Goal: Task Accomplishment & Management: Use online tool/utility

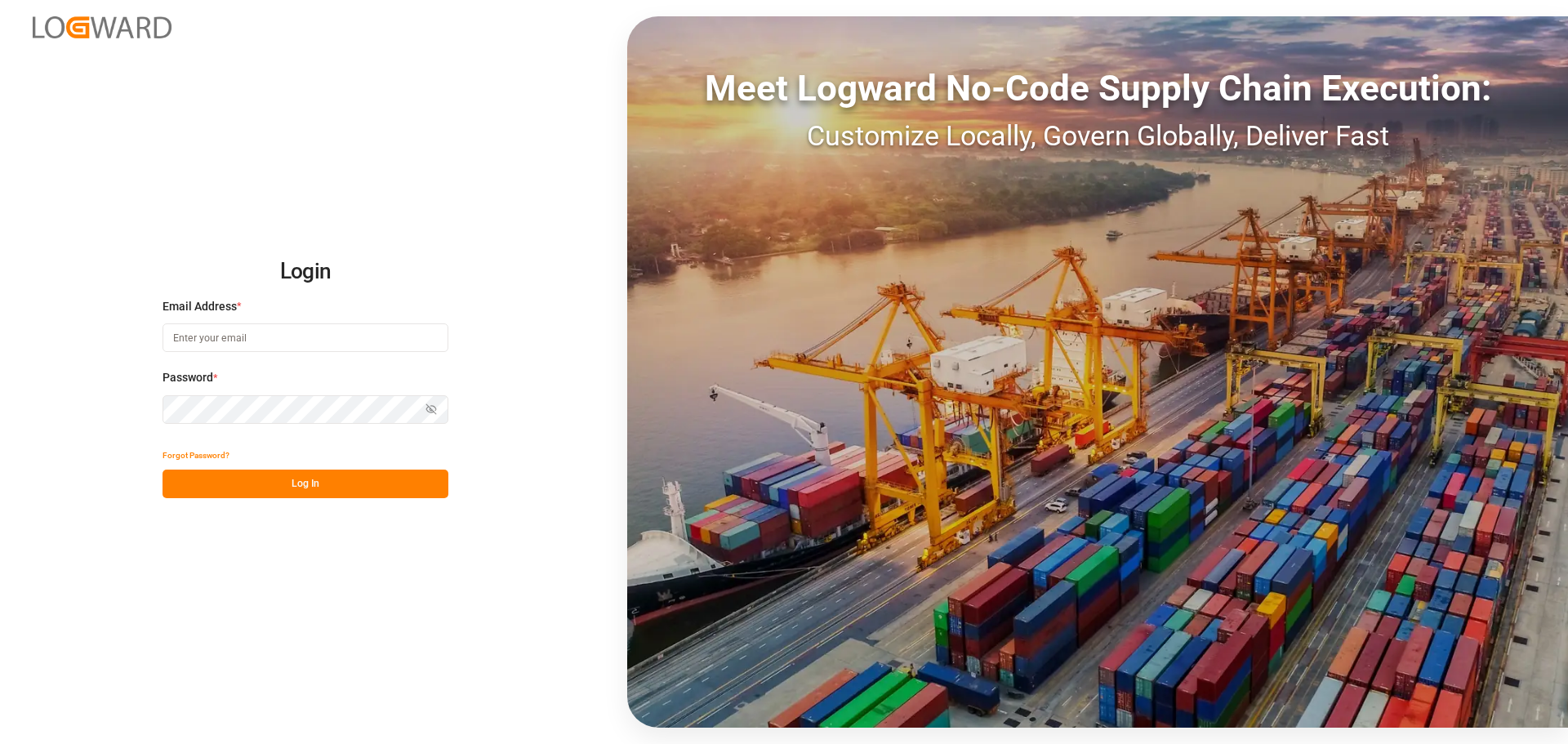
type input "[EMAIL_ADDRESS][PERSON_NAME][DOMAIN_NAME]"
click at [321, 478] on button "Log In" at bounding box center [305, 484] width 286 height 29
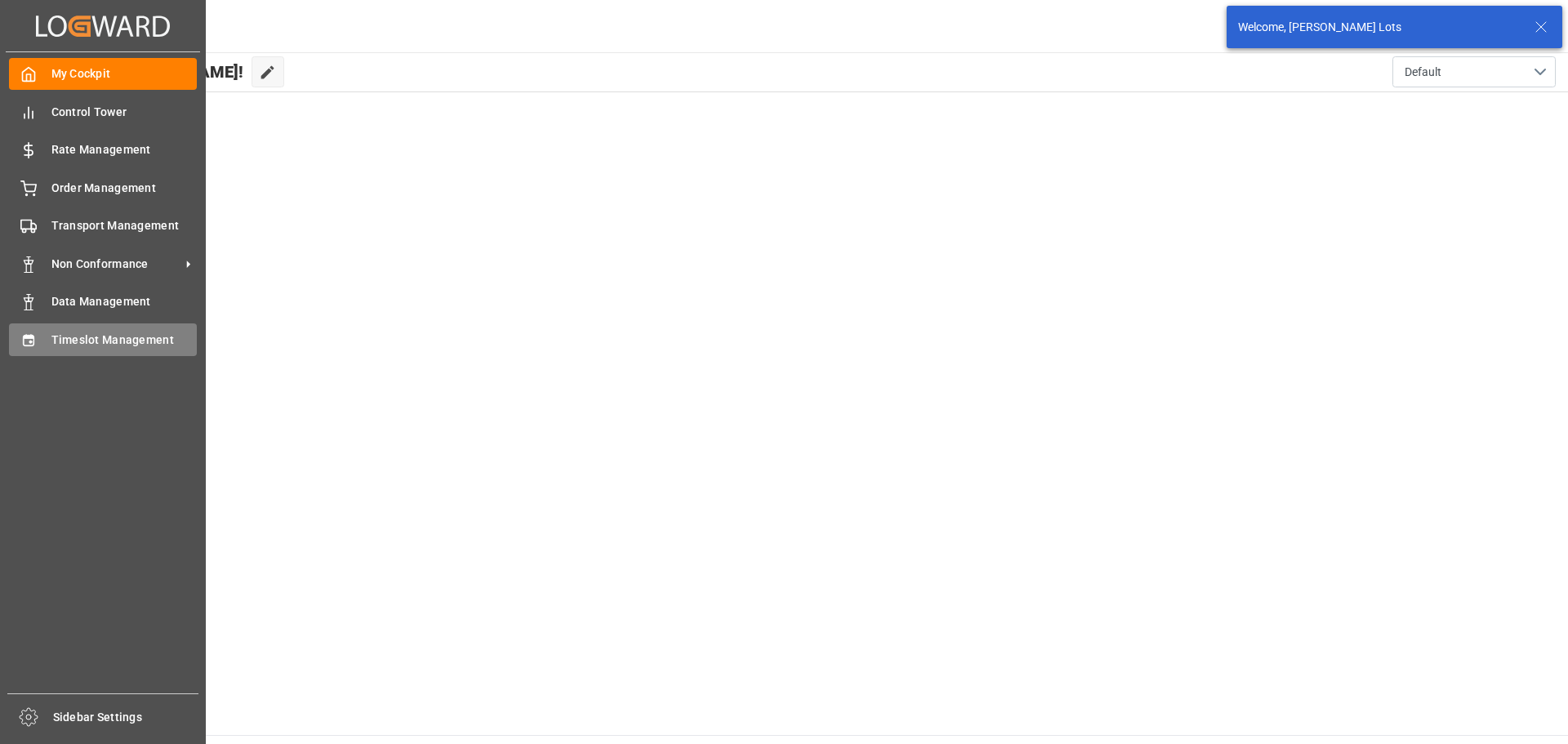
click at [137, 334] on span "Timeslot Management" at bounding box center [124, 340] width 147 height 17
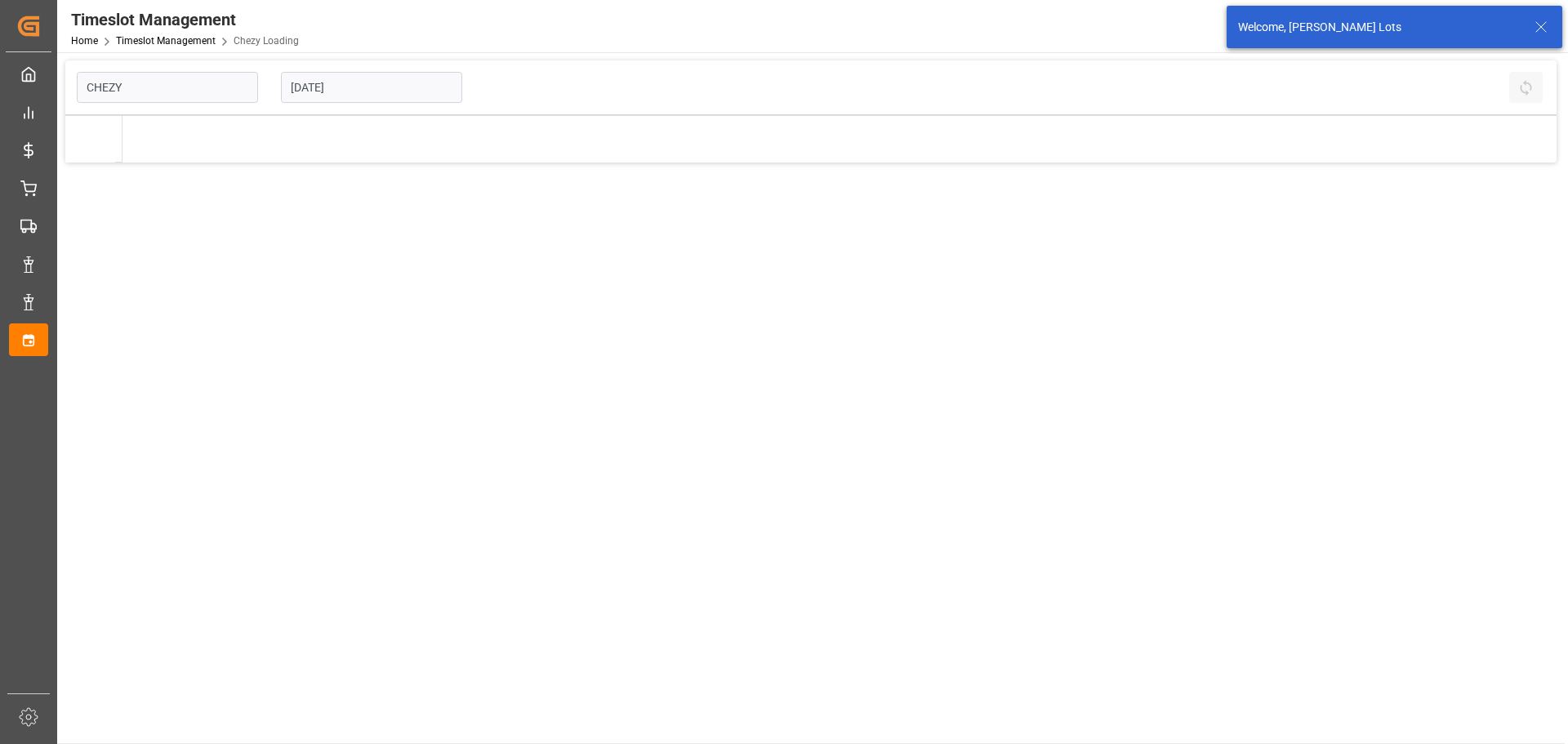
type input "Chezy Loading"
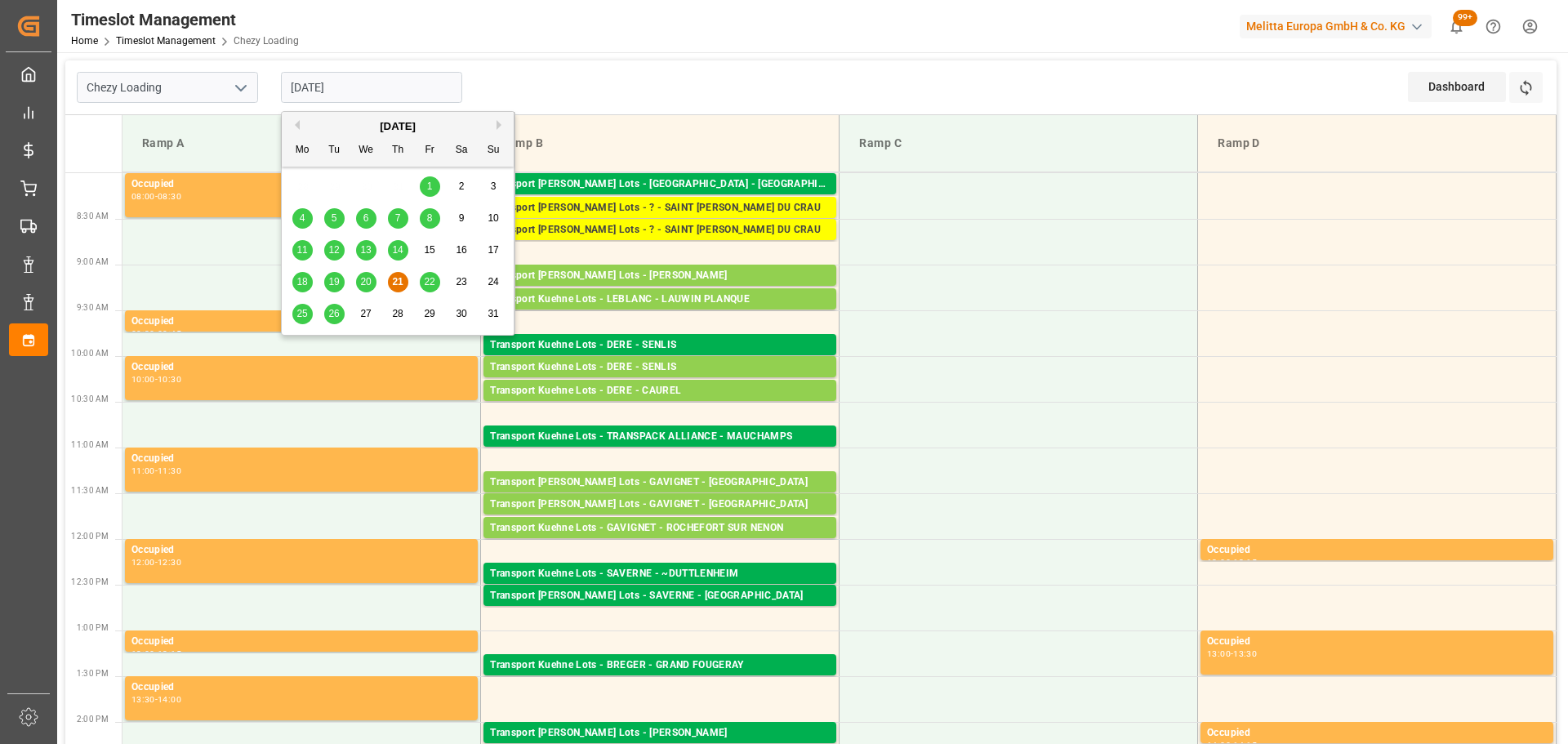
click at [327, 80] on input "21-08-2025" at bounding box center [371, 87] width 181 height 31
click at [429, 276] on span "22" at bounding box center [428, 282] width 10 height 11
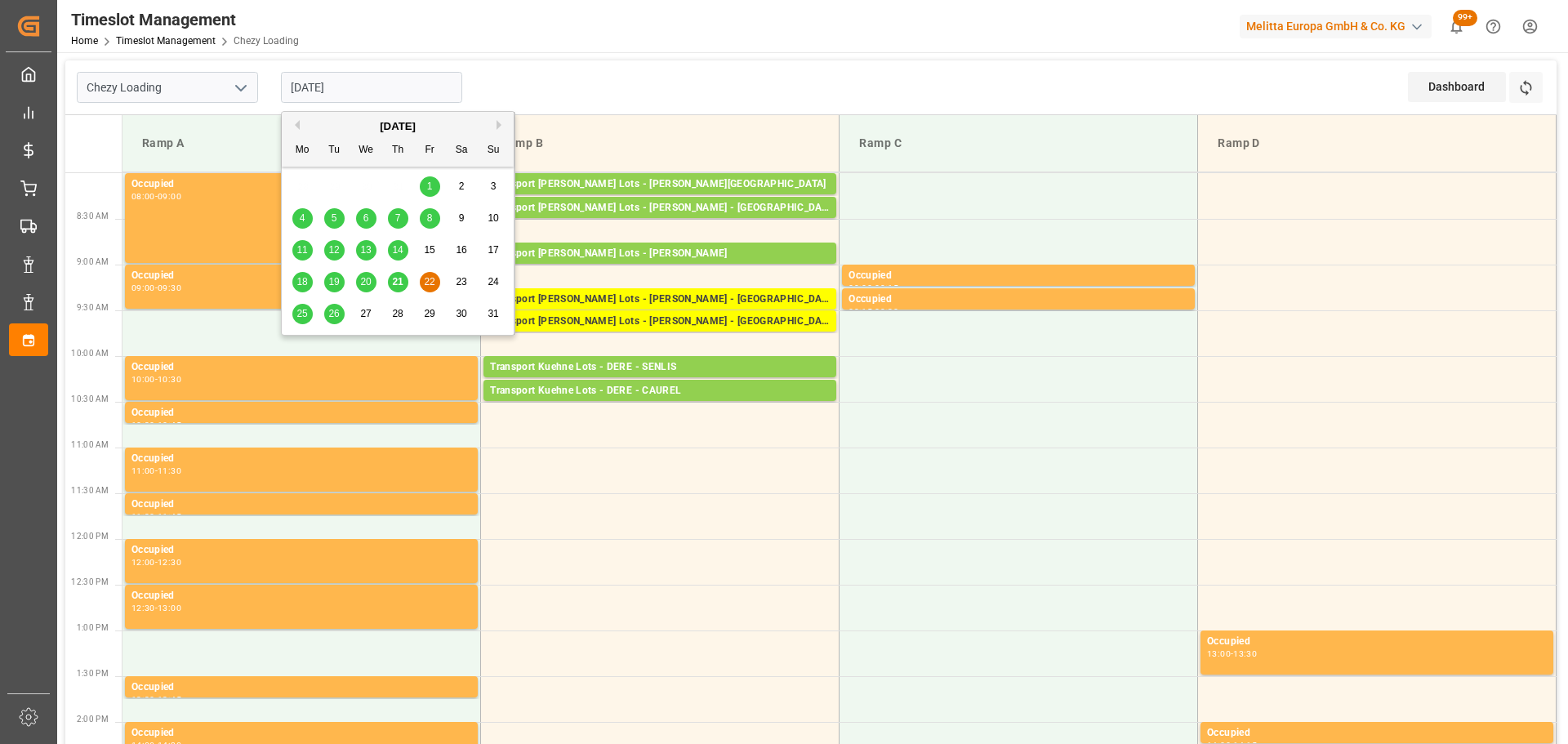
click at [319, 87] on input "22-08-2025" at bounding box center [371, 87] width 181 height 31
click at [299, 314] on span "25" at bounding box center [301, 314] width 10 height 11
type input "[DATE]"
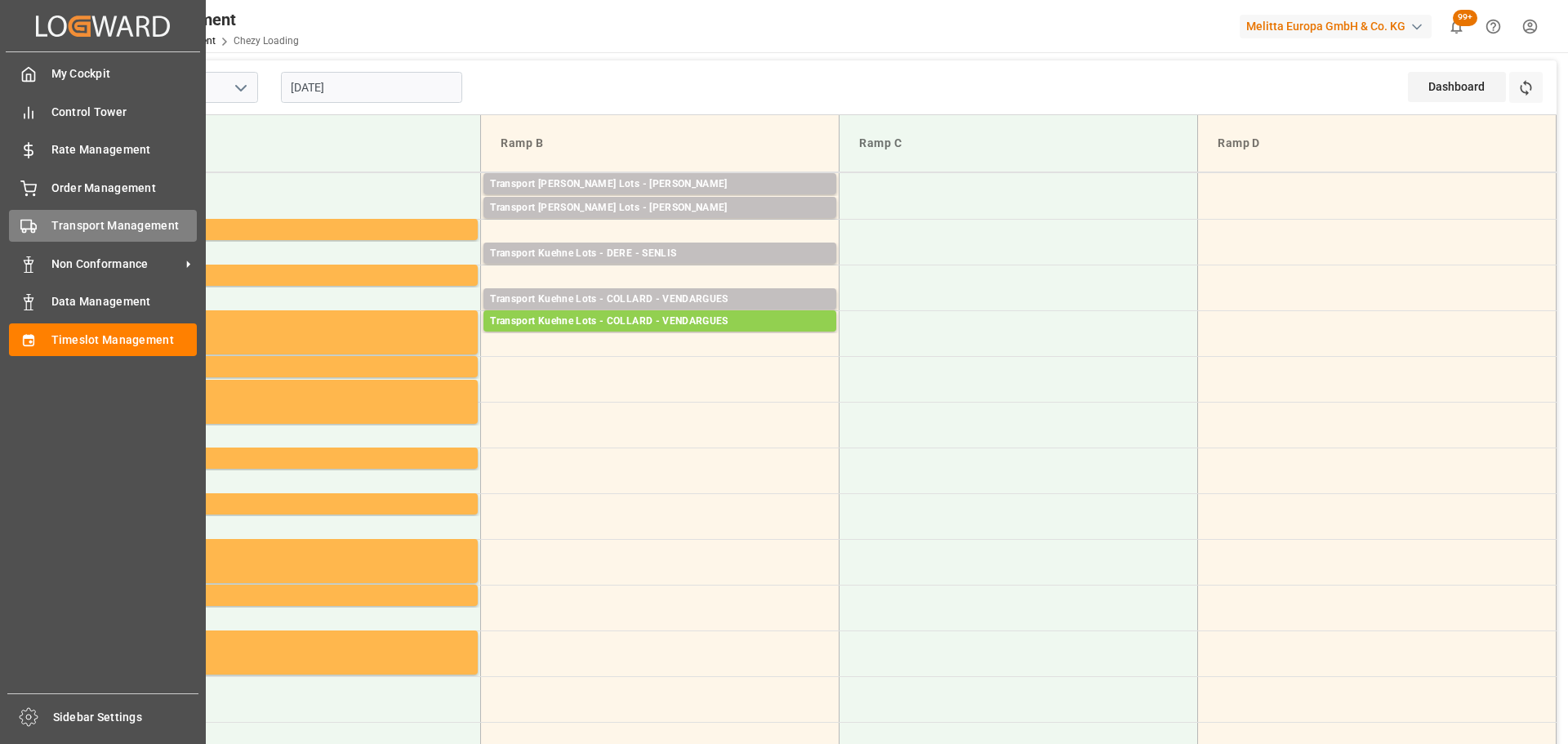
click at [83, 227] on span "Transport Management" at bounding box center [124, 226] width 147 height 17
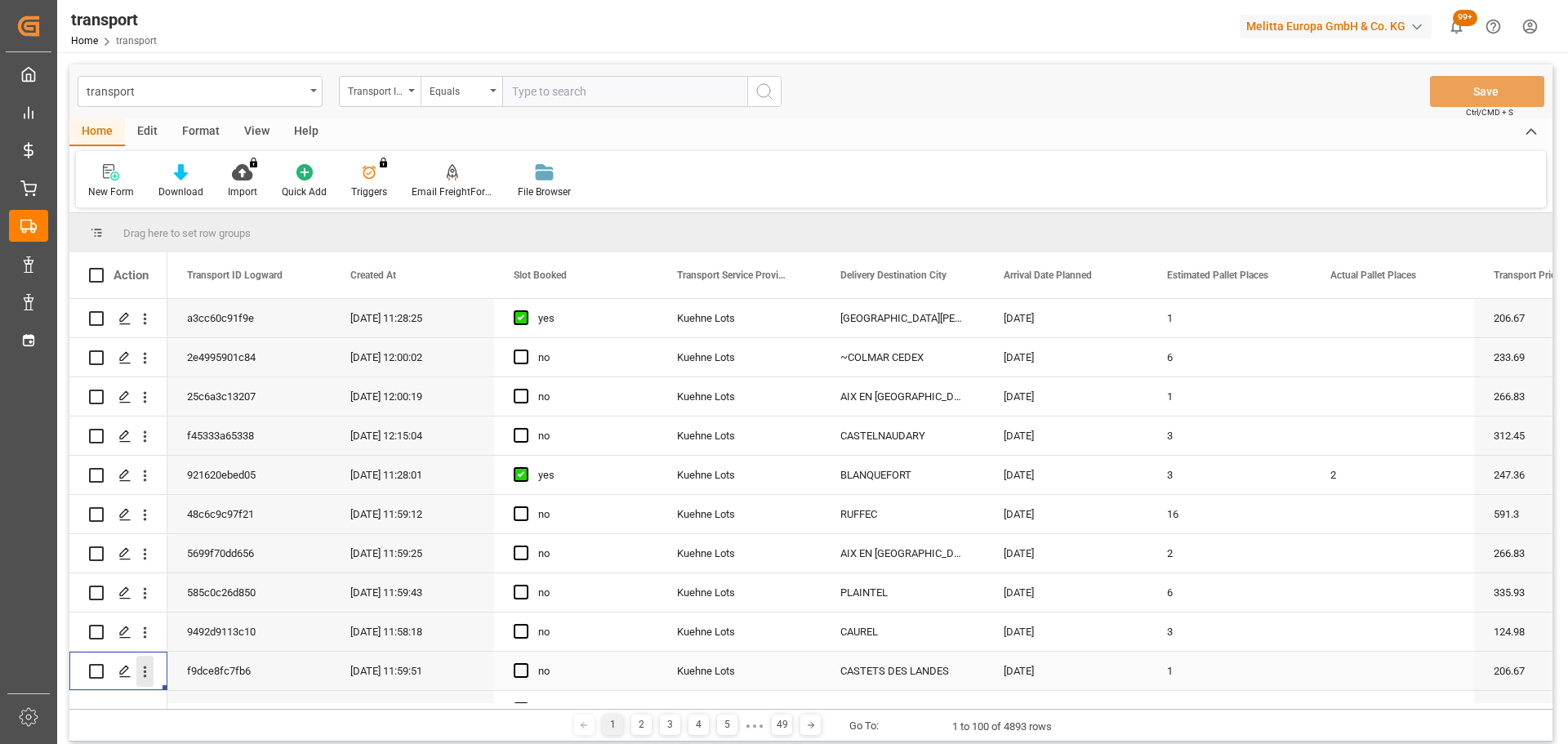
click at [147, 667] on icon "open menu" at bounding box center [145, 672] width 17 height 17
click at [147, 671] on icon "close menu" at bounding box center [145, 672] width 17 height 17
click at [147, 666] on icon "open menu" at bounding box center [145, 672] width 17 height 17
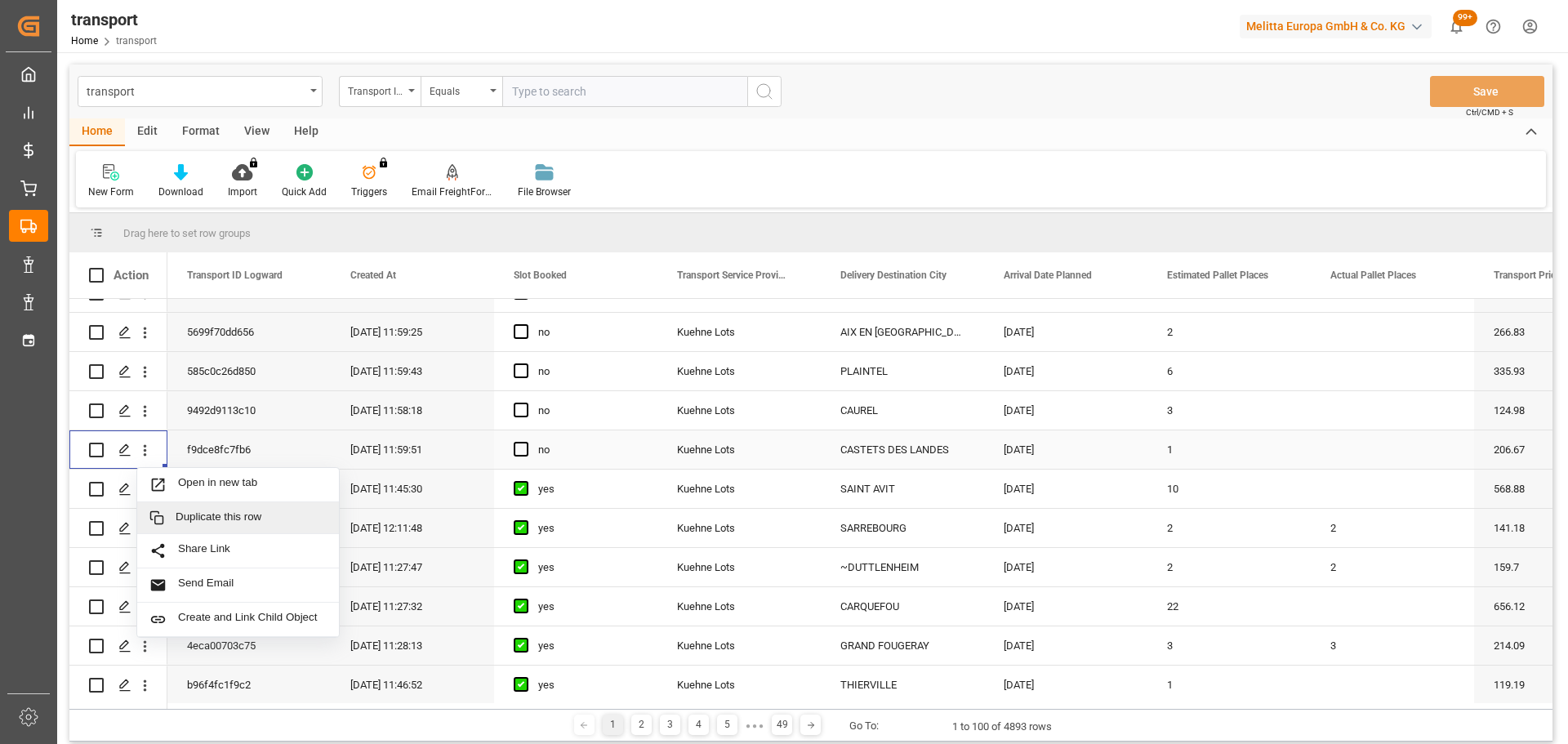
scroll to position [246, 0]
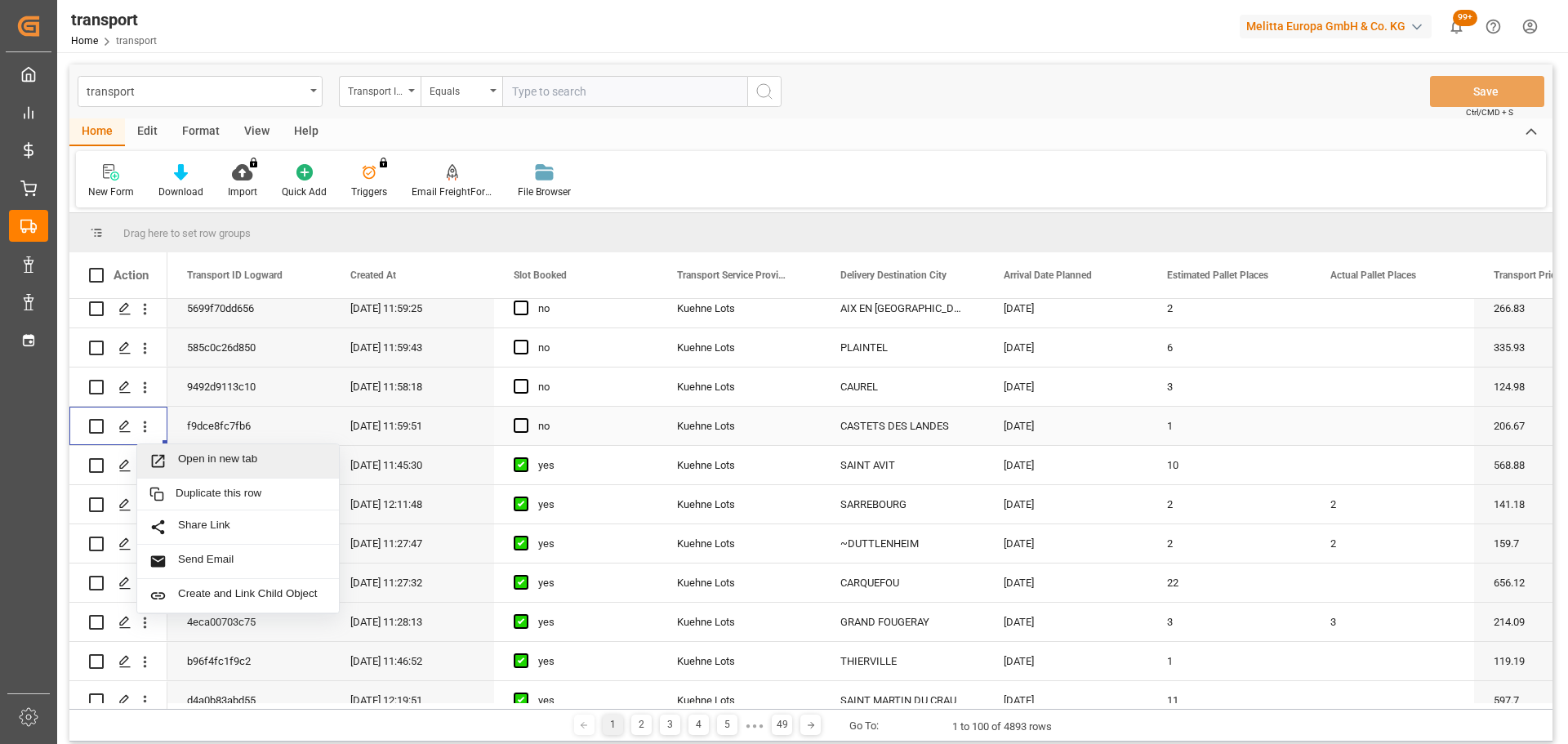
click at [238, 458] on span "Open in new tab" at bounding box center [252, 461] width 148 height 17
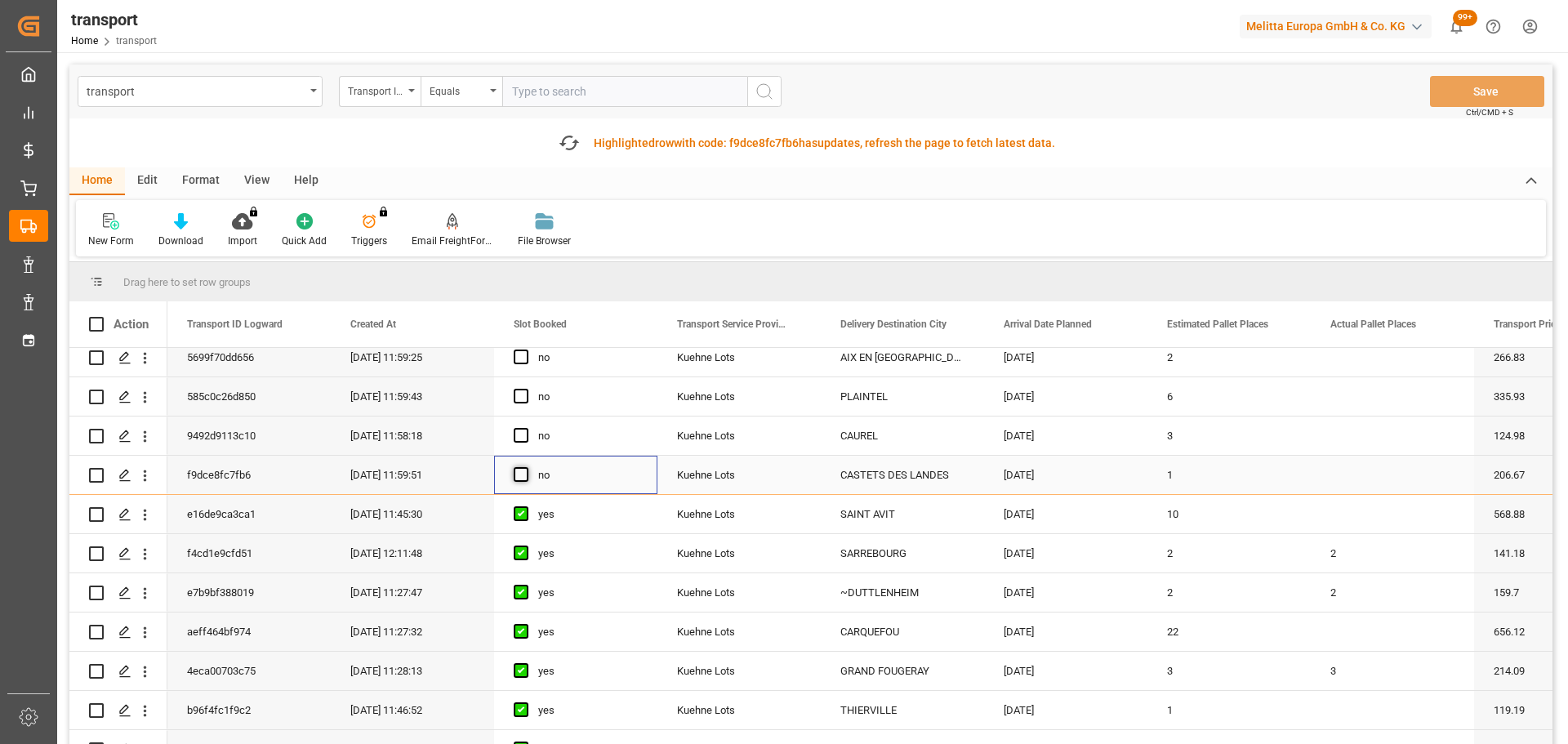
click at [523, 476] on span "Press SPACE to select this row." at bounding box center [521, 475] width 15 height 15
click at [526, 468] on input "Press SPACE to select this row." at bounding box center [526, 468] width 0 height 0
click at [146, 358] on icon "open menu" at bounding box center [146, 358] width 4 height 11
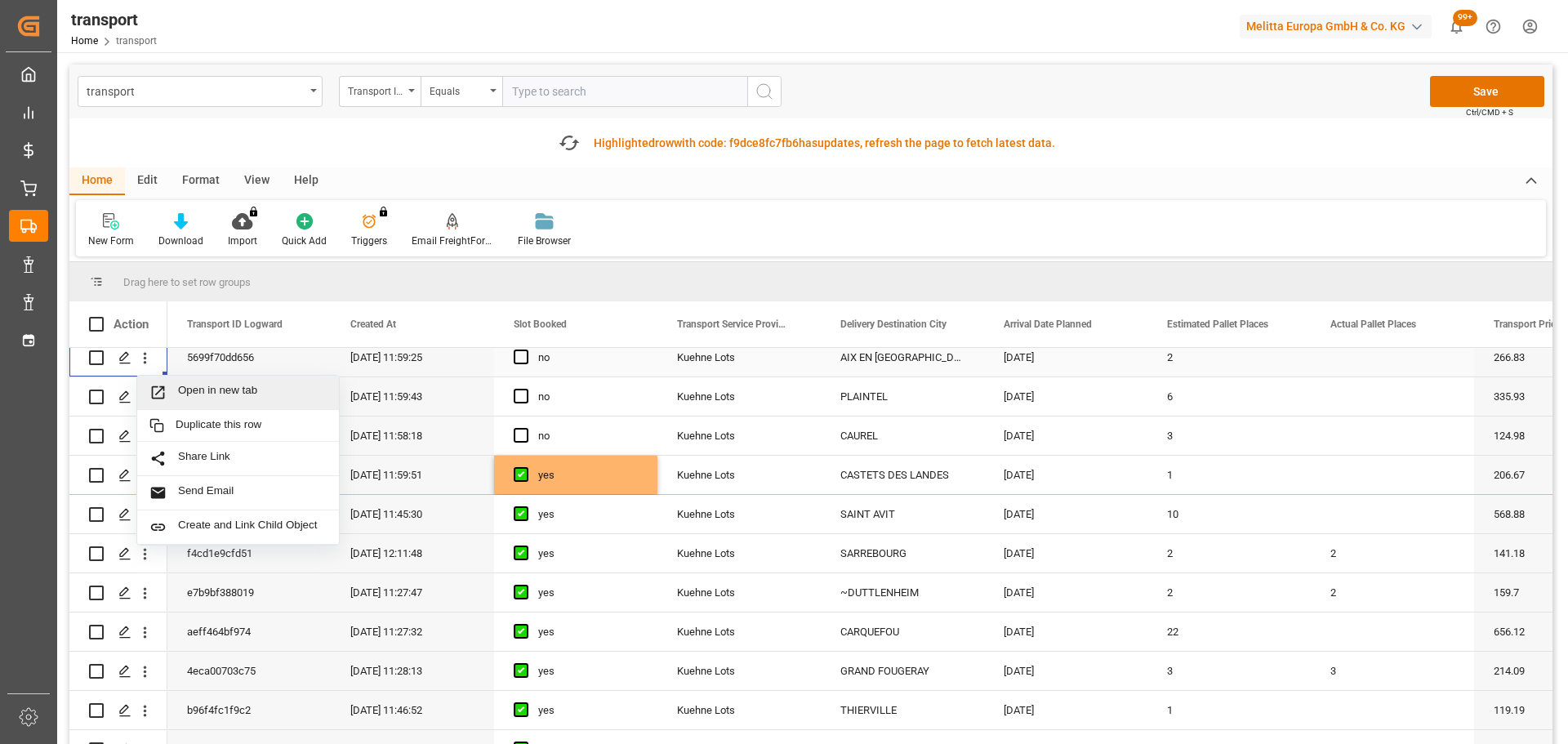
click at [247, 389] on span "Open in new tab" at bounding box center [252, 392] width 148 height 17
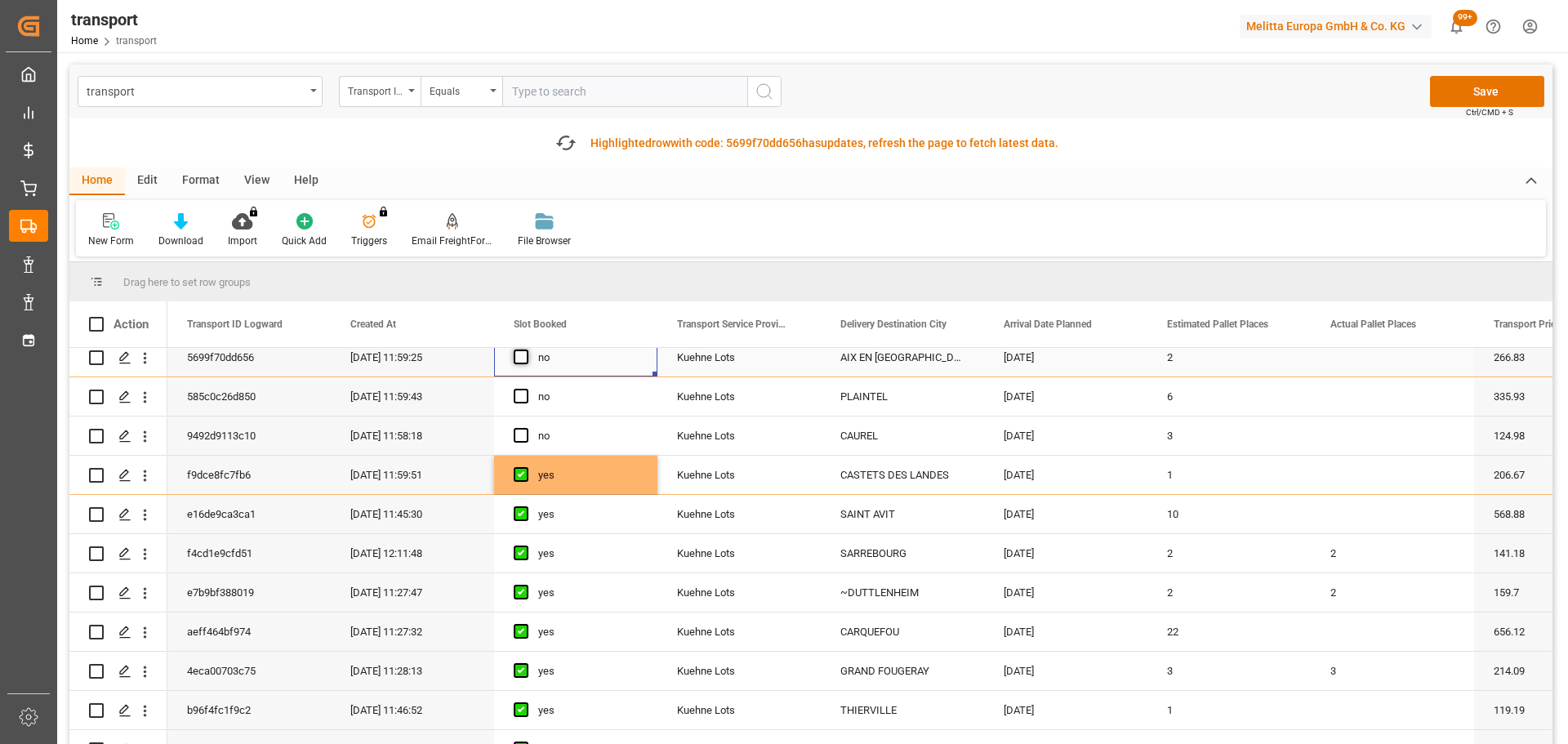
click at [518, 357] on span "Press SPACE to select this row." at bounding box center [521, 358] width 15 height 15
click at [526, 350] on input "Press SPACE to select this row." at bounding box center [526, 350] width 0 height 0
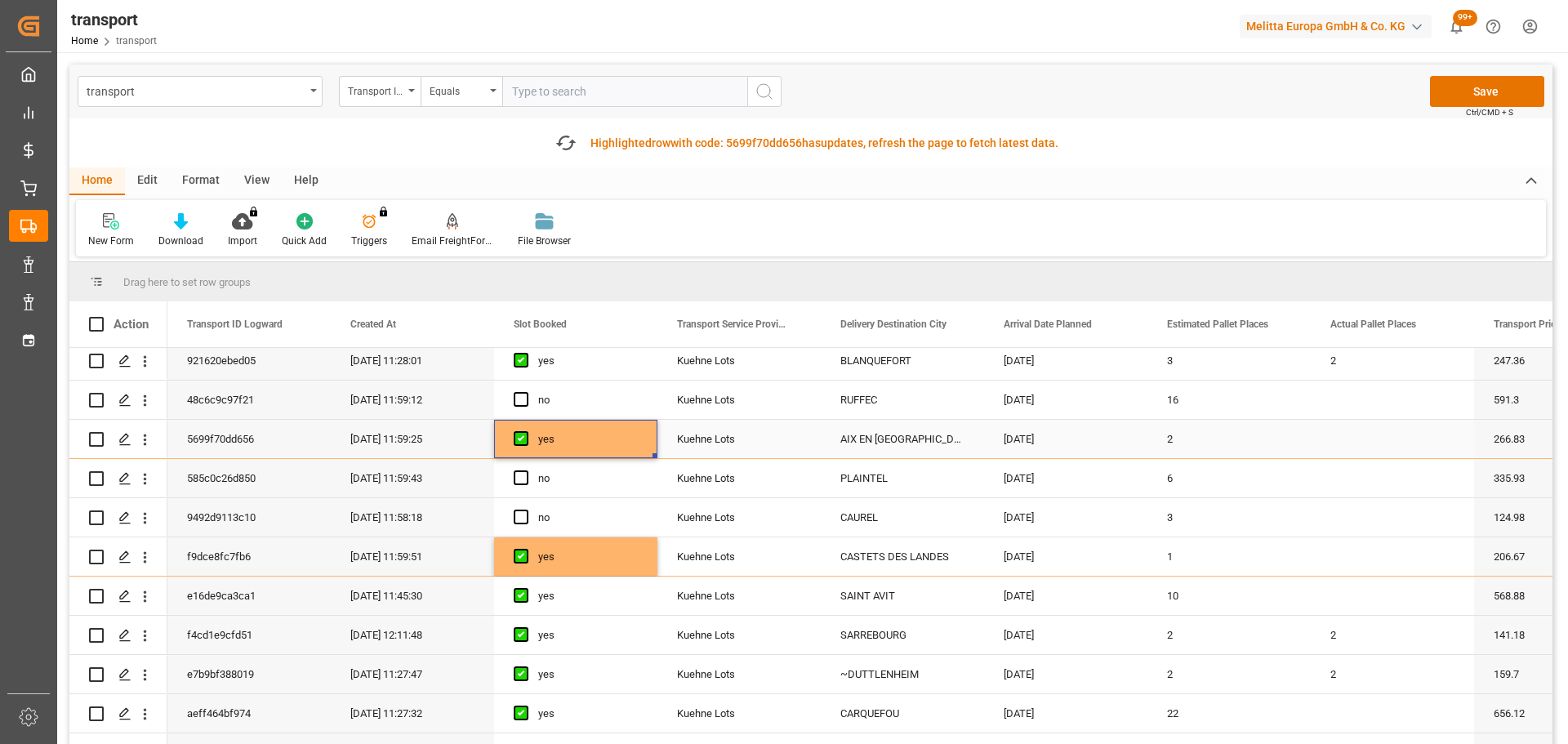
scroll to position [82, 0]
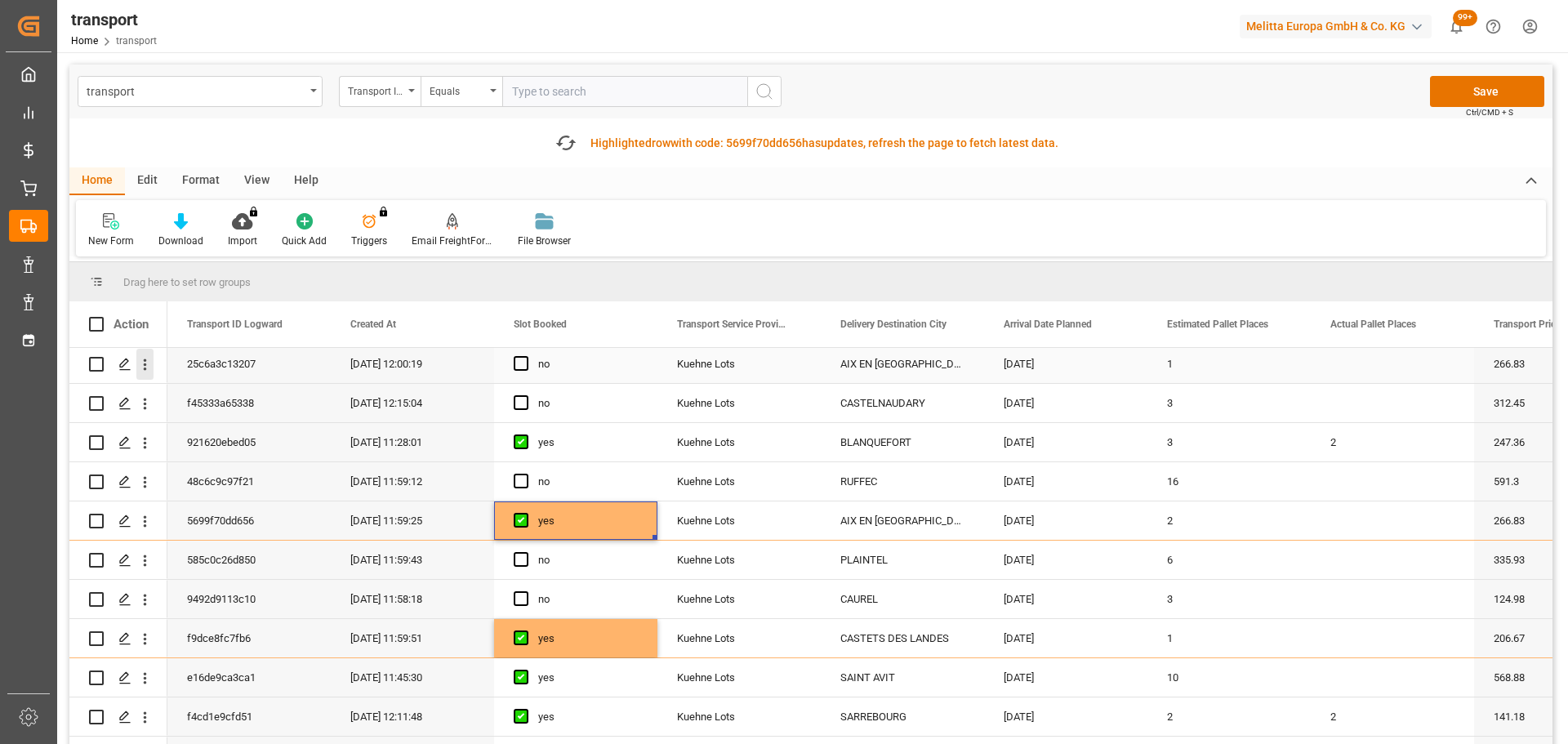
click at [144, 360] on icon "open menu" at bounding box center [146, 365] width 4 height 11
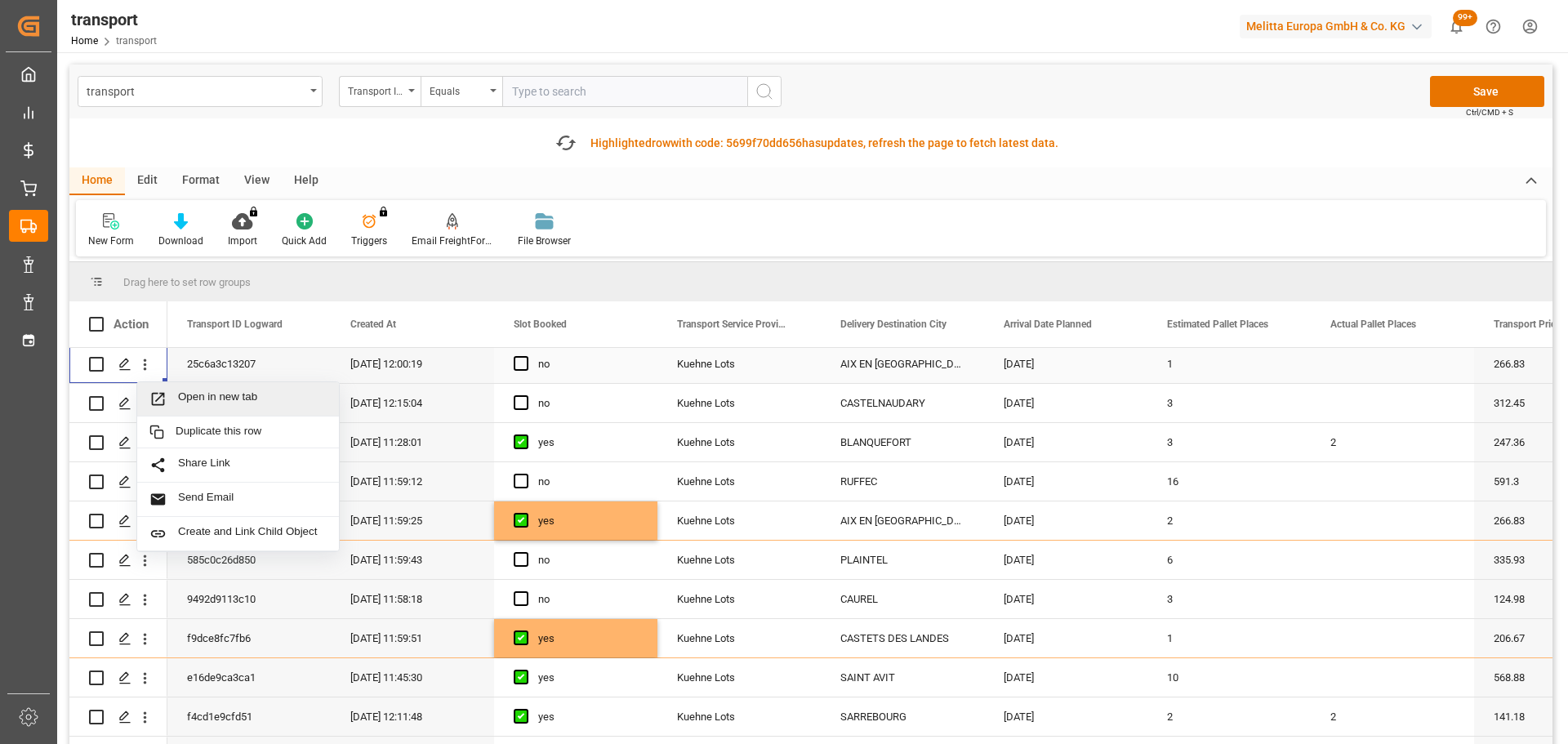
click at [260, 390] on span "Open in new tab" at bounding box center [252, 399] width 148 height 17
click at [519, 367] on span "Press SPACE to select this row." at bounding box center [521, 364] width 15 height 15
click at [526, 357] on input "Press SPACE to select this row." at bounding box center [526, 357] width 0 height 0
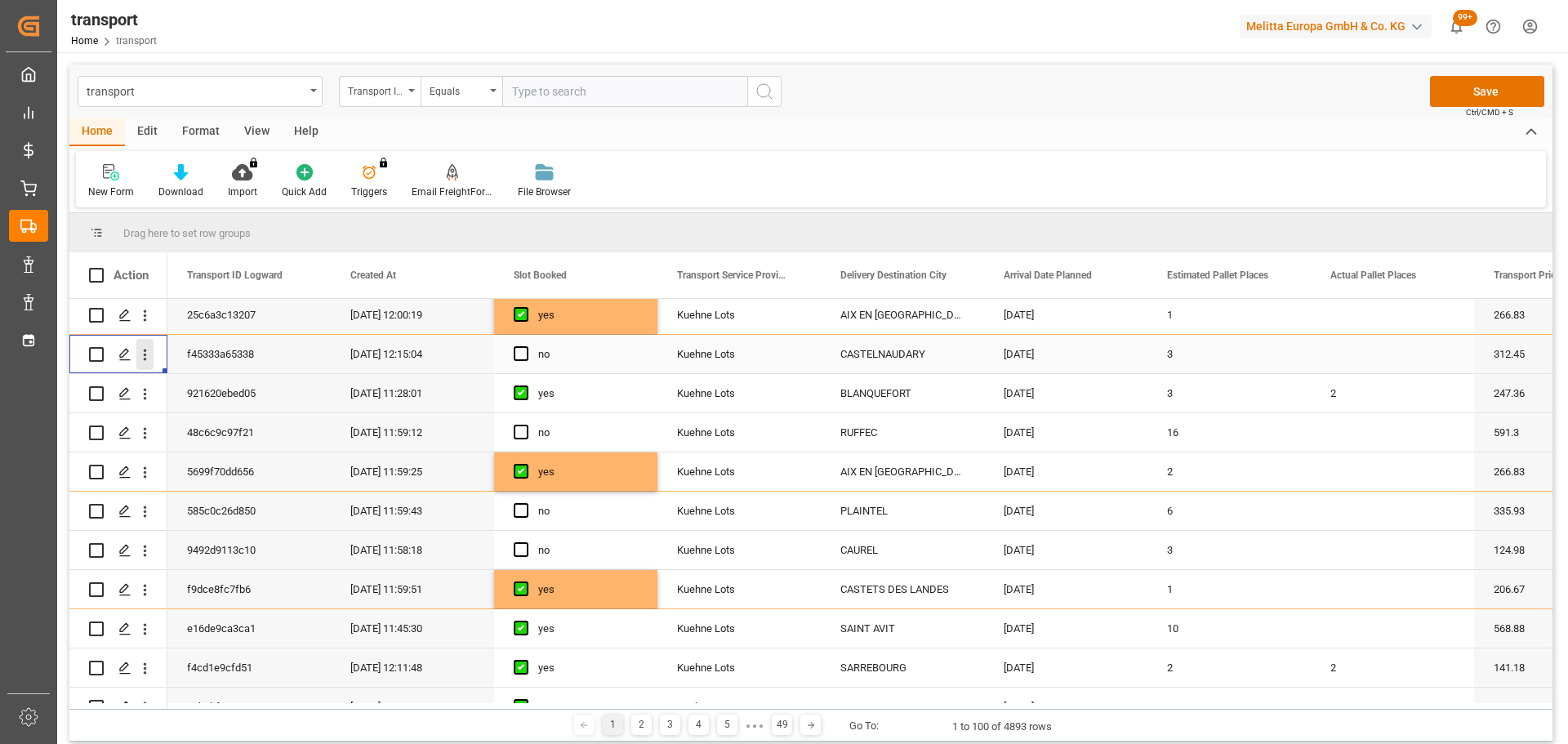
click at [146, 352] on icon "open menu" at bounding box center [146, 356] width 4 height 11
click at [200, 383] on span "Open in new tab" at bounding box center [252, 389] width 148 height 17
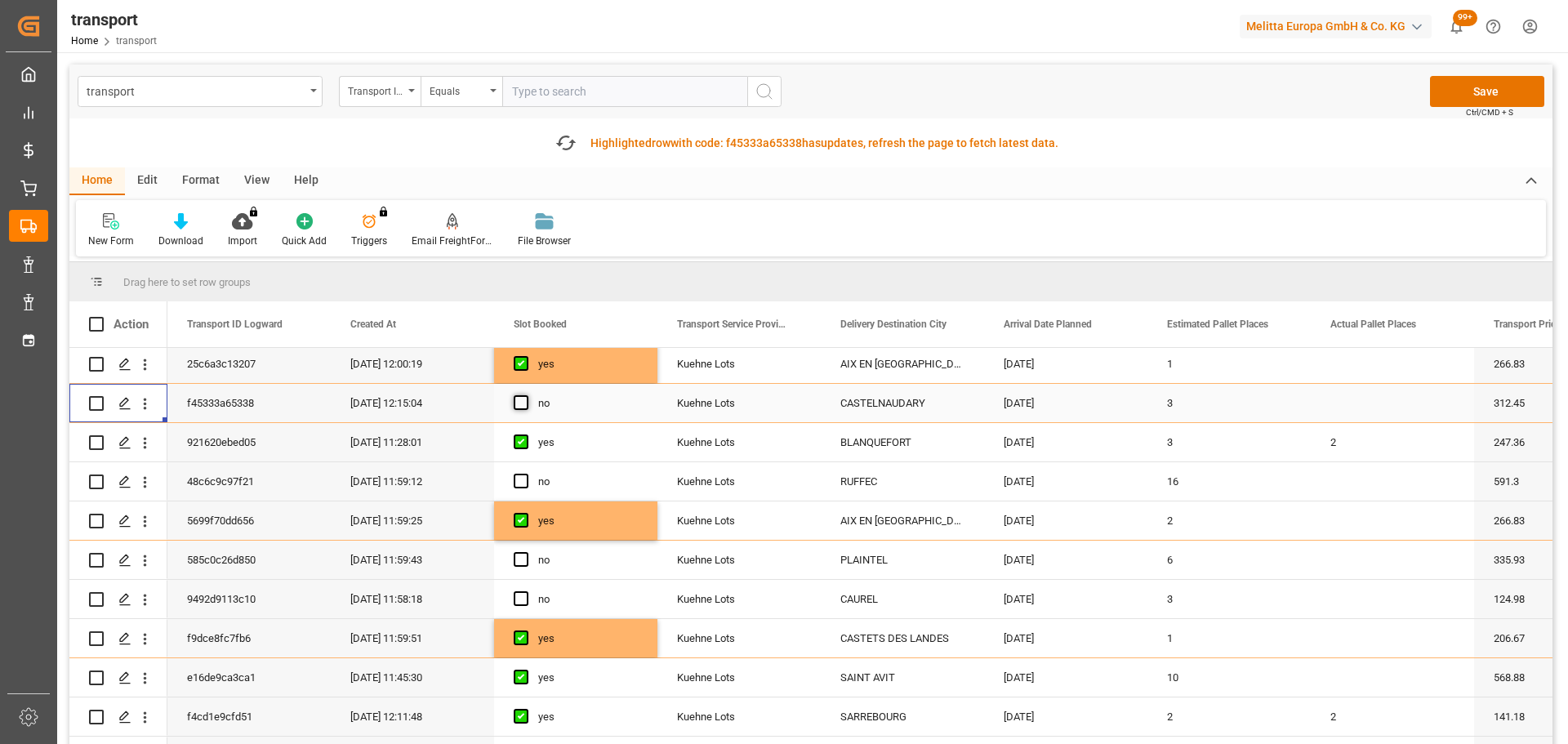
click at [524, 404] on span "Press SPACE to select this row." at bounding box center [521, 403] width 15 height 15
click at [526, 396] on input "Press SPACE to select this row." at bounding box center [526, 396] width 0 height 0
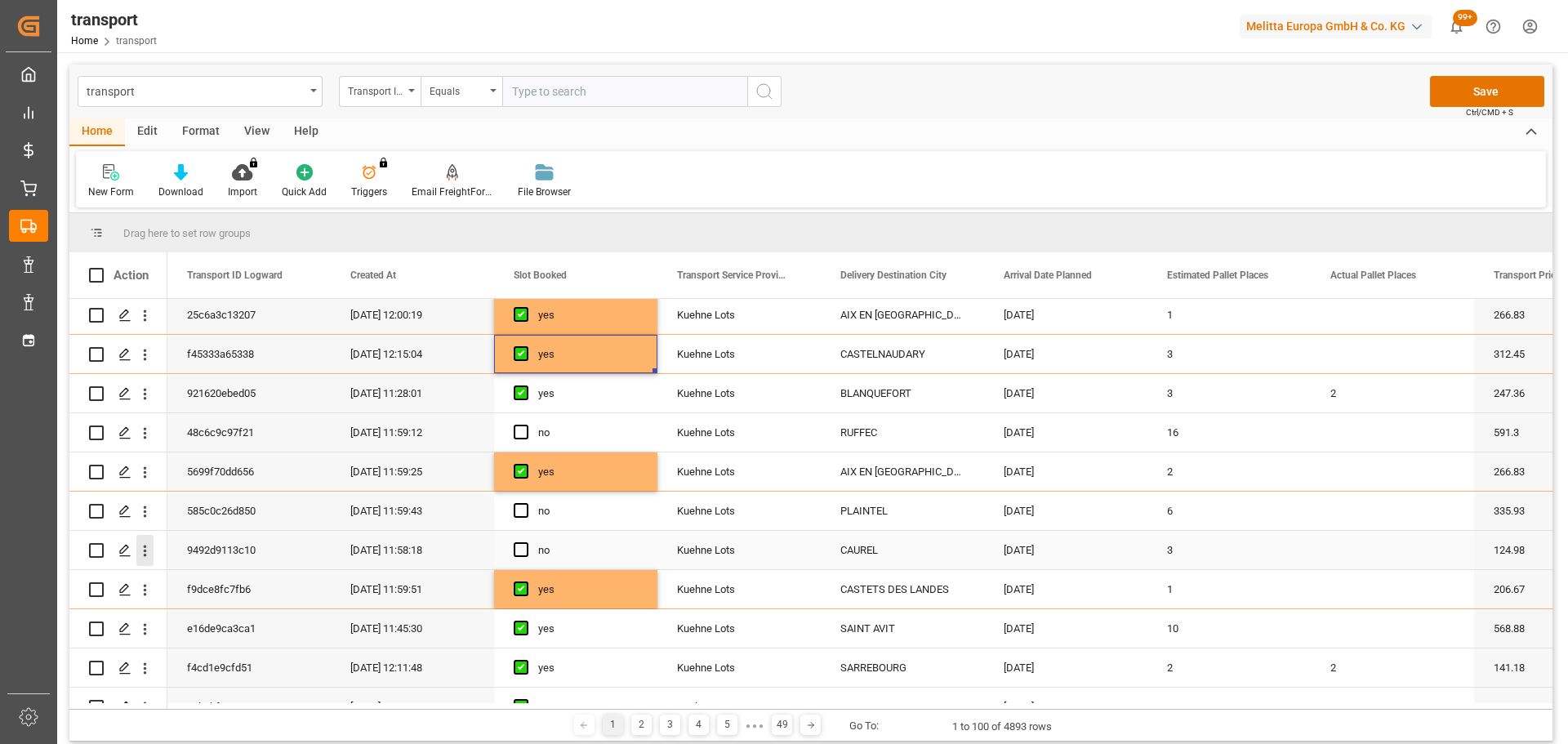
click at [147, 550] on icon "open menu" at bounding box center [145, 551] width 17 height 17
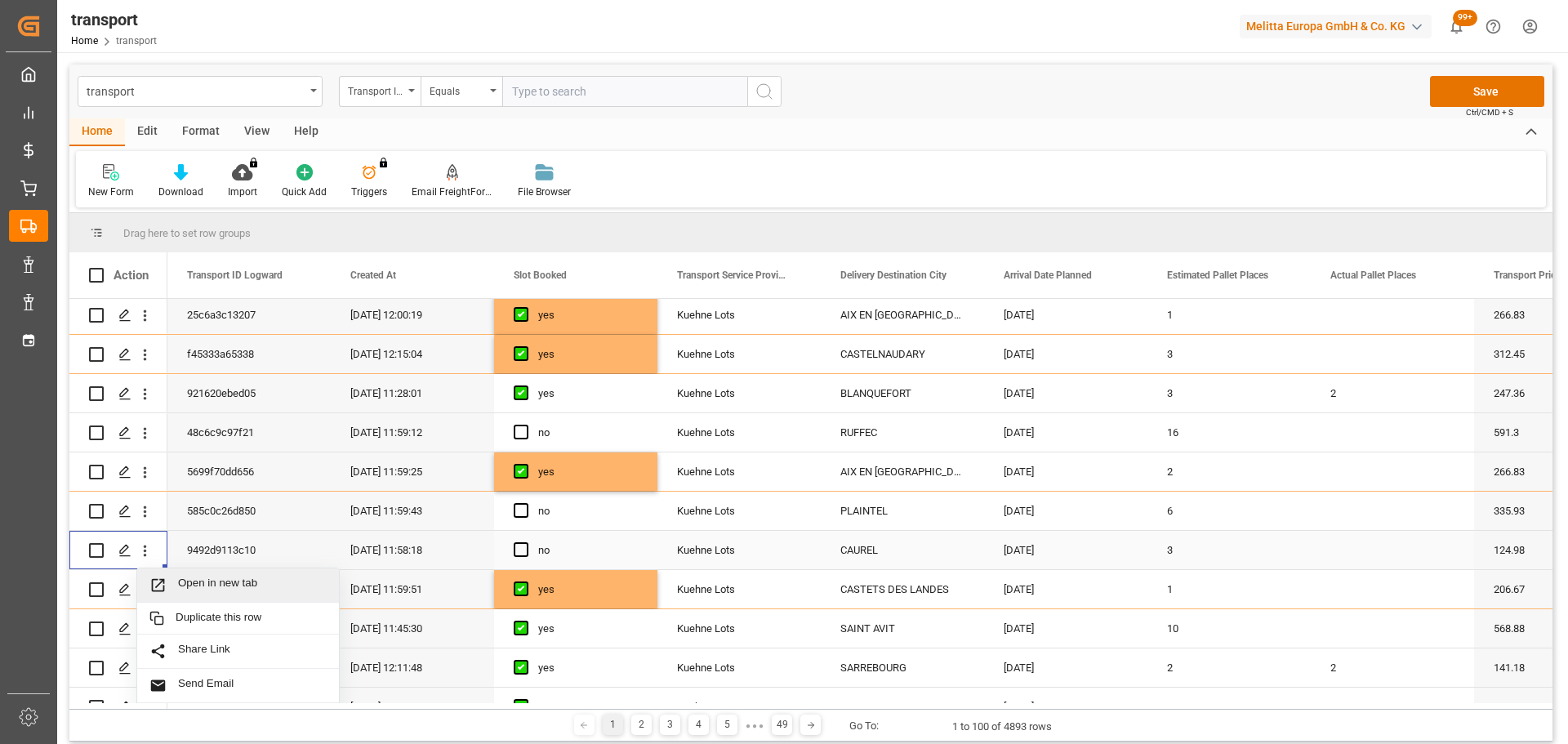
click at [204, 578] on span "Open in new tab" at bounding box center [252, 585] width 148 height 17
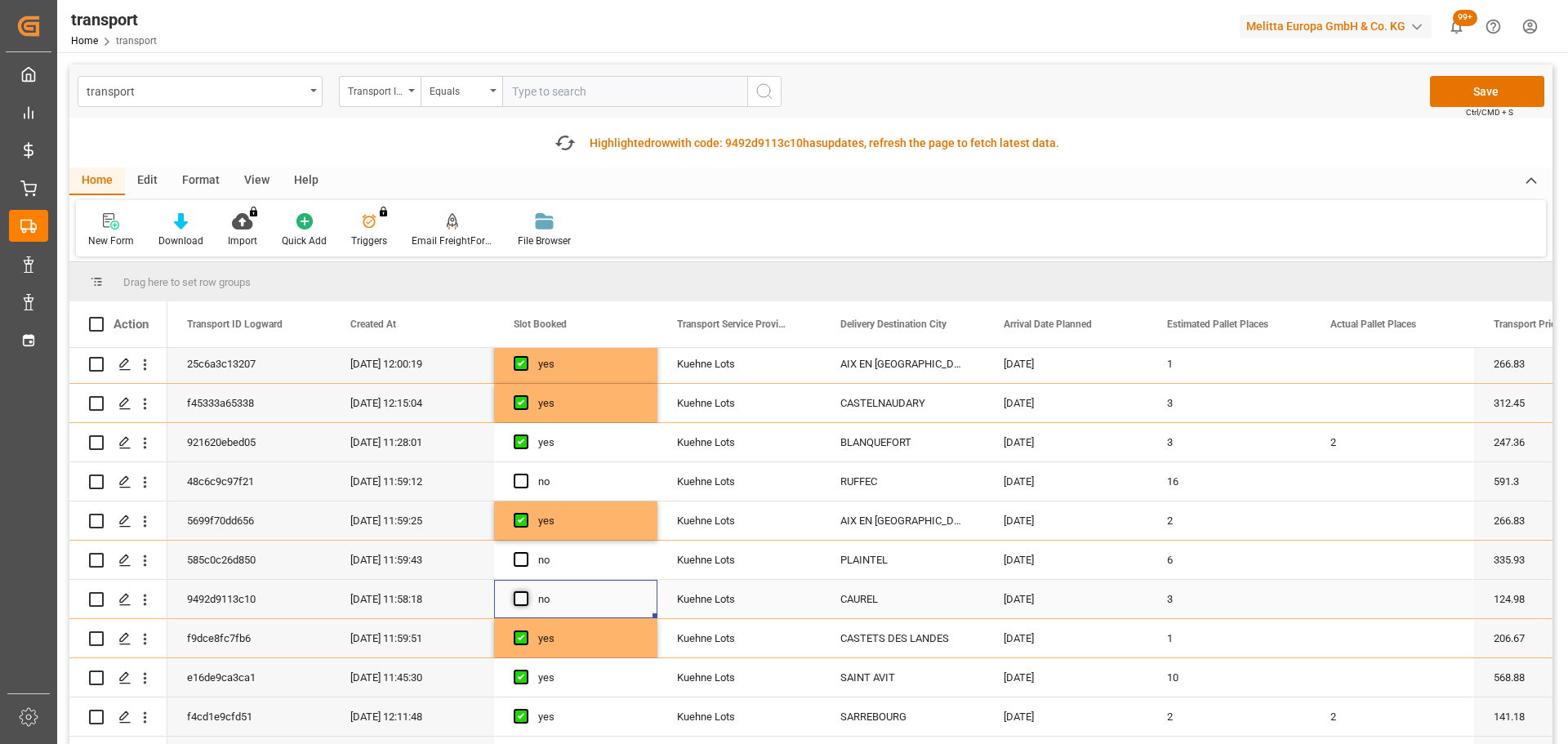
click at [525, 598] on span "Press SPACE to select this row." at bounding box center [521, 599] width 15 height 15
click at [526, 592] on input "Press SPACE to select this row." at bounding box center [526, 592] width 0 height 0
click at [1486, 85] on button "Save" at bounding box center [1487, 91] width 115 height 31
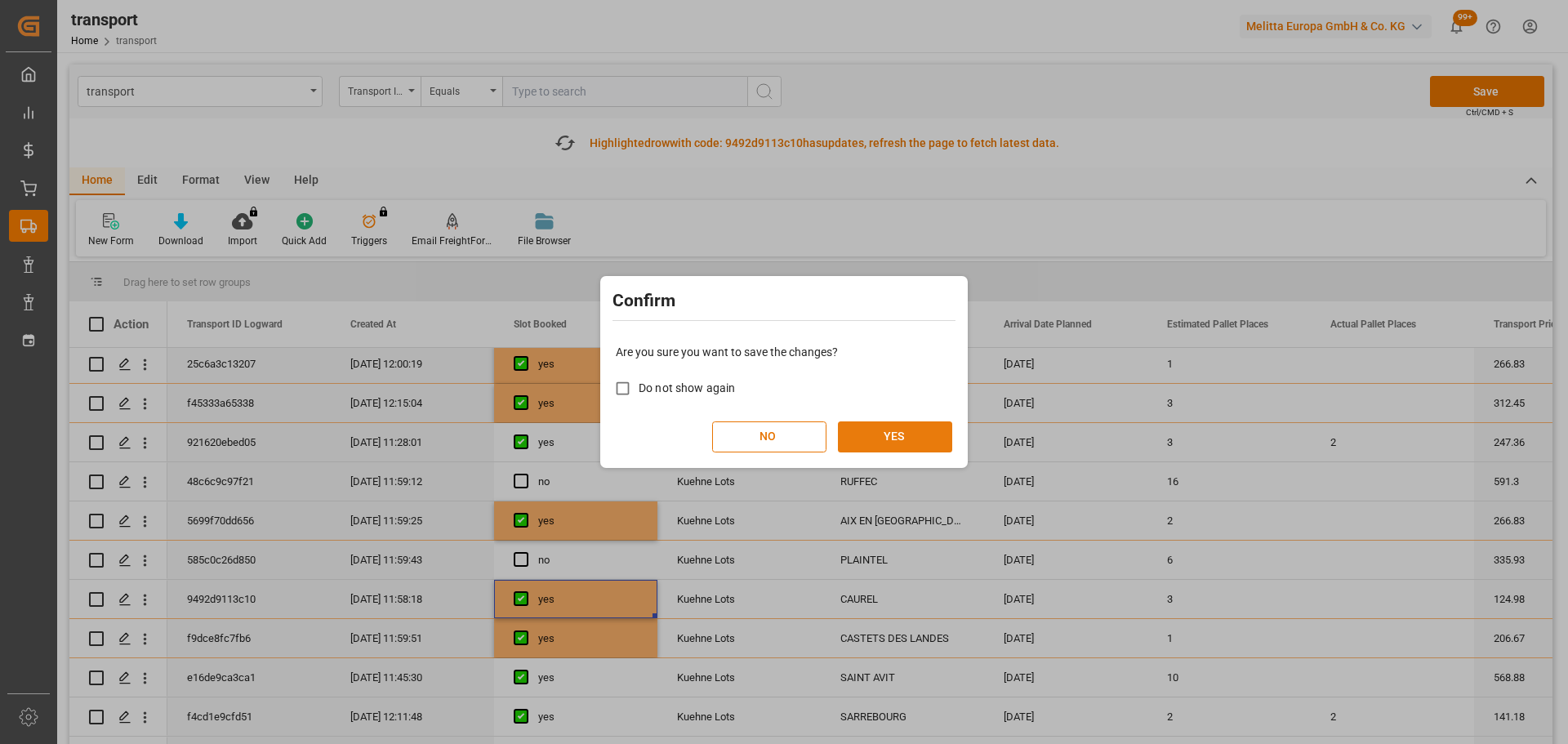
click at [924, 437] on button "YES" at bounding box center [895, 437] width 115 height 31
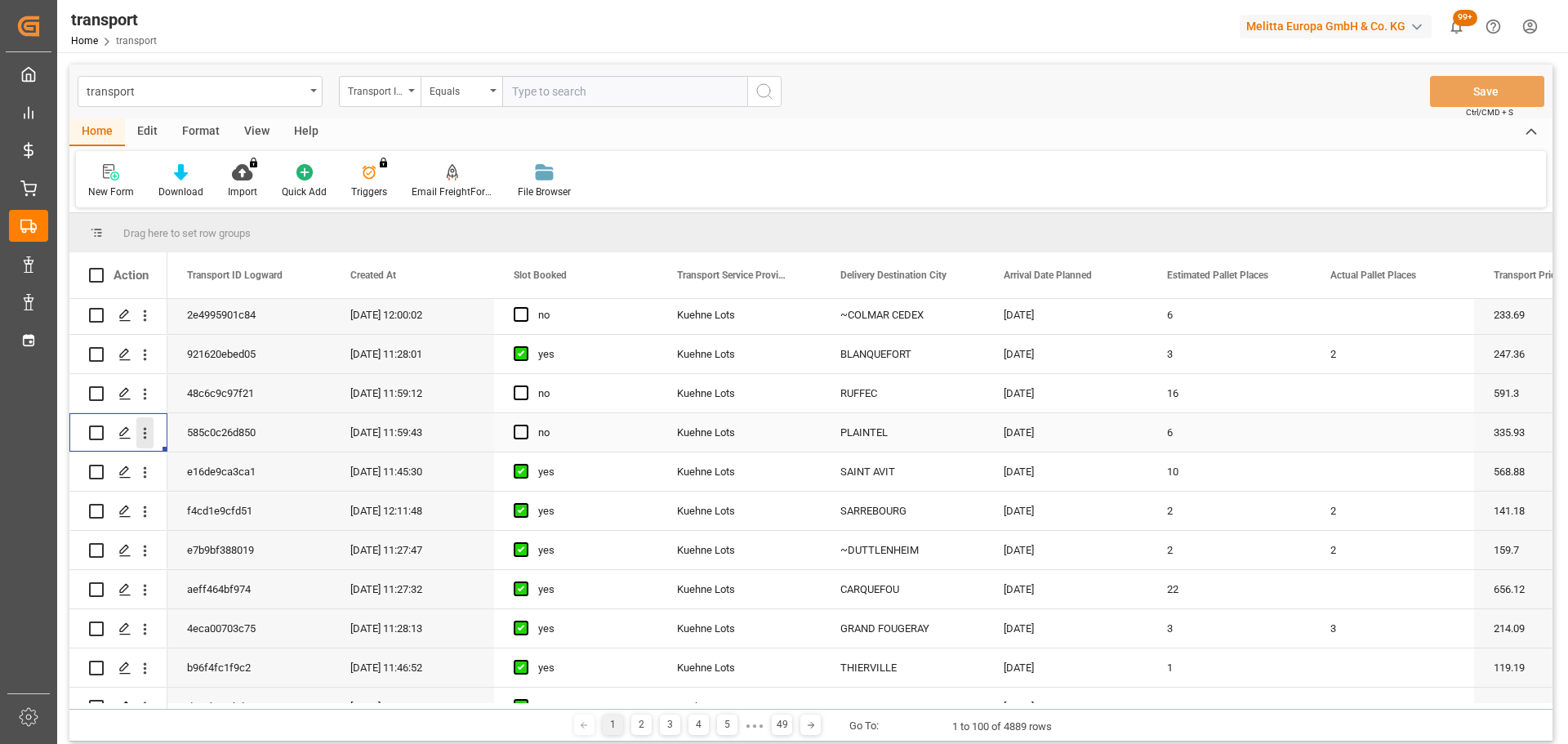
click at [146, 425] on icon "open menu" at bounding box center [145, 433] width 17 height 17
click at [218, 457] on div "Open in new tab" at bounding box center [238, 468] width 202 height 35
click at [519, 430] on span "Press SPACE to select this row." at bounding box center [521, 432] width 15 height 15
click at [526, 425] on input "Press SPACE to select this row." at bounding box center [526, 425] width 0 height 0
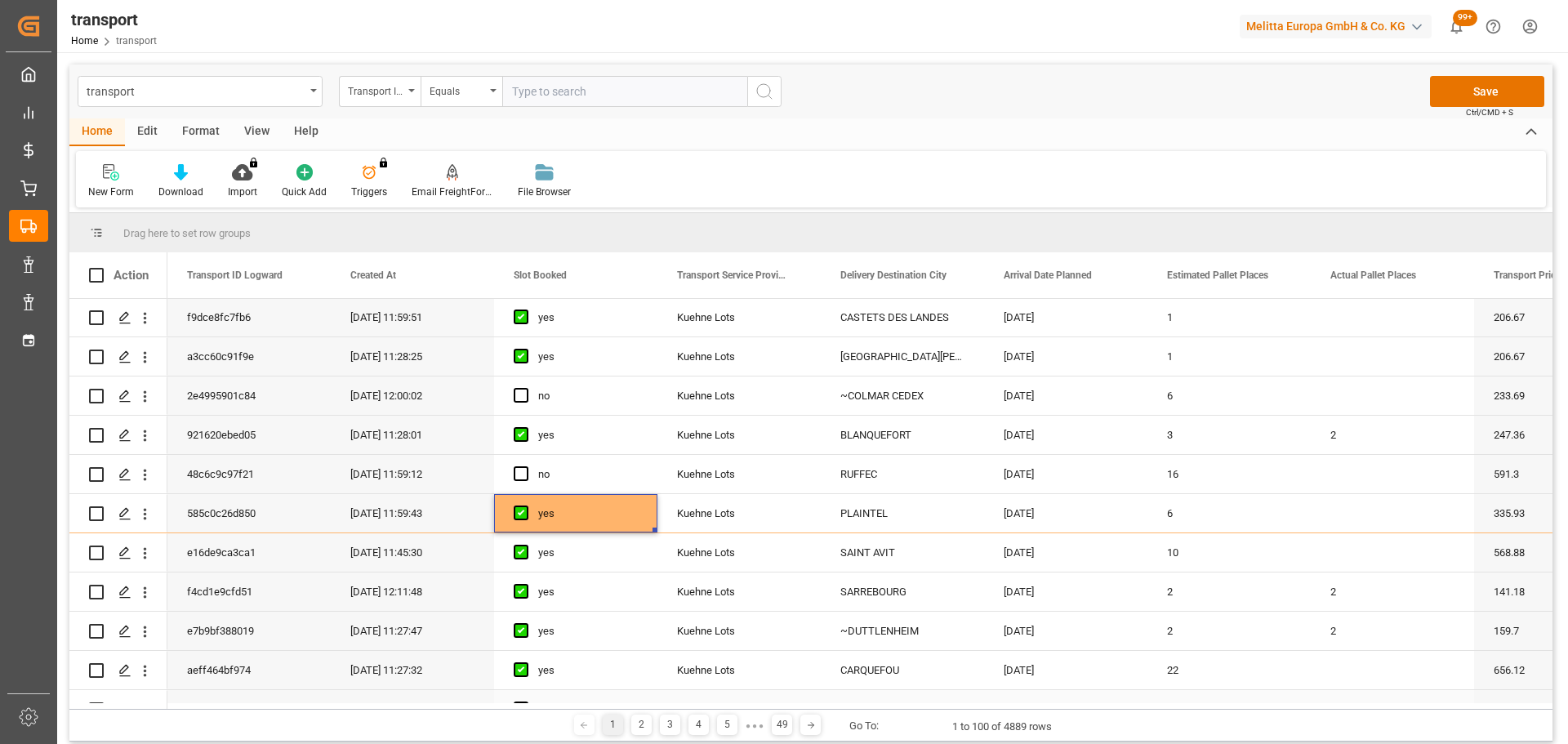
scroll to position [0, 0]
click at [147, 392] on icon "open menu" at bounding box center [145, 398] width 17 height 17
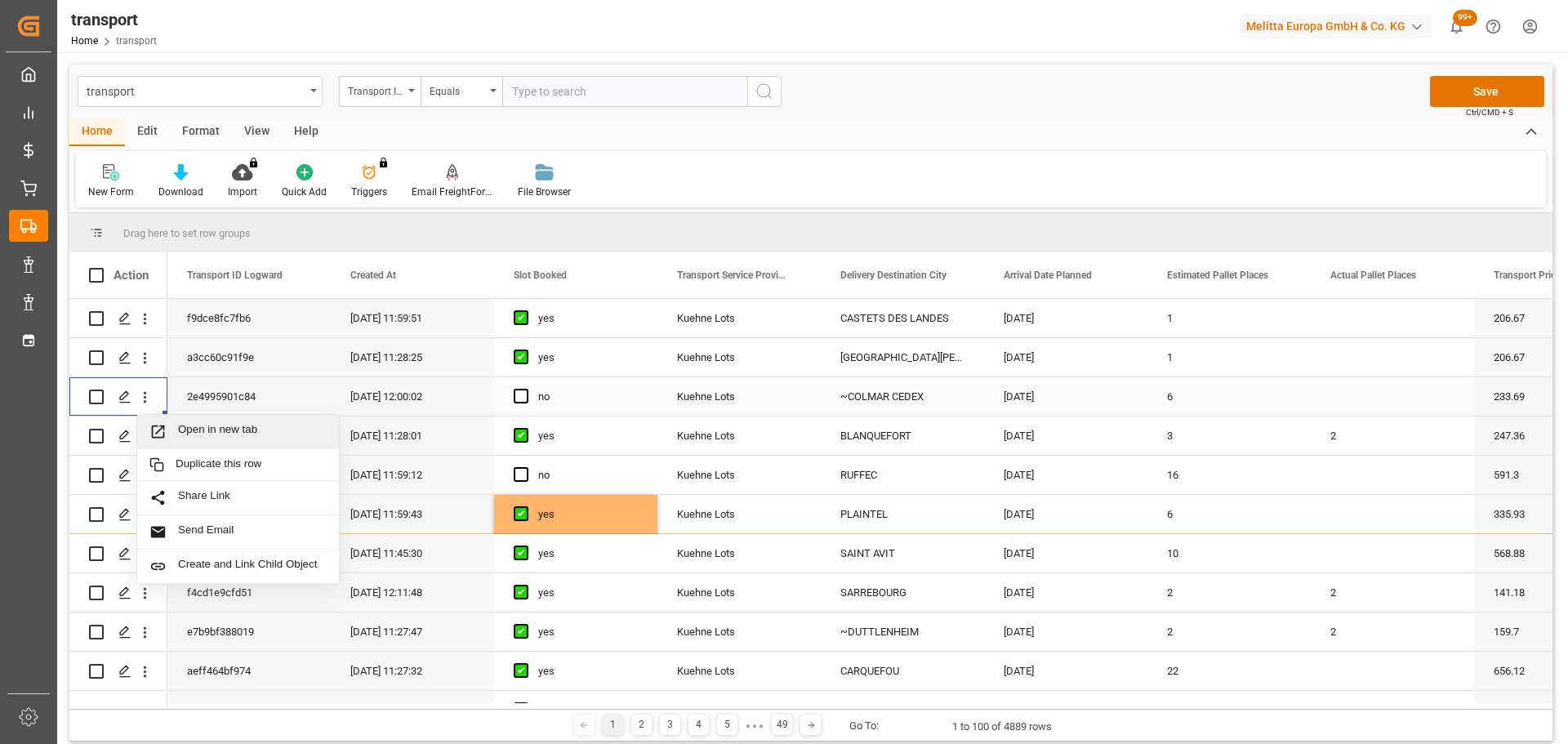
click at [223, 424] on span "Open in new tab" at bounding box center [252, 431] width 148 height 17
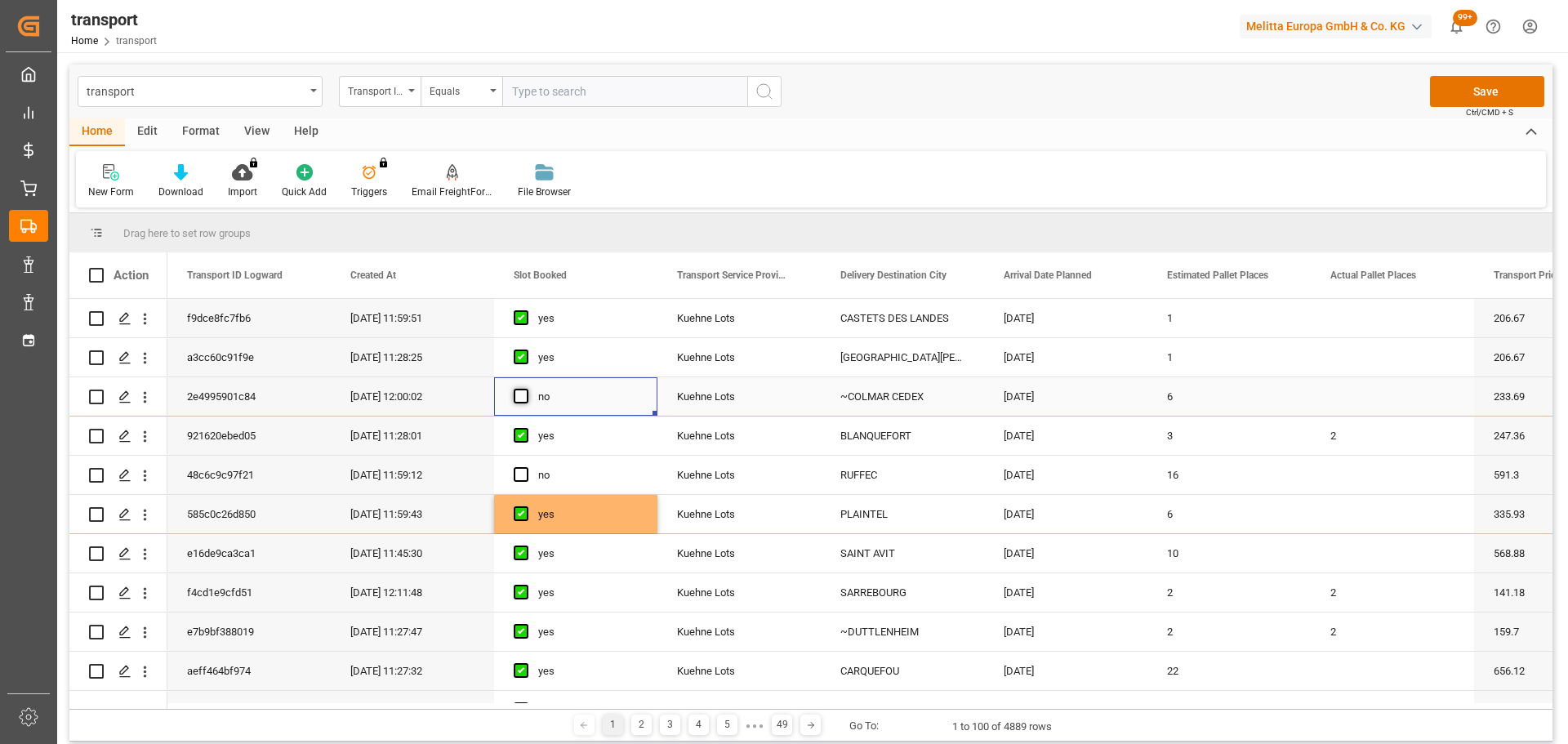
click at [520, 389] on span "Press SPACE to select this row." at bounding box center [521, 397] width 15 height 15
click at [526, 389] on input "Press SPACE to select this row." at bounding box center [526, 389] width 0 height 0
click at [147, 474] on icon "open menu" at bounding box center [145, 476] width 17 height 17
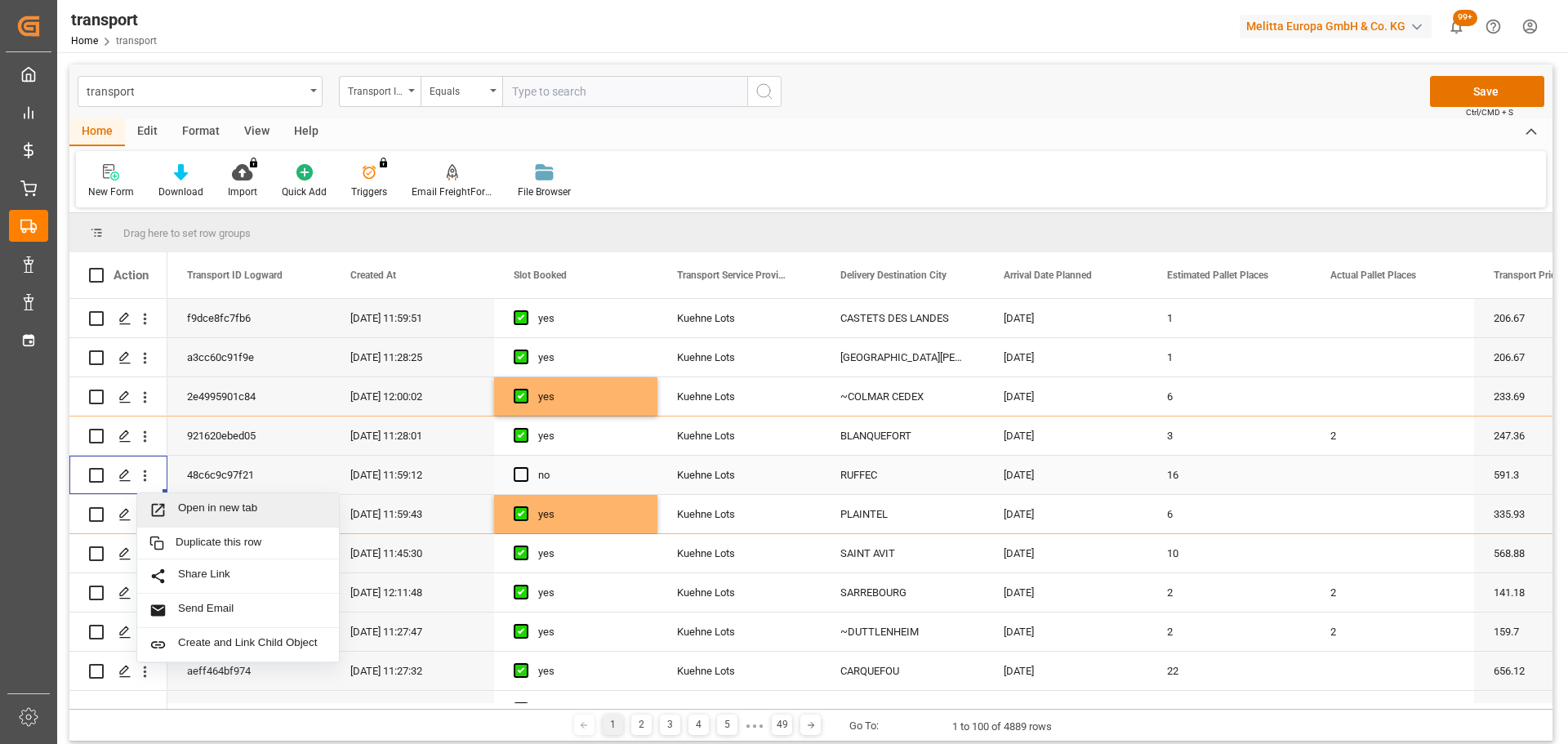
click at [277, 513] on span "Open in new tab" at bounding box center [252, 510] width 148 height 17
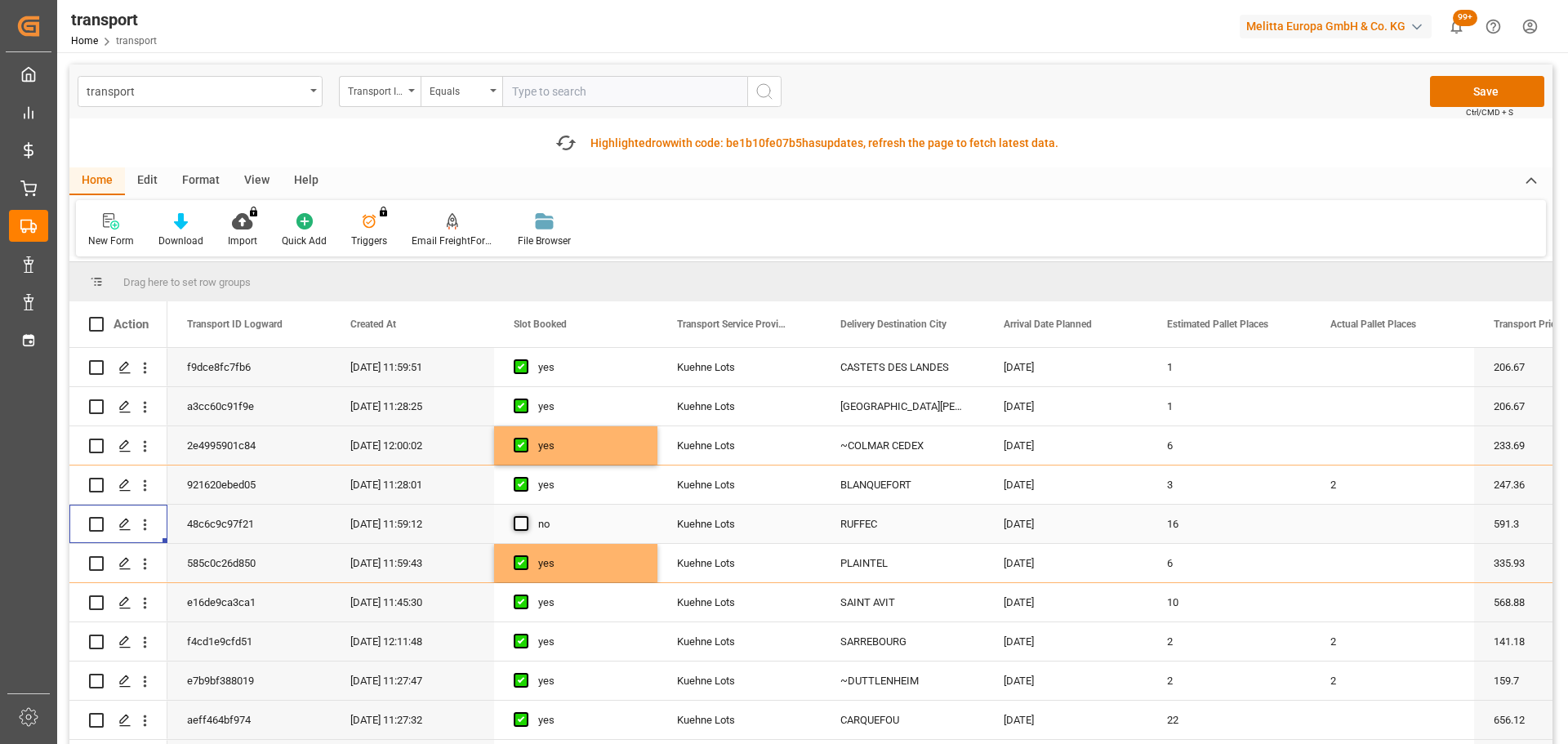
click at [522, 523] on span "Press SPACE to select this row." at bounding box center [521, 524] width 15 height 15
click at [526, 516] on input "Press SPACE to select this row." at bounding box center [526, 516] width 0 height 0
click at [1476, 85] on button "Save" at bounding box center [1487, 91] width 115 height 31
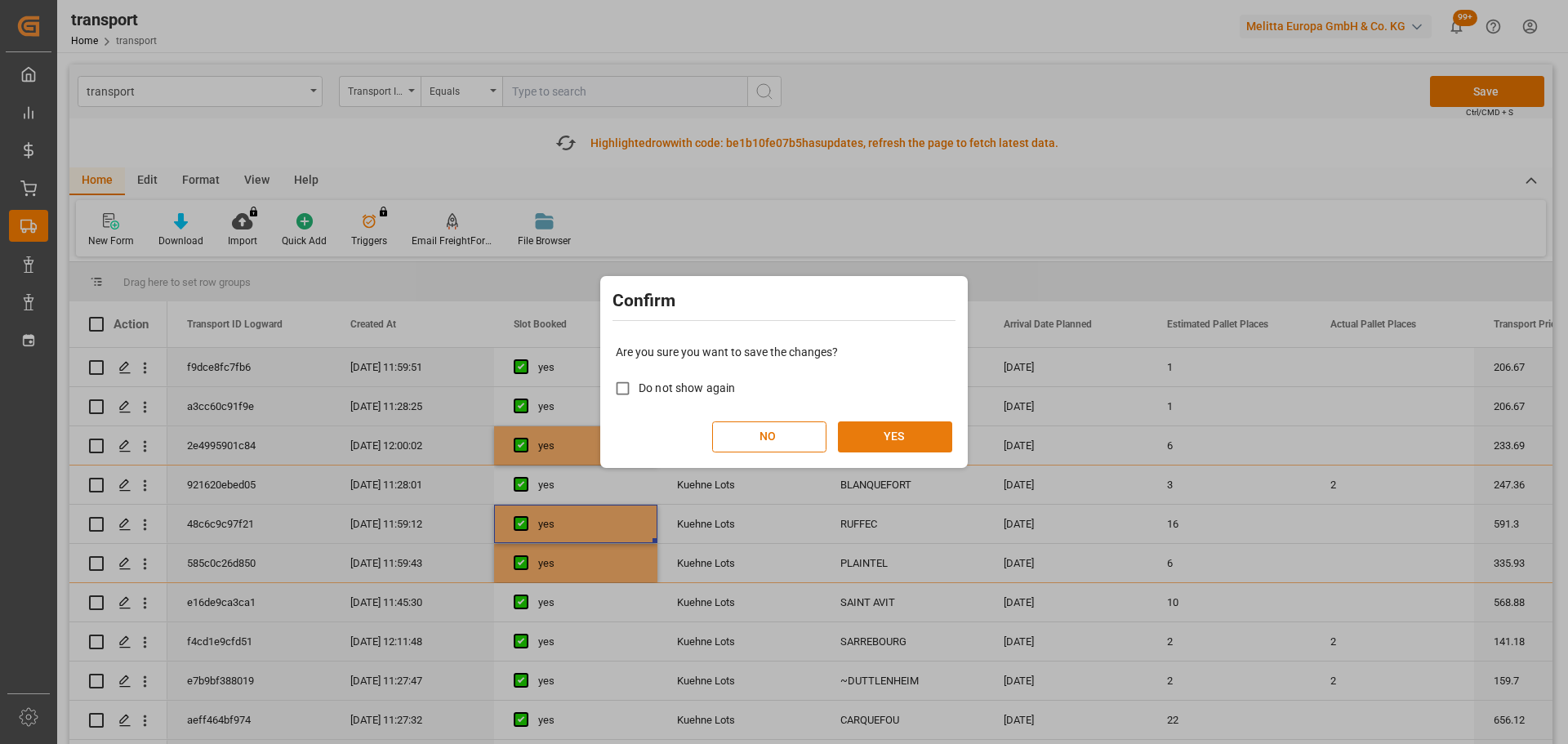
click at [889, 441] on button "YES" at bounding box center [895, 437] width 115 height 31
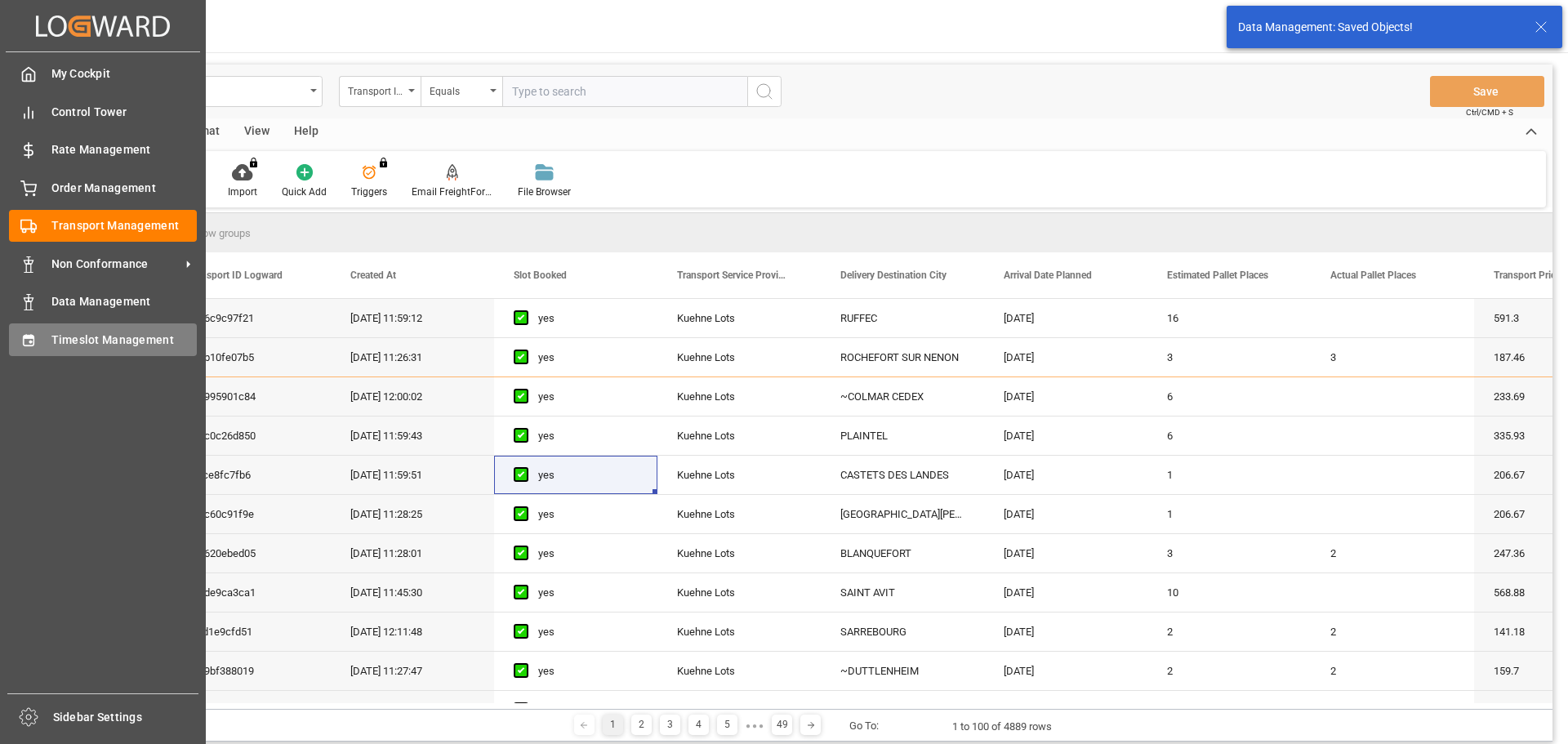
click at [84, 336] on span "Timeslot Management" at bounding box center [124, 340] width 147 height 17
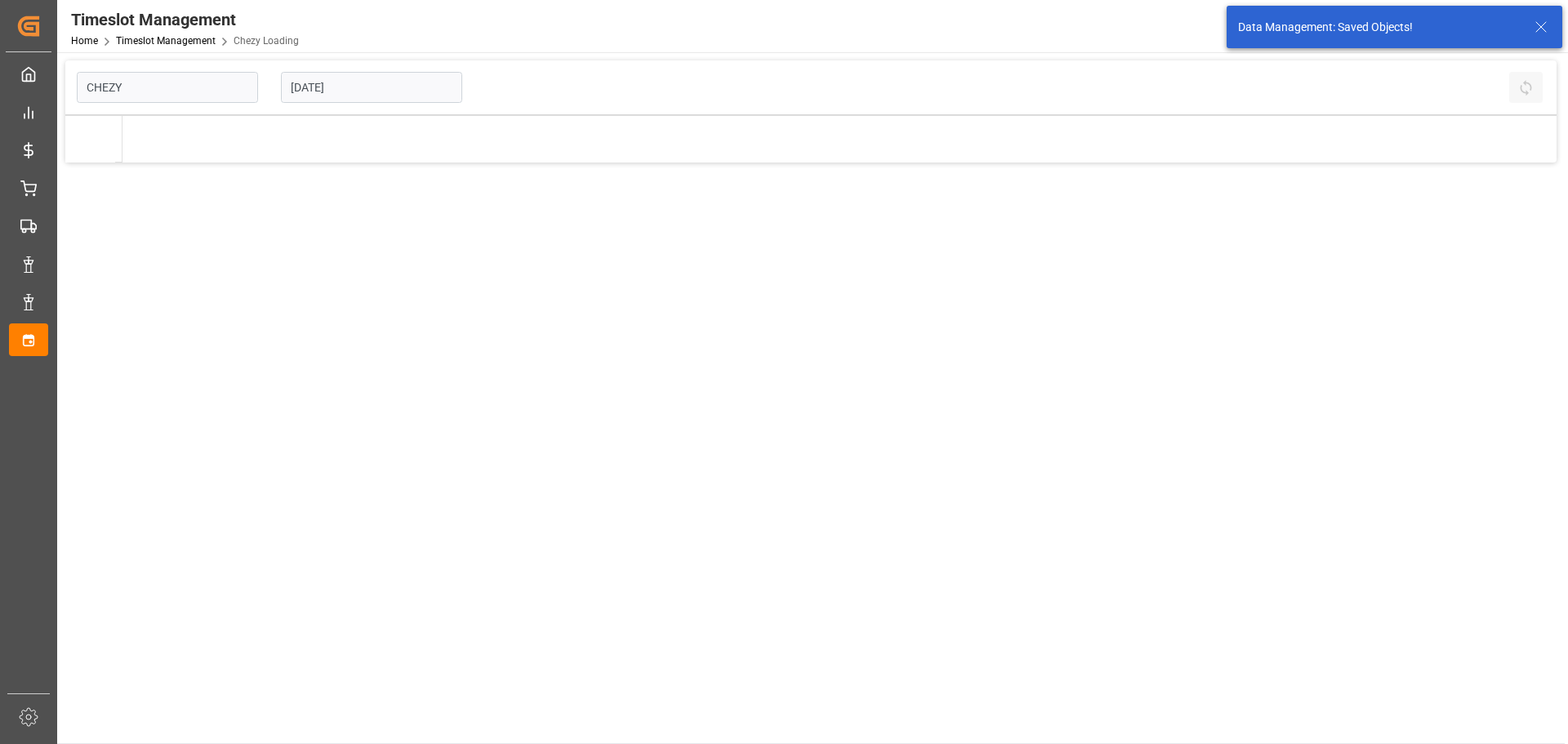
type input "Chezy Loading"
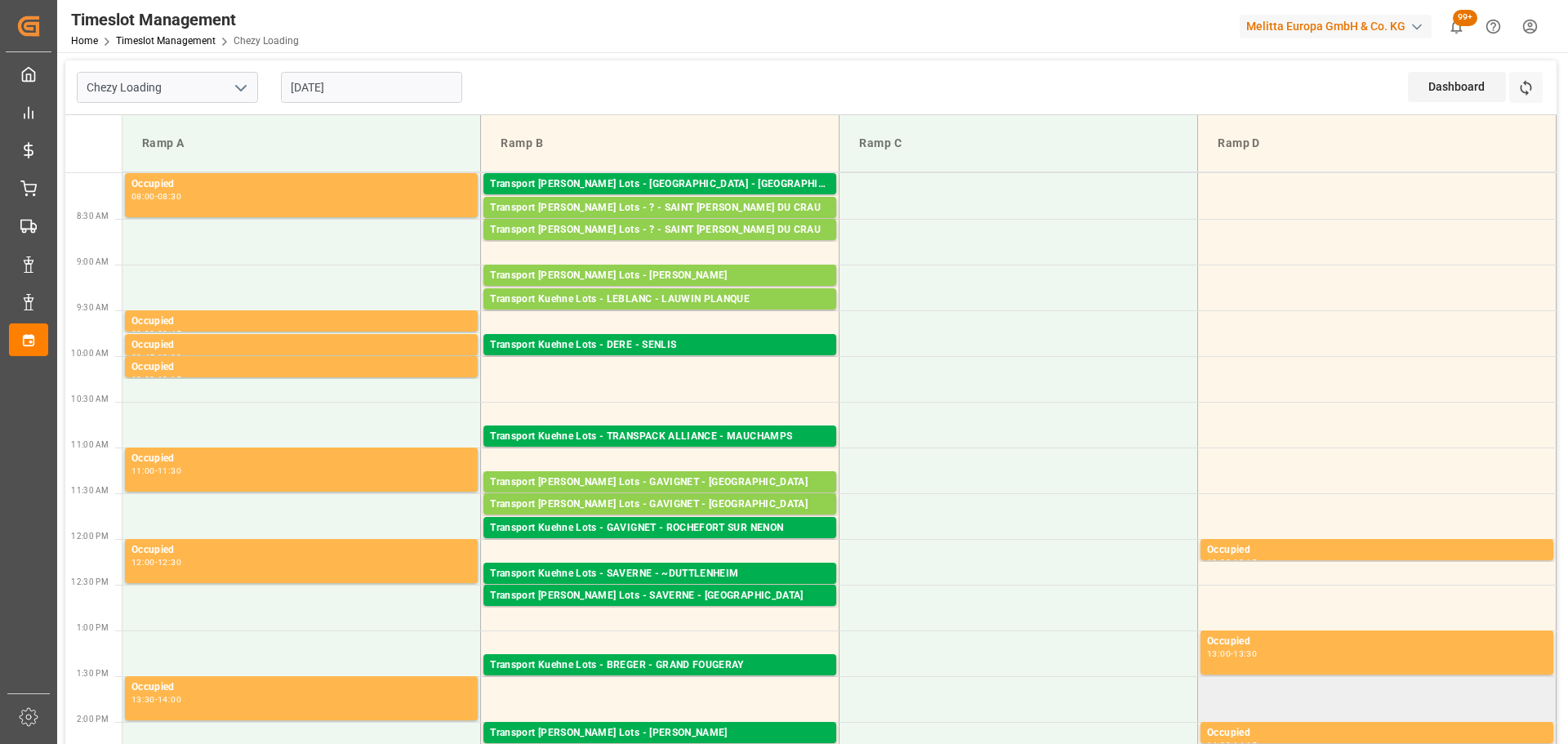
click at [1513, 682] on td at bounding box center [1378, 699] width 358 height 46
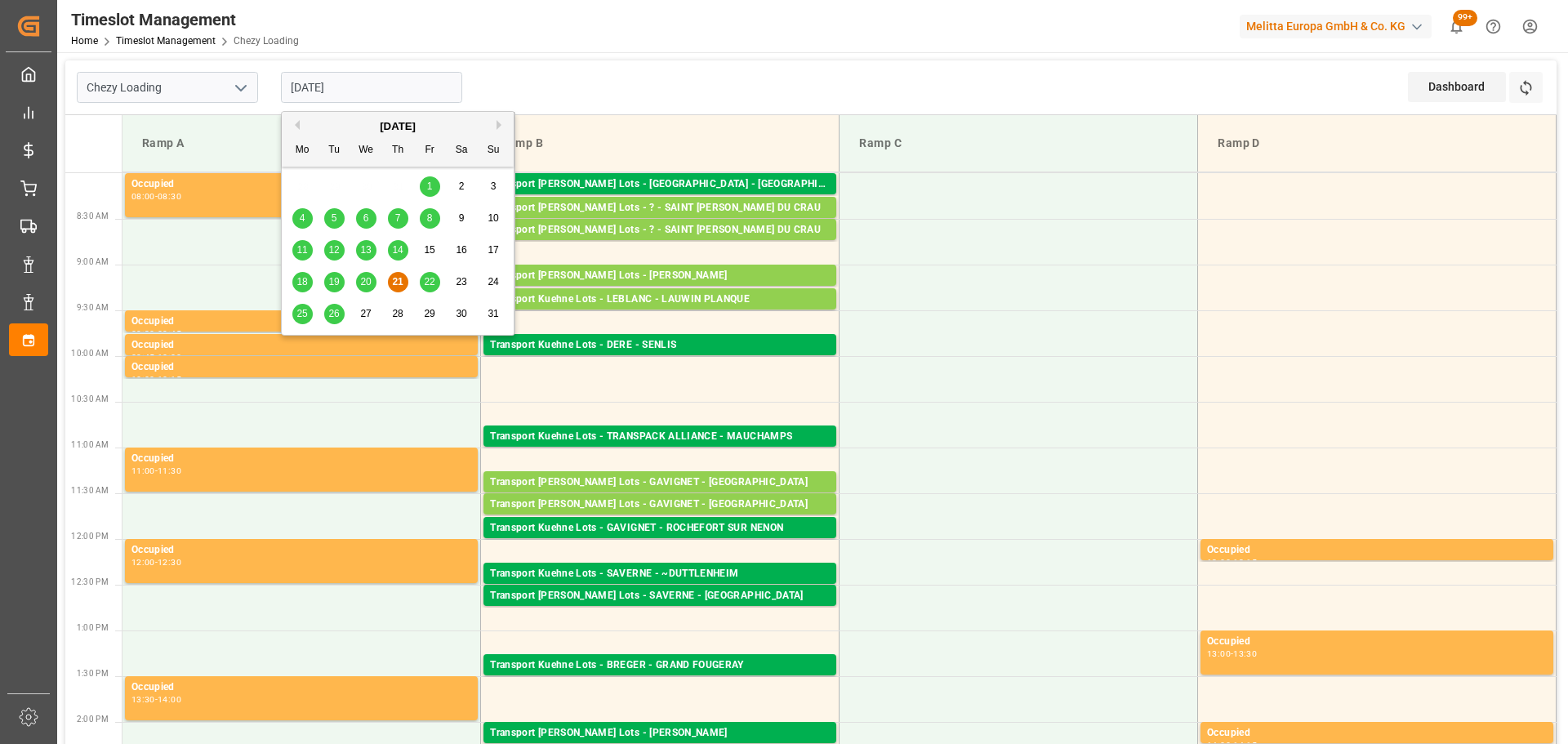
click at [299, 89] on input "[DATE]" at bounding box center [371, 87] width 181 height 31
click at [430, 279] on span "22" at bounding box center [428, 282] width 10 height 11
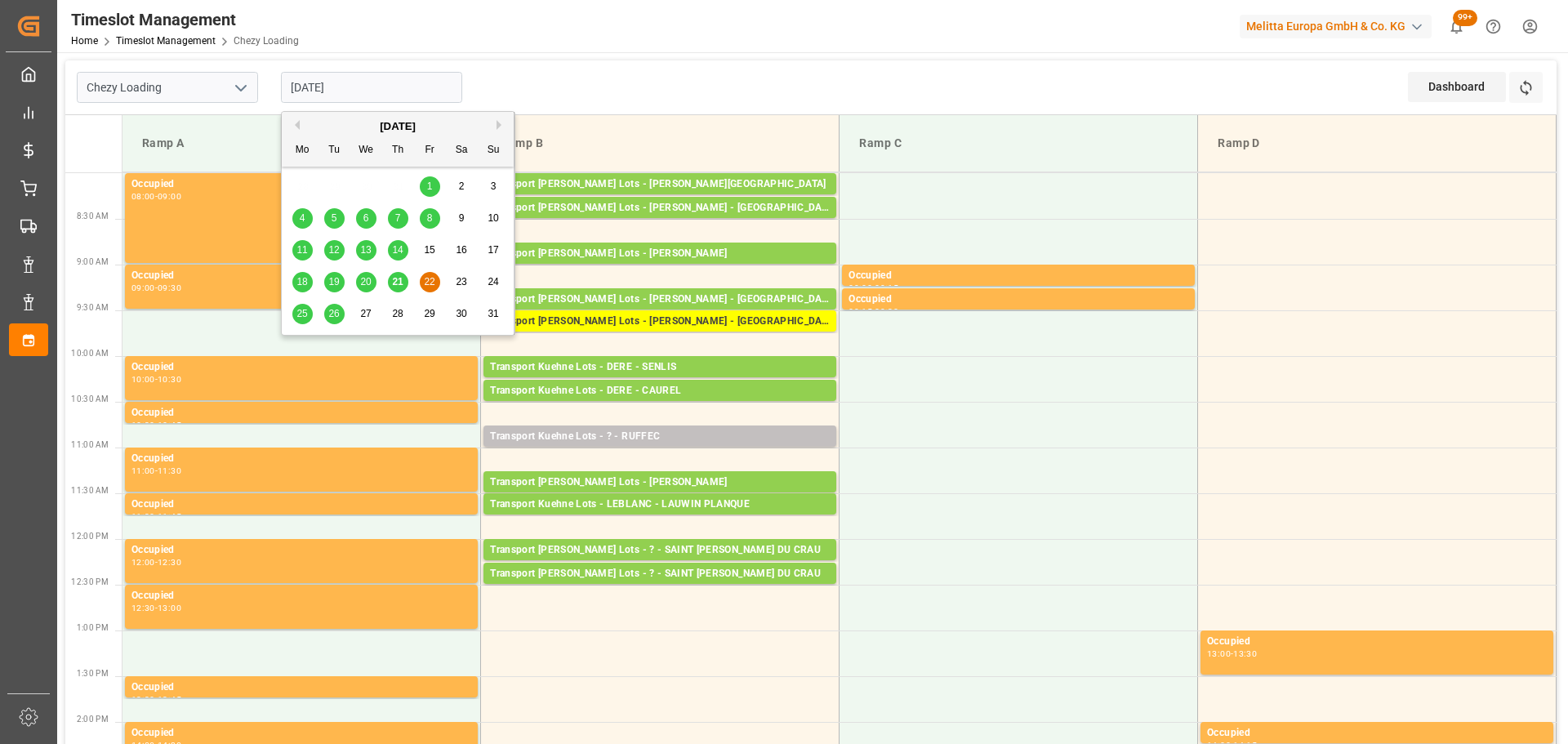
click at [352, 83] on input "[DATE]" at bounding box center [371, 87] width 181 height 31
click at [396, 285] on span "21" at bounding box center [397, 282] width 10 height 11
type input "[DATE]"
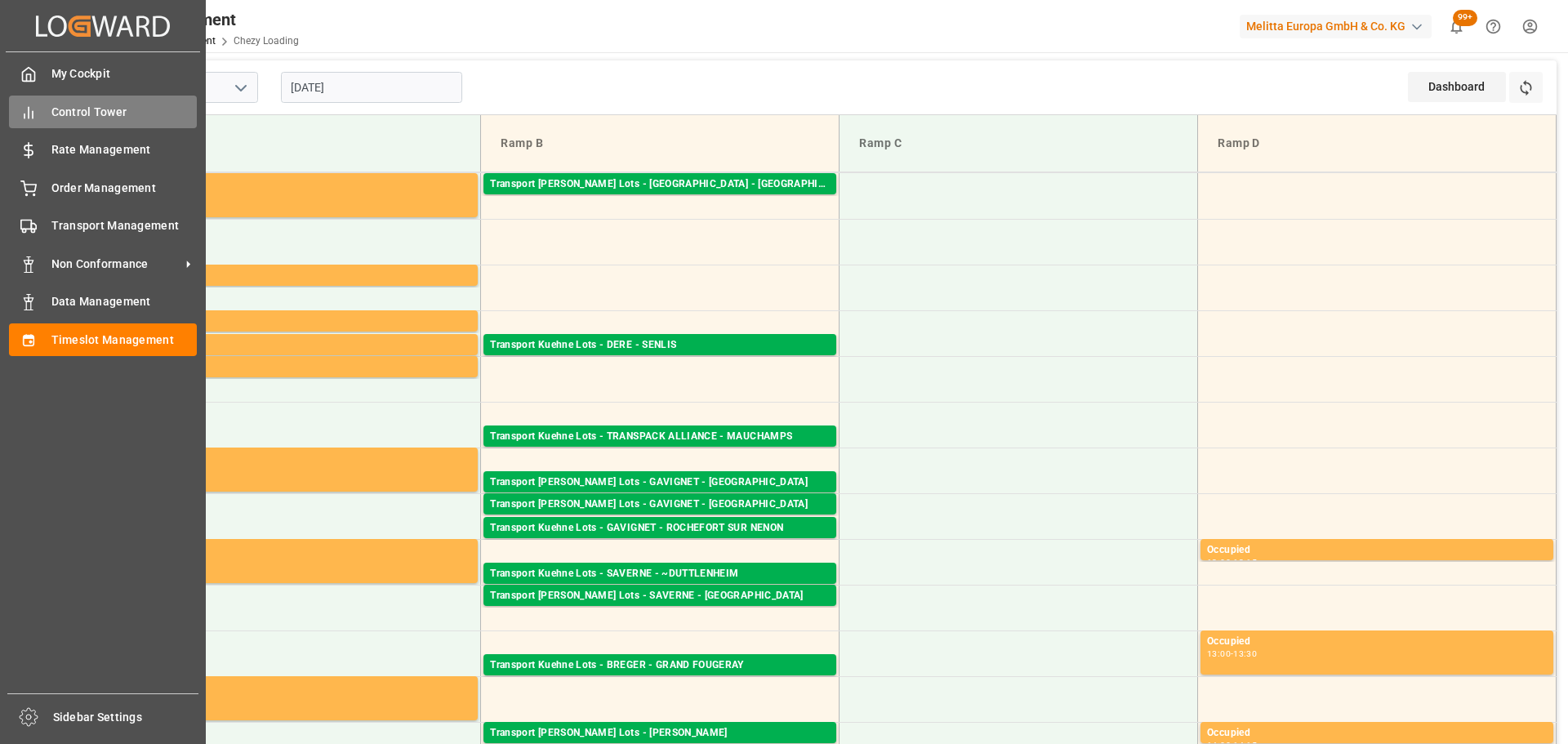
click at [74, 112] on span "Control Tower" at bounding box center [124, 112] width 147 height 17
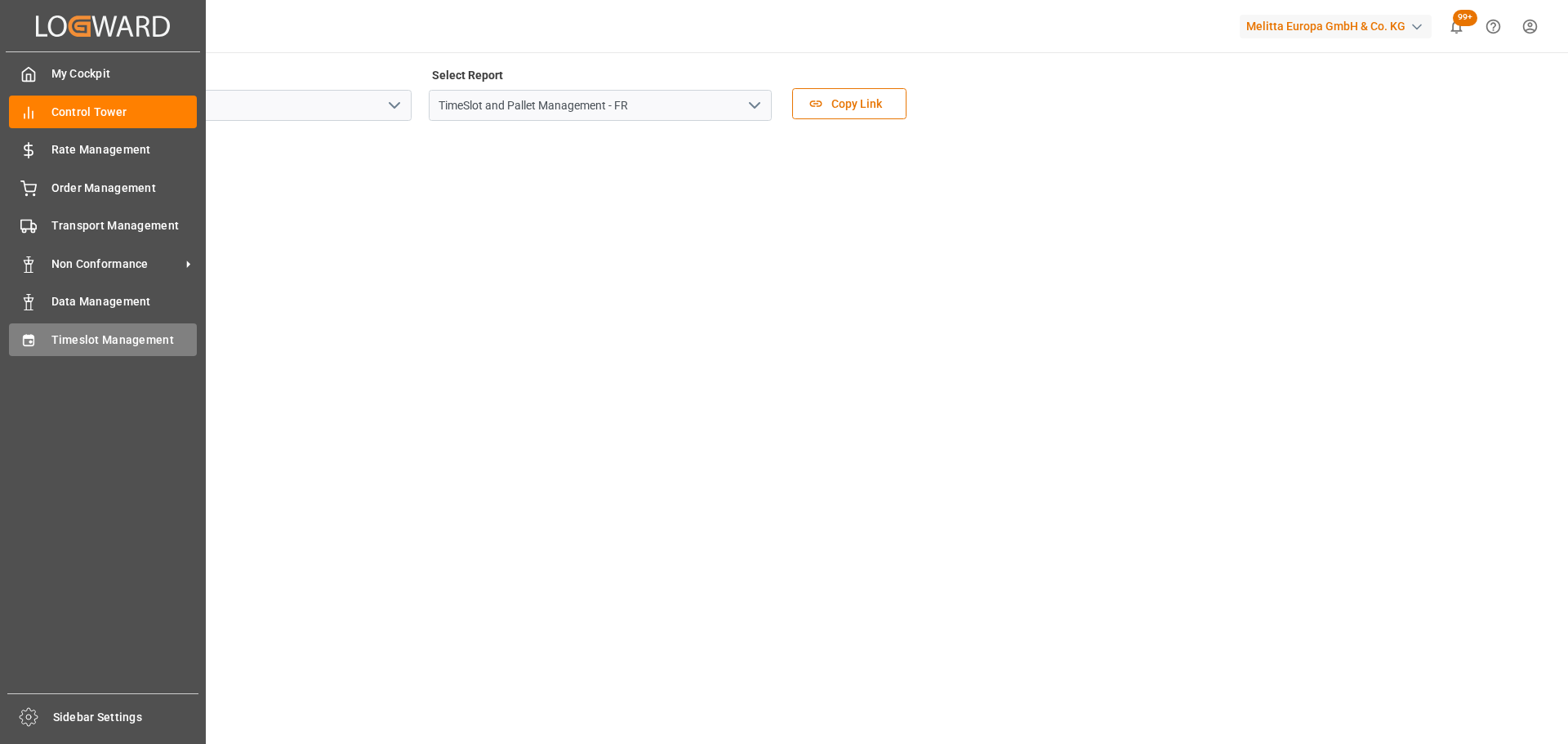
click at [45, 337] on div "Timeslot Management Timeslot Management" at bounding box center [103, 340] width 188 height 32
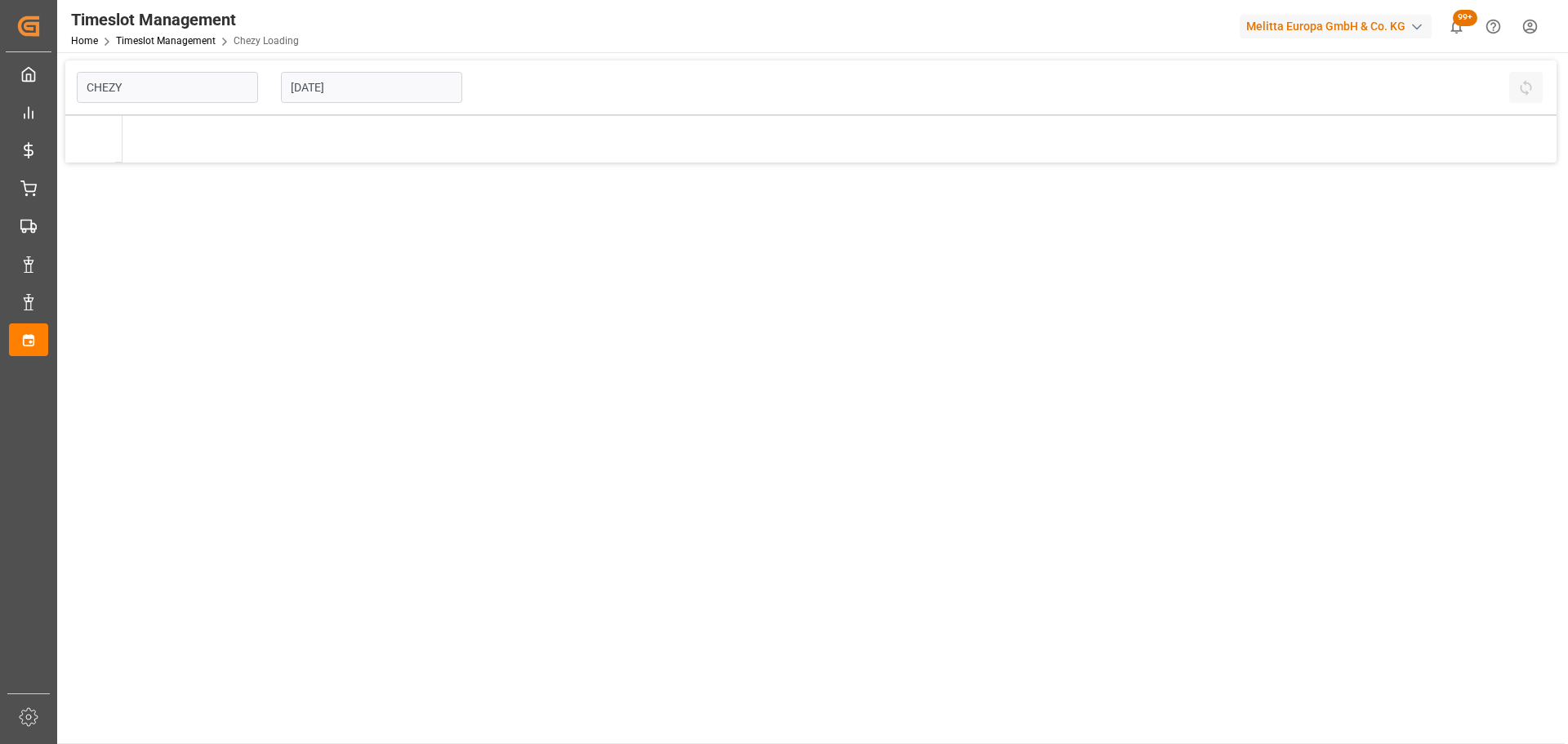
type input "Chezy Loading"
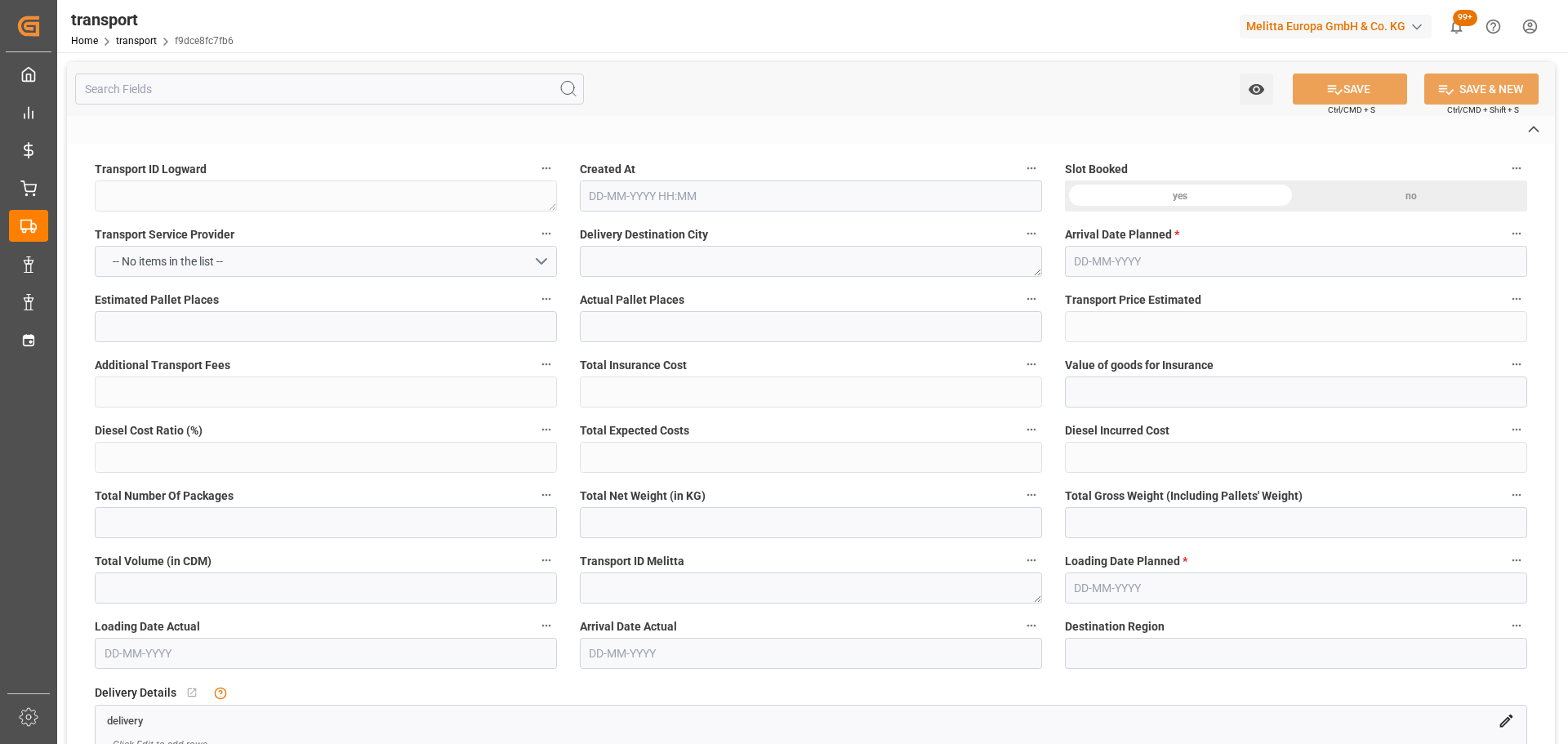
type textarea "f9dce8fc7fb6"
type textarea "CASTETS DES LANDES"
type textarea "0000709125"
type textarea "FR-02570"
type textarea "FR"
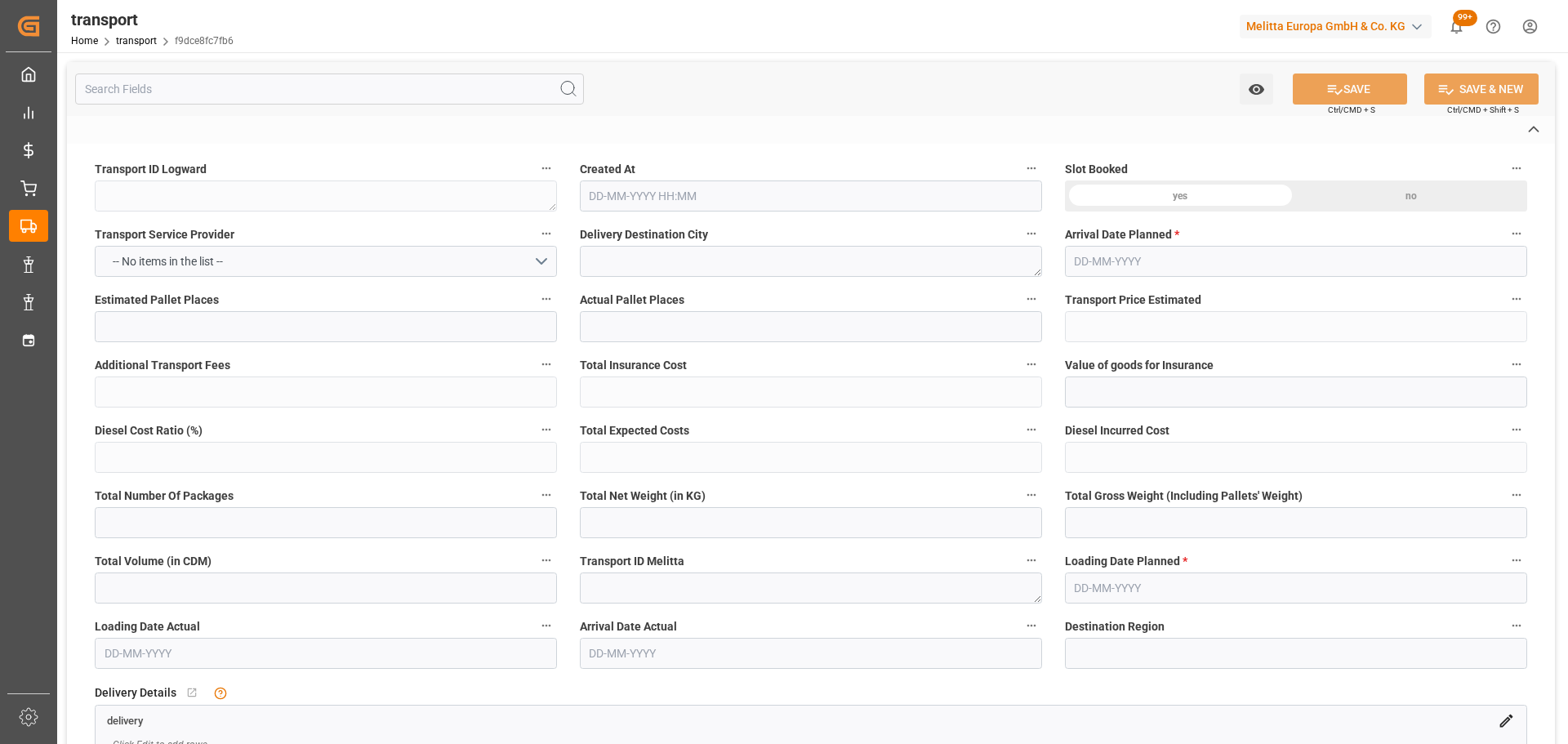
type input "Road"
type input "FR"
type input "02570"
type input "FR"
type input "40260"
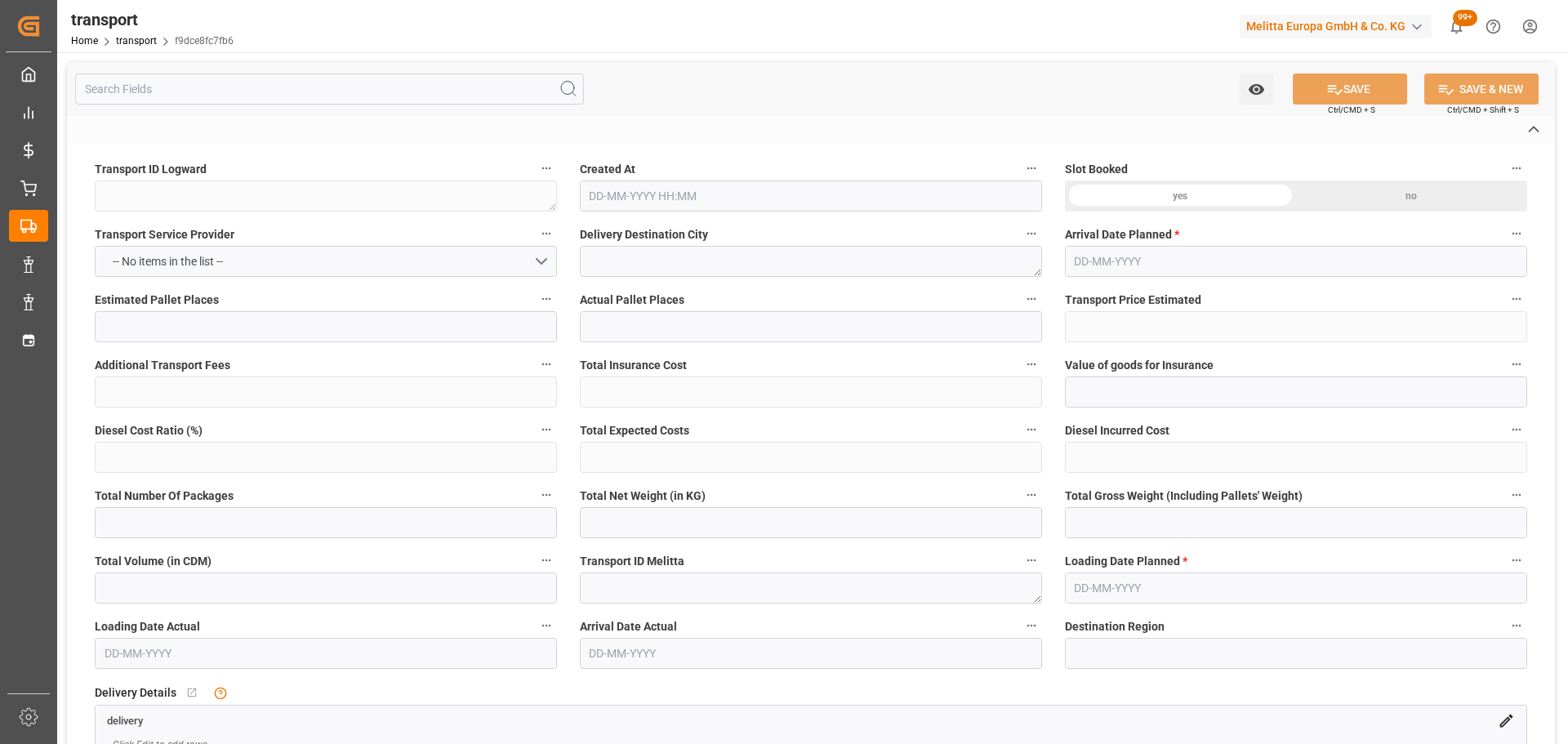
type input "Small Shipment"
type input "3.5-7.5 t"
type input "EURO 6"
type input "Diesel"
type input "1"
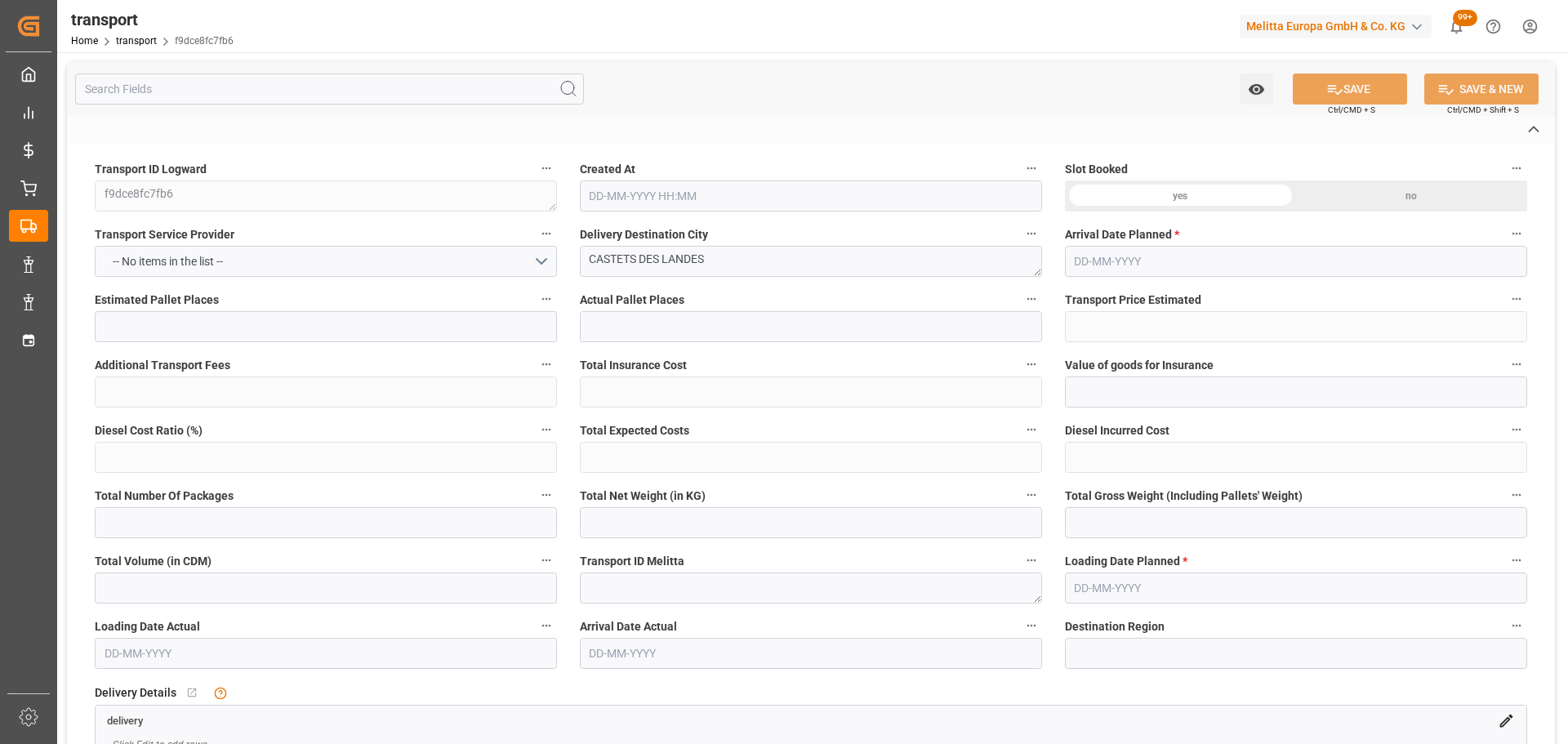
type input "206.67"
type input "0"
type input "206.67"
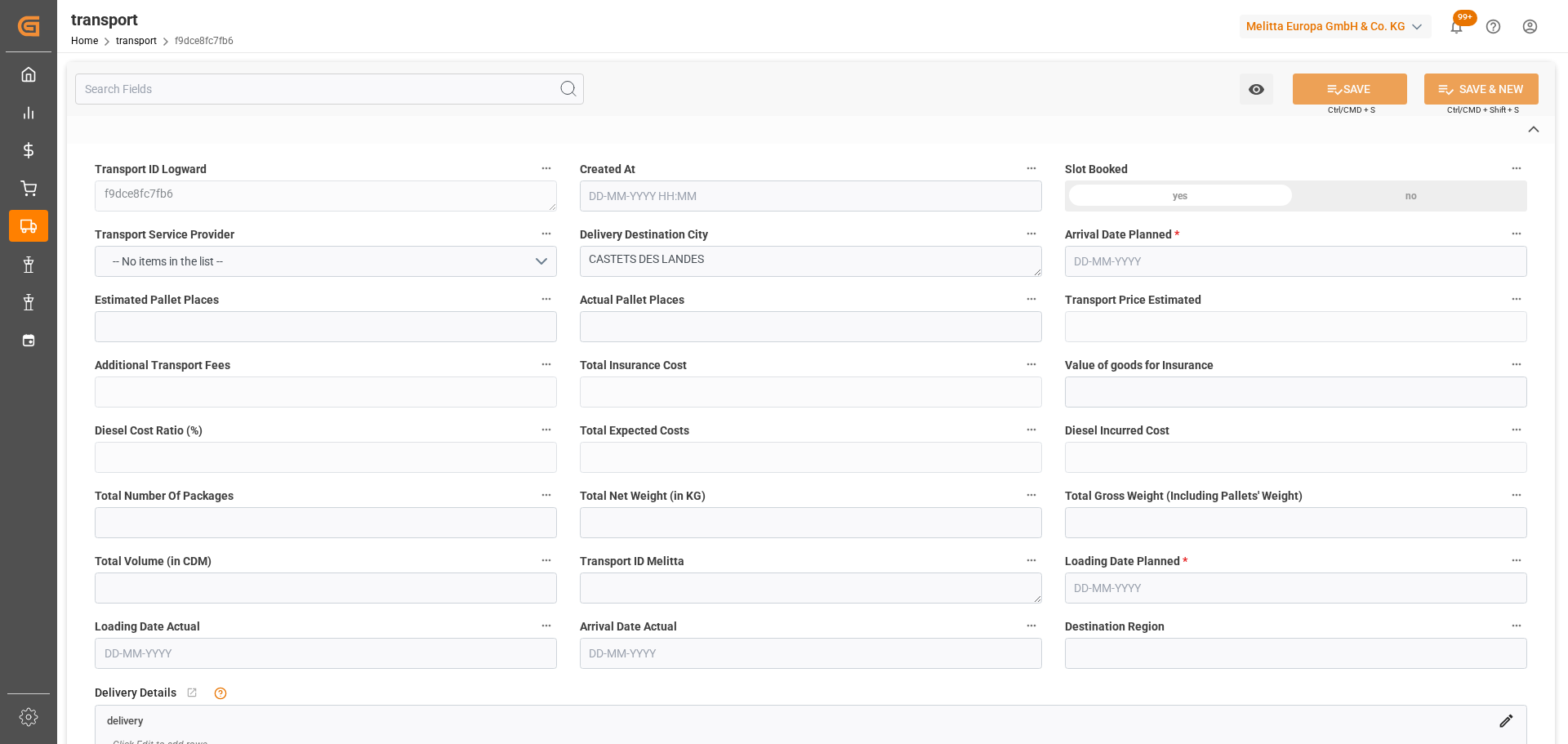
type input "0"
type input "229.2"
type input "346"
type input "720"
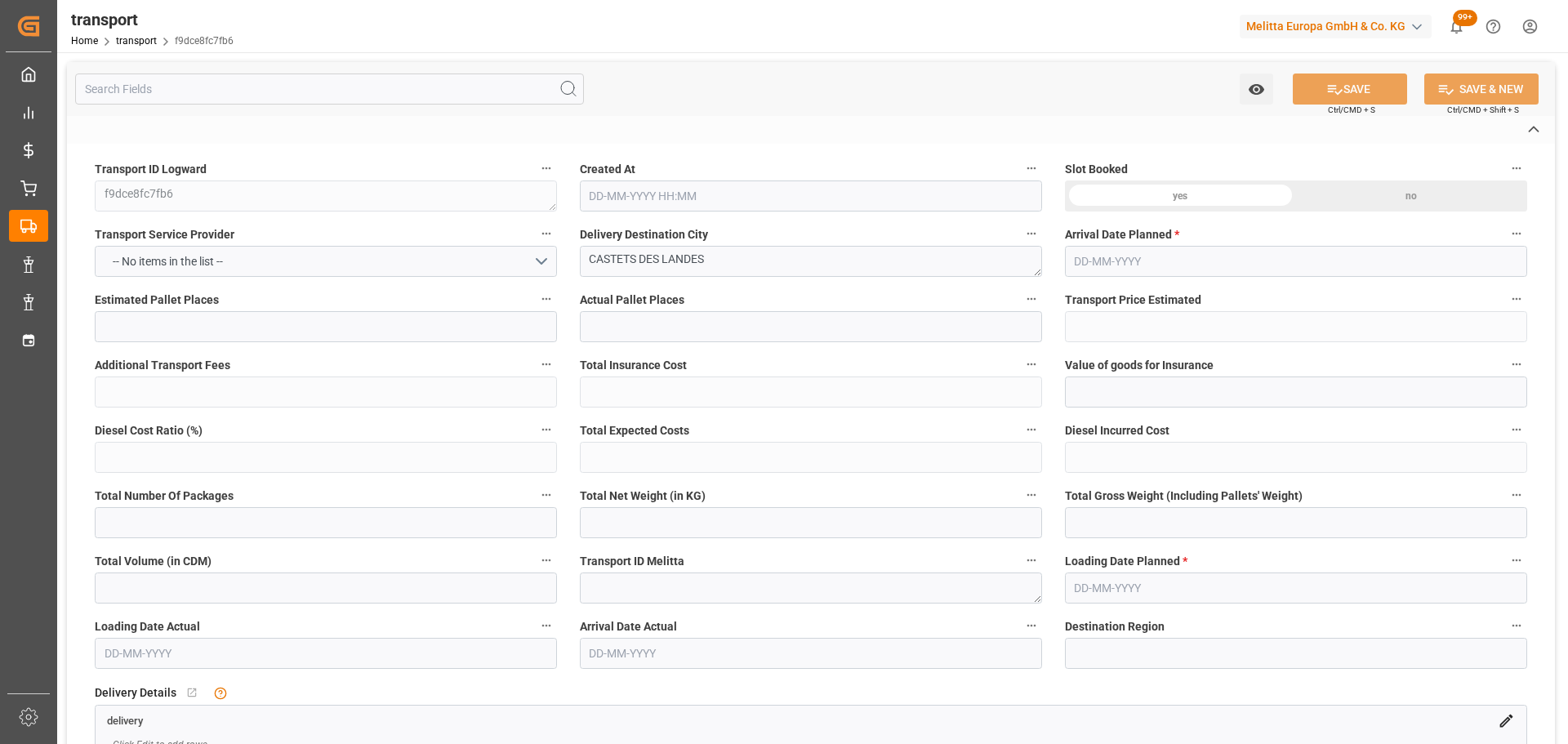
type input "40"
type input "1"
type input "0"
type input "1"
type input "101"
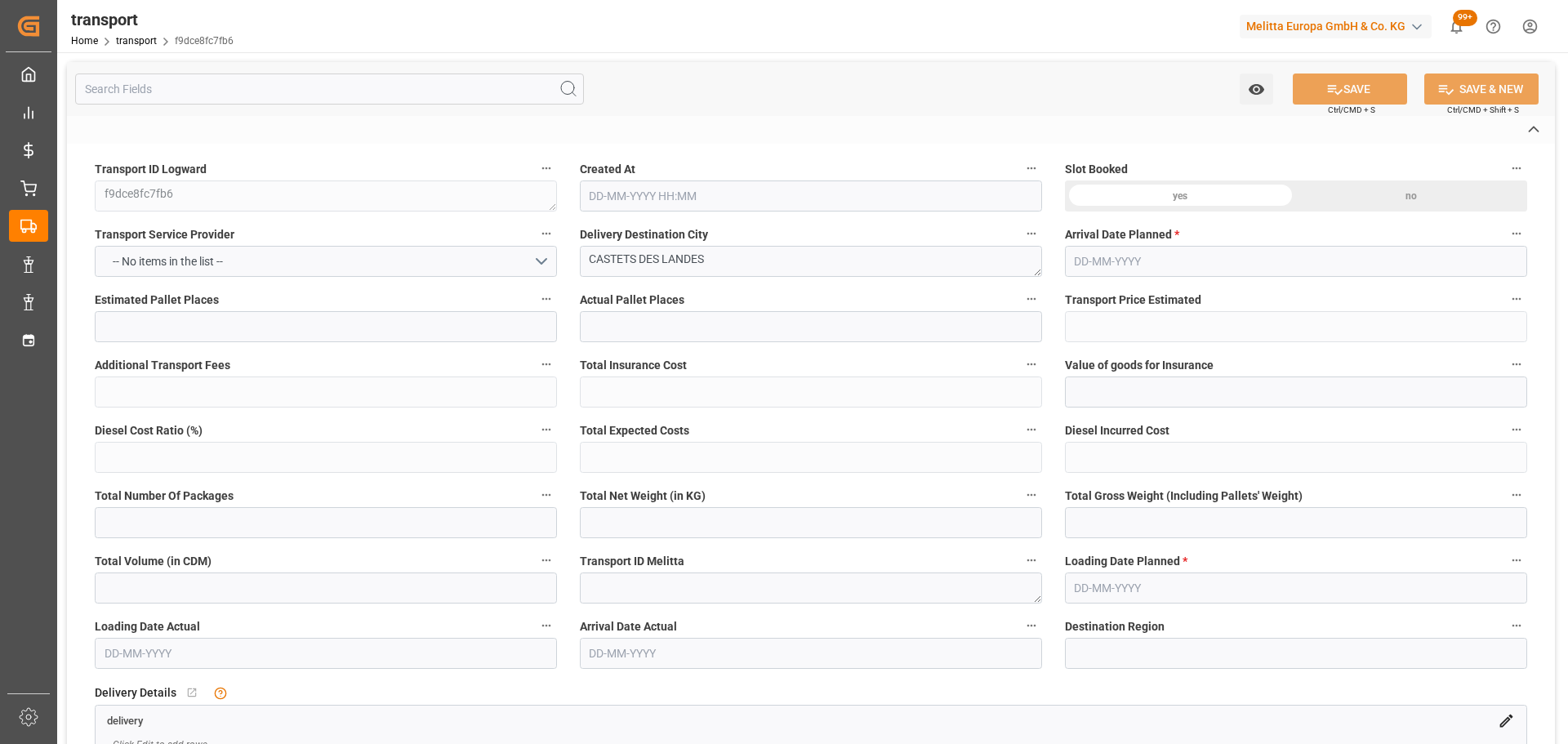
type input "313.2"
type input "0"
type input "4710.8598"
type input "0"
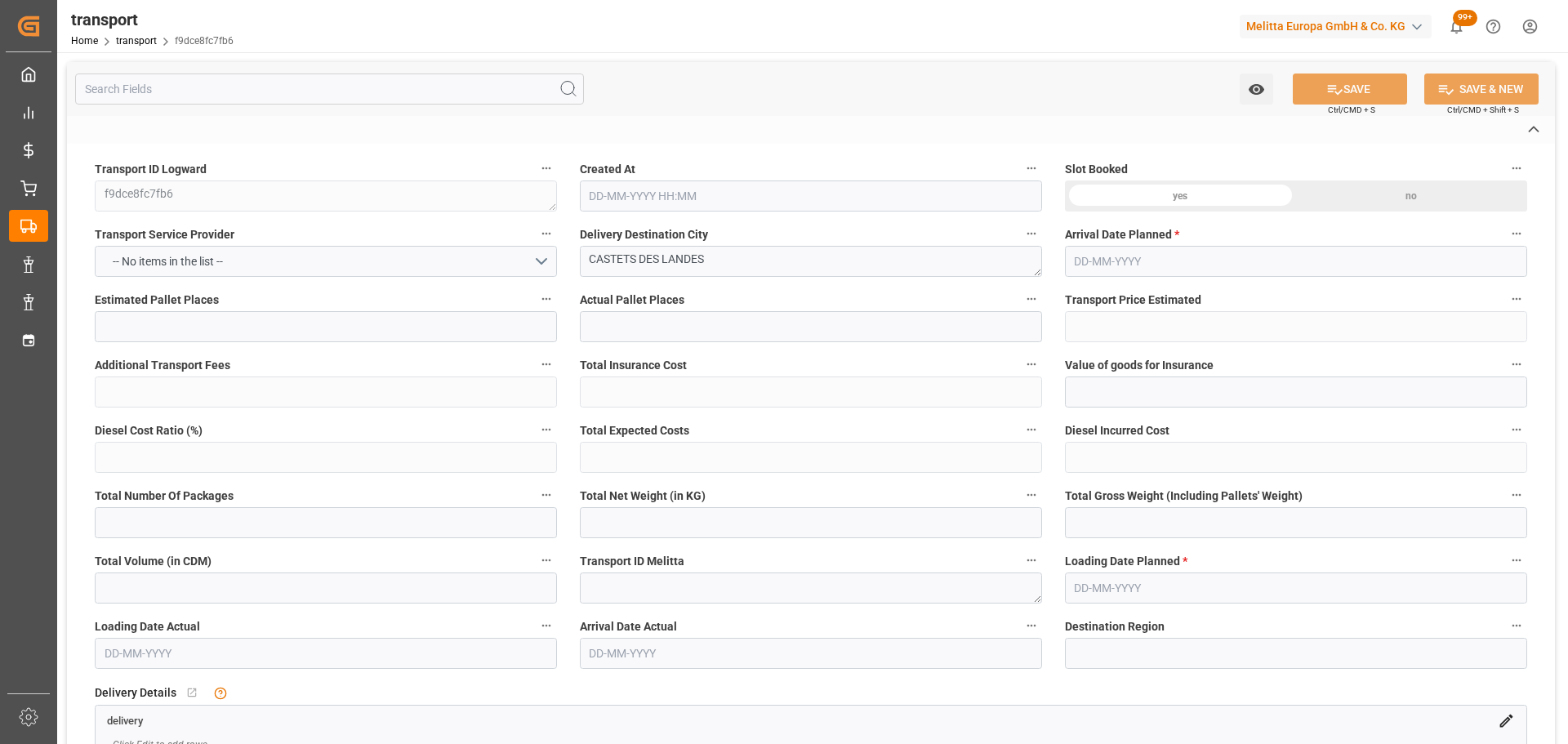
type input "21"
type input "35"
type input "21-08-2025 11:59"
type input "27-08-2025"
type input "[DATE]"
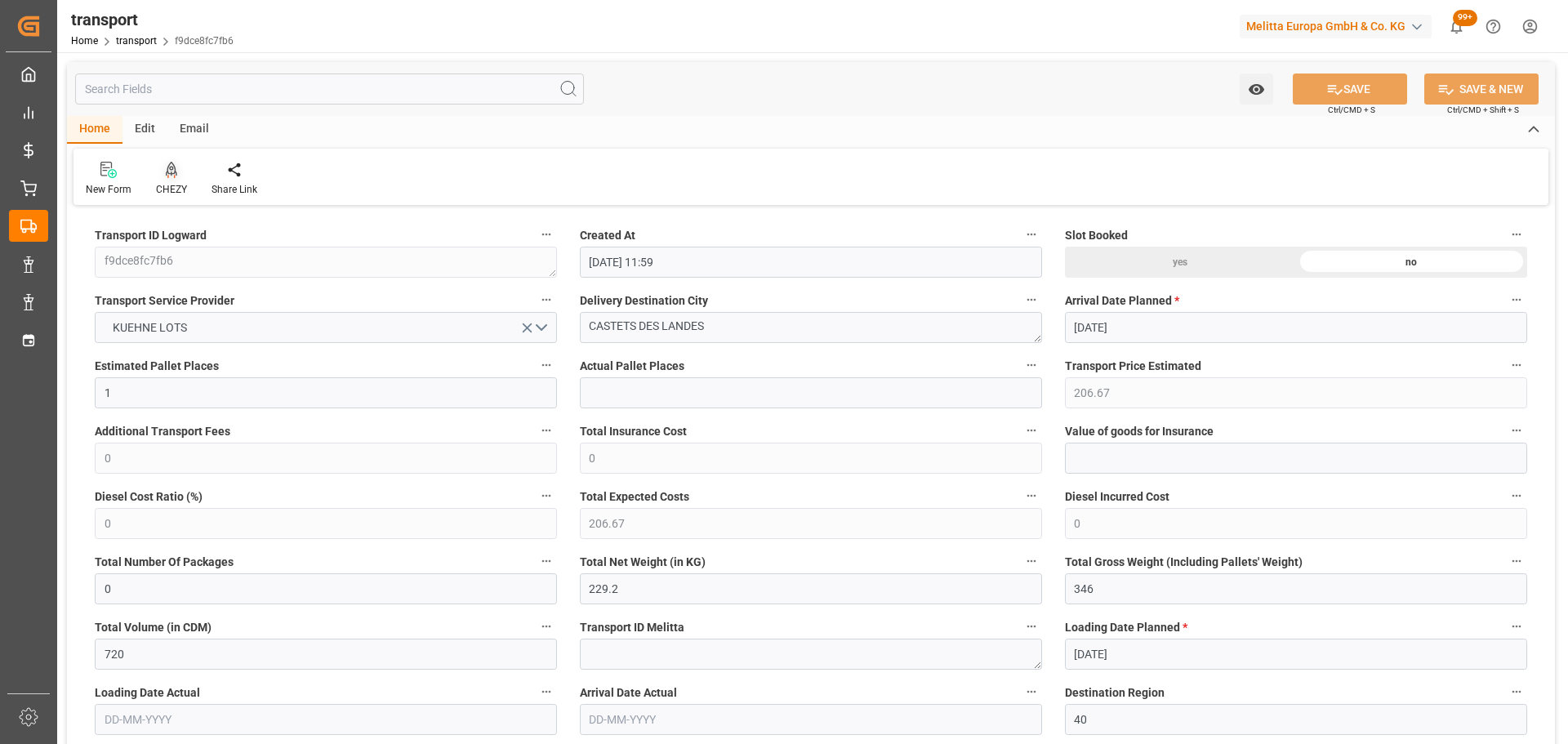
click at [172, 180] on div "CHEZY" at bounding box center [172, 178] width 56 height 36
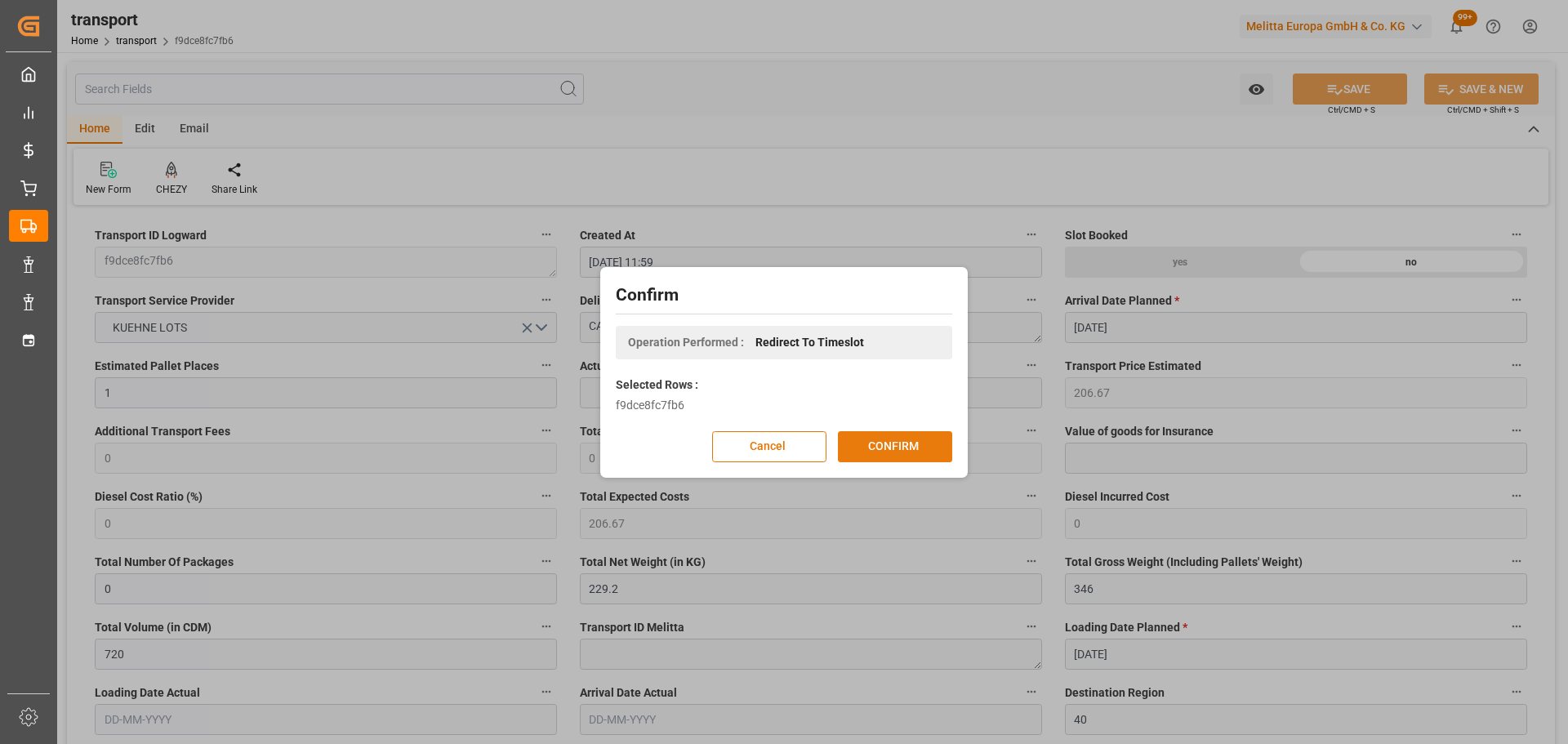
click at [925, 444] on button "CONFIRM" at bounding box center [895, 446] width 115 height 31
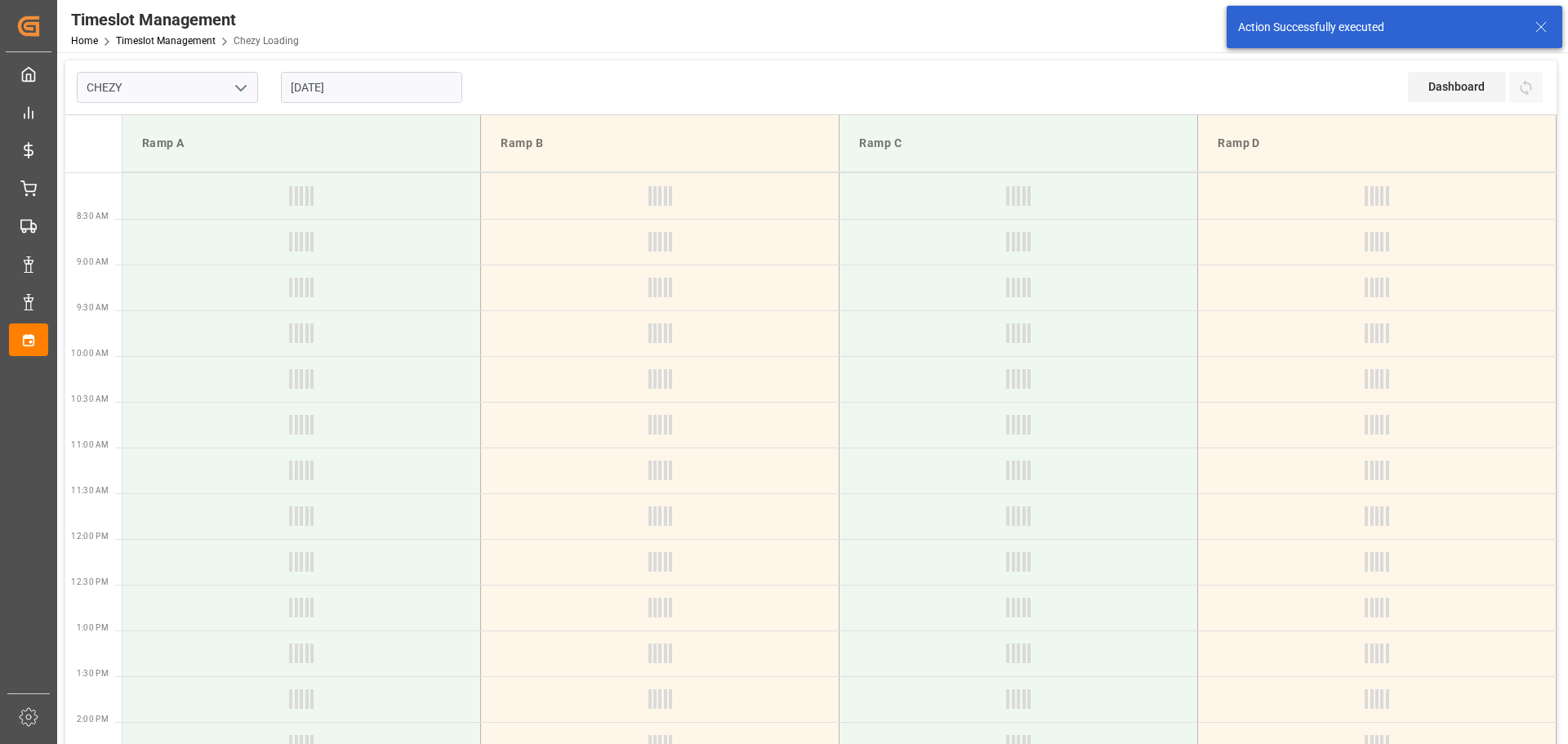
type input "Chezy Loading"
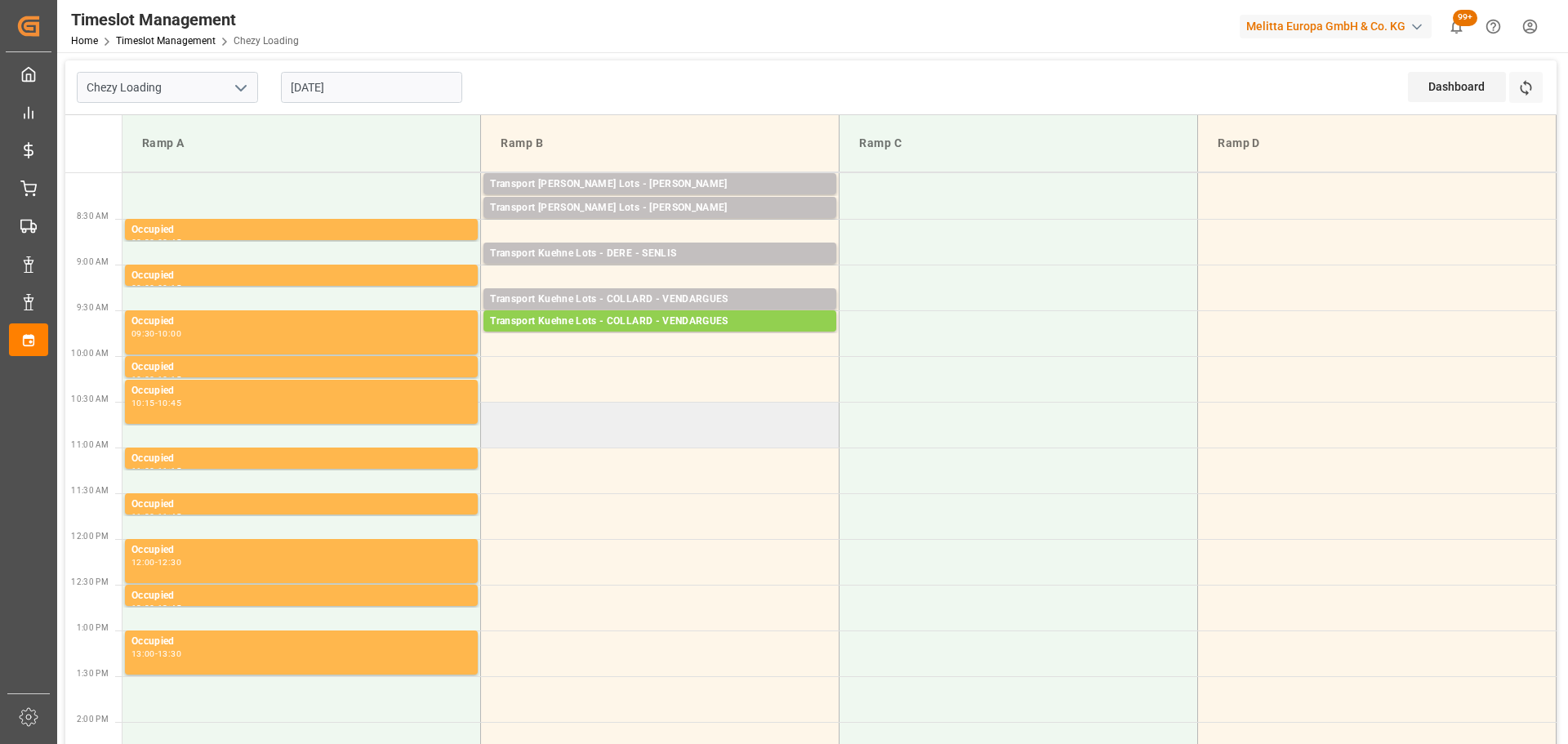
click at [488, 414] on td at bounding box center [660, 425] width 358 height 46
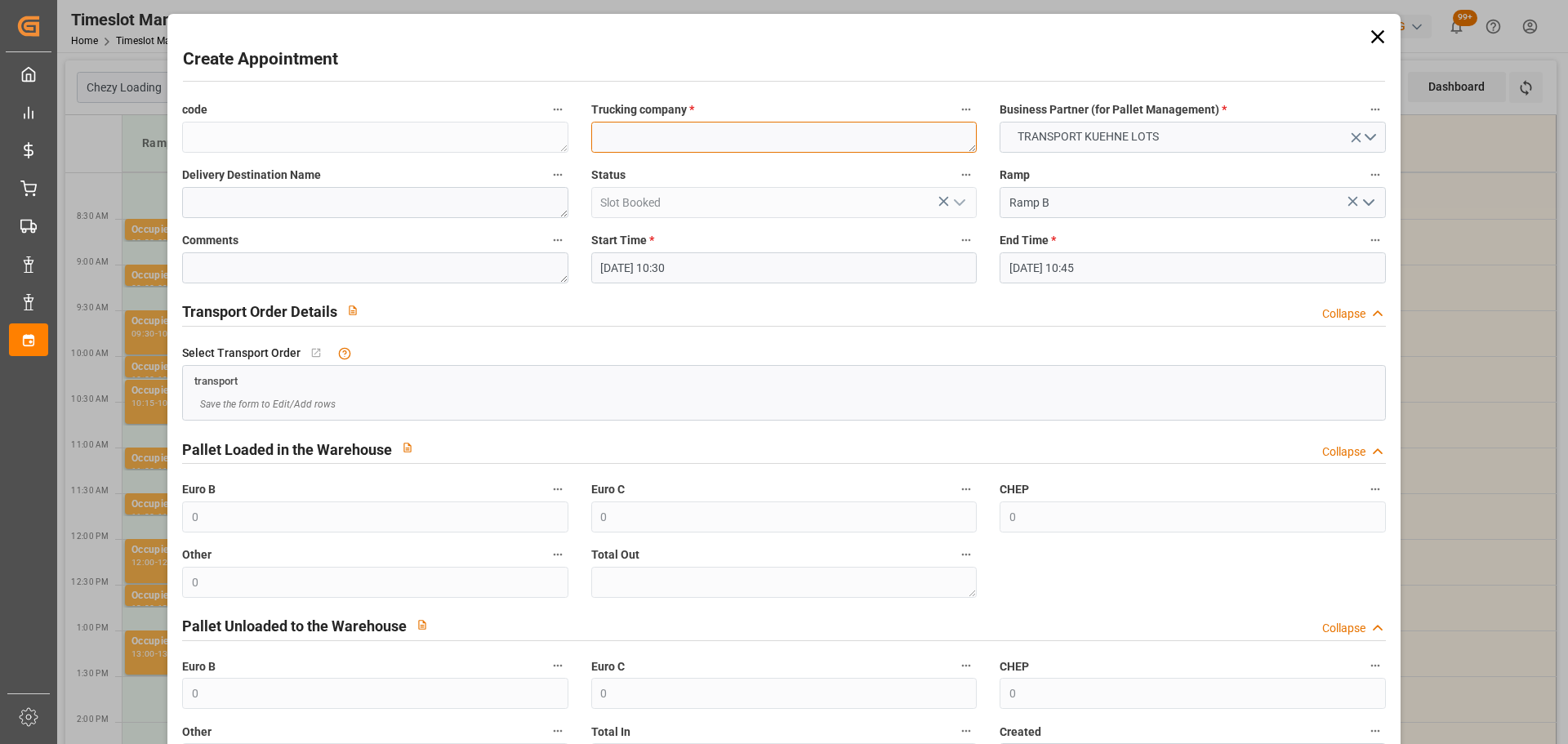
click at [619, 142] on textarea at bounding box center [784, 136] width 385 height 31
type textarea "FOURNIE"
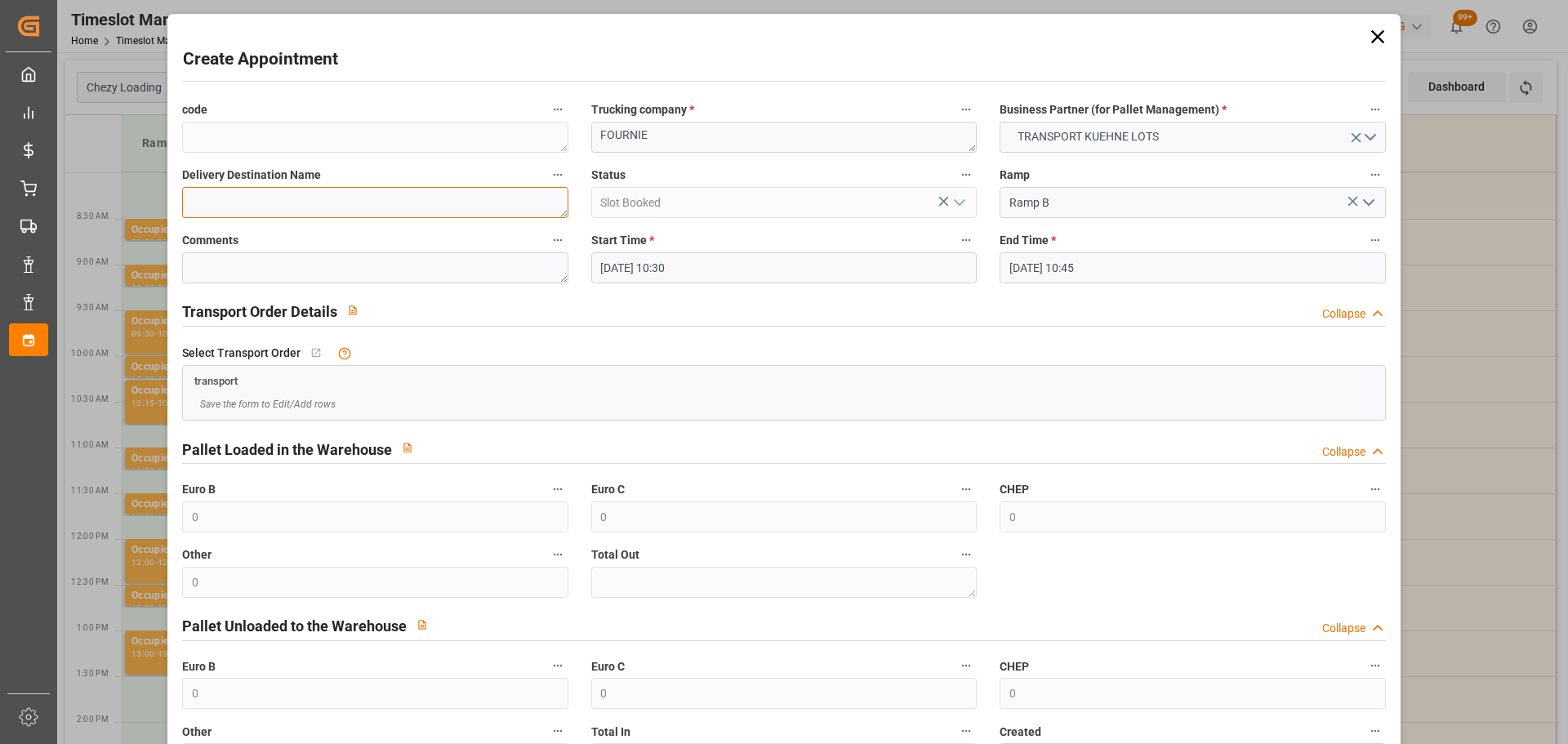
click at [351, 207] on textarea at bounding box center [374, 202] width 385 height 31
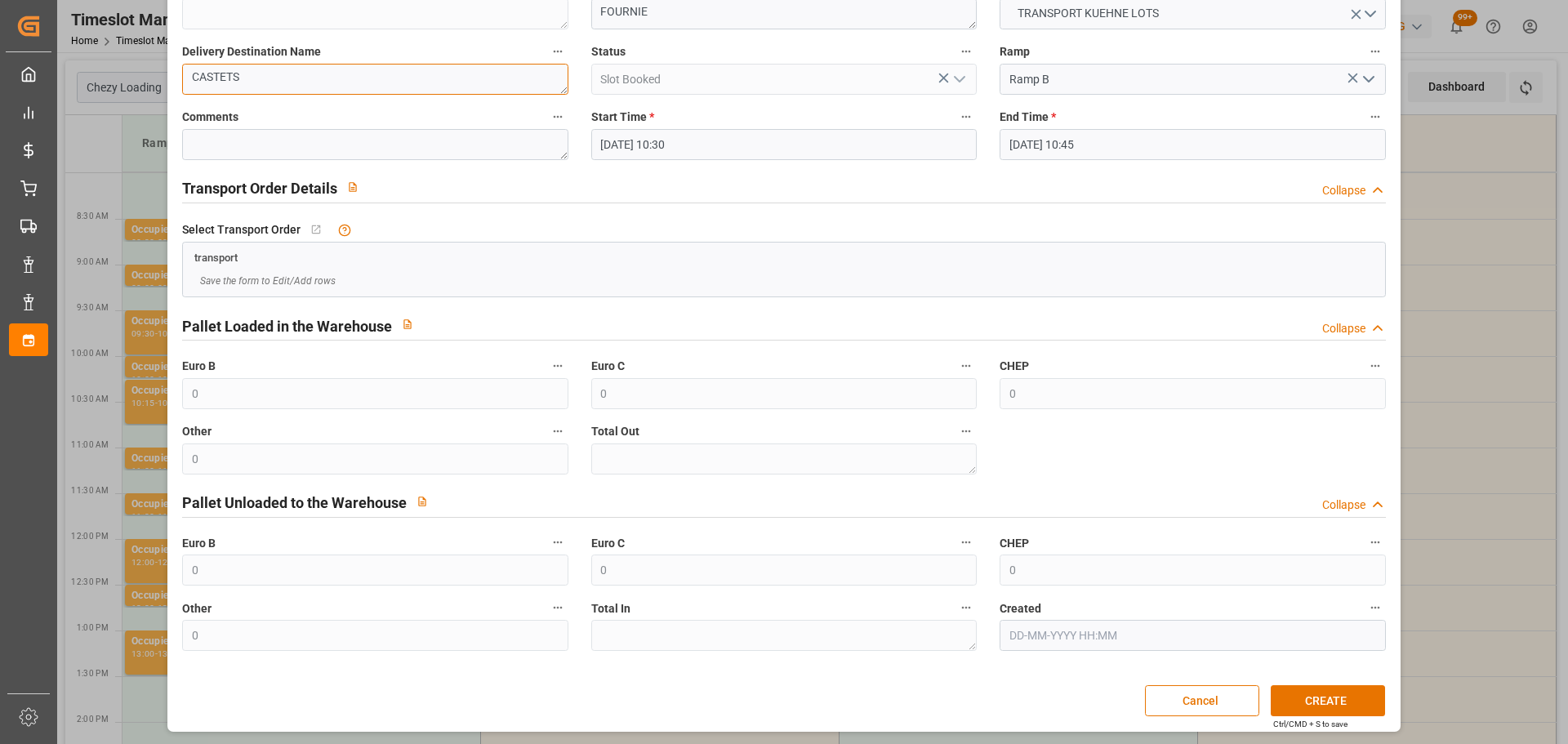
scroll to position [125, 0]
type textarea "CASTETS"
click at [1356, 703] on button "CREATE" at bounding box center [1328, 698] width 115 height 31
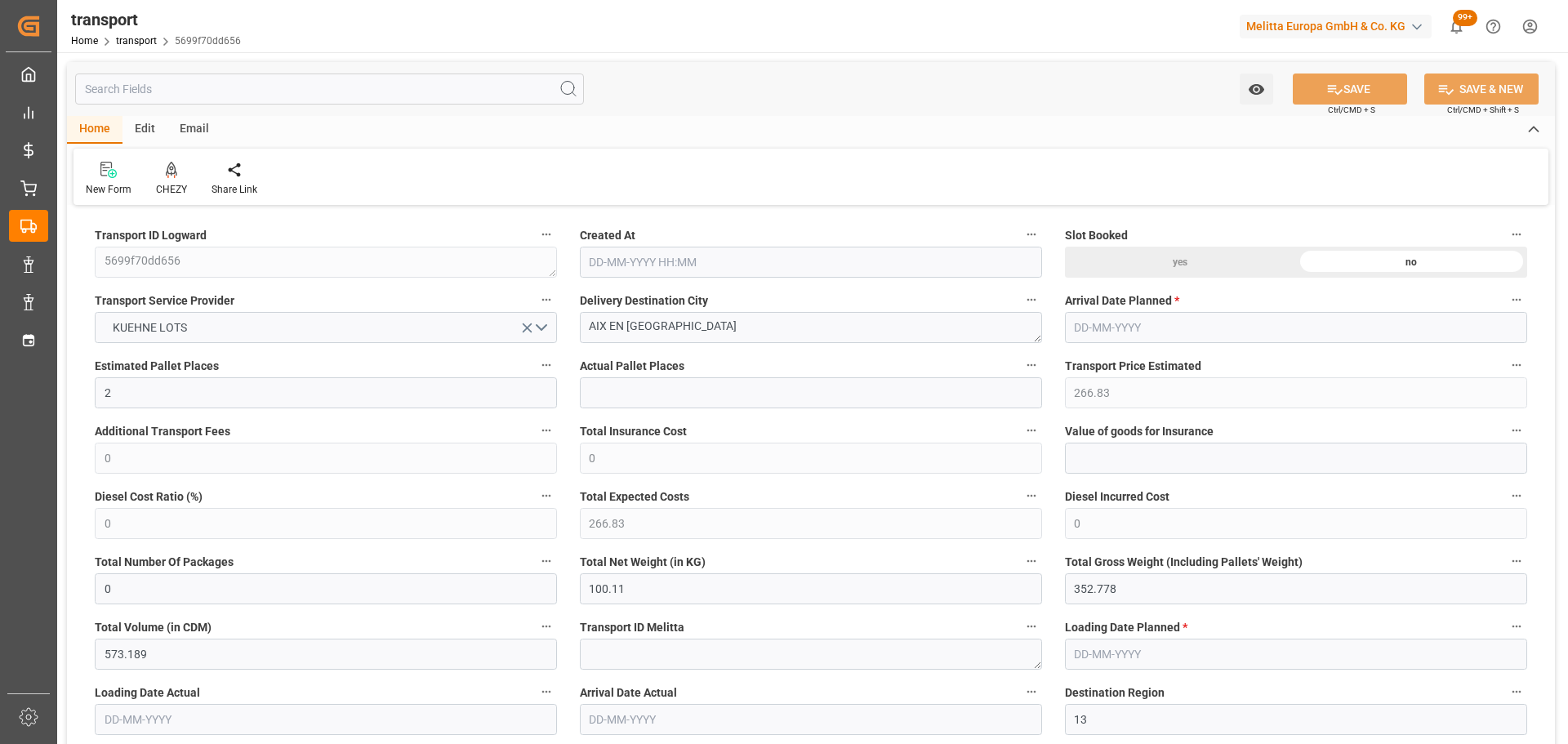
type input "[DATE] 11:59"
type input "[DATE]"
click at [174, 181] on div "CHEZY" at bounding box center [172, 178] width 56 height 36
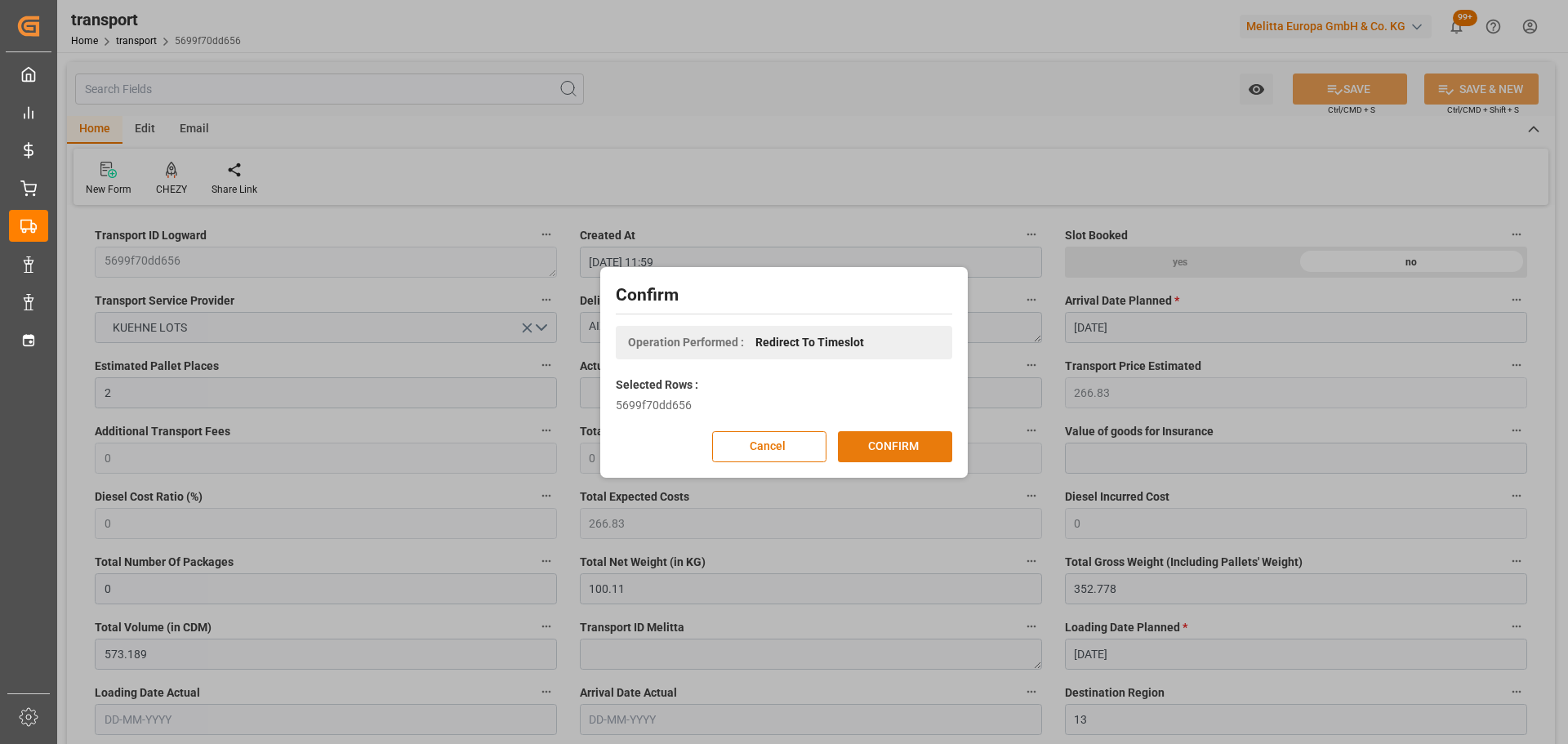
click at [909, 449] on button "CONFIRM" at bounding box center [895, 446] width 115 height 31
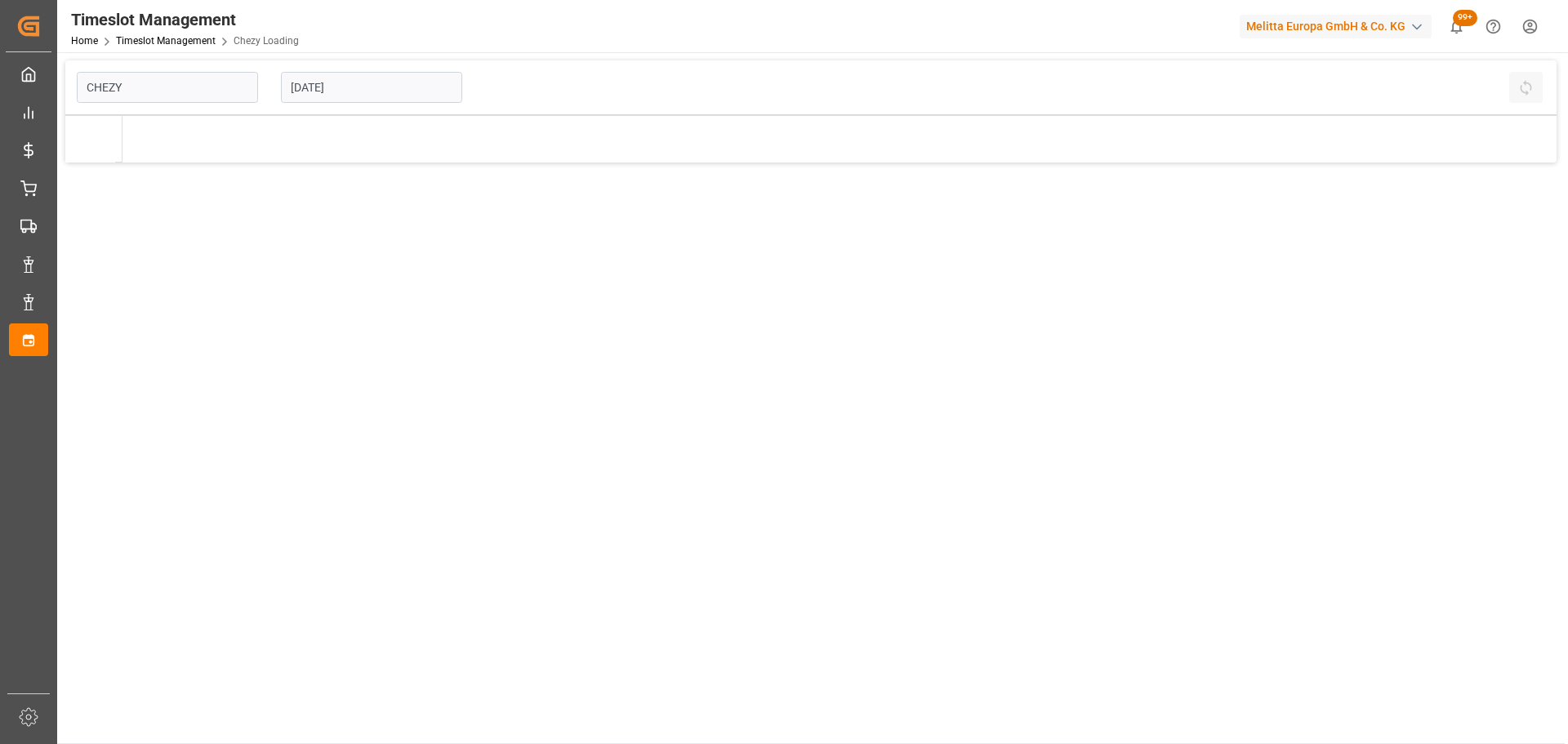
type input "Chezy Loading"
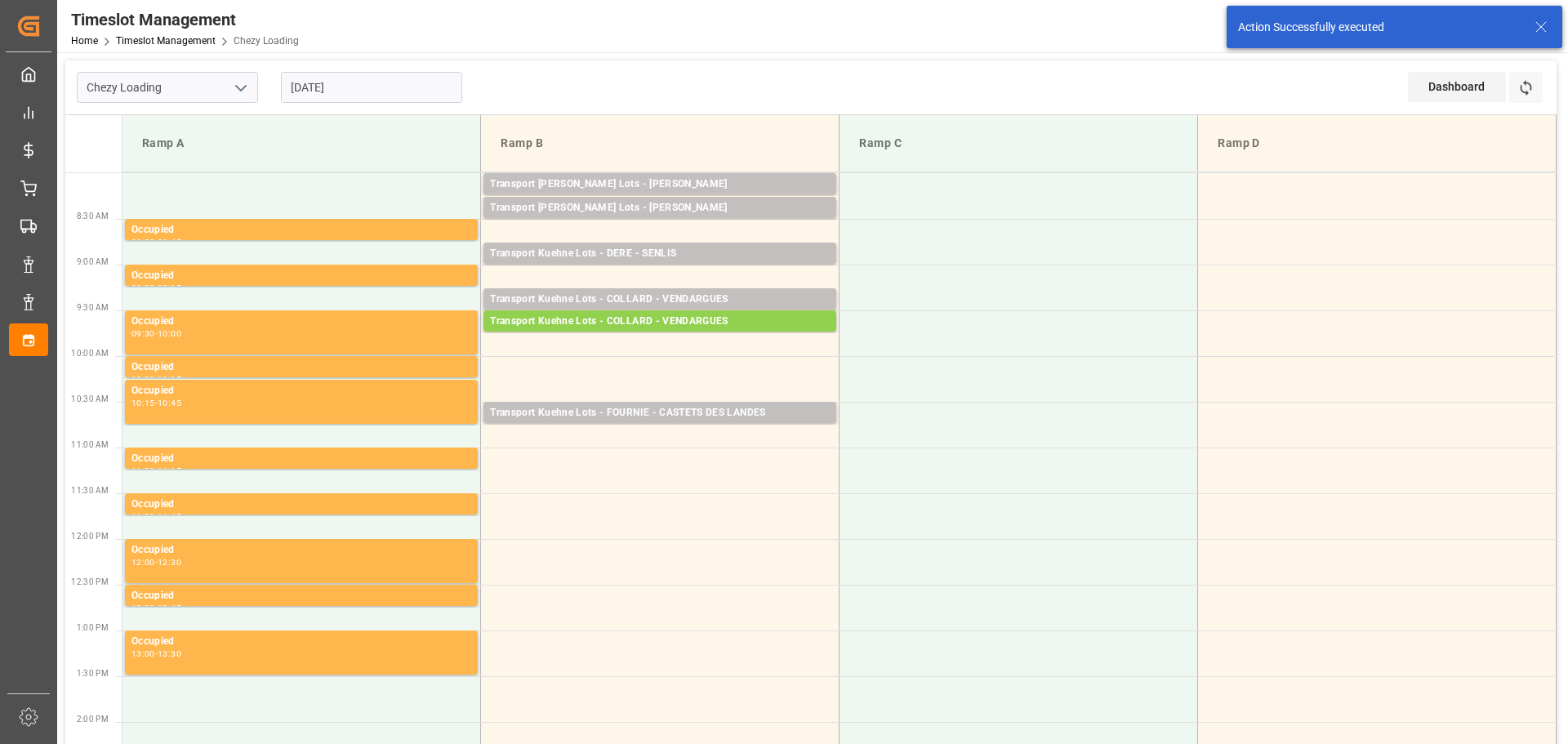
click at [497, 350] on td "Transport [PERSON_NAME] Lots - [PERSON_NAME] - VENDARGUES Pallets: 17,TU: 544,C…" at bounding box center [660, 333] width 358 height 46
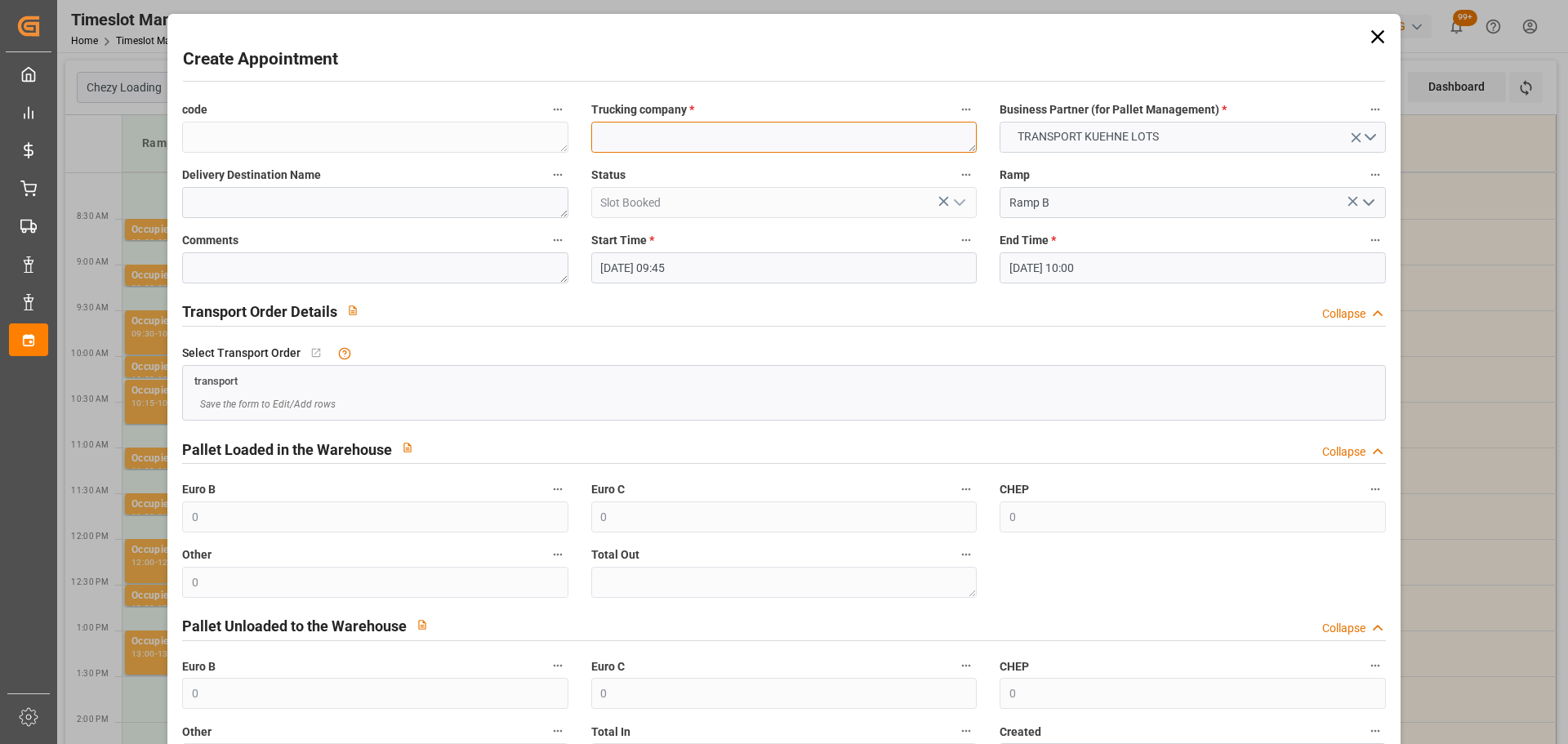
click at [664, 135] on textarea at bounding box center [784, 136] width 385 height 31
type textarea "[PERSON_NAME]"
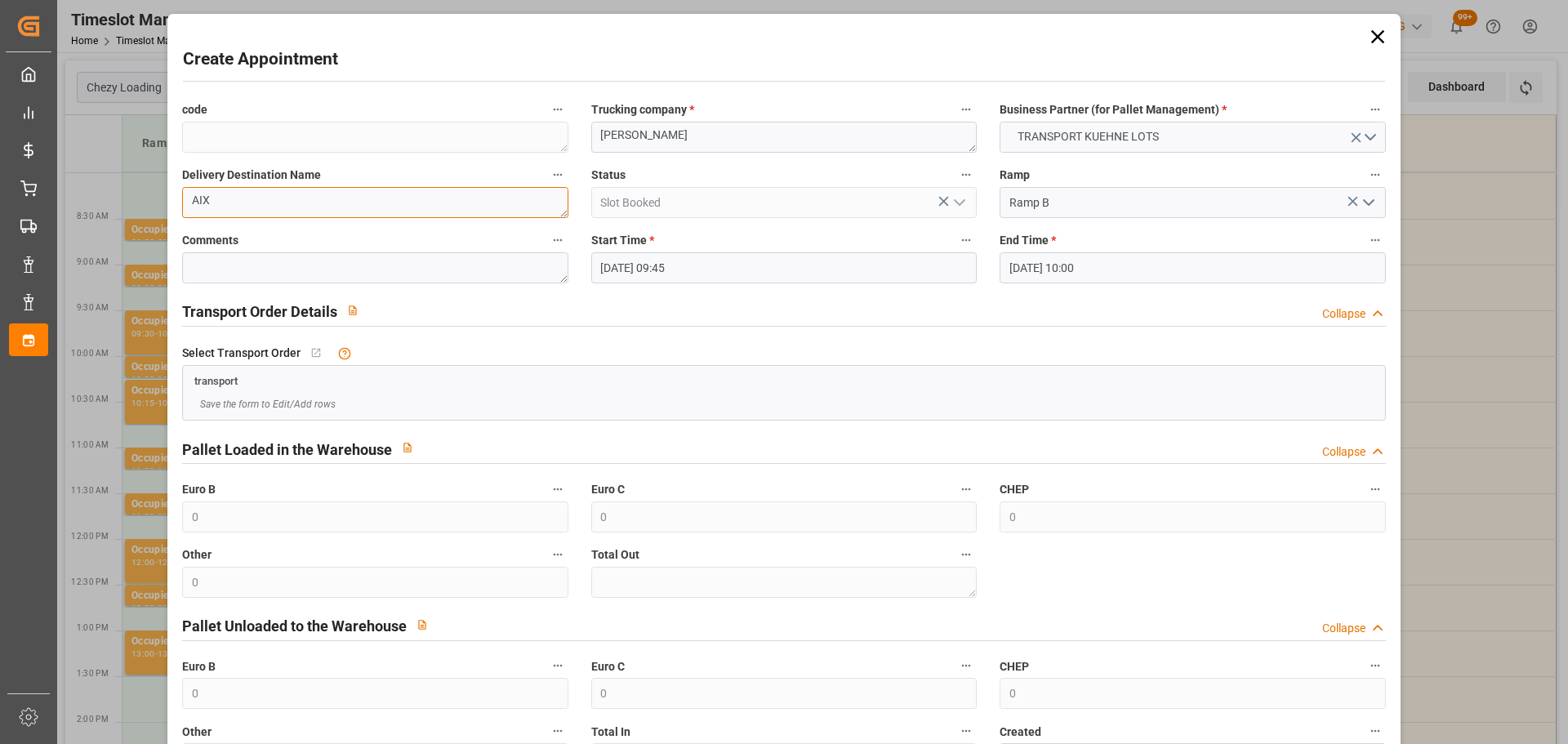
scroll to position [125, 0]
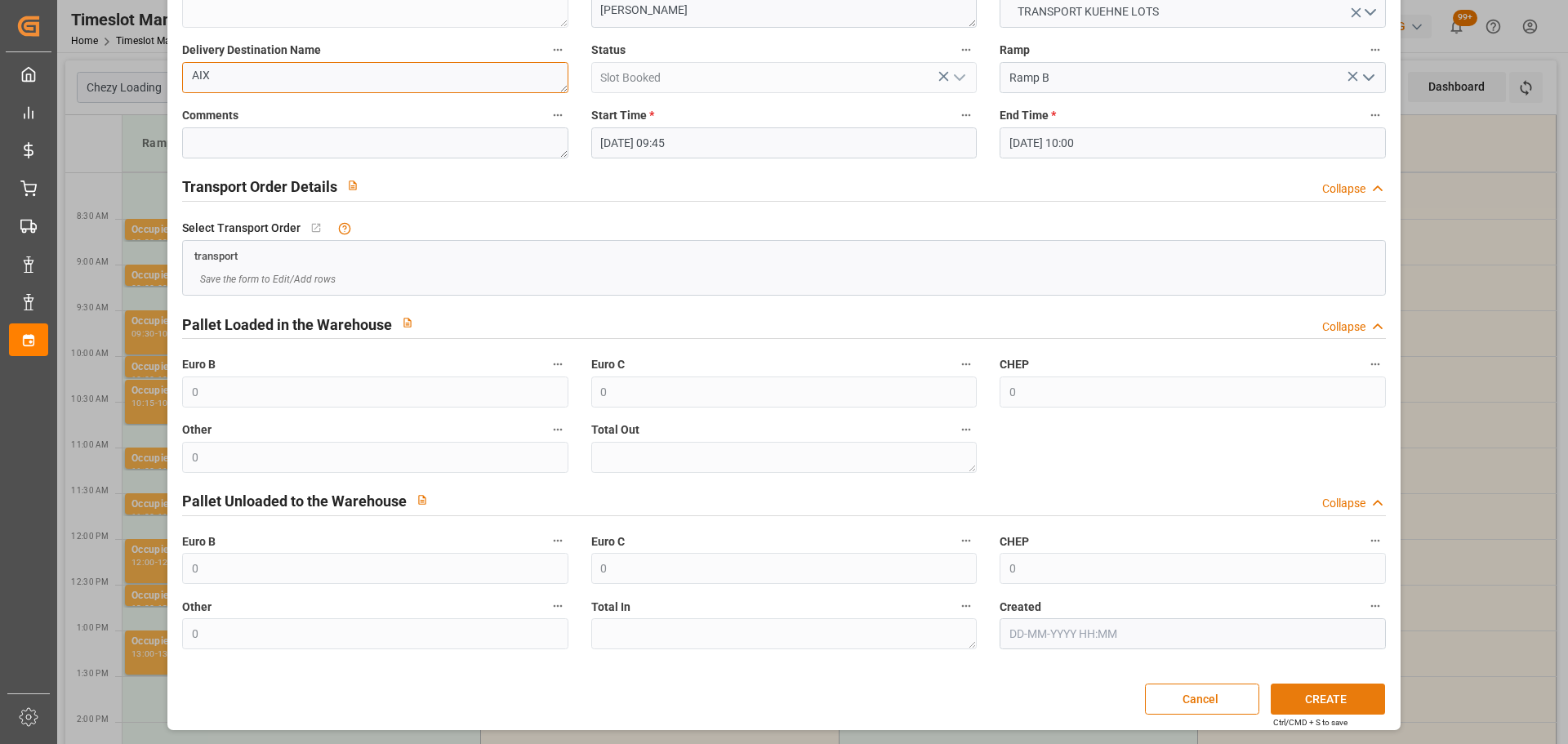
type textarea "AIX"
click at [1330, 694] on button "CREATE" at bounding box center [1328, 698] width 115 height 31
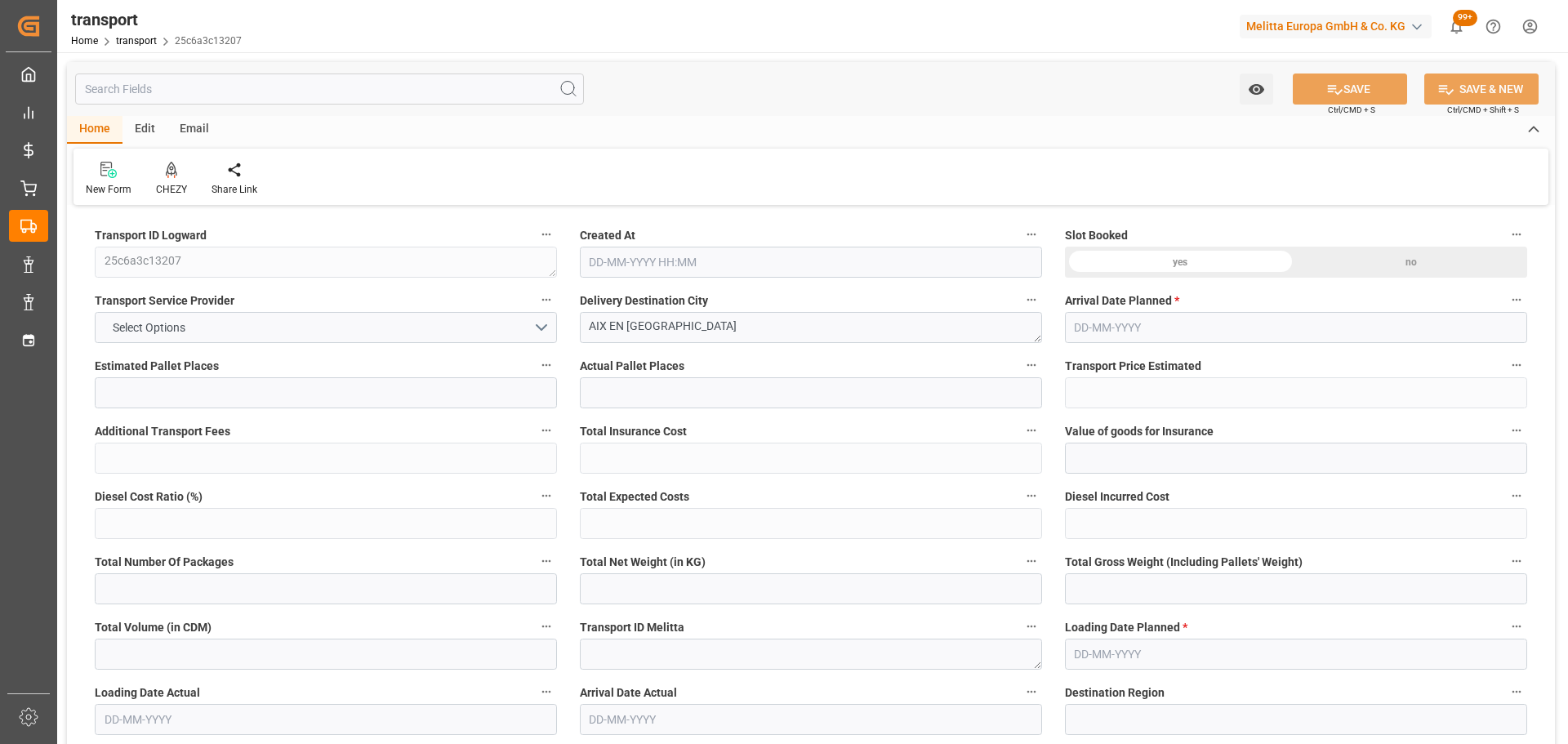
type input "1"
type input "266.83"
type input "0"
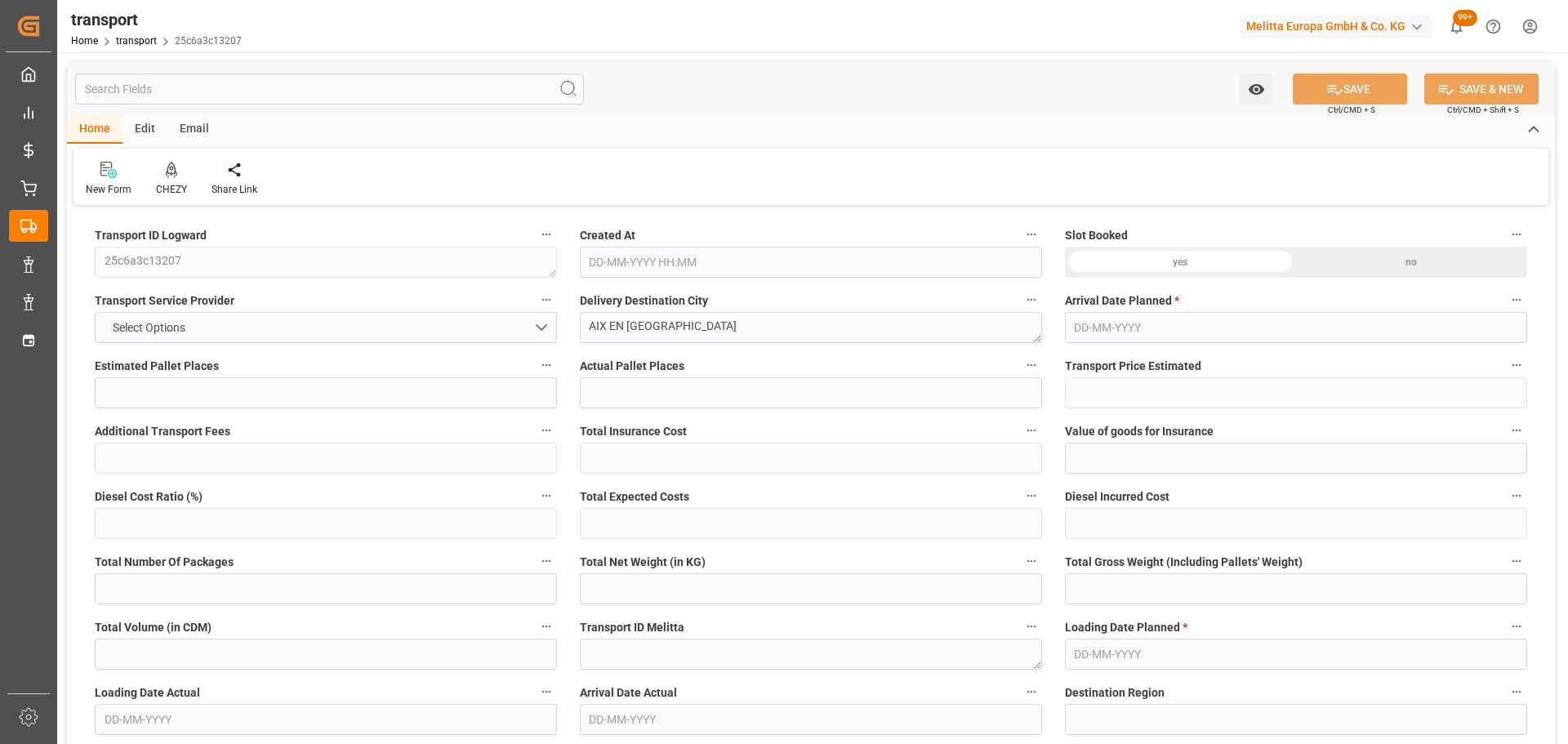
type input "266.83"
type input "0"
type input "27.864"
type input "78.04"
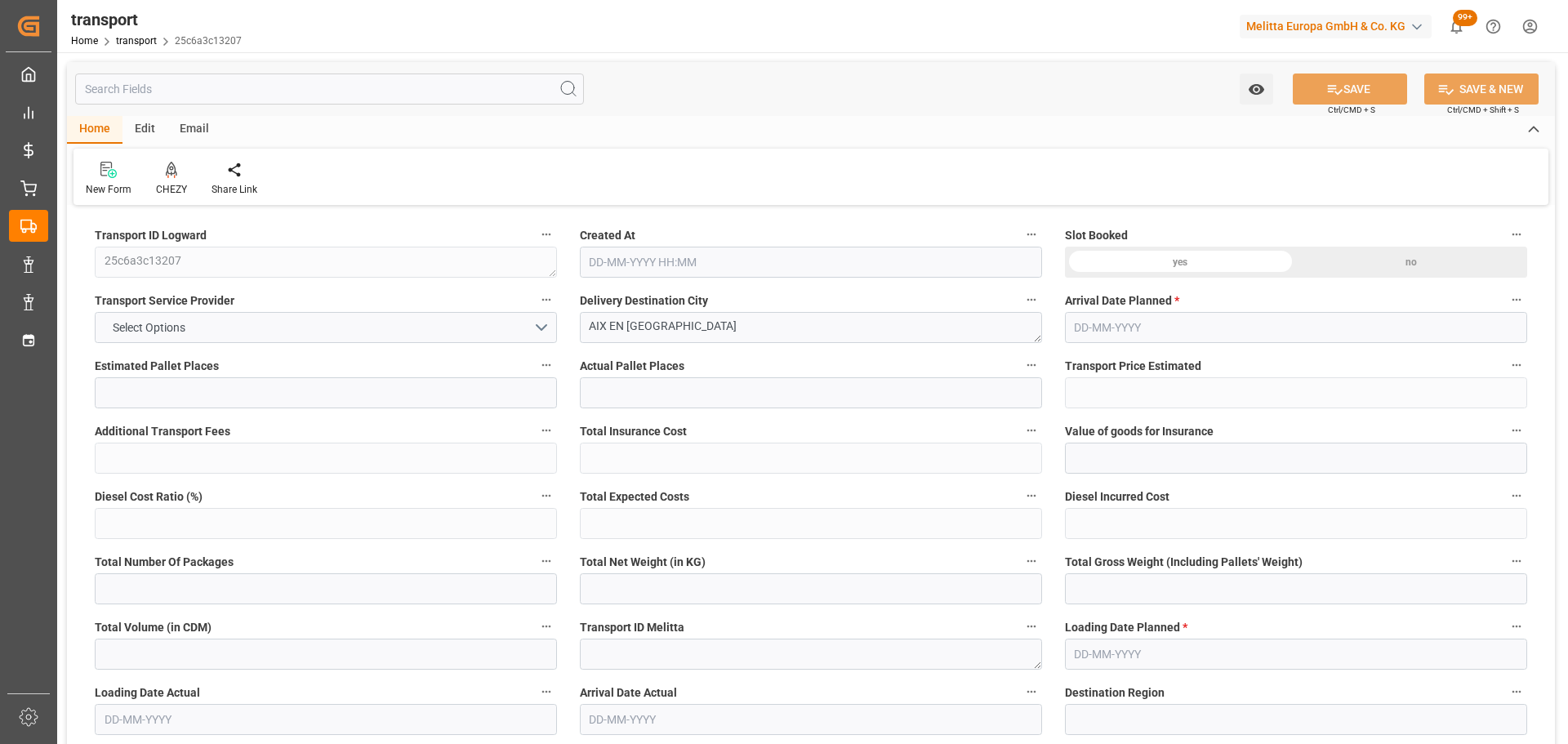
type input "196.272"
type input "13"
type input "0"
type input "20"
type input "2"
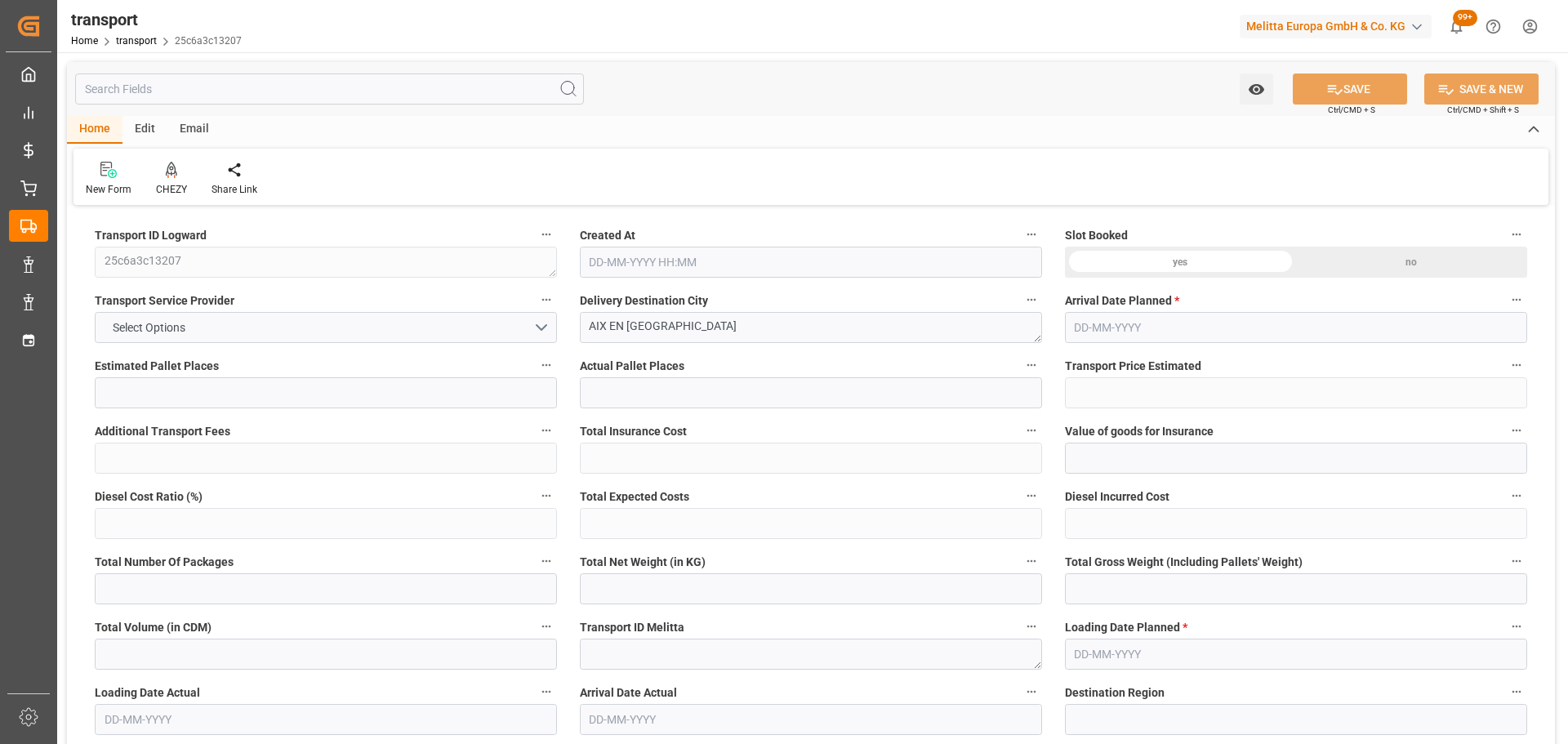
type input "101"
type input "33.804"
type input "0"
type input "4710.8598"
type input "0"
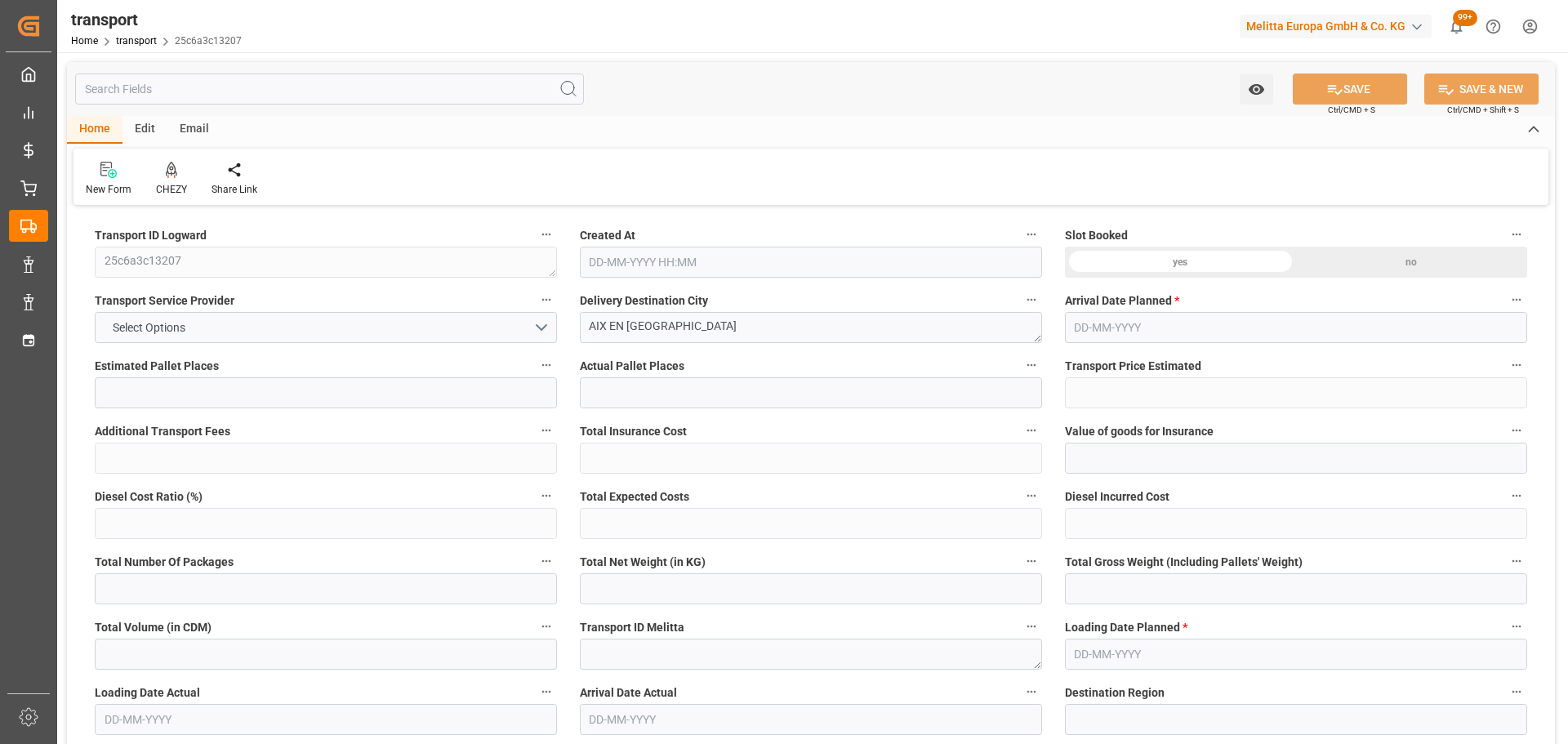
type input "0"
type input "21"
type input "35"
type input "21-08-2025 12:00"
type input "28-08-2025"
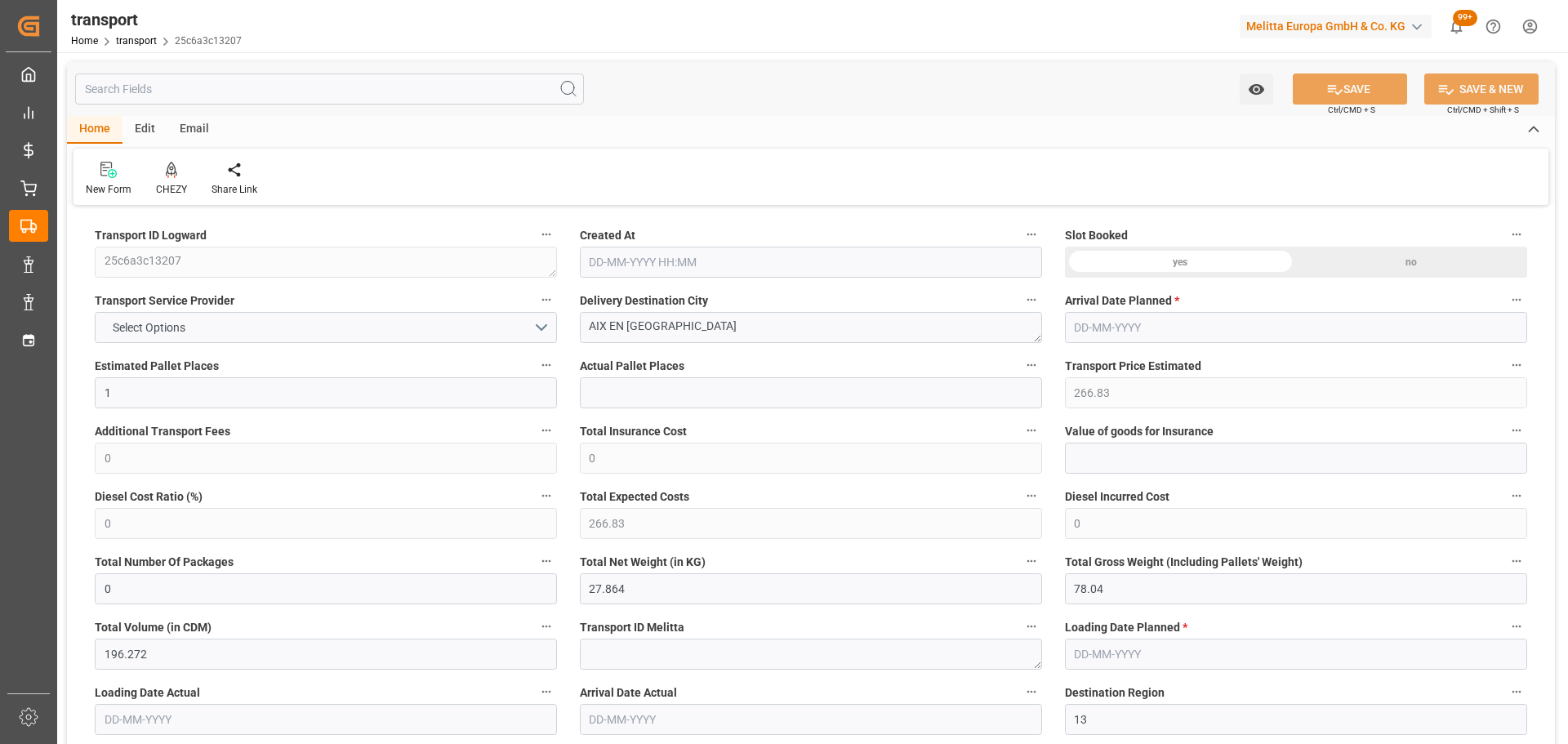
type input "[DATE]"
click at [170, 174] on icon at bounding box center [172, 168] width 11 height 14
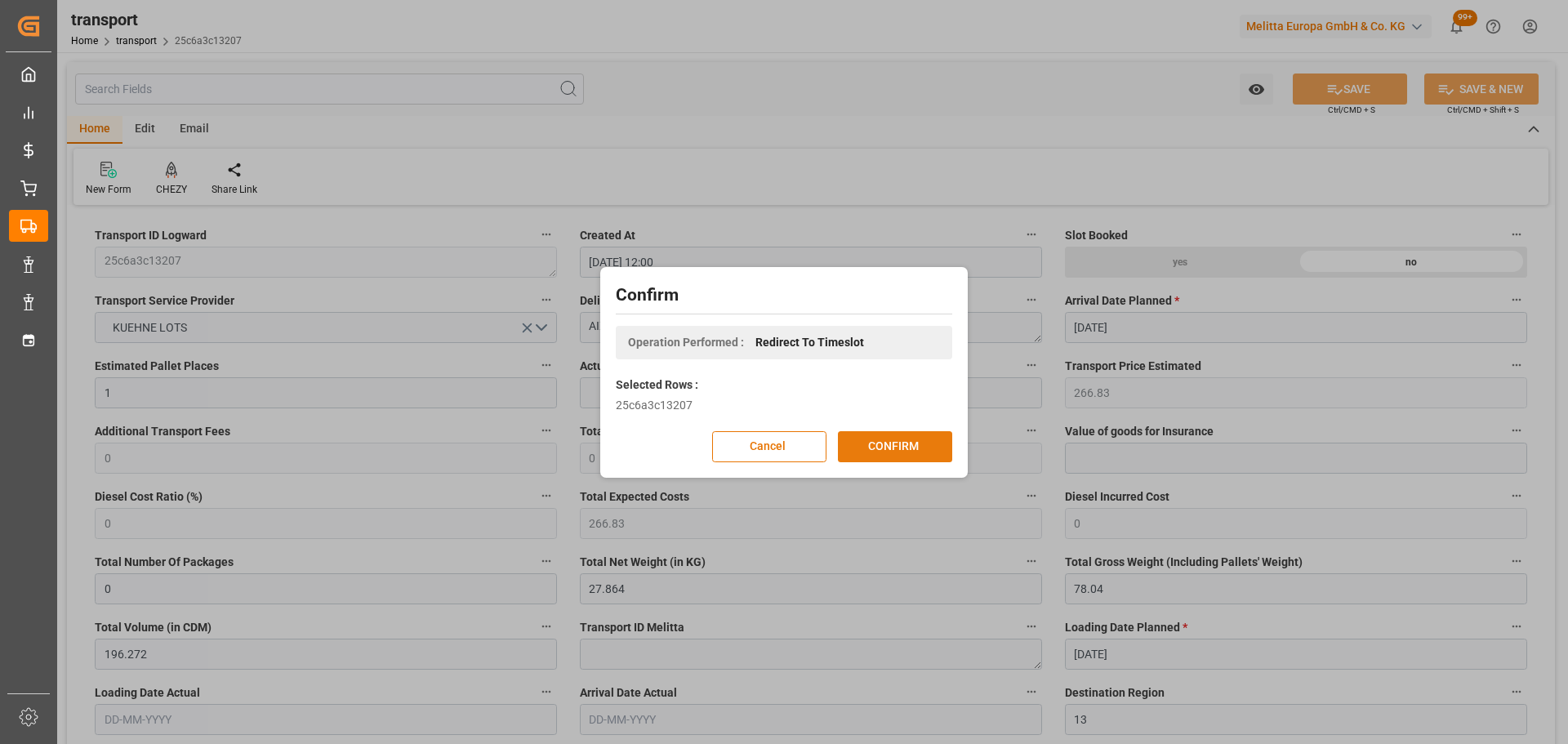
click at [918, 445] on button "CONFIRM" at bounding box center [895, 446] width 115 height 31
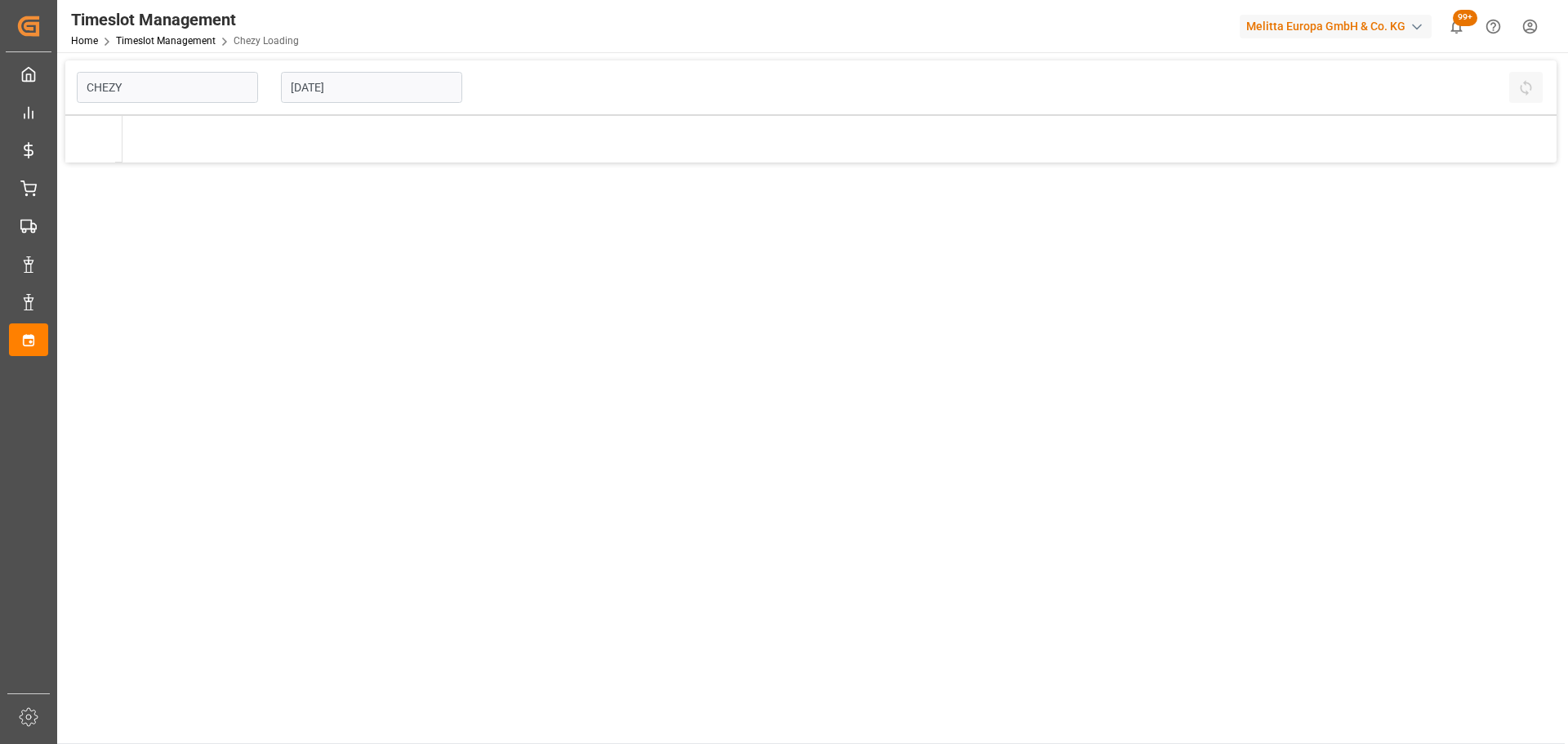
type input "Chezy Loading"
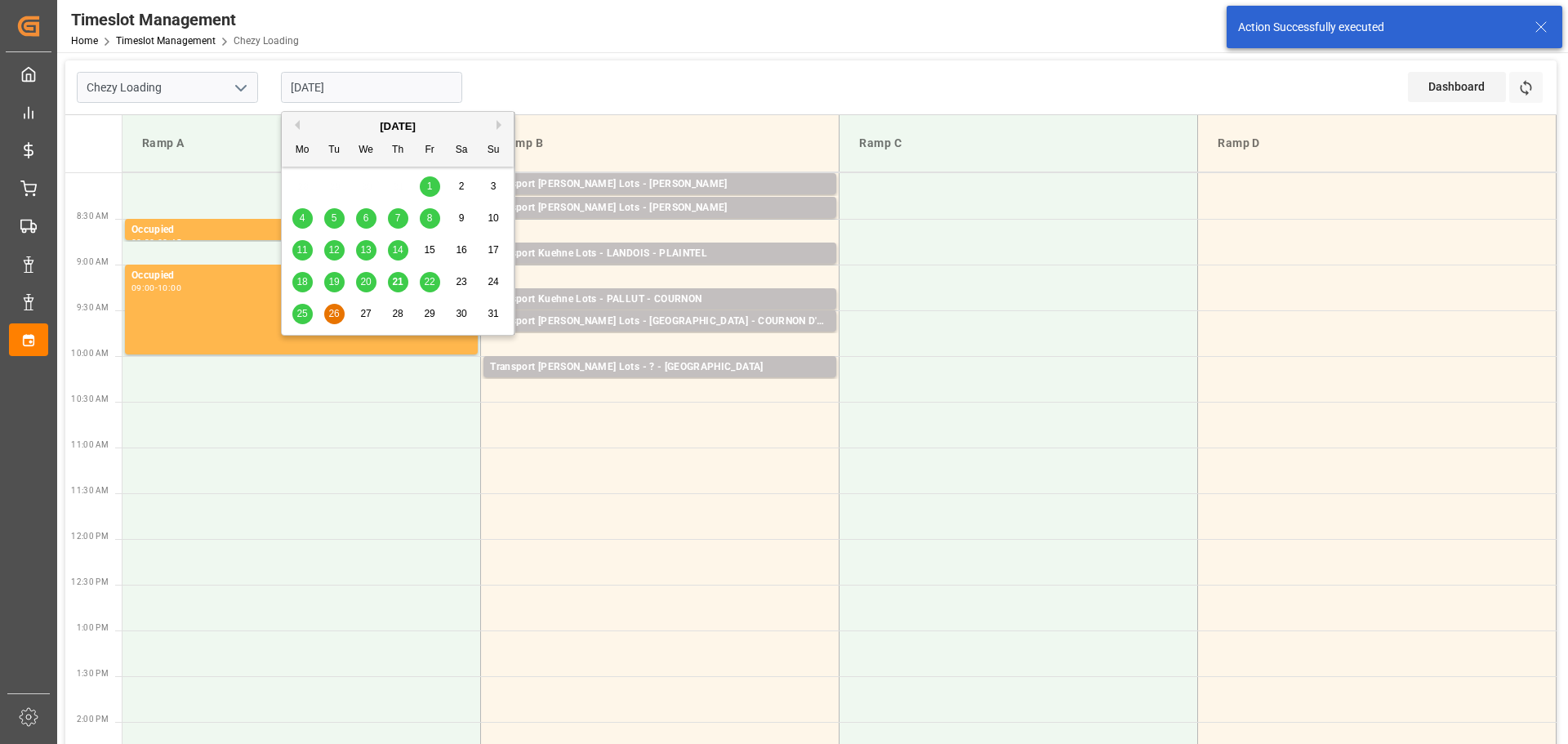
click at [333, 85] on input "[DATE]" at bounding box center [371, 87] width 181 height 31
click at [304, 309] on span "25" at bounding box center [301, 314] width 10 height 11
type input "[DATE]"
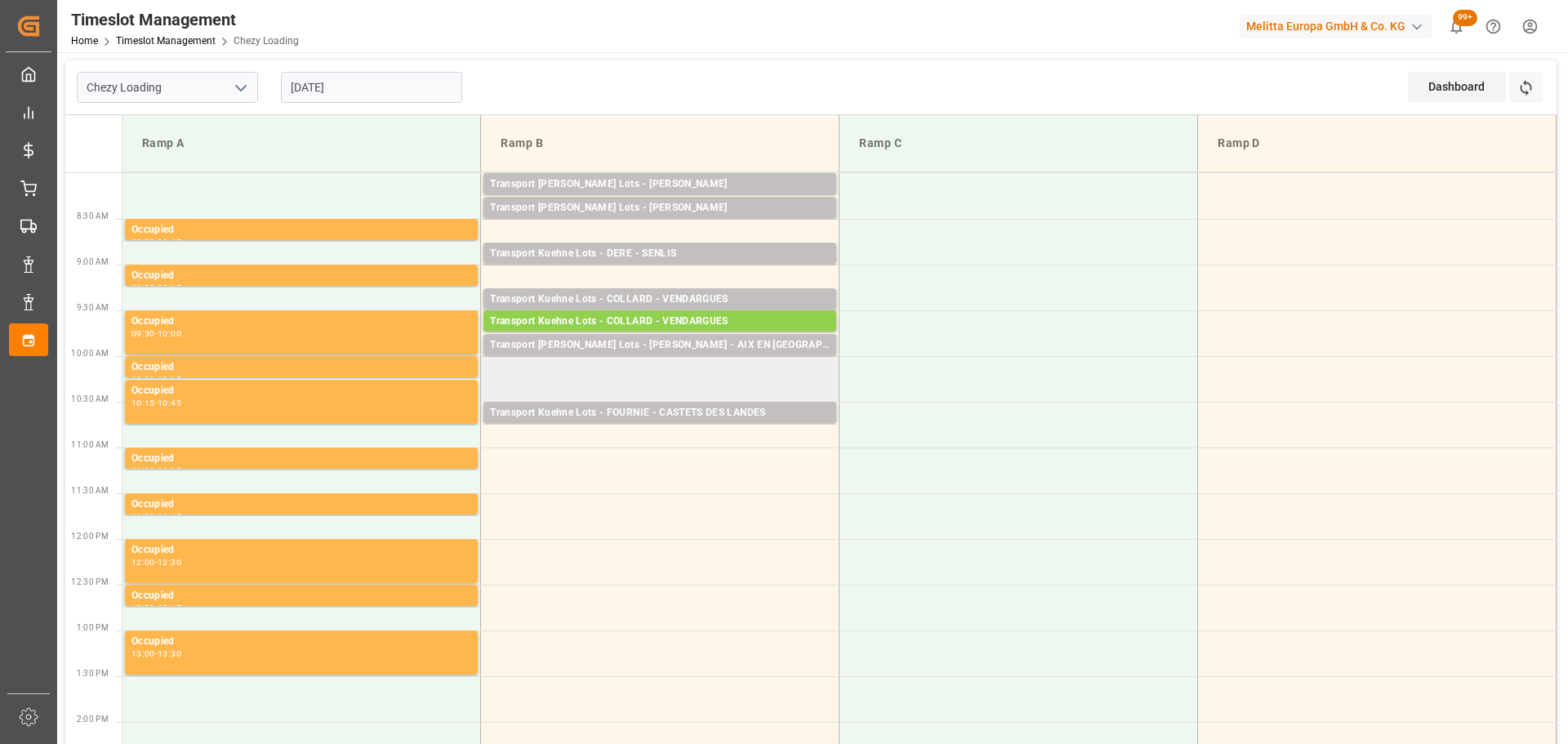
click at [491, 366] on td at bounding box center [660, 379] width 358 height 46
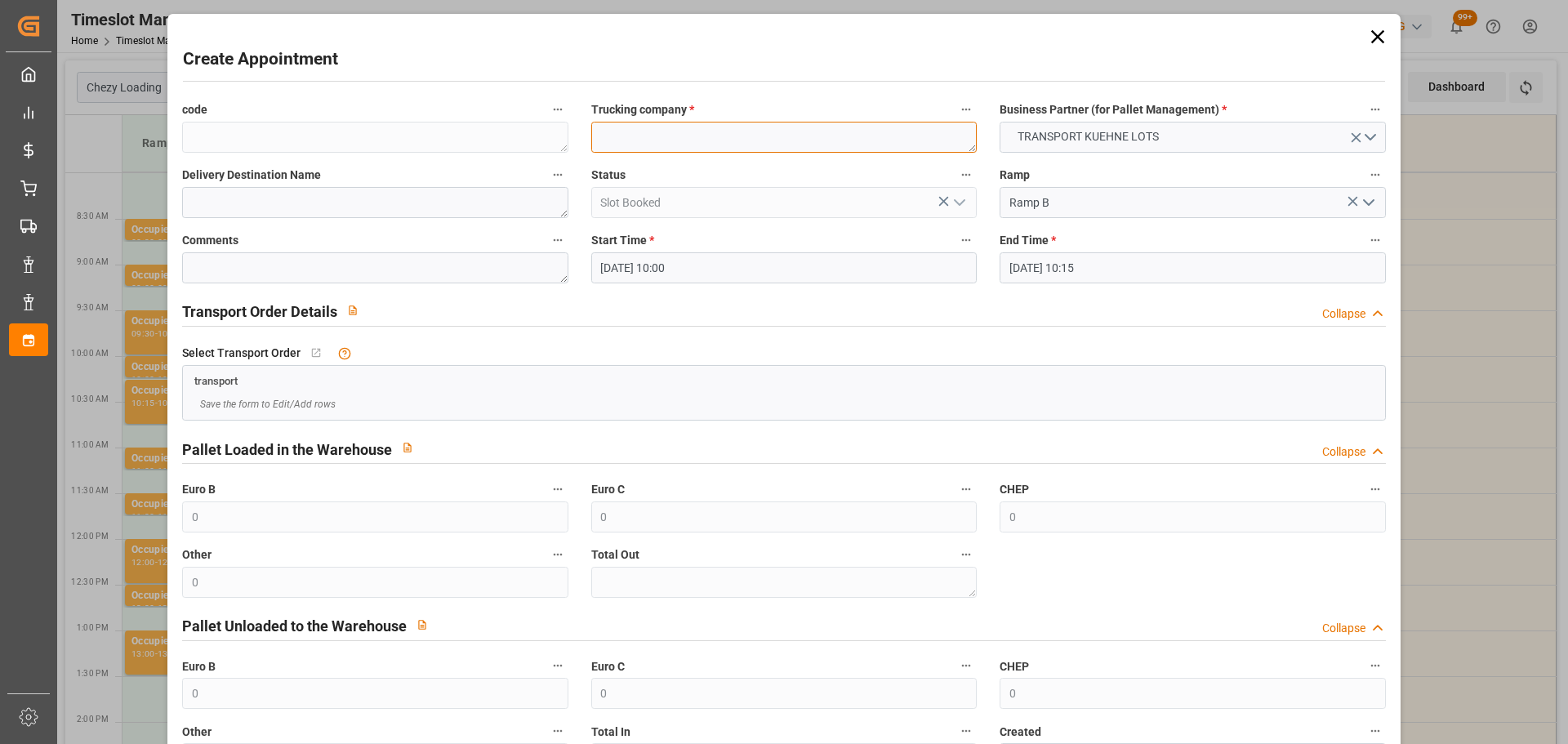
click at [639, 137] on textarea at bounding box center [784, 136] width 385 height 31
type textarea "[PERSON_NAME]"
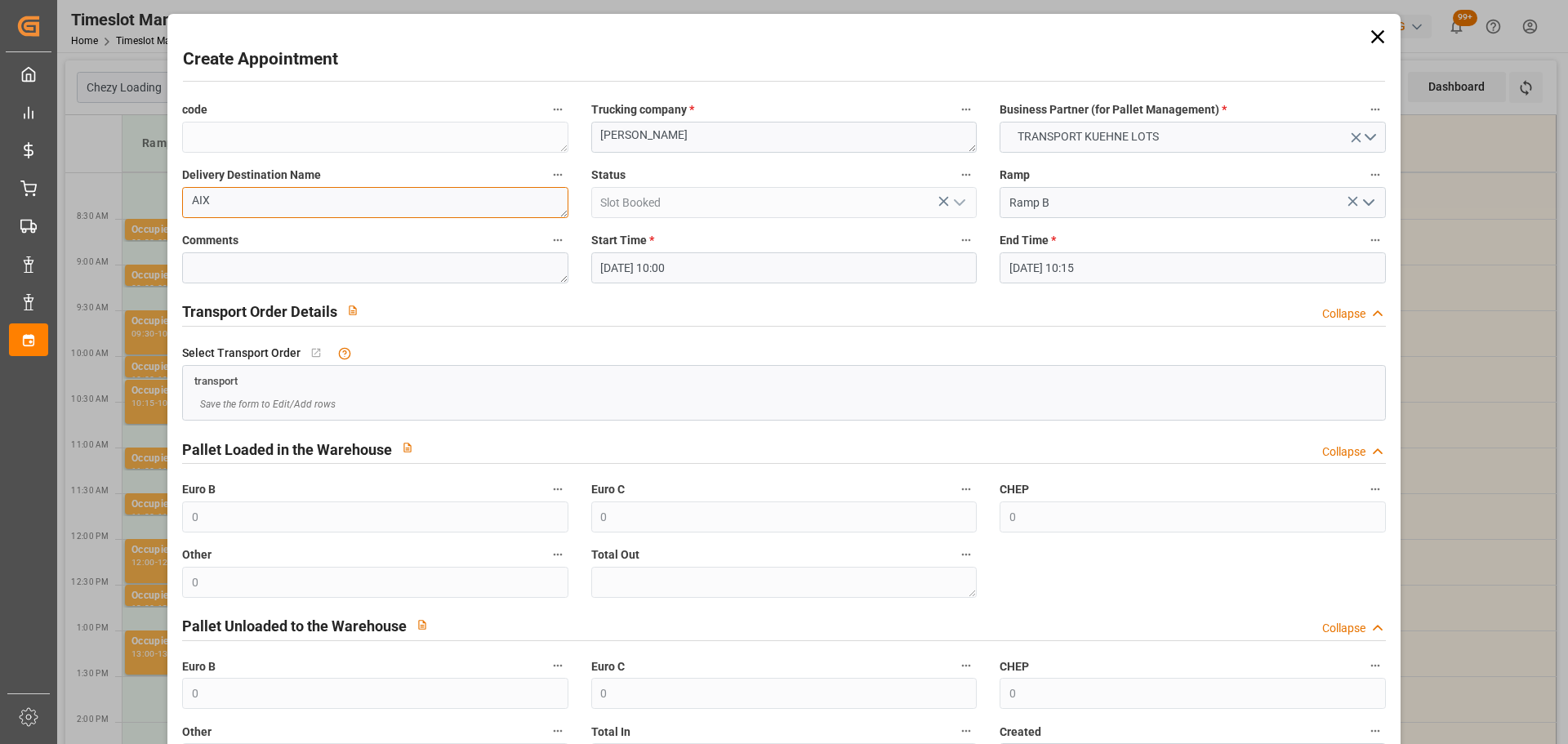
scroll to position [125, 0]
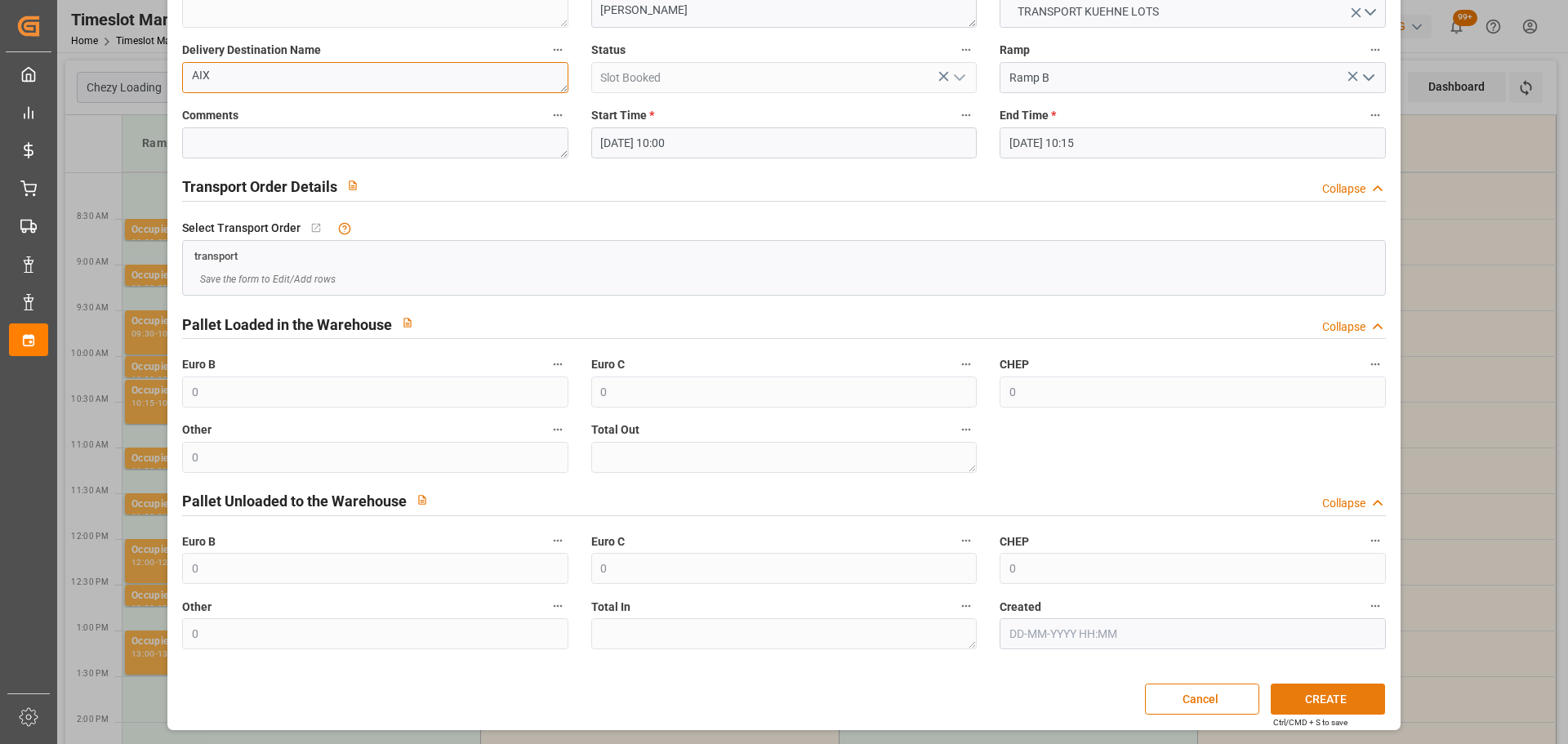
type textarea "AIX"
click at [1337, 699] on button "CREATE" at bounding box center [1328, 698] width 115 height 31
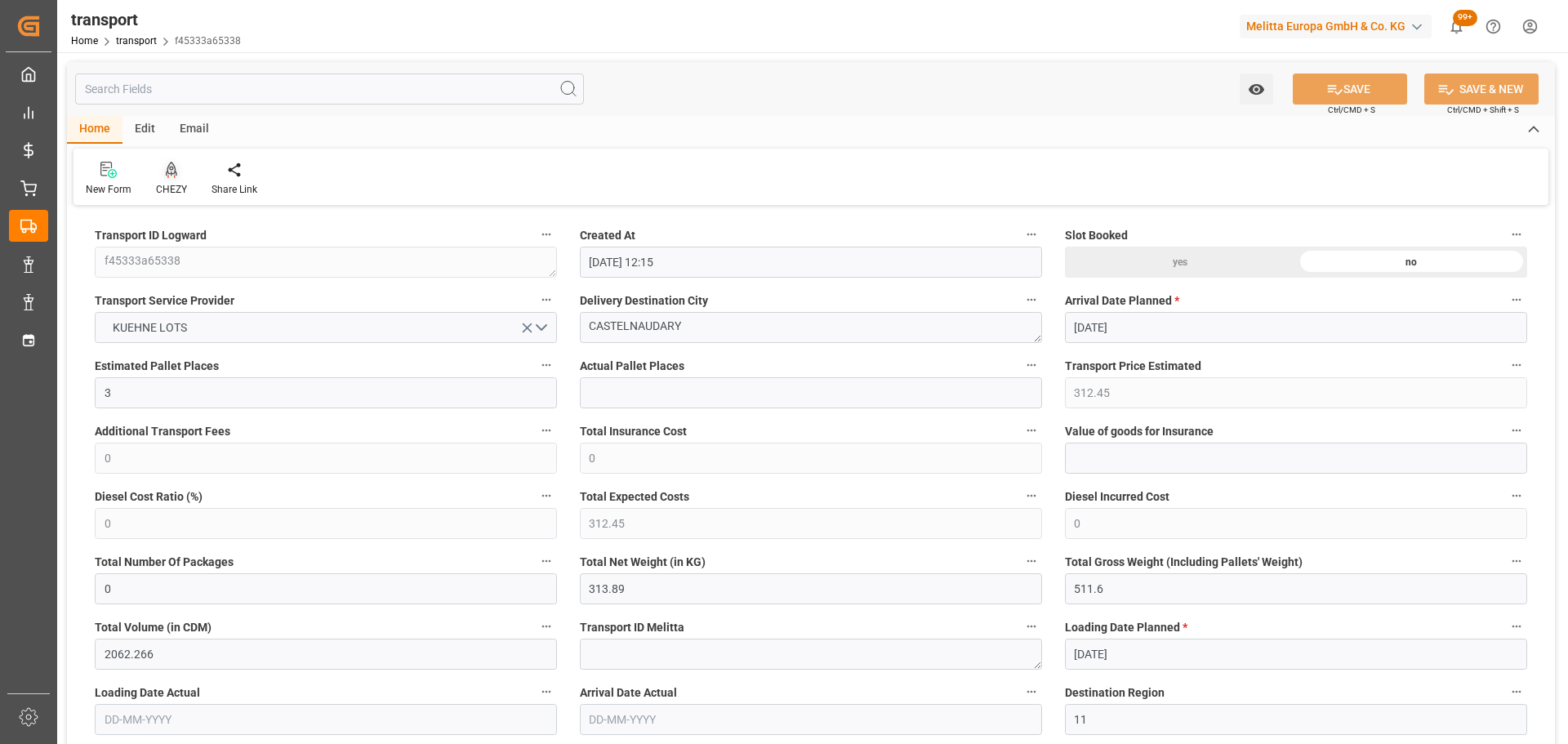
click at [166, 186] on div "CHEZY" at bounding box center [171, 190] width 31 height 15
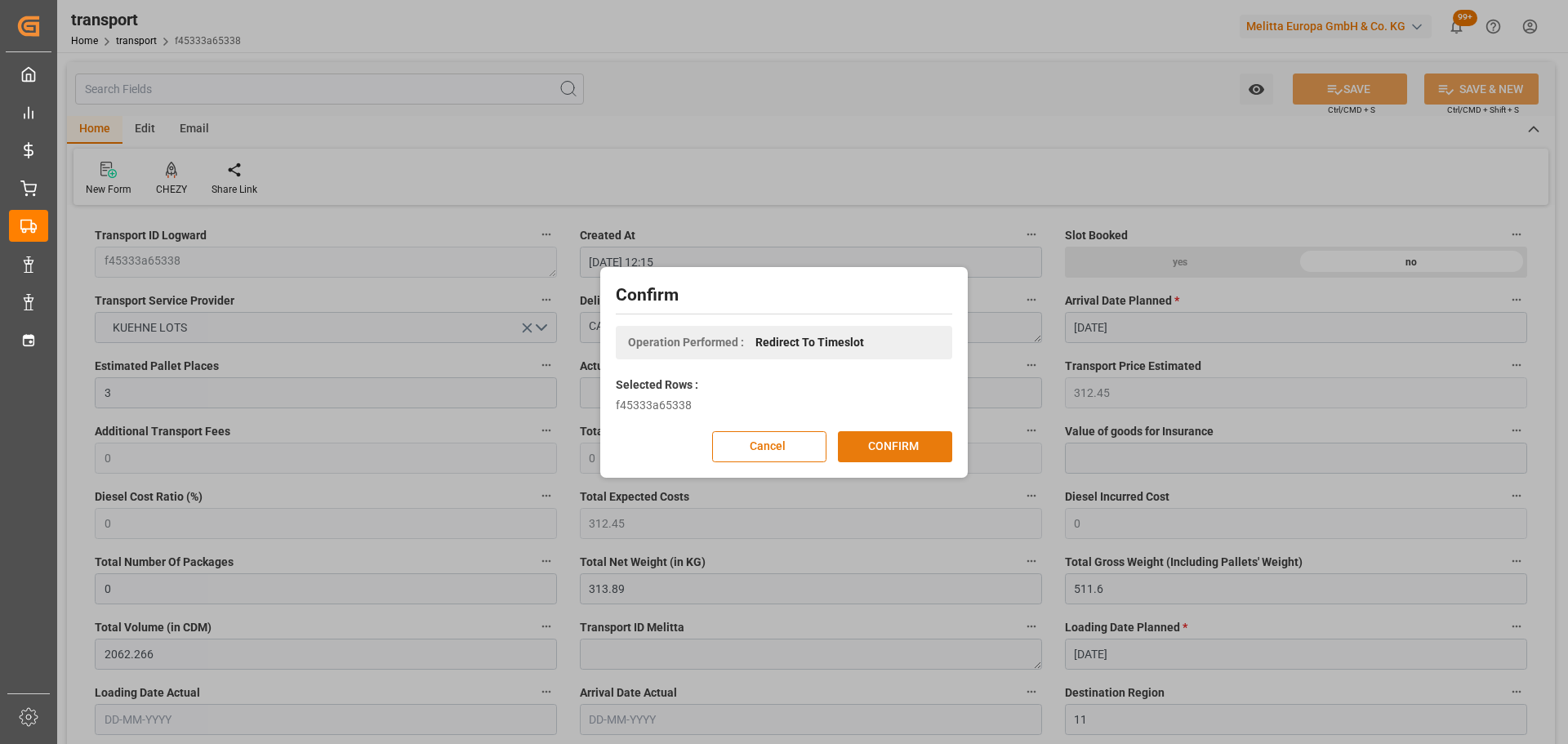
click at [867, 442] on button "CONFIRM" at bounding box center [895, 446] width 115 height 31
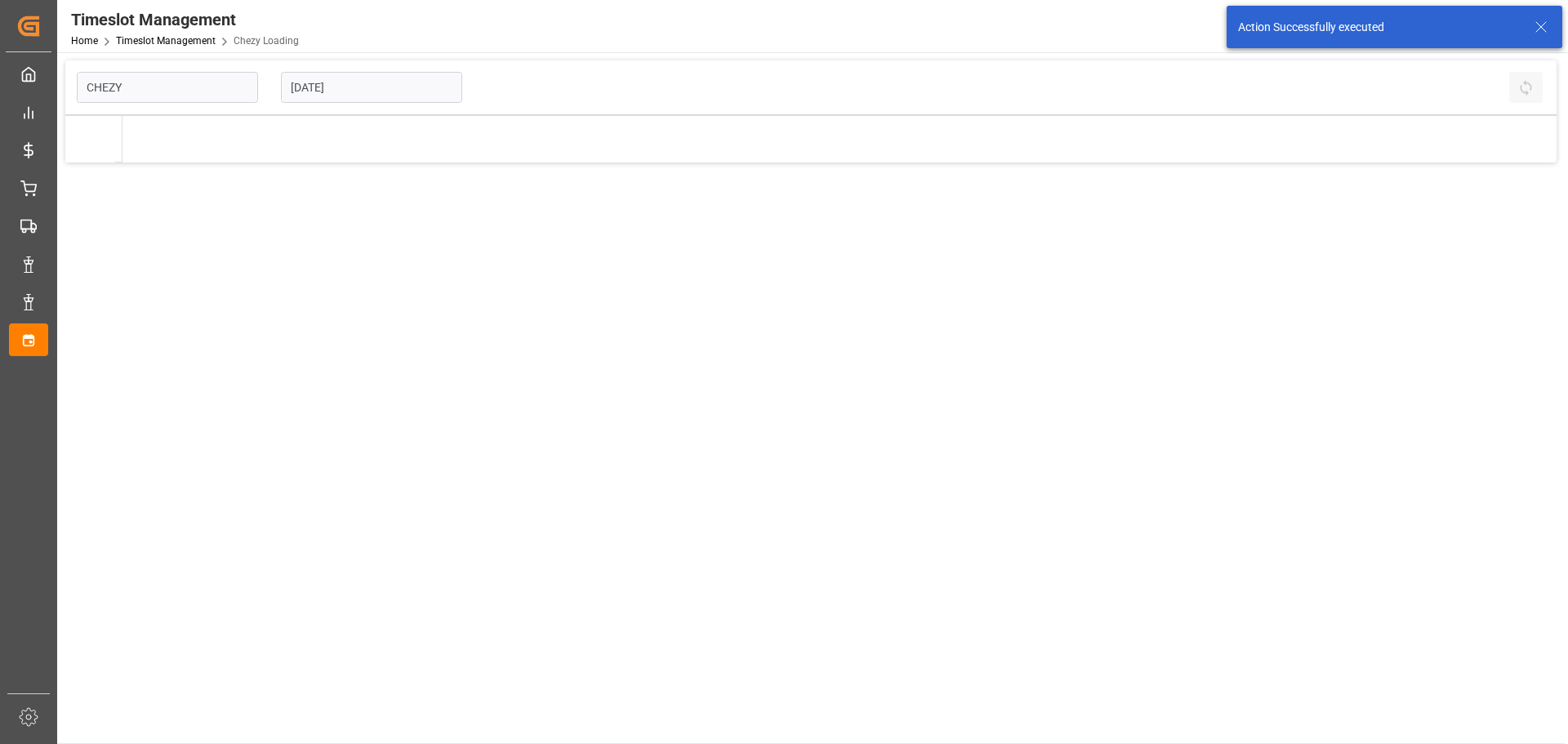
type input "Chezy Loading"
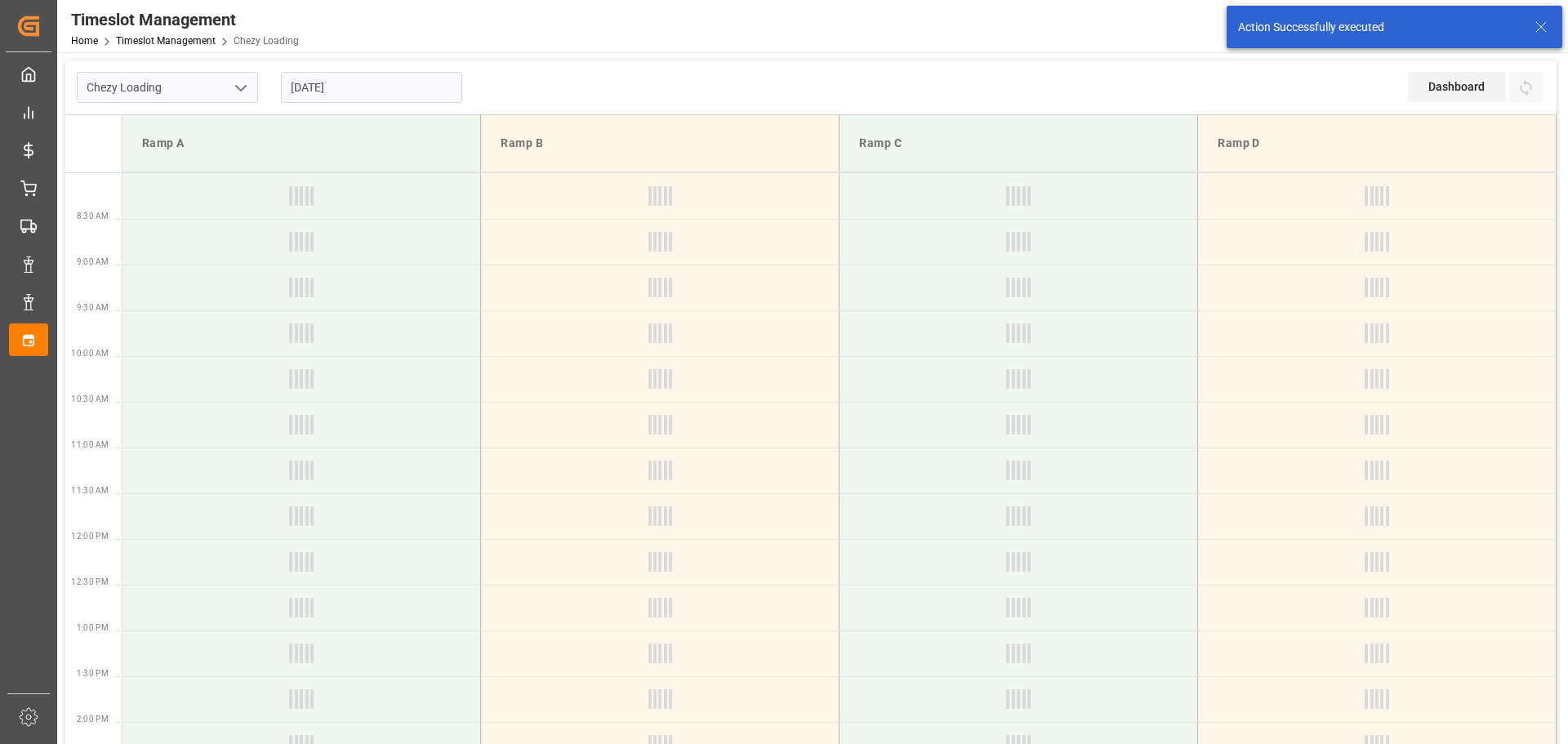
click at [373, 81] on input "26-08-2025" at bounding box center [371, 87] width 181 height 31
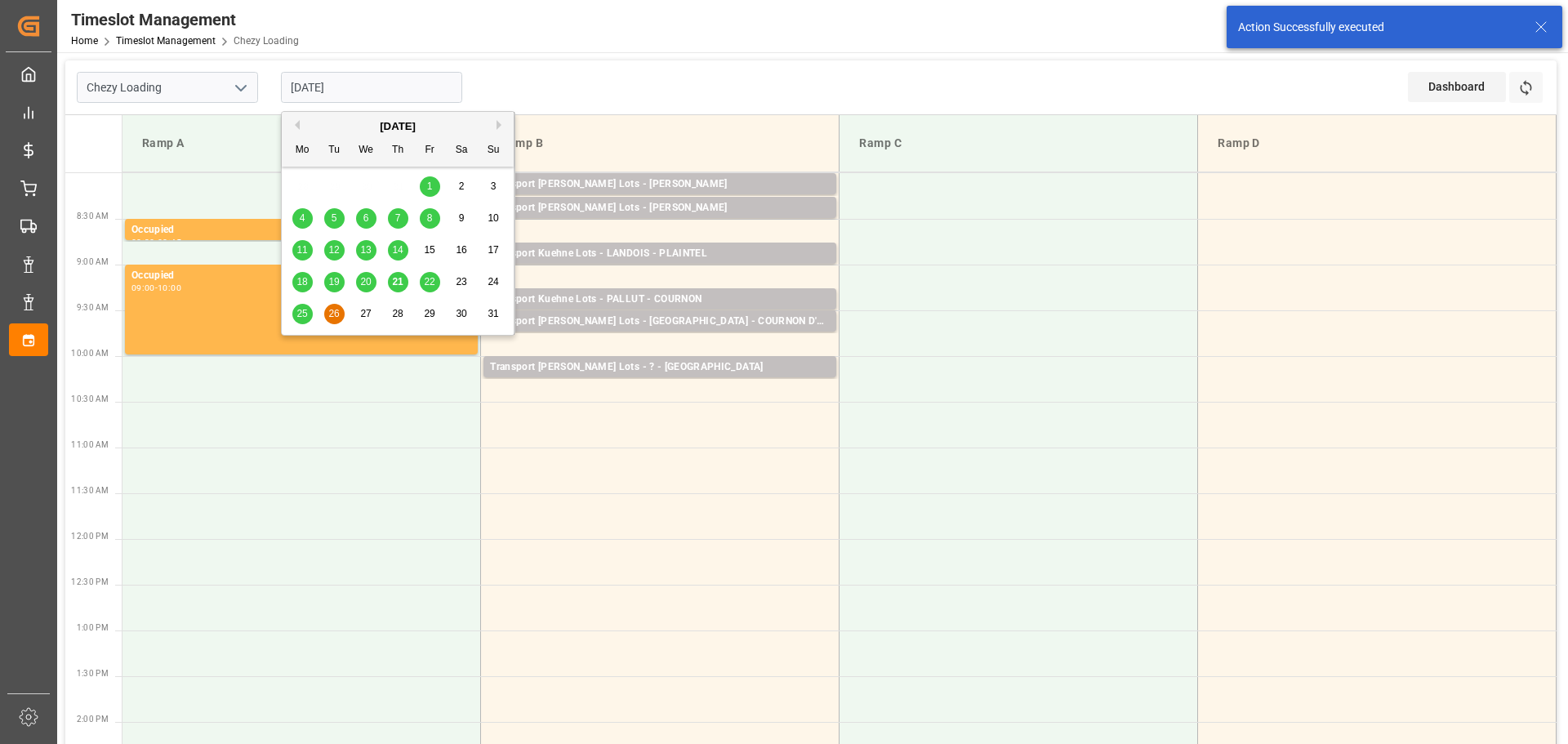
click at [298, 314] on span "25" at bounding box center [301, 314] width 10 height 11
type input "[DATE]"
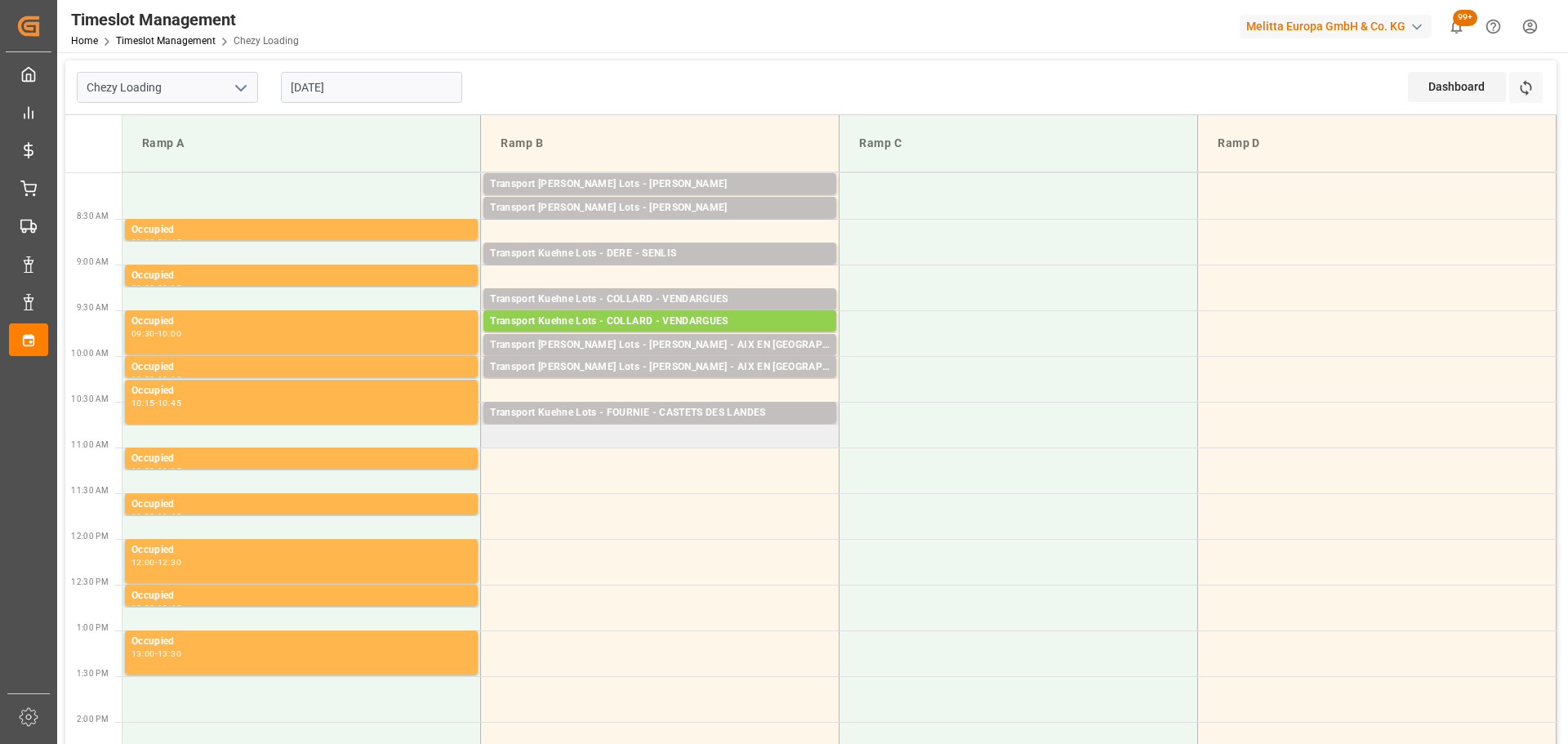
click at [495, 436] on td "Transport Kuehne Lots - FOURNIE - CASTETS DES LANDES Pallets: 1,TU: ,City: CAST…" at bounding box center [660, 425] width 358 height 46
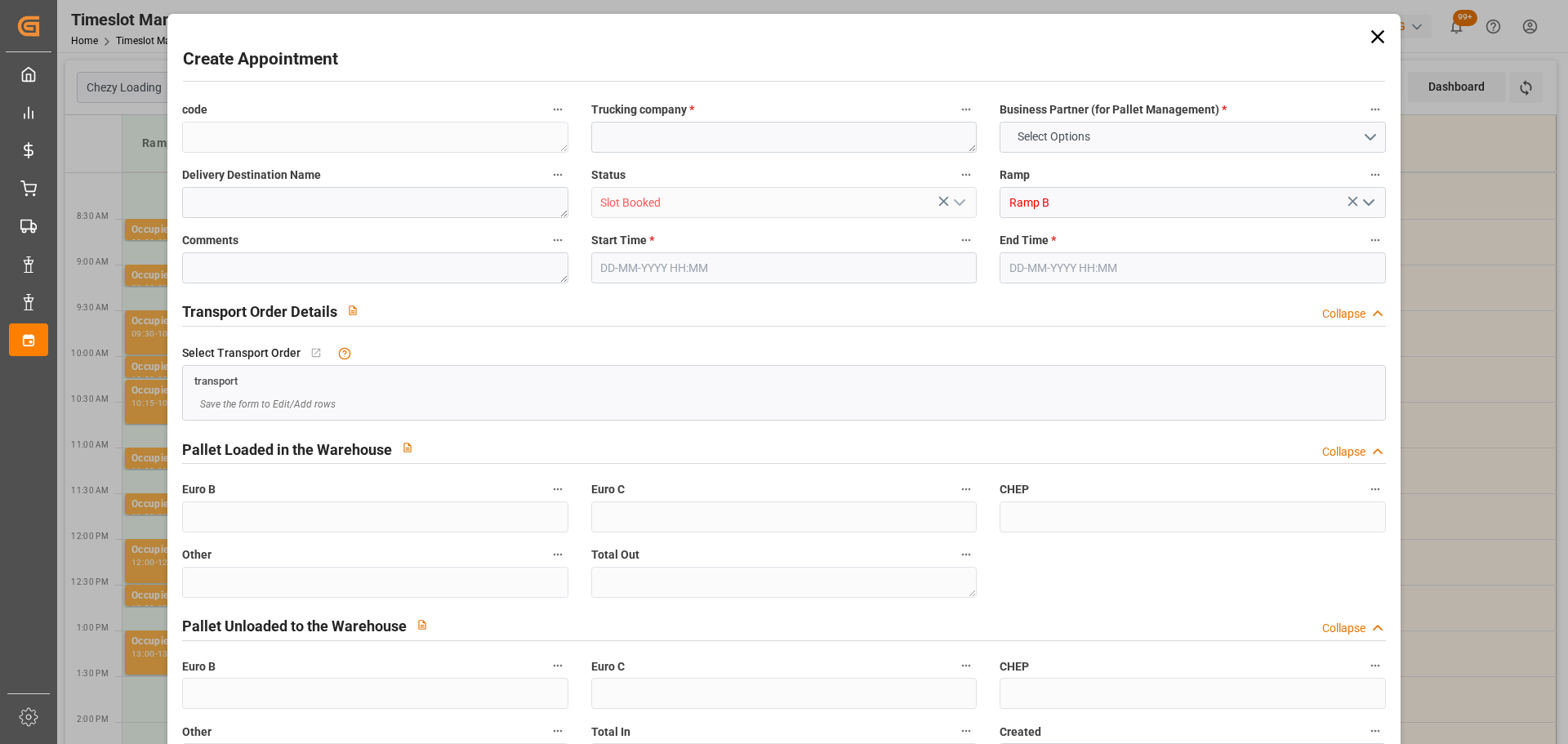
type input "0"
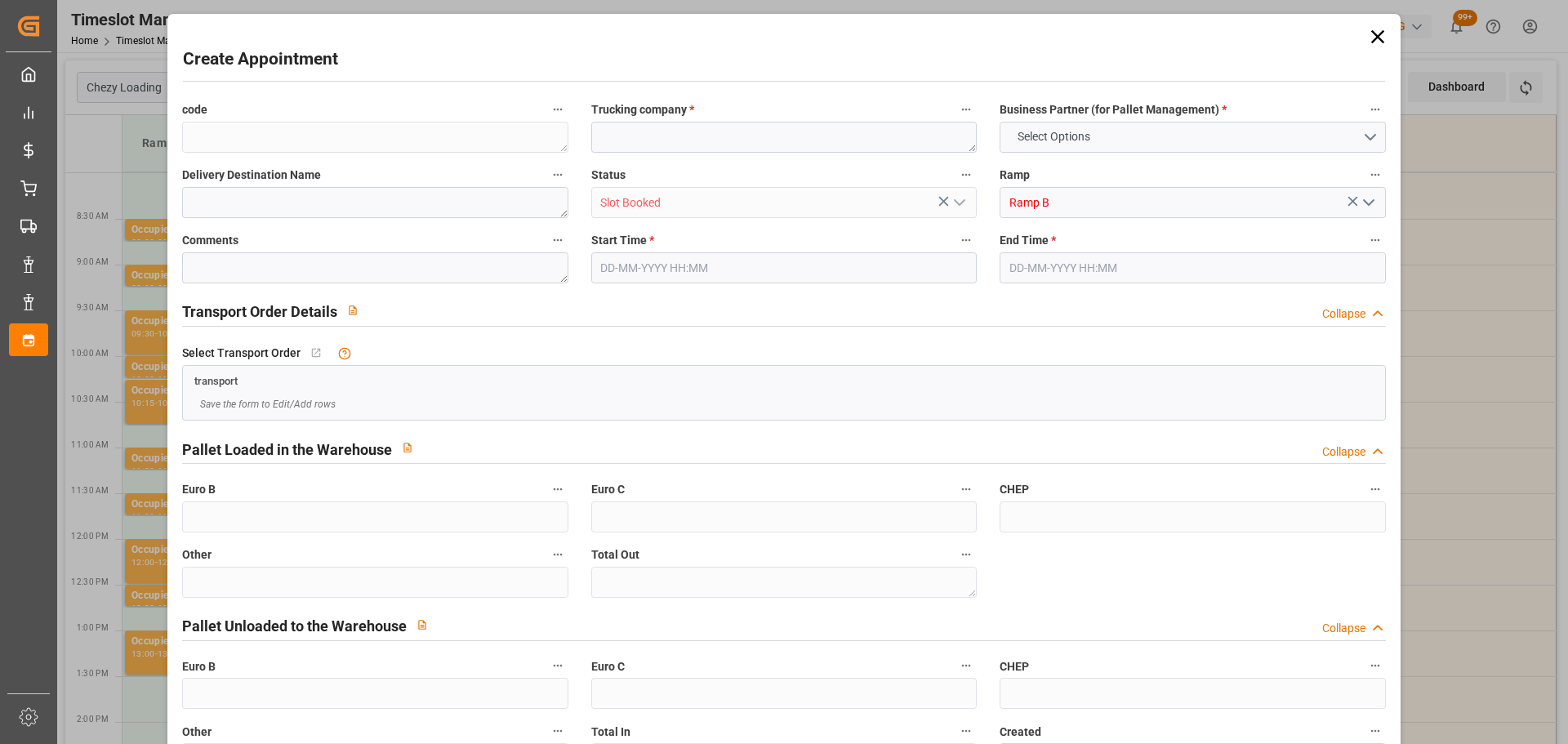
type input "0"
type input "25-08-2025 10:45"
type input "[DATE] 11:00"
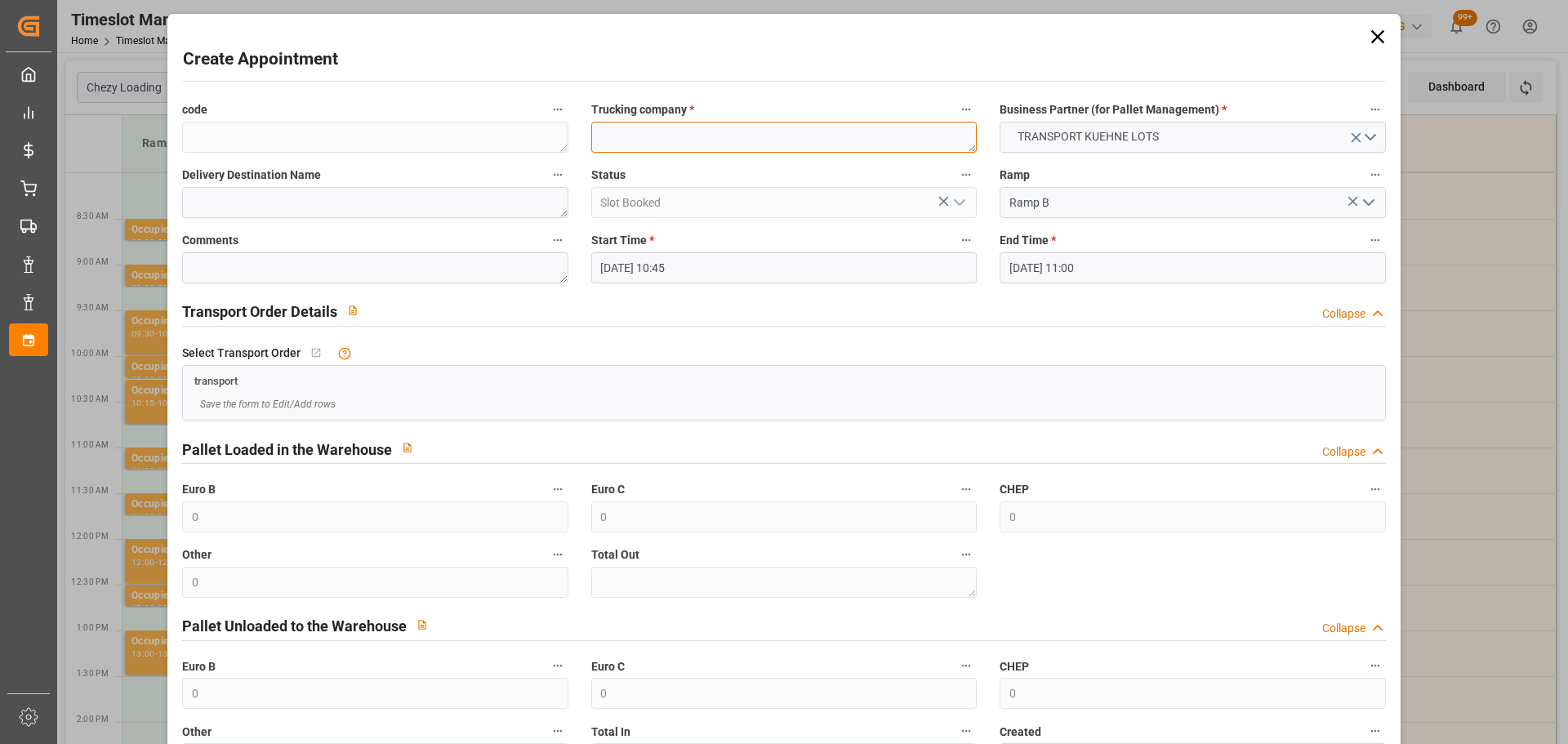
click at [631, 132] on textarea at bounding box center [784, 136] width 385 height 31
type textarea "FOURNIE"
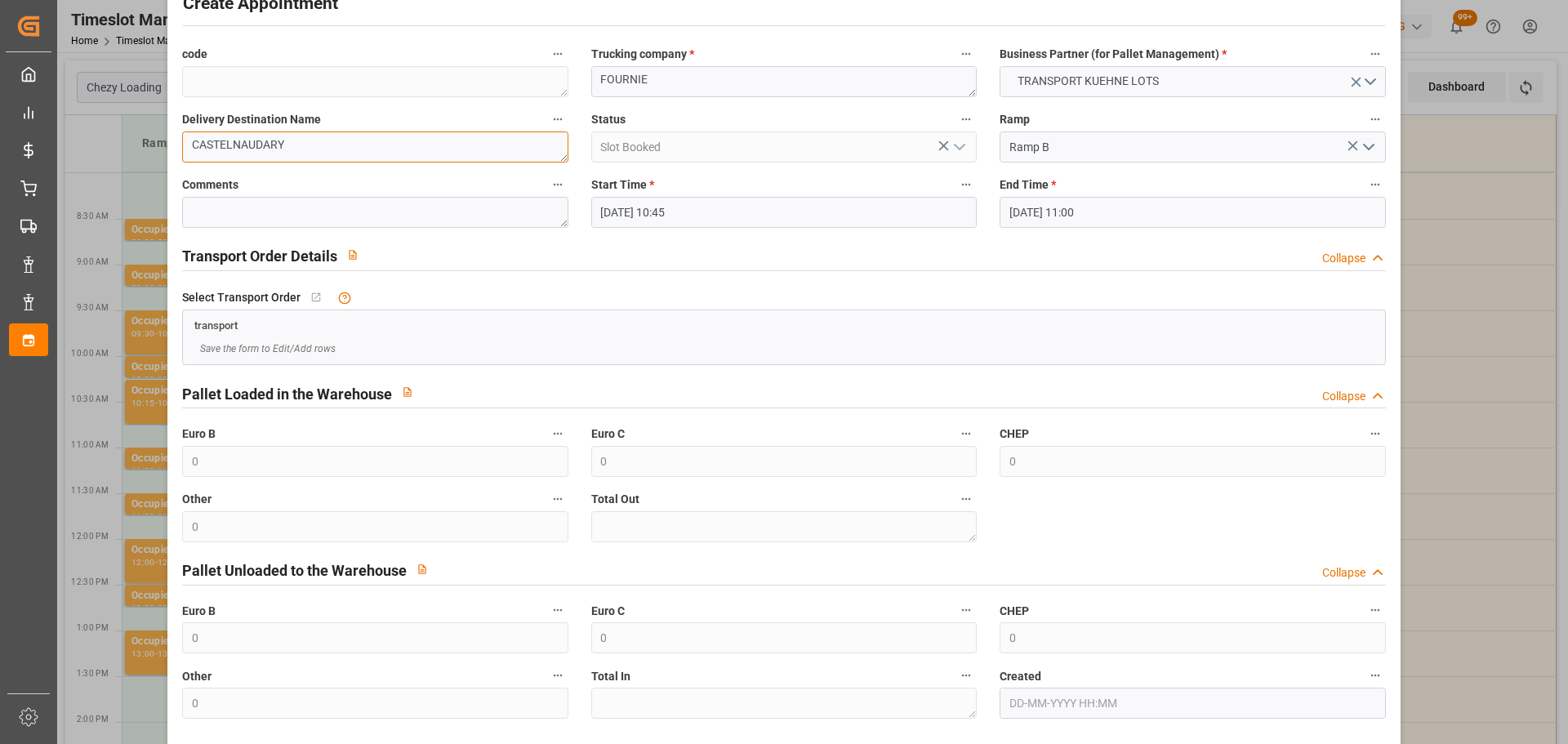
scroll to position [125, 0]
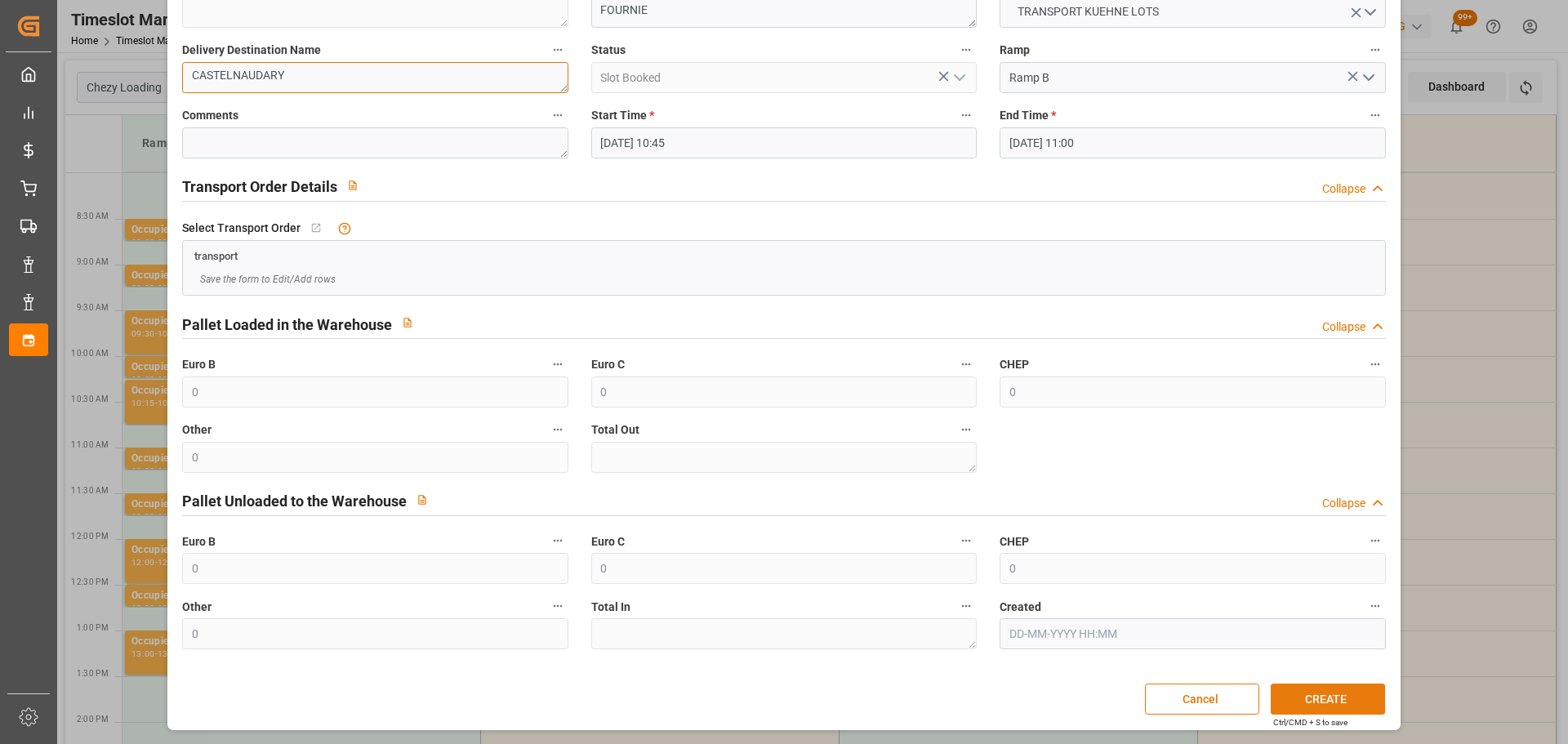
type textarea "CASTELNAUDARY"
click at [1334, 699] on button "CREATE" at bounding box center [1328, 698] width 115 height 31
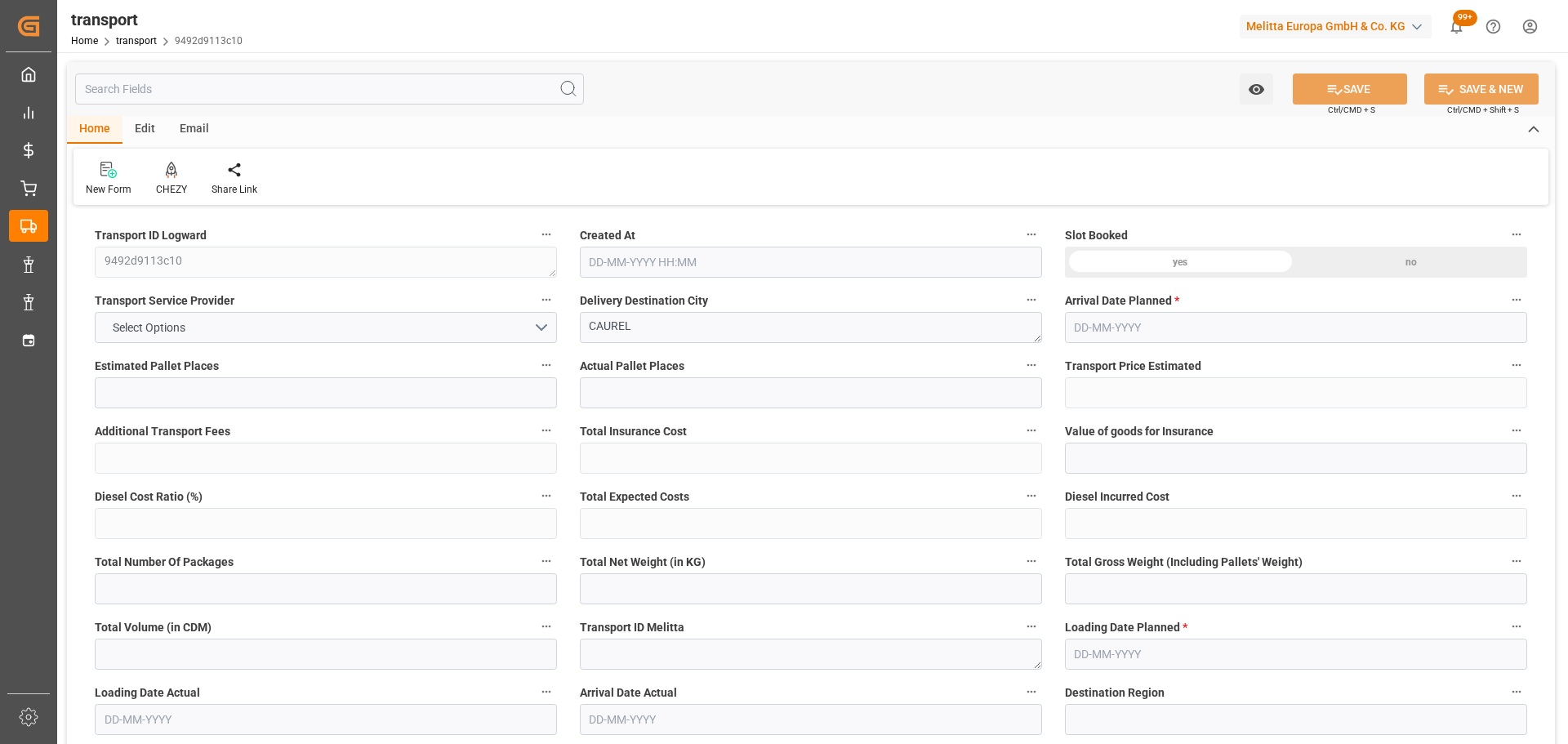
type input "3"
type input "124.98"
type input "0"
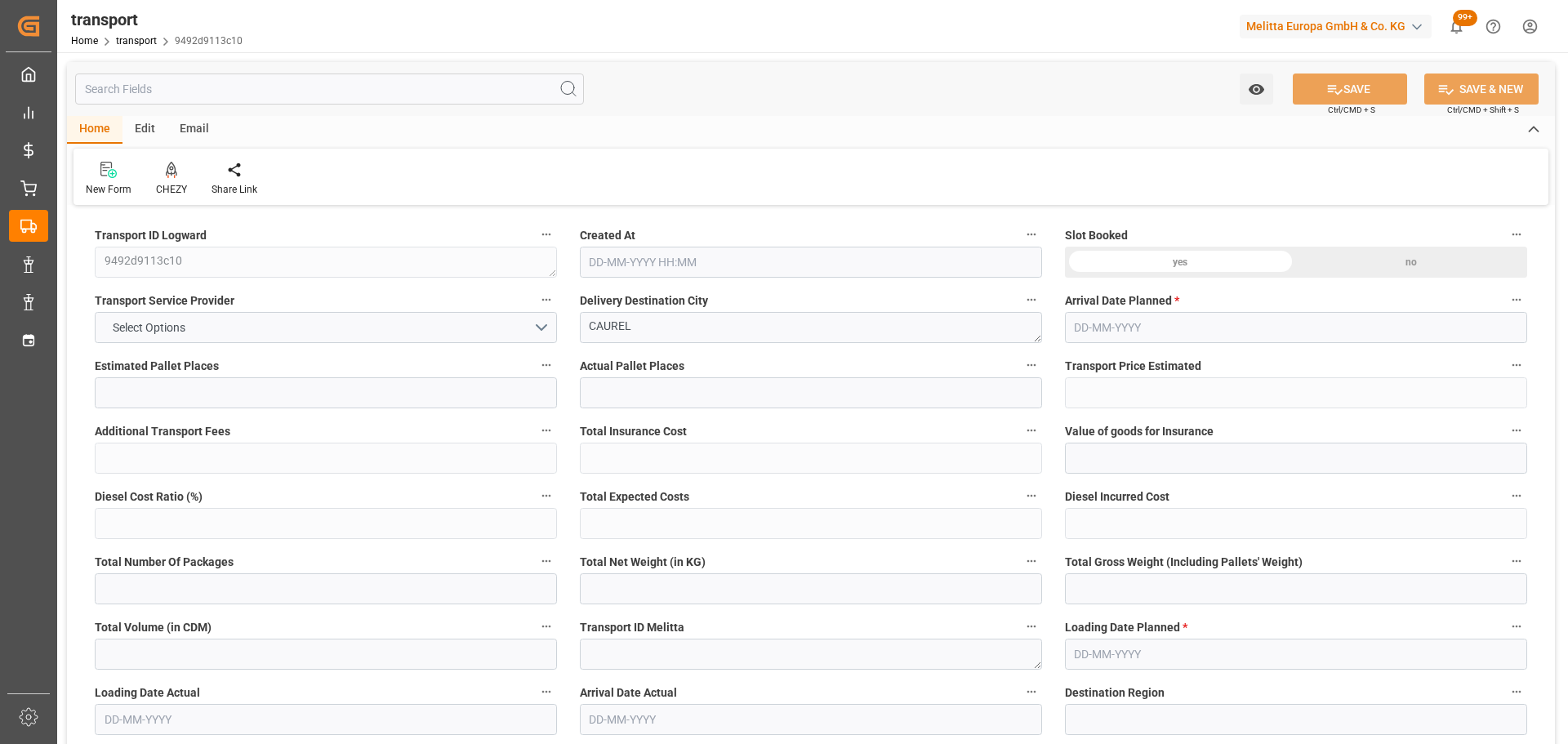
type input "124.98"
type input "0"
type input "383.336"
type input "559.212"
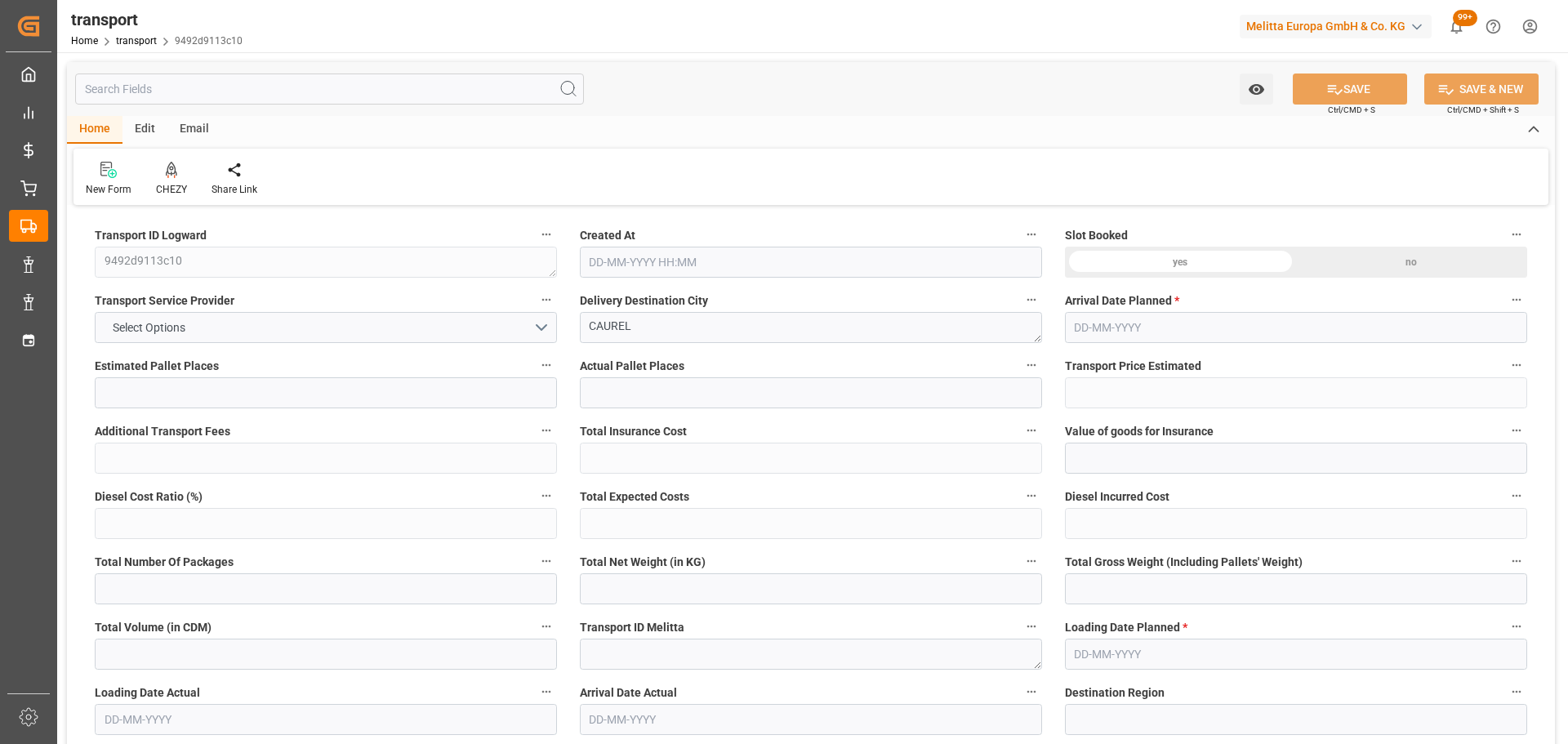
type input "4333.42"
type input "51"
type input "1"
type input "244"
type input "3"
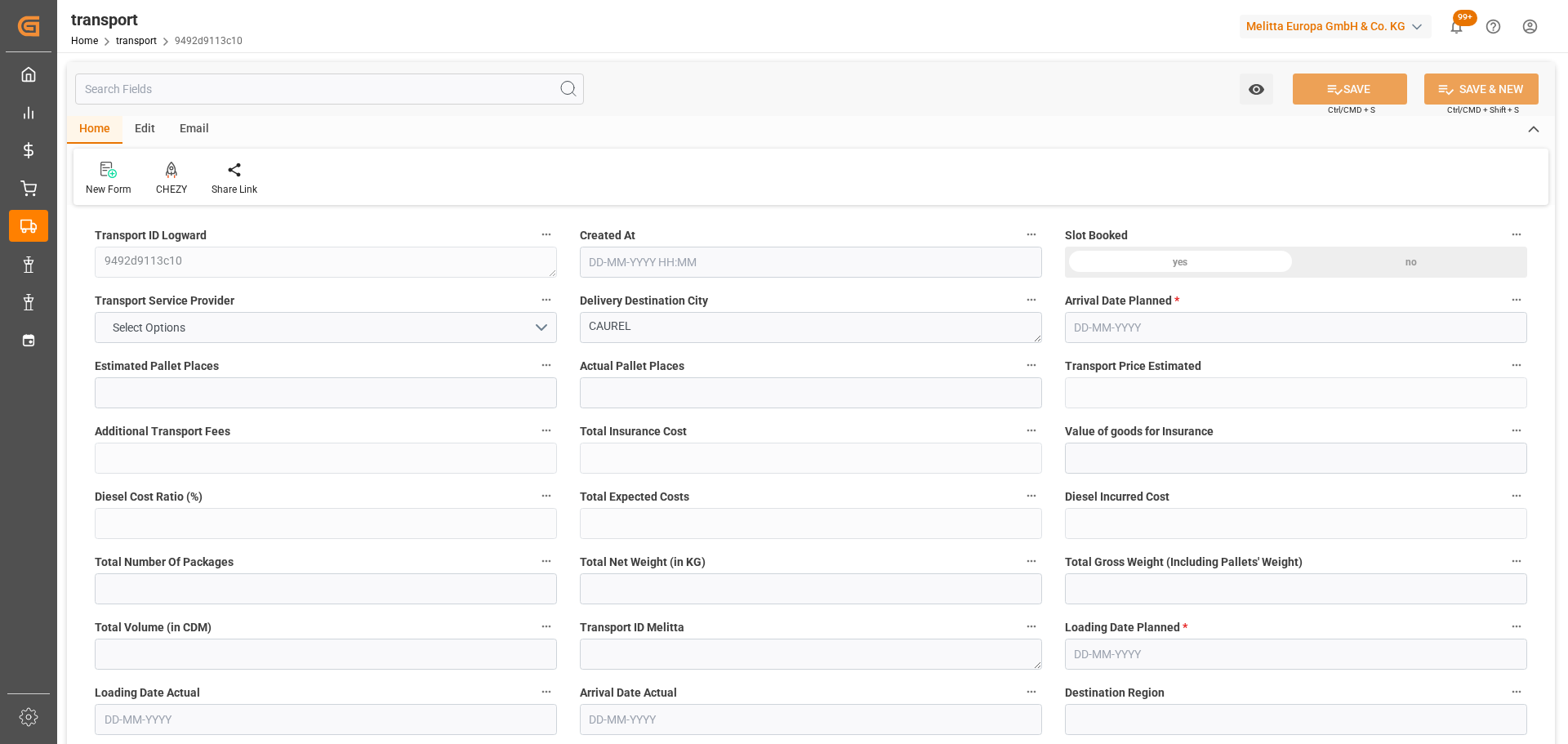
type input "101"
type input "474.188"
type input "0"
type input "4710.8598"
type input "0"
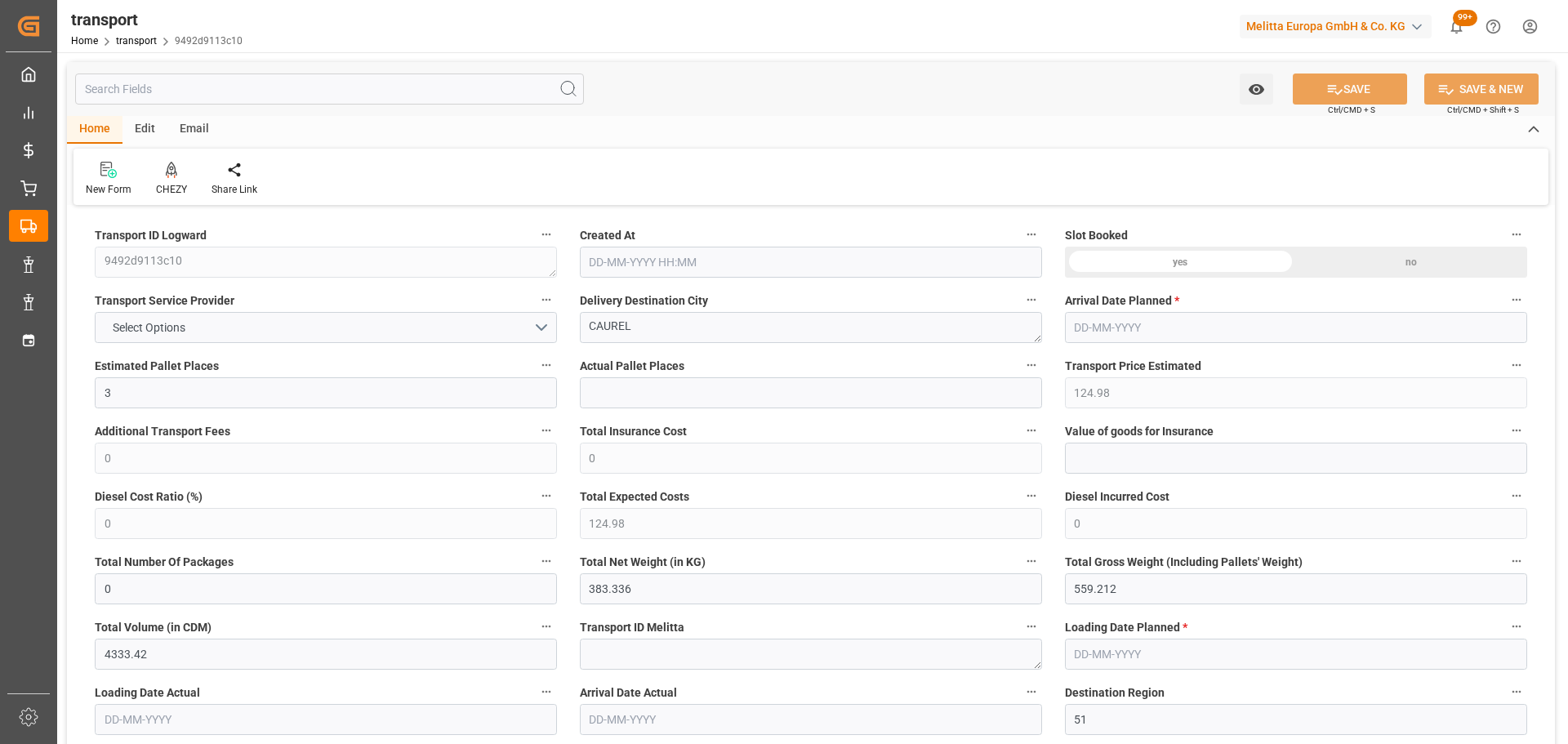
type input "0"
type input "21"
type input "35"
type input "21-08-2025 11:58"
type input "26-08-2025"
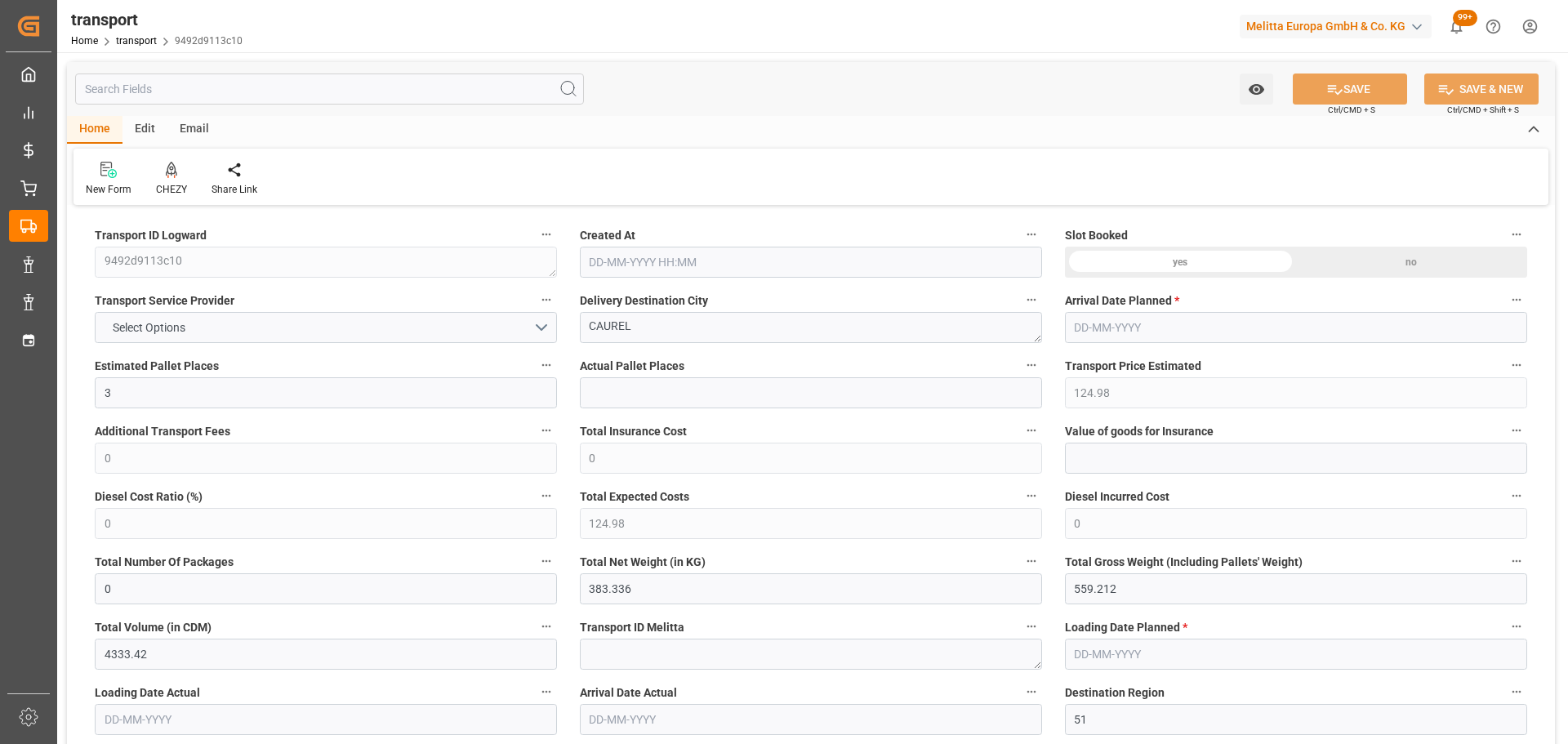
type input "[DATE]"
click at [158, 175] on div at bounding box center [171, 169] width 31 height 17
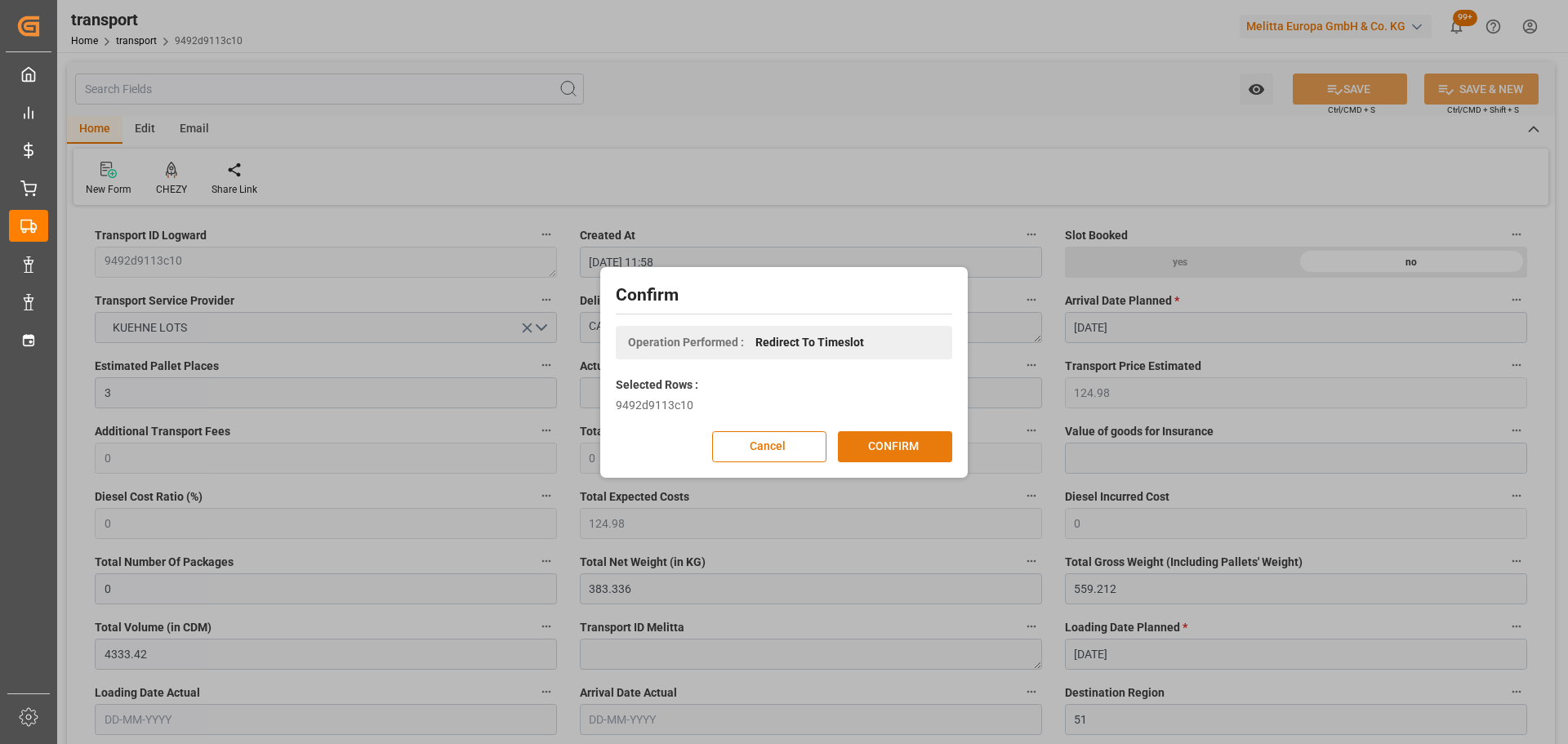
click at [895, 448] on button "CONFIRM" at bounding box center [895, 446] width 115 height 31
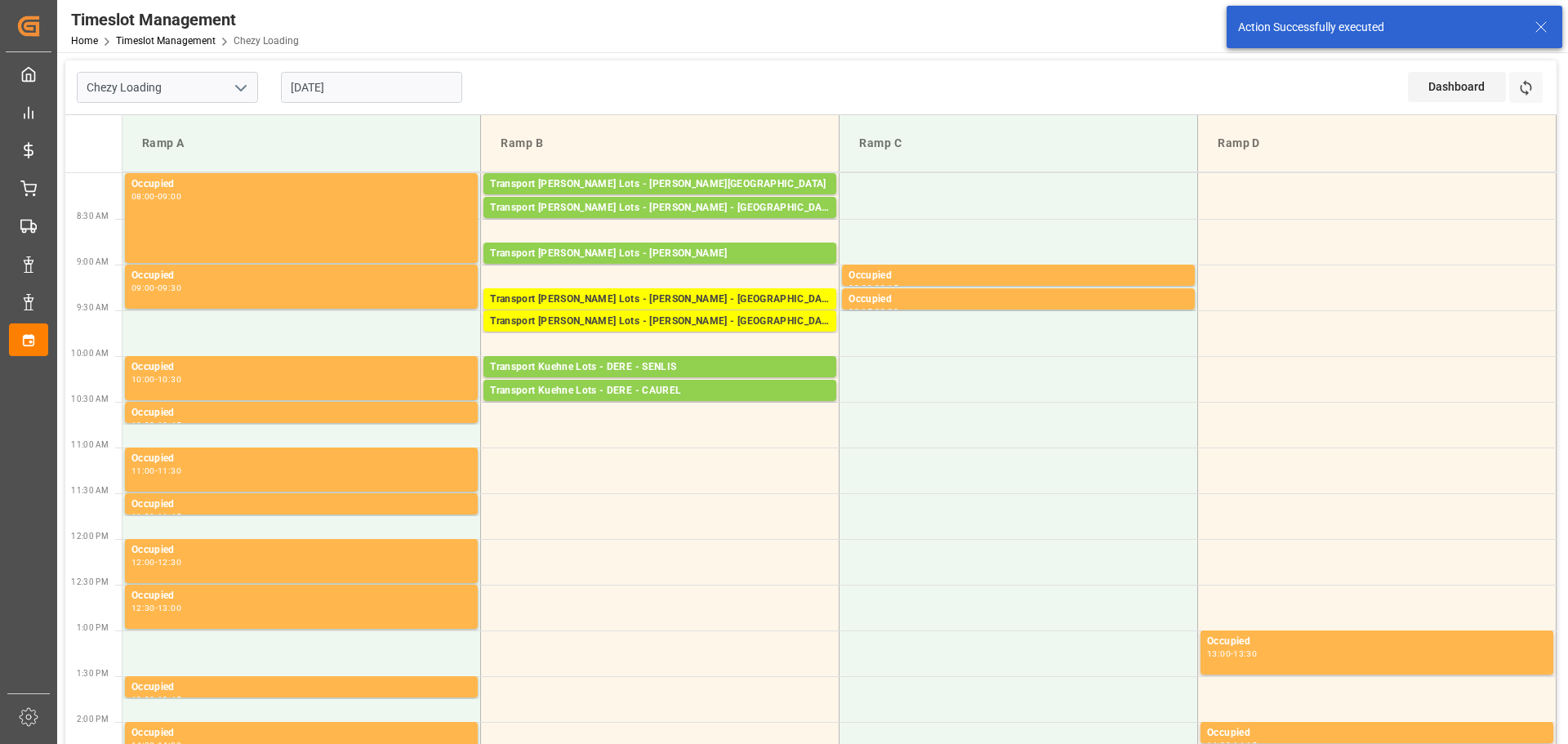
click at [320, 91] on input "[DATE]" at bounding box center [371, 87] width 181 height 31
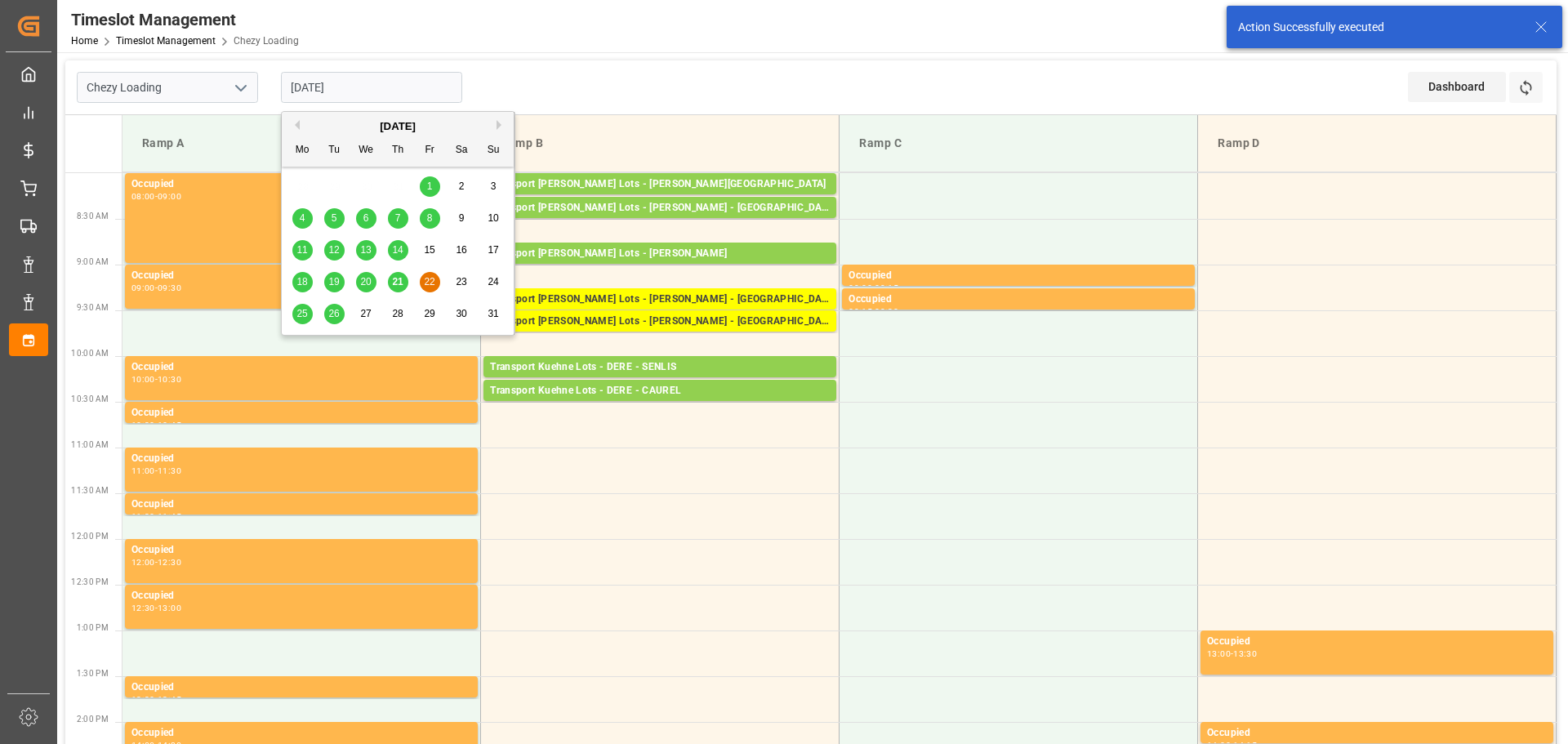
click at [302, 316] on span "25" at bounding box center [301, 314] width 10 height 11
type input "[DATE]"
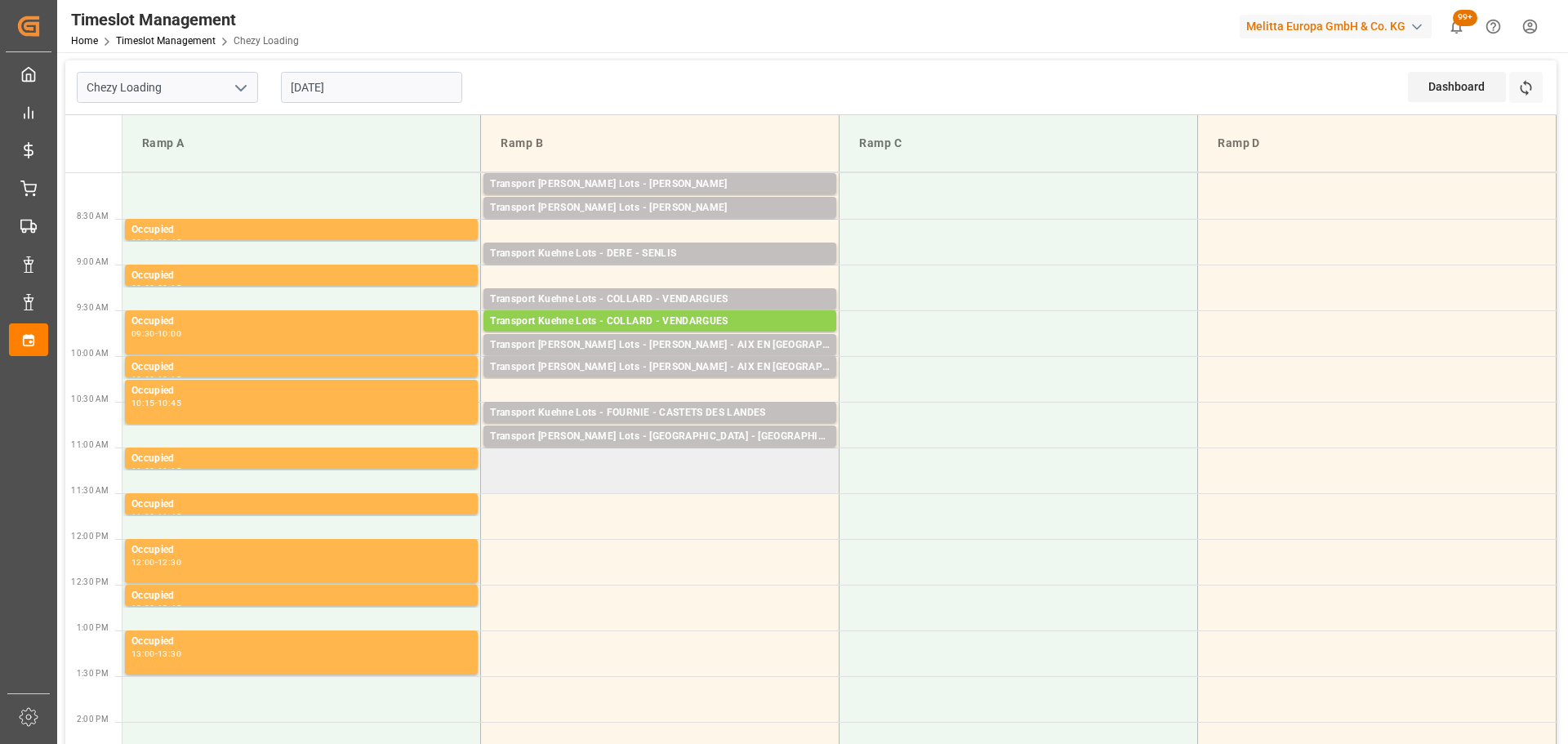
click at [487, 484] on td at bounding box center [660, 470] width 358 height 46
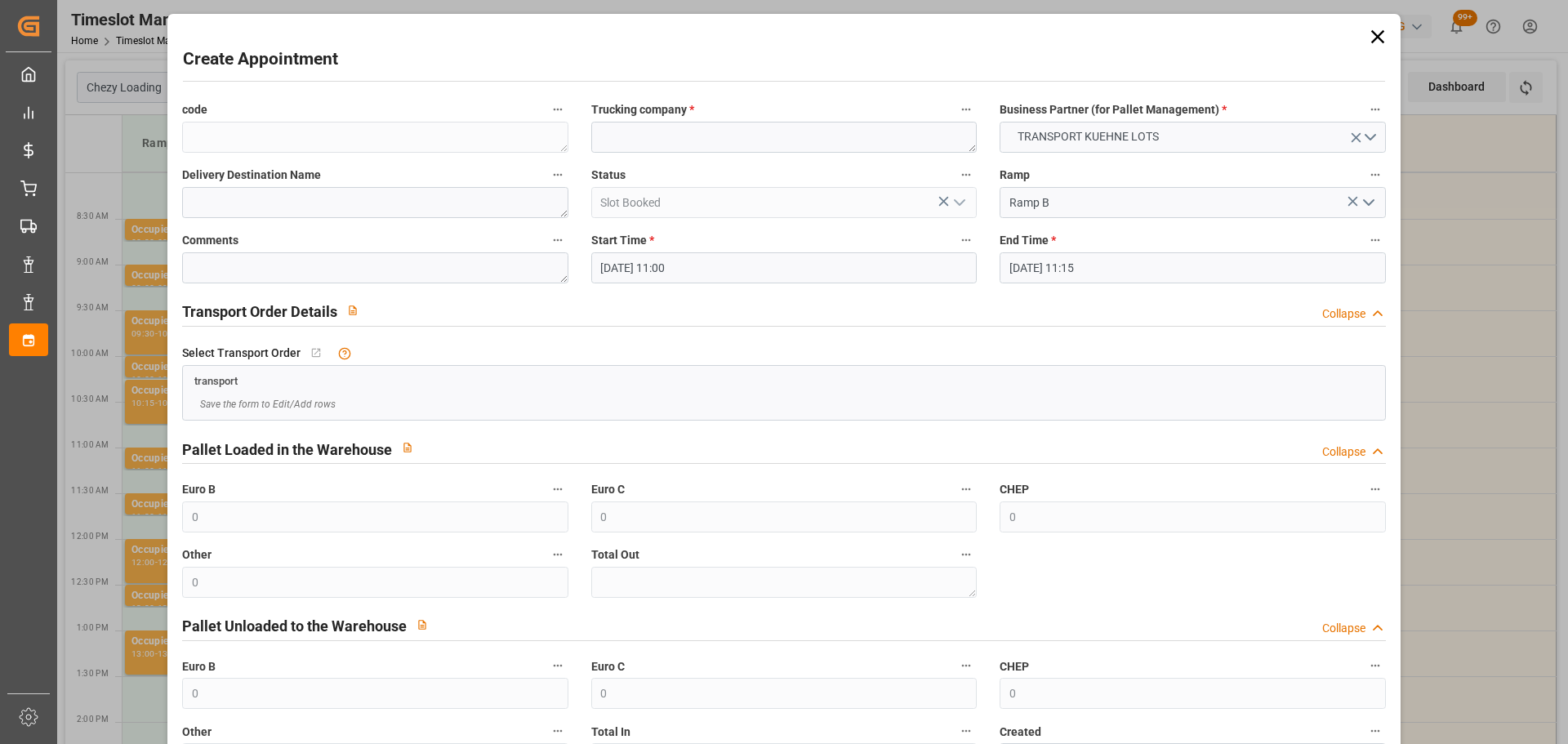
click at [651, 256] on input "[DATE] 11:00" at bounding box center [784, 267] width 385 height 31
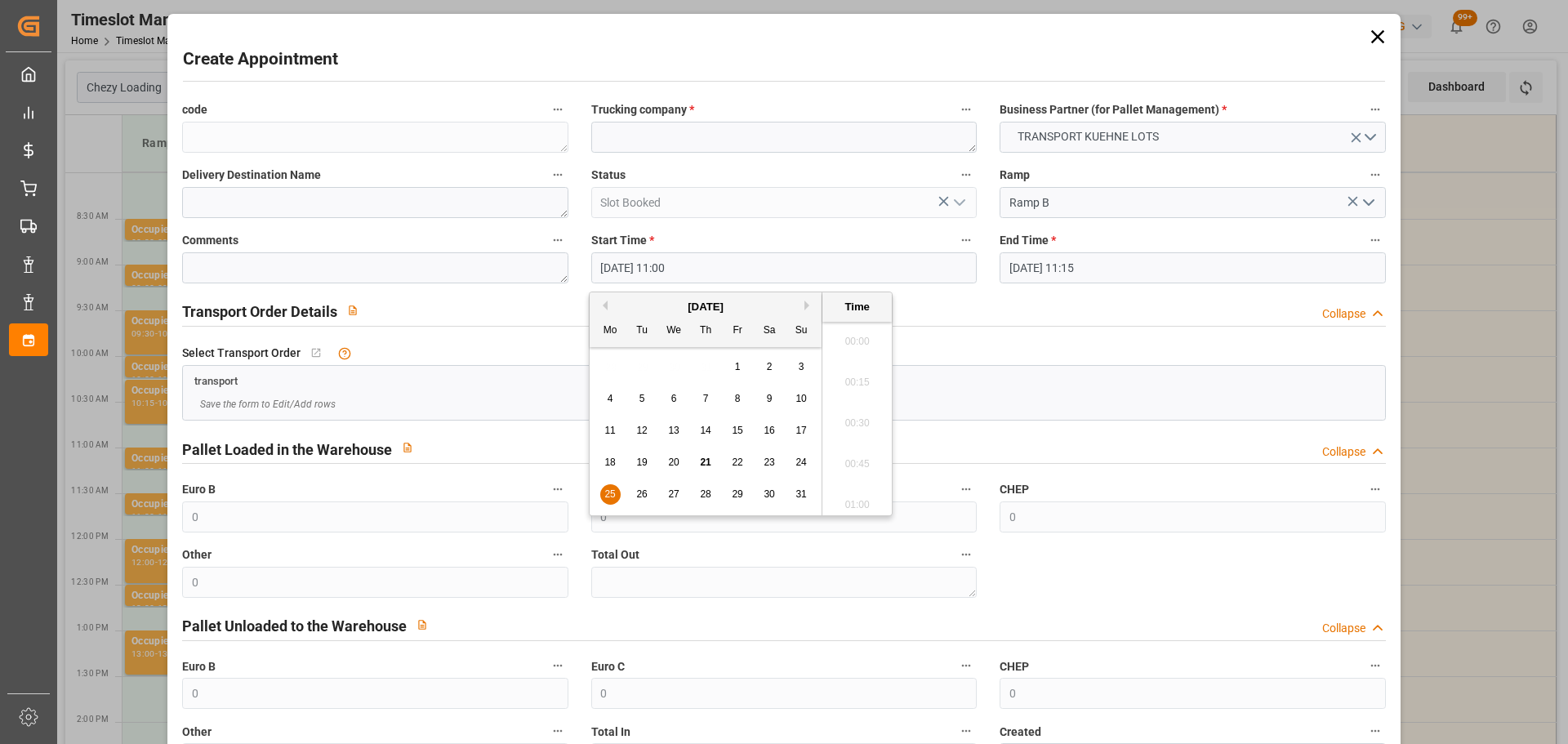
scroll to position [1721, 0]
click at [609, 489] on span "25" at bounding box center [609, 494] width 10 height 11
click at [835, 455] on li "11:15" at bounding box center [857, 459] width 69 height 41
type input "[DATE] 11:15"
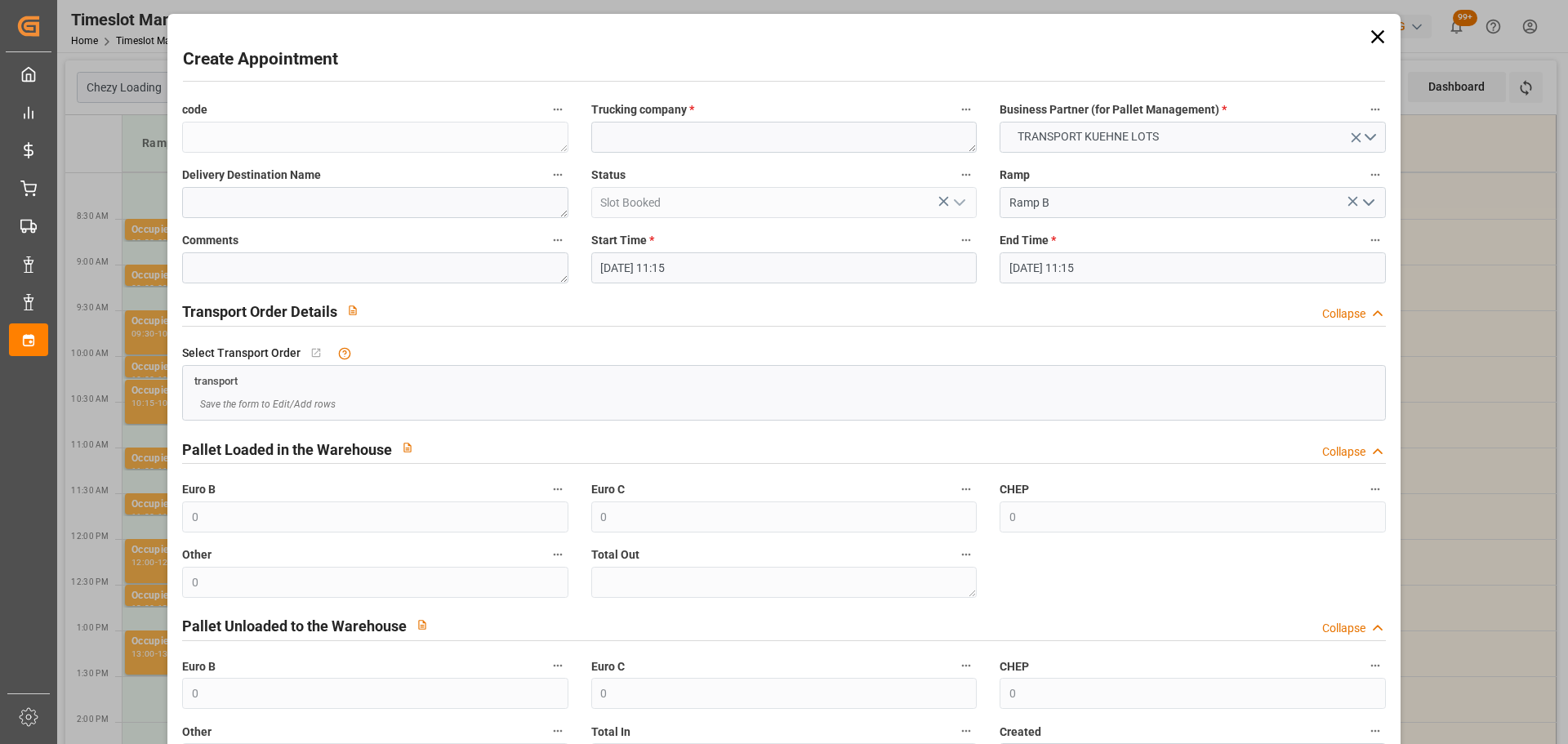
click at [1102, 259] on input "[DATE] 11:15" at bounding box center [1192, 267] width 385 height 31
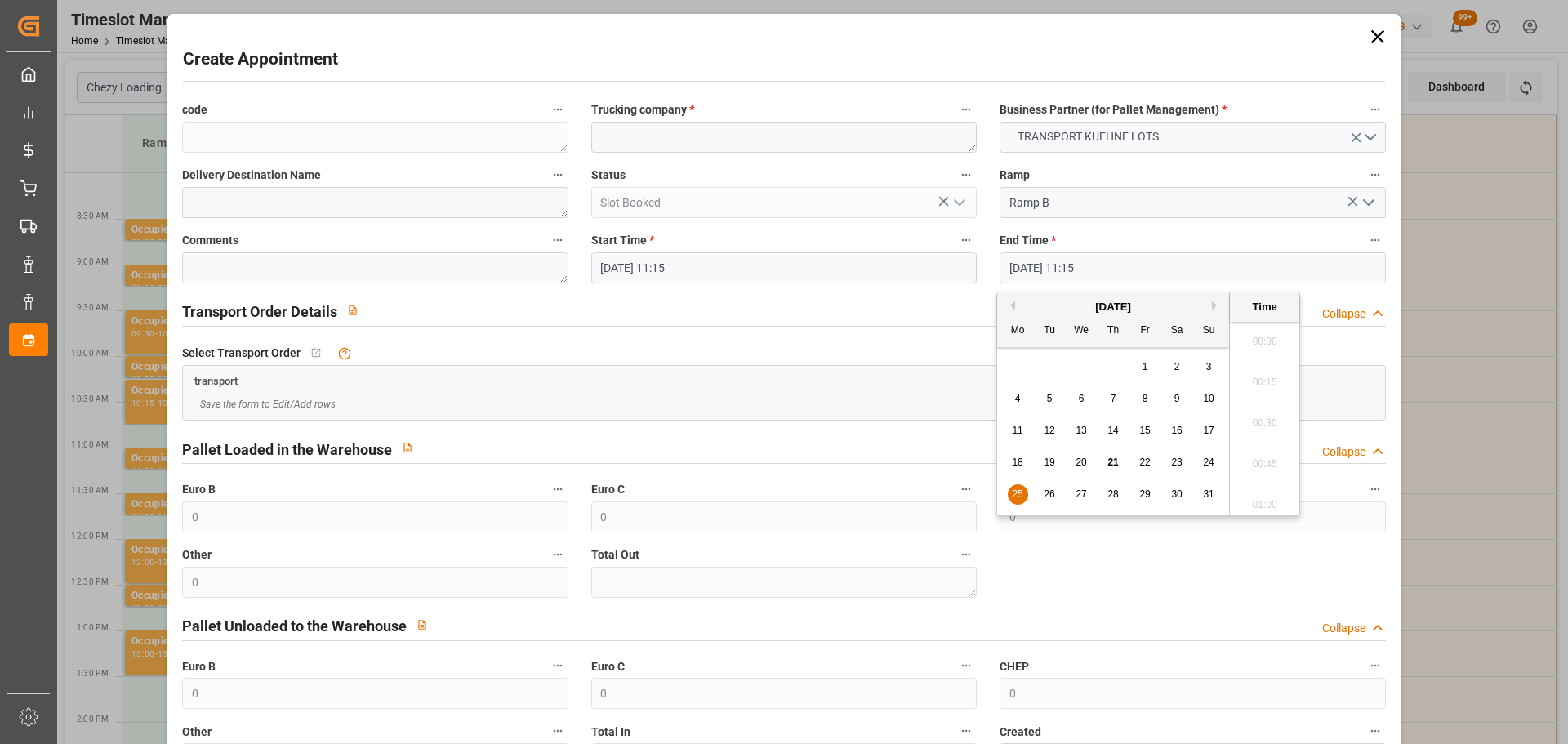
scroll to position [1762, 0]
drag, startPoint x: 1010, startPoint y: 498, endPoint x: 1170, endPoint y: 484, distance: 160.6
click at [1018, 497] on div "25" at bounding box center [1018, 495] width 21 height 20
click at [1287, 453] on li "11:30" at bounding box center [1265, 459] width 69 height 41
type input "25-08-2025 11:30"
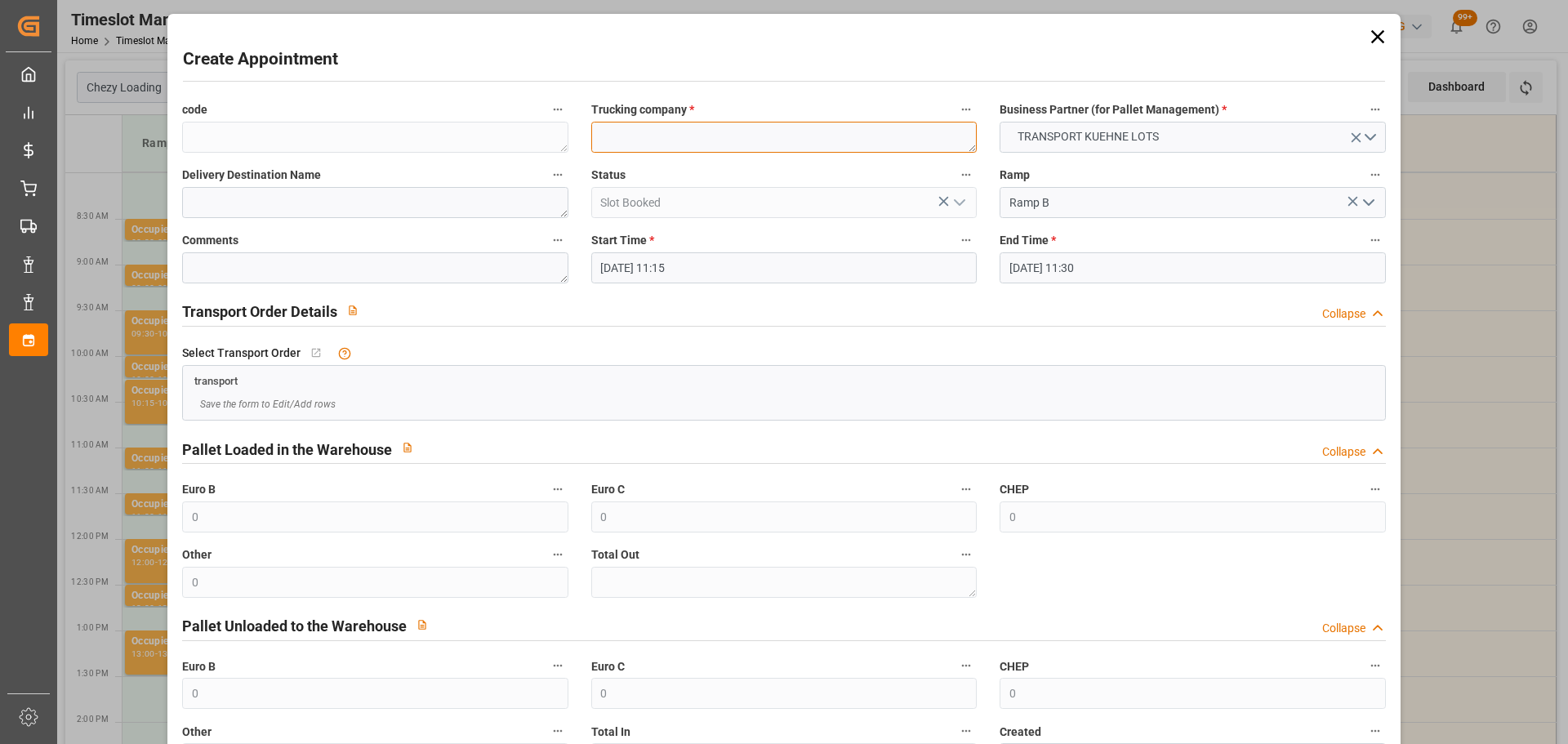
click at [715, 143] on textarea at bounding box center [784, 136] width 385 height 31
type textarea "KN MESS"
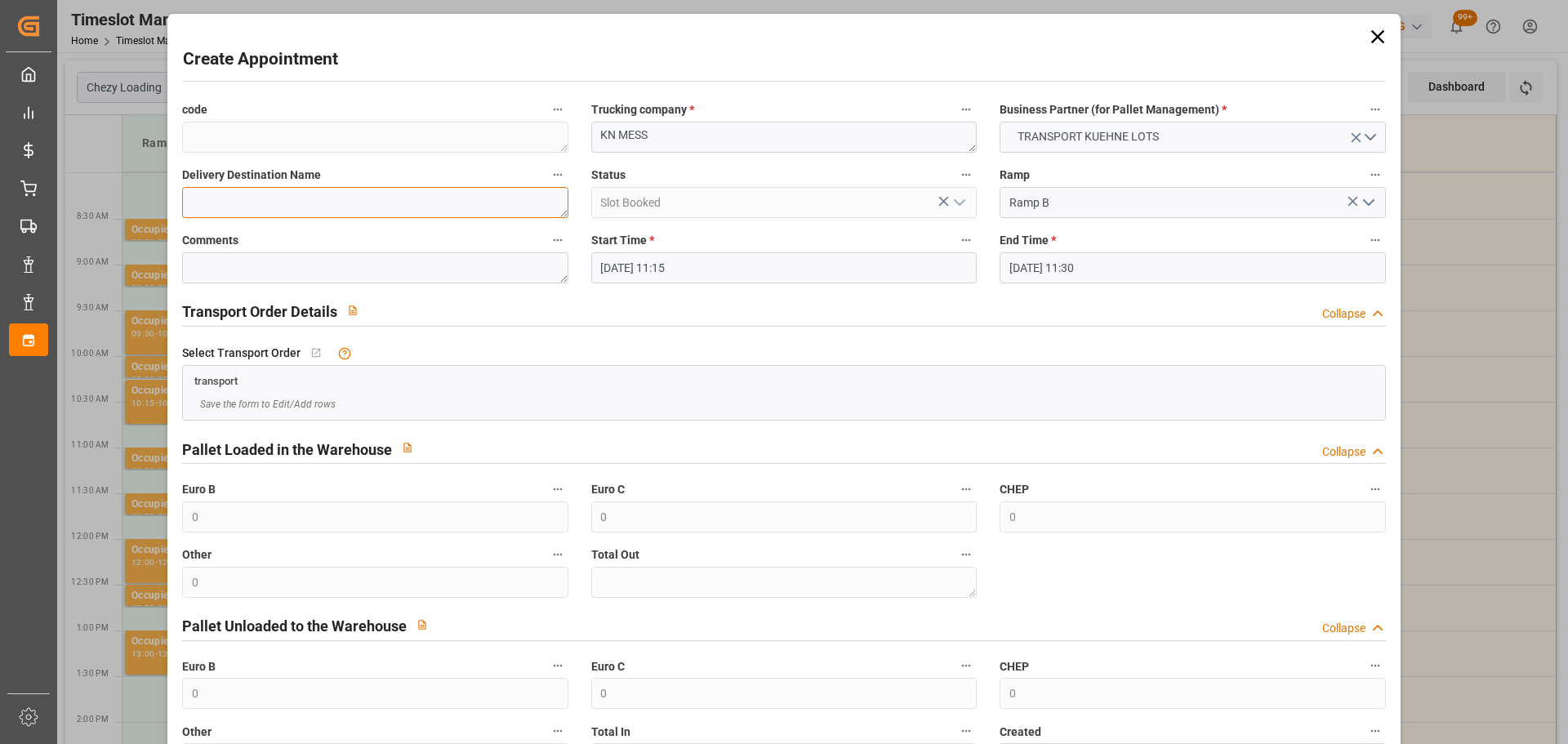
click at [306, 206] on textarea at bounding box center [374, 202] width 385 height 31
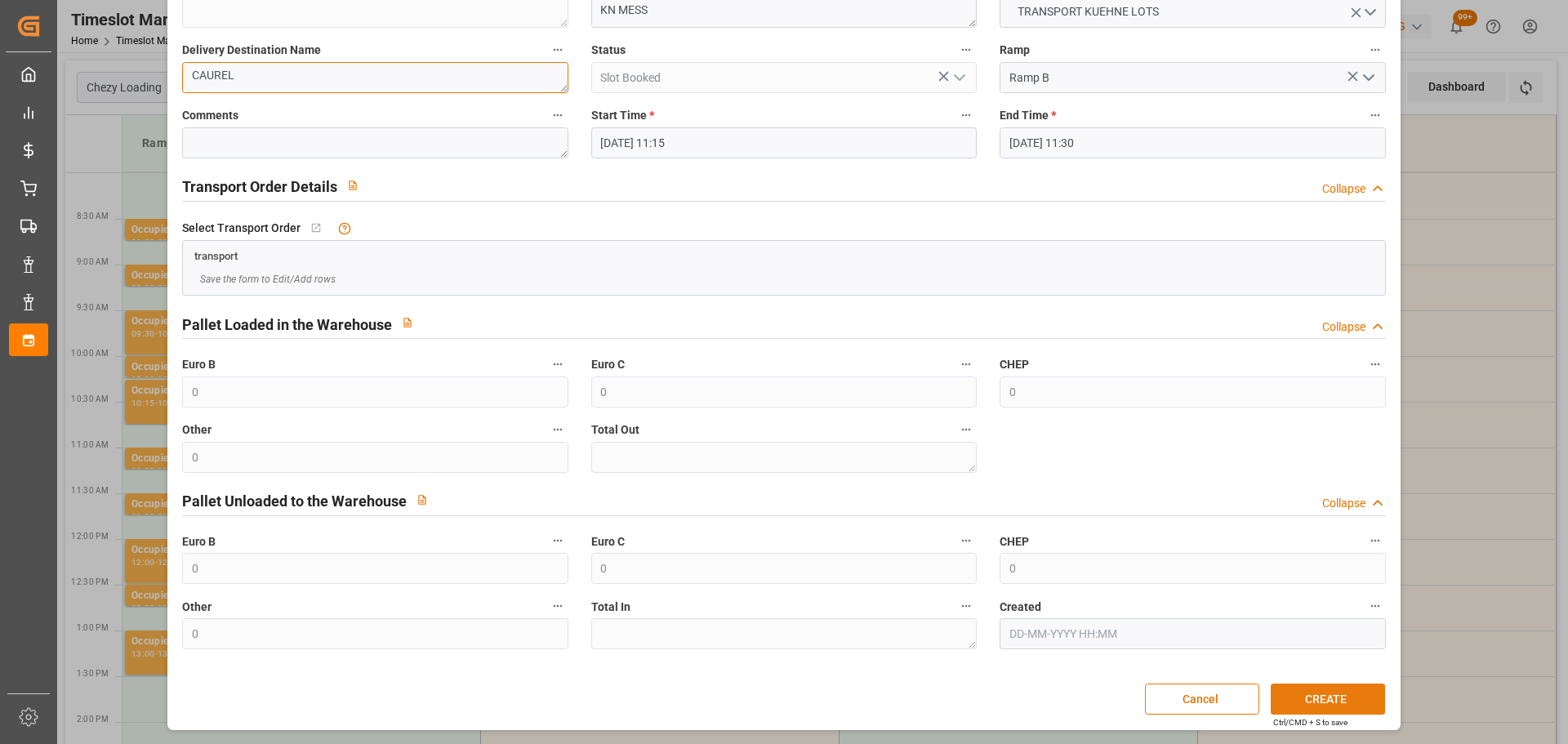
type textarea "CAUREL"
click at [1332, 697] on button "CREATE" at bounding box center [1328, 698] width 115 height 31
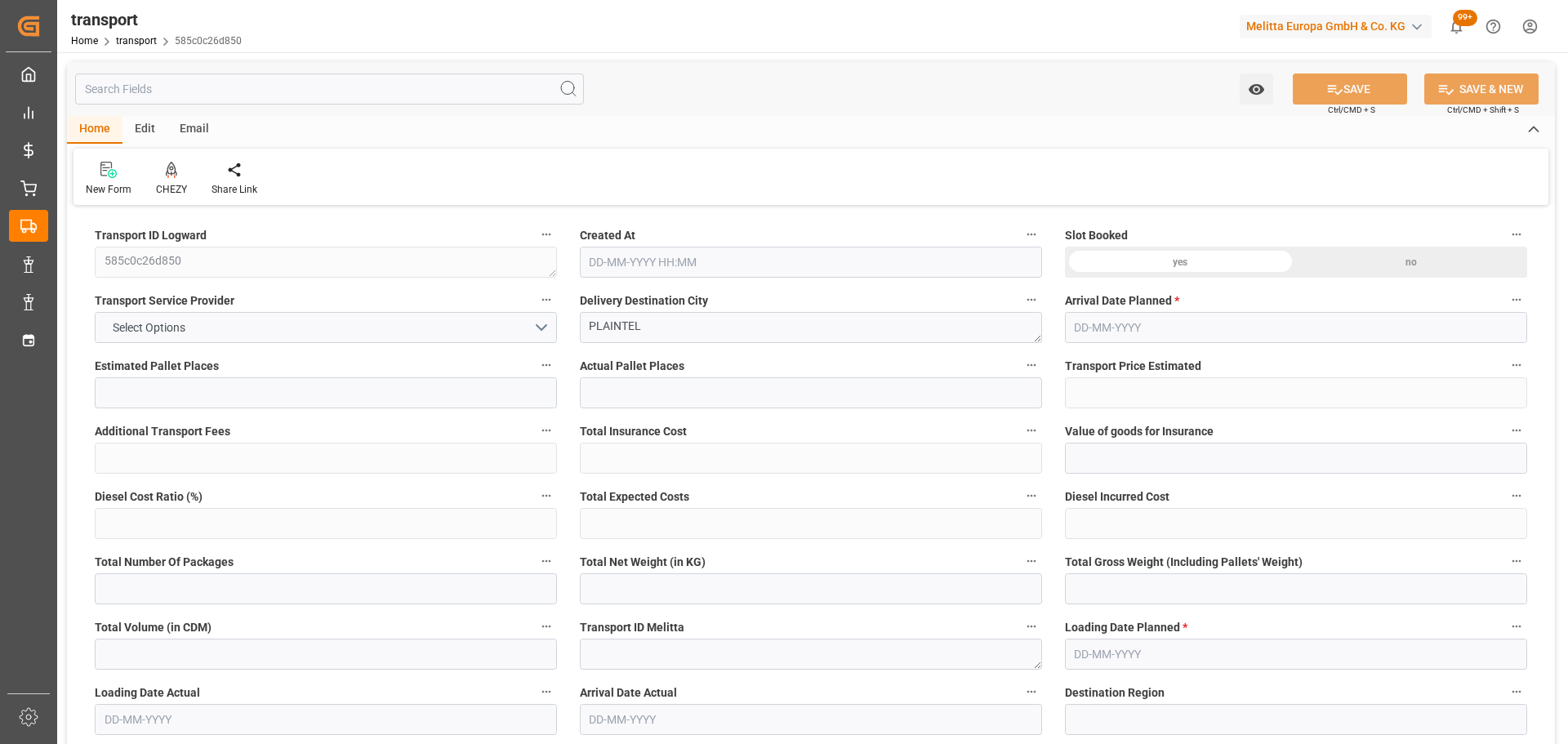
type input "6"
type input "335.93"
type input "0"
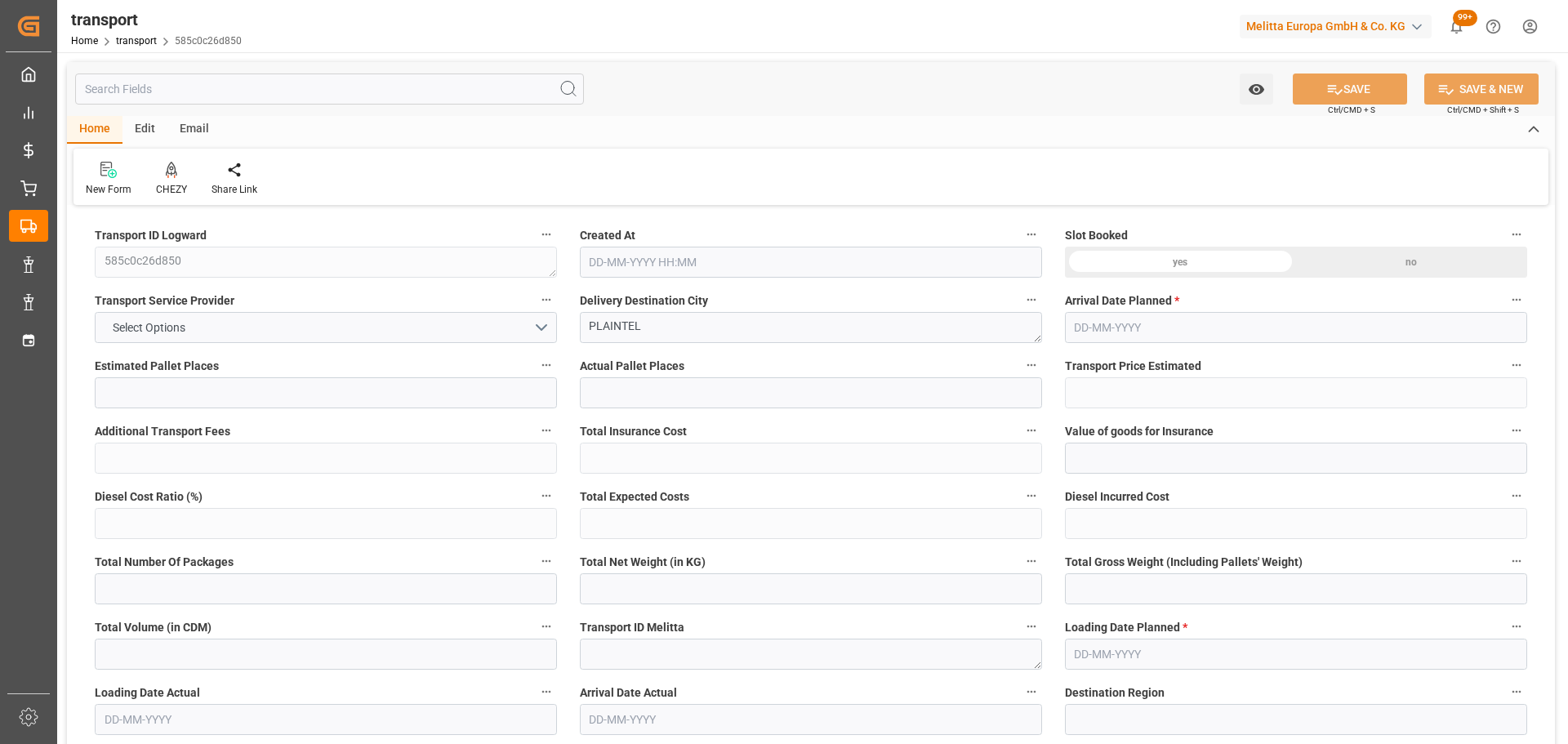
type input "335.93"
type input "0"
type input "1773.792"
type input "2406.291"
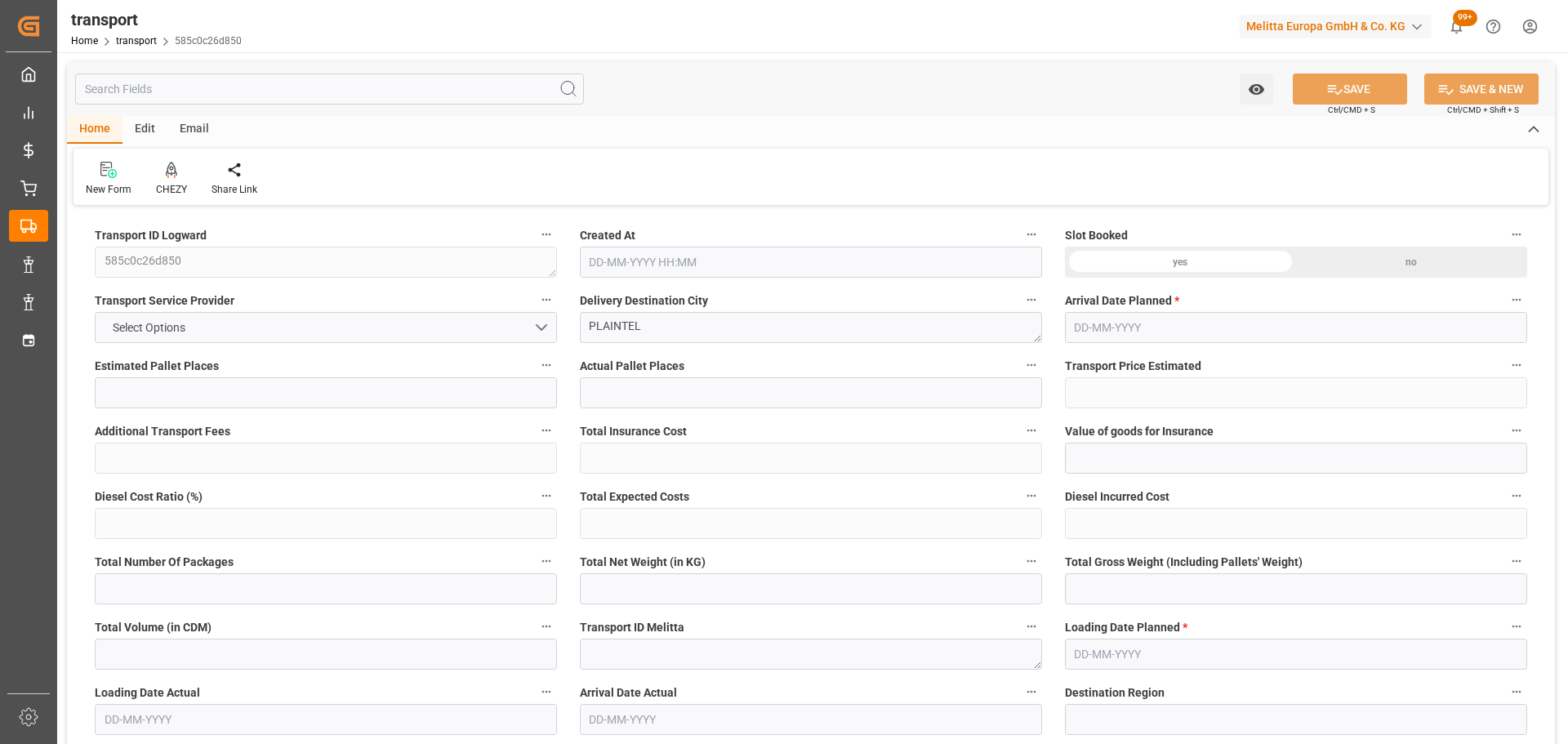
type input "6355.4"
type input "22"
type input "4"
type input "249"
type input "12"
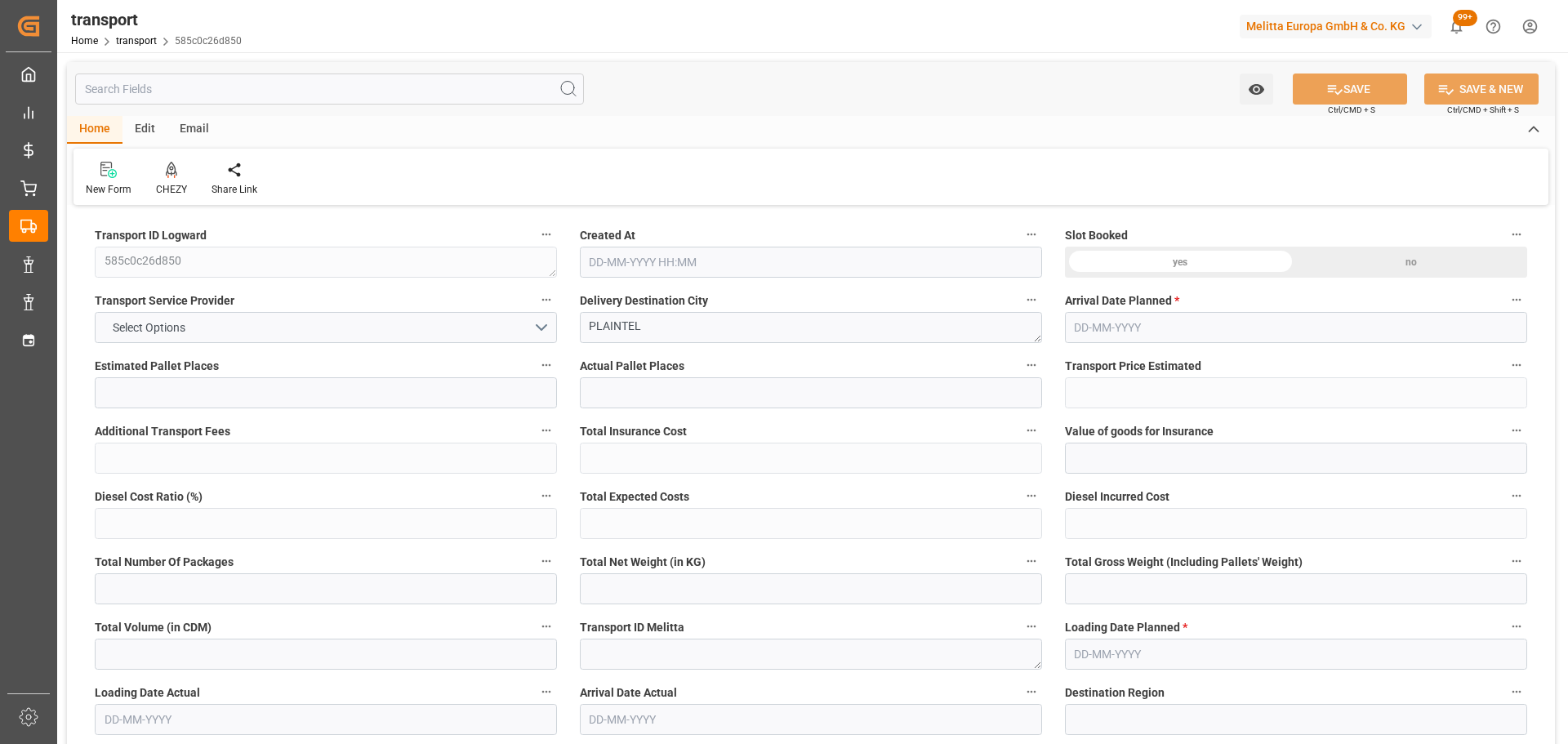
type input "101"
type input "2067.675"
type input "0"
type input "4710.8598"
type input "0"
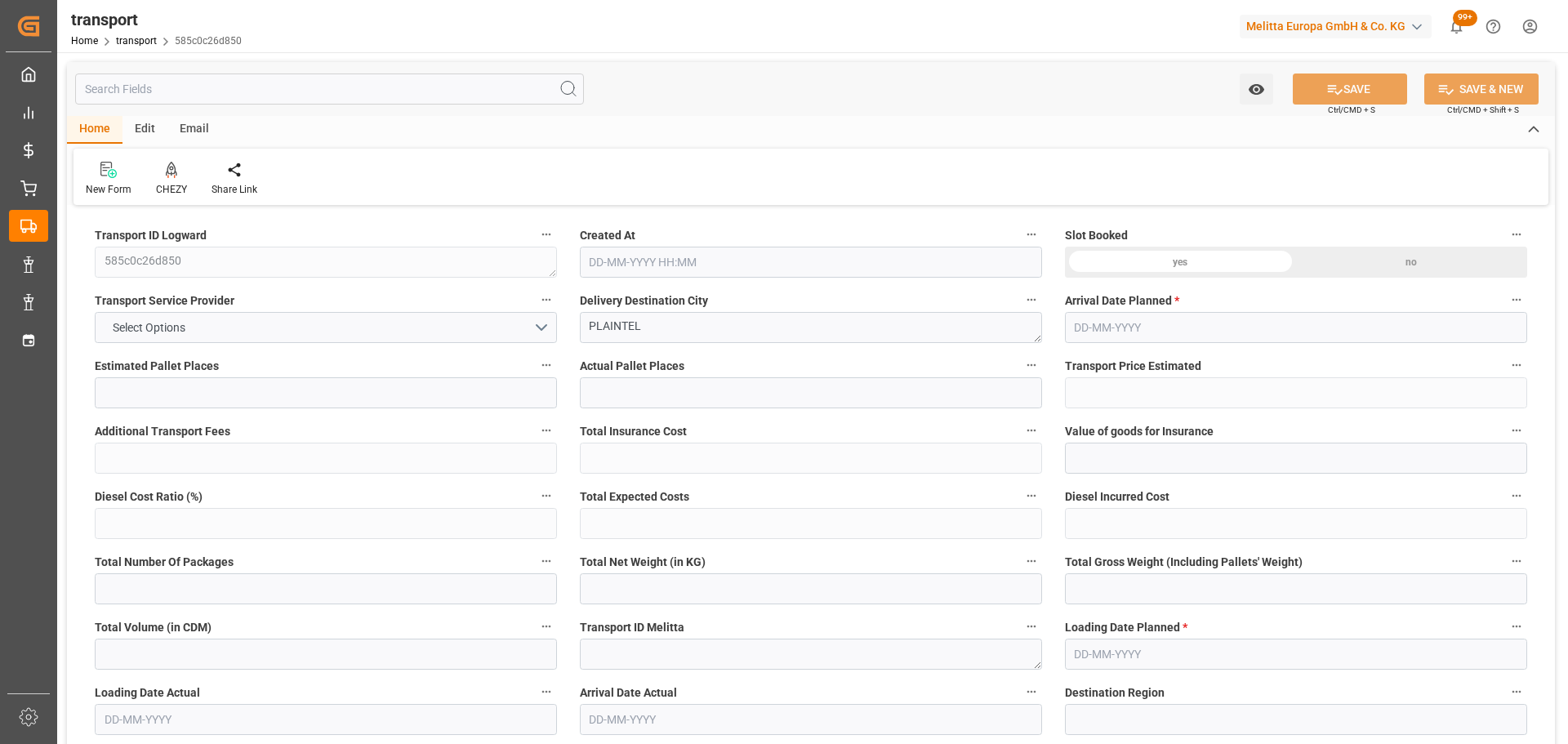
type input "0"
type input "21"
type input "35"
type input "21-08-2025 11:59"
type input "27-08-2025"
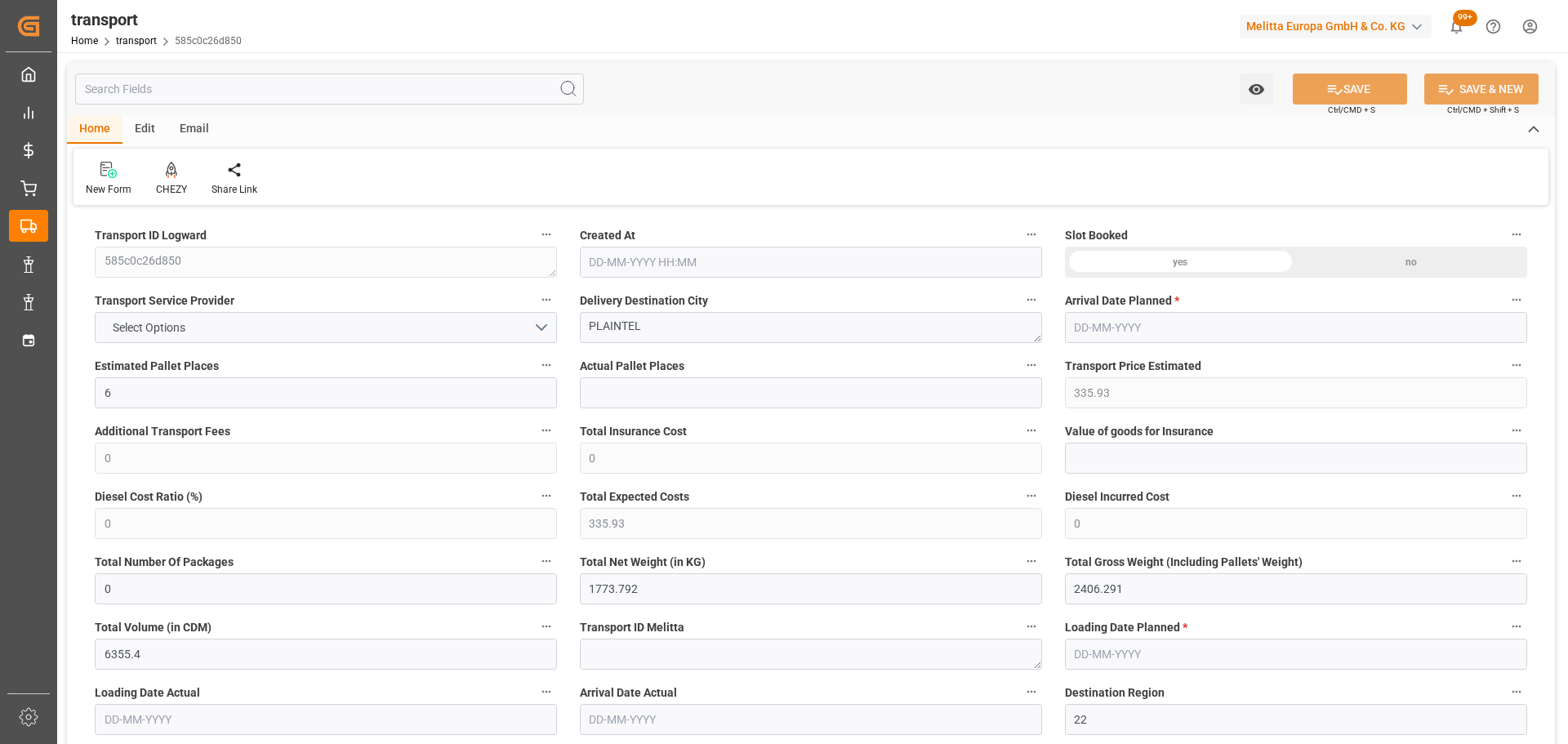
type input "[DATE]"
click at [166, 175] on icon at bounding box center [172, 170] width 11 height 17
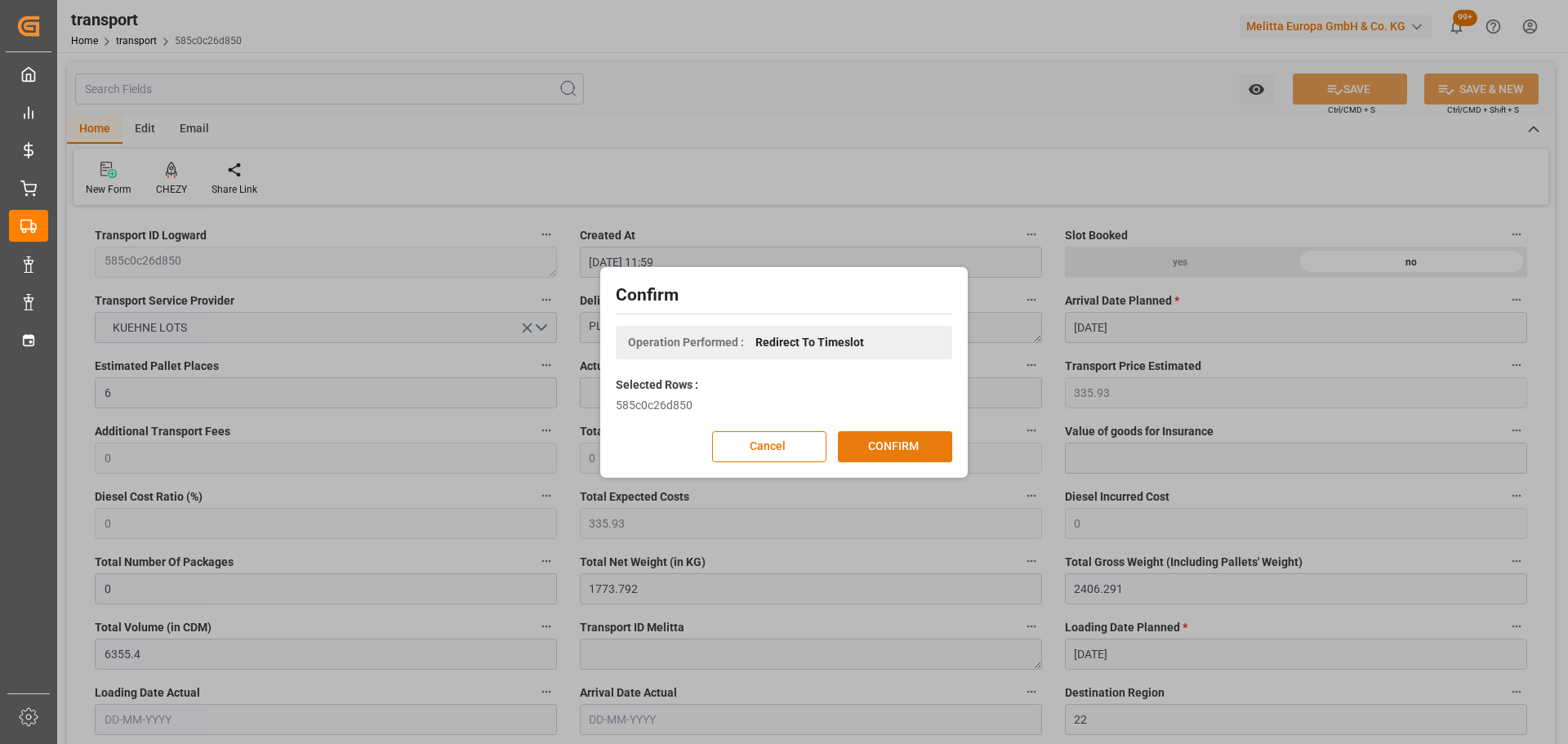
click at [897, 453] on button "CONFIRM" at bounding box center [895, 446] width 115 height 31
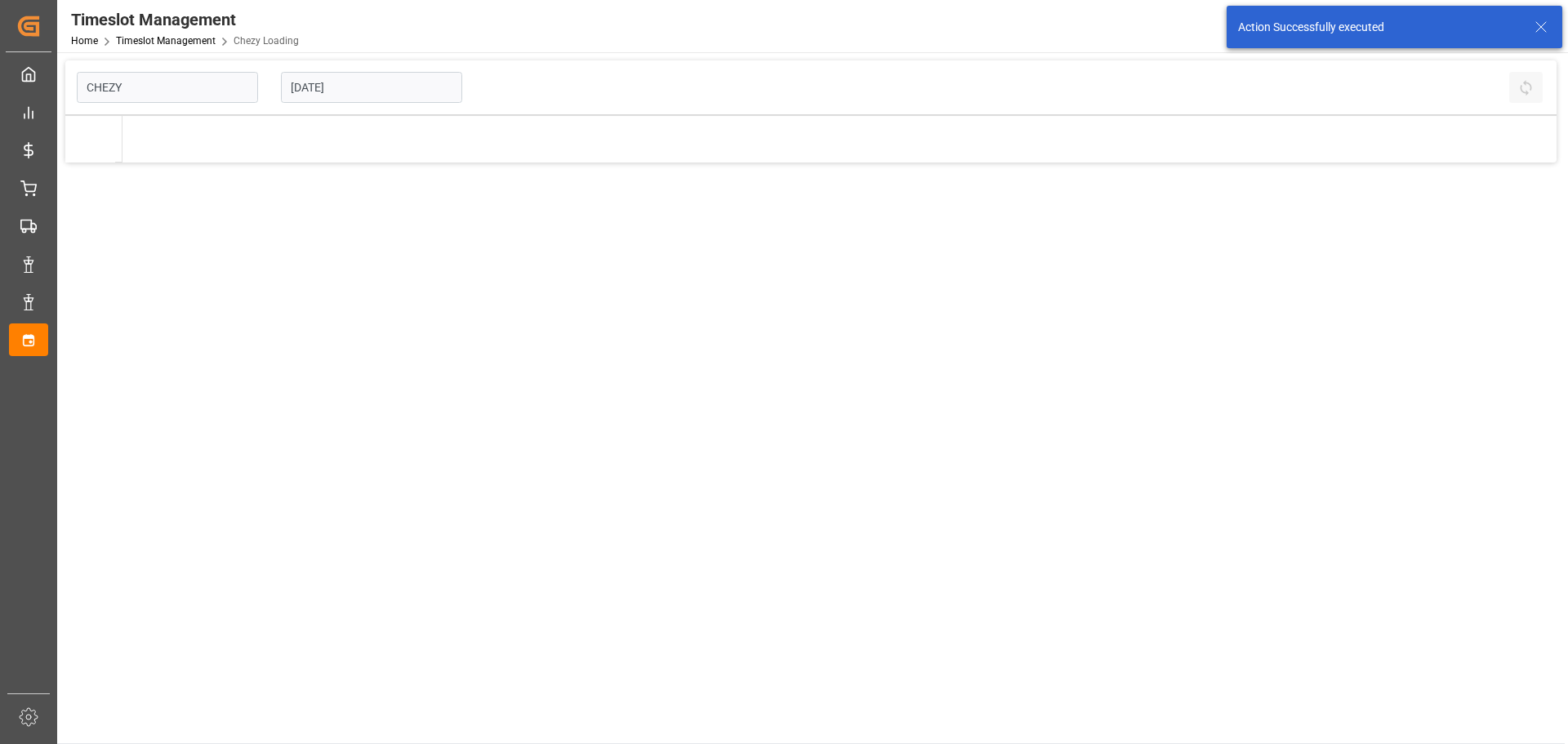
type input "Chezy Loading"
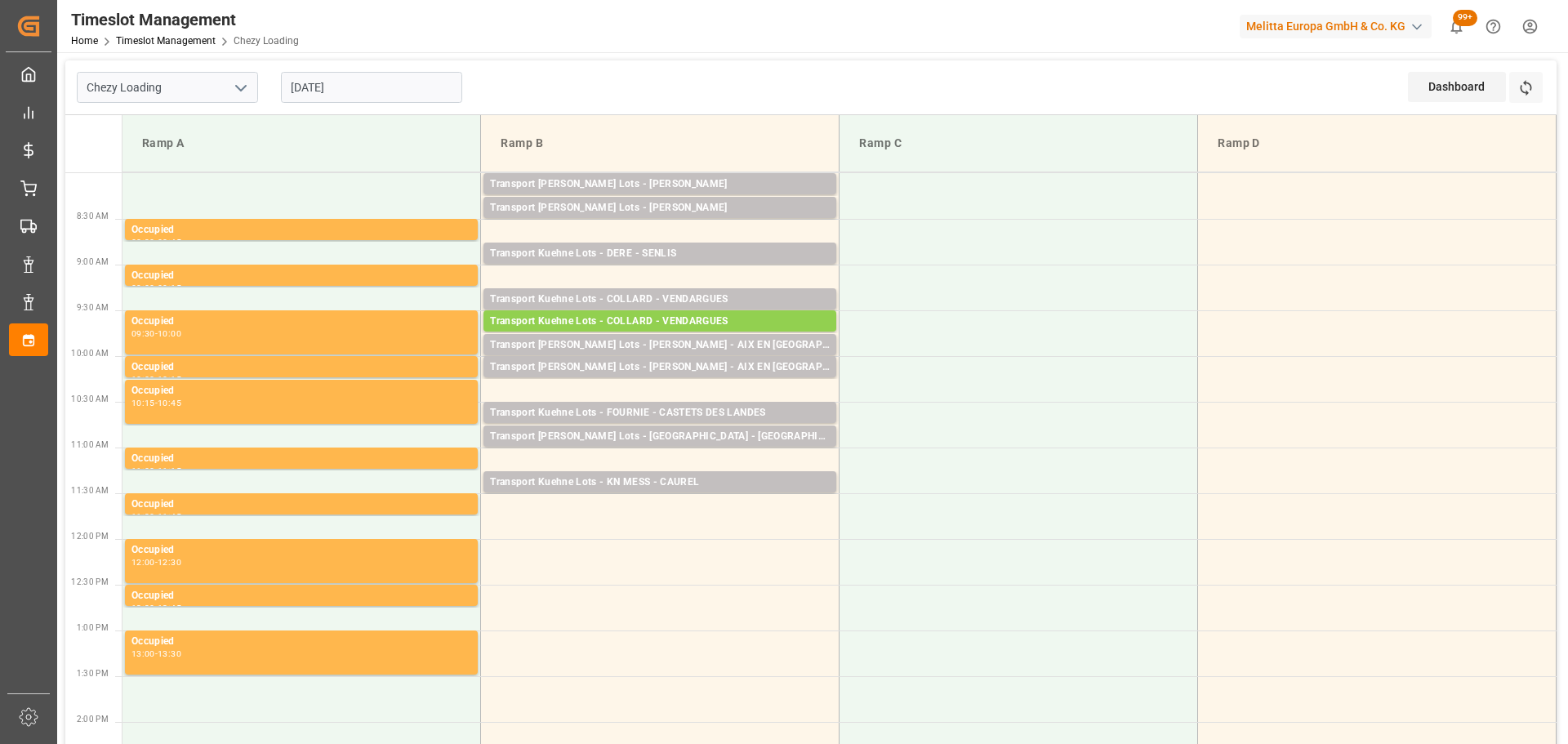
drag, startPoint x: 295, startPoint y: 88, endPoint x: 298, endPoint y: 95, distance: 7.6
click at [296, 93] on input "[DATE]" at bounding box center [371, 87] width 181 height 31
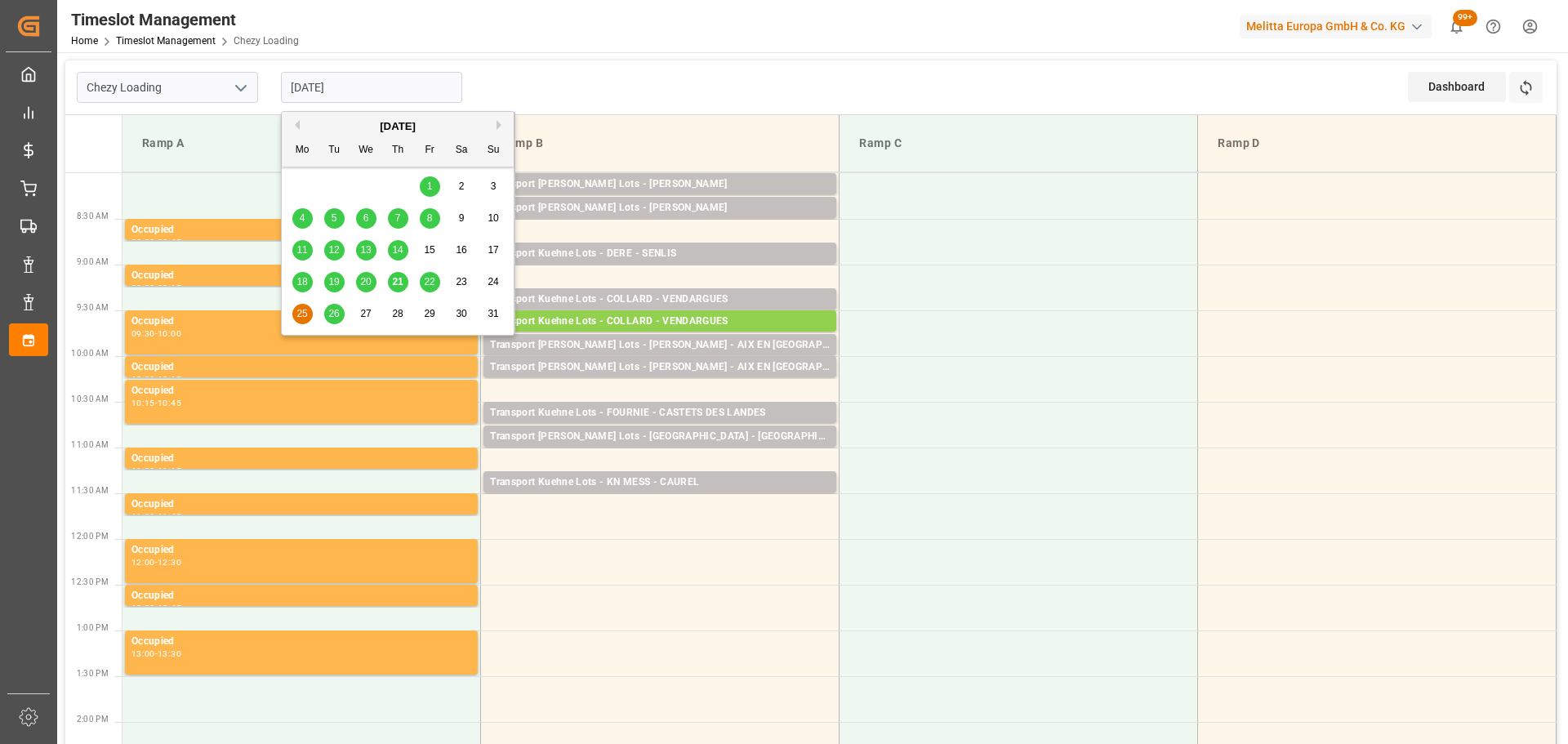
click at [335, 312] on span "26" at bounding box center [333, 314] width 10 height 11
type input "[DATE]"
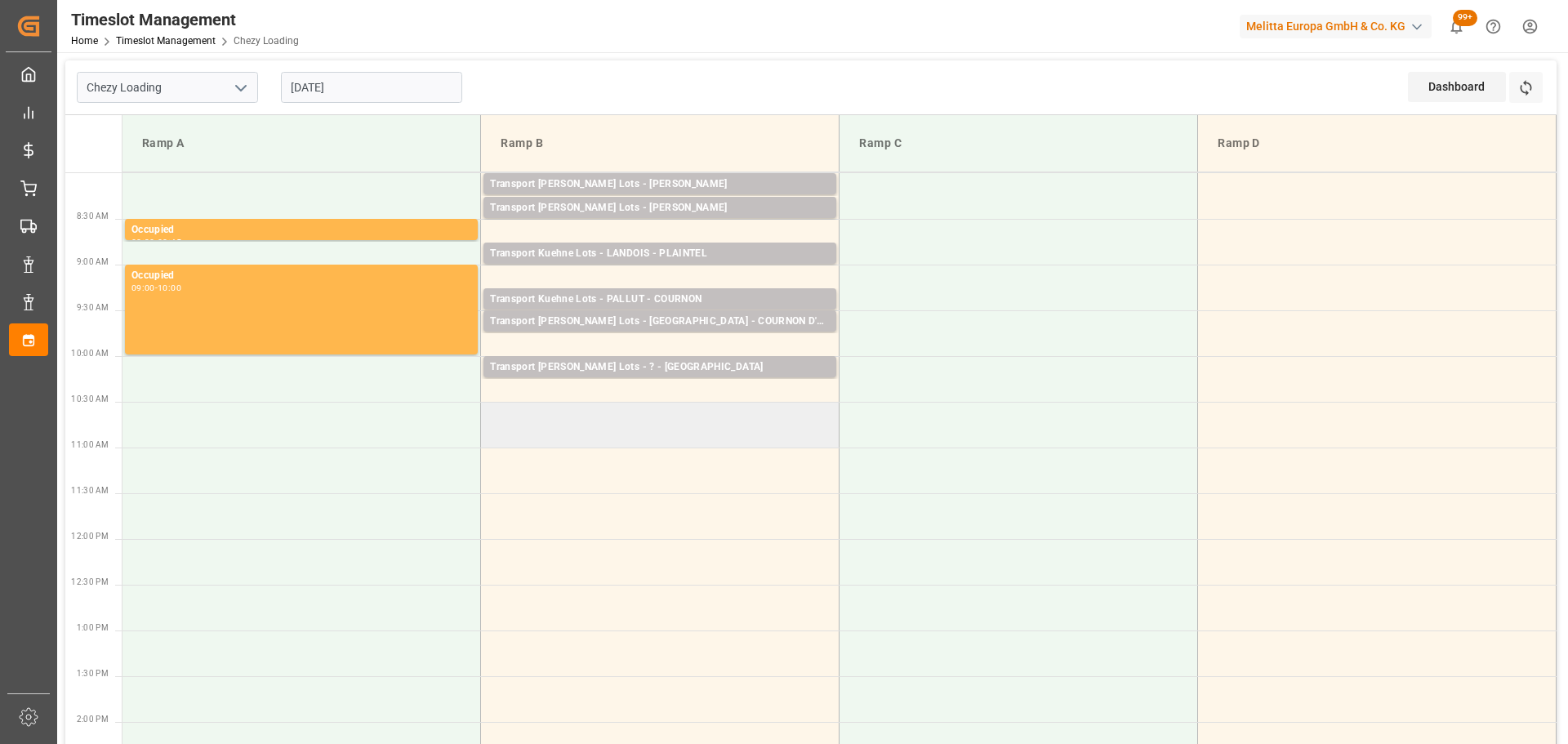
click at [487, 412] on td at bounding box center [660, 425] width 358 height 46
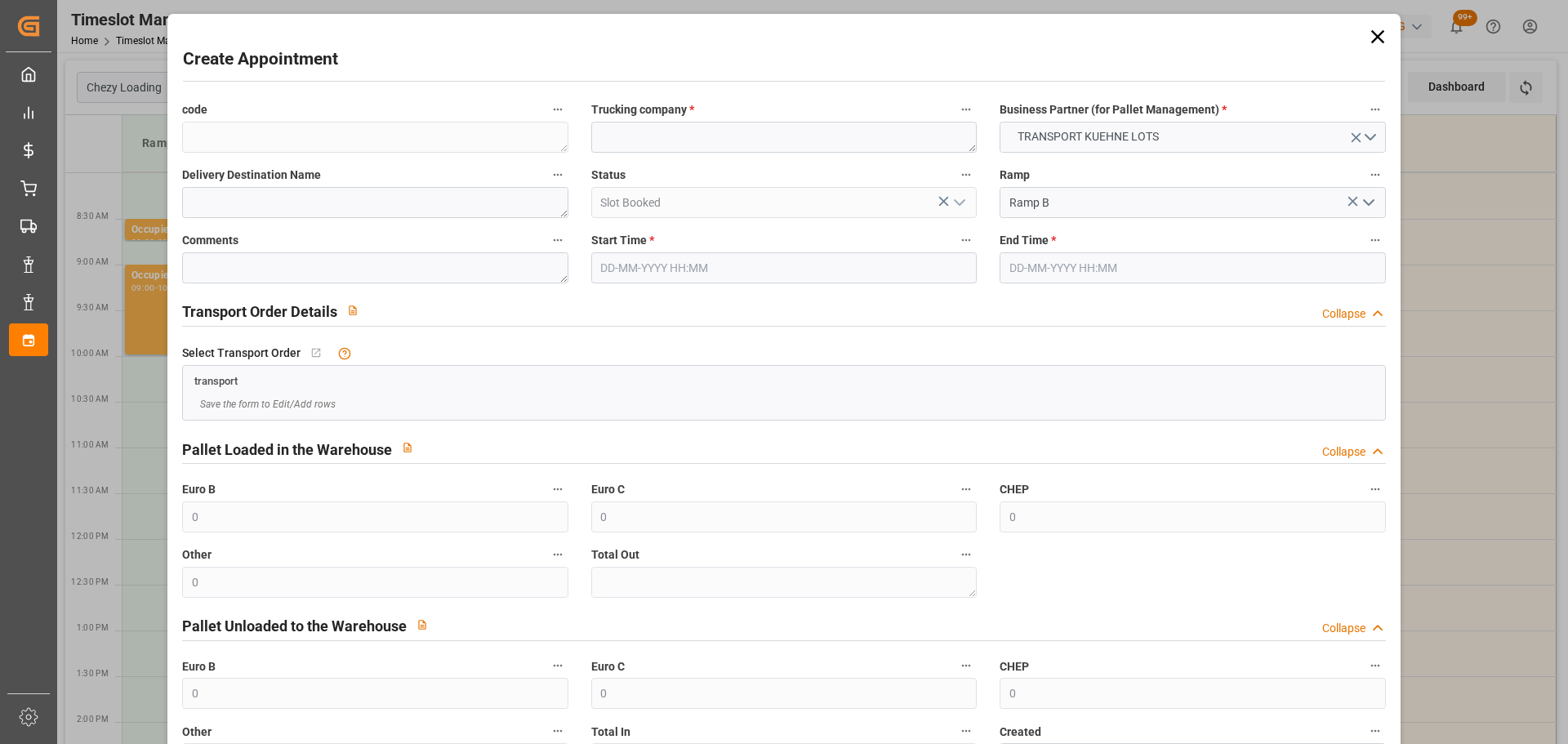
type input "26-08-2025 10:30"
type input "26-08-2025 11:00"
click at [675, 140] on textarea at bounding box center [784, 136] width 385 height 31
type textarea "LANDOIS"
type textarea "PLAINTEL"
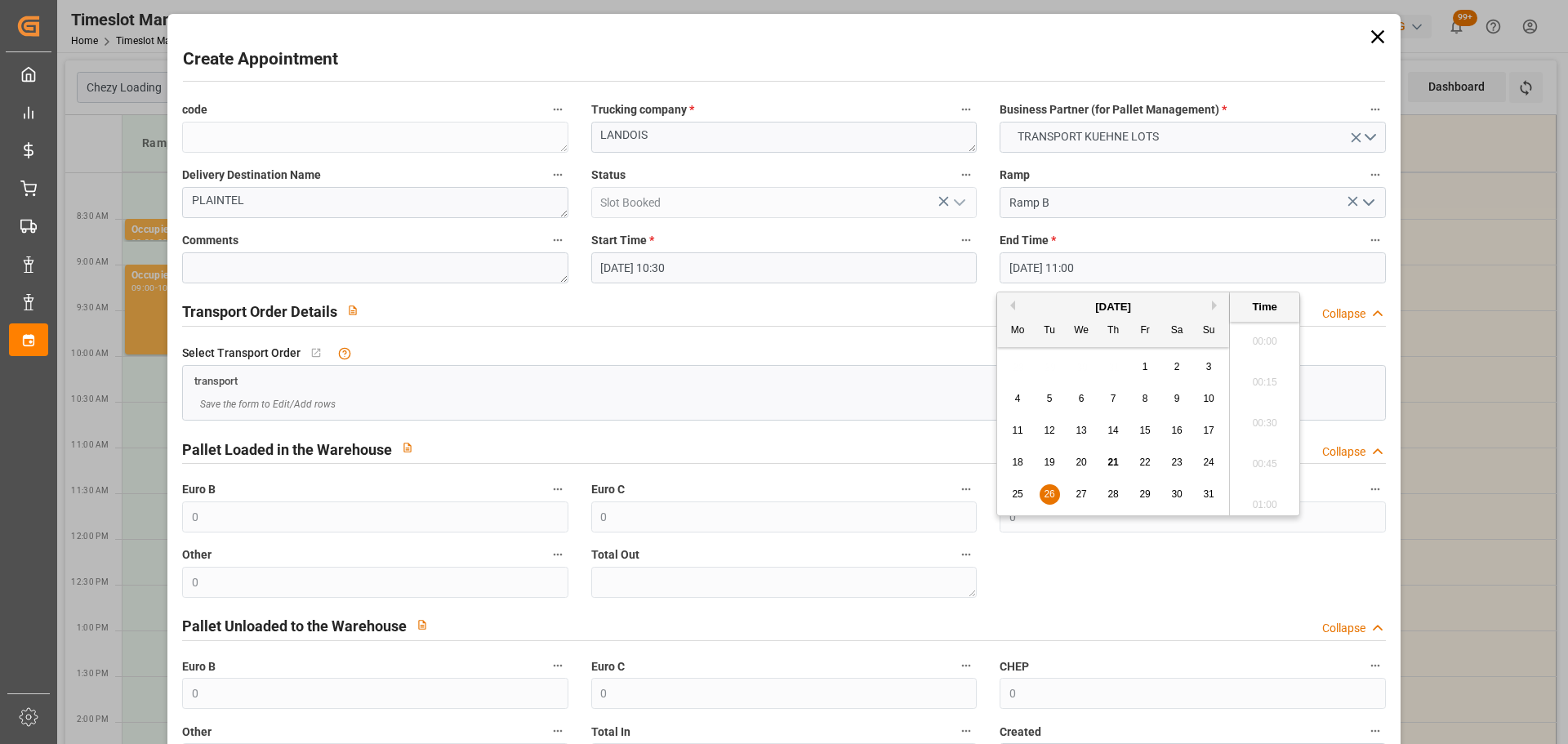
click at [1104, 264] on input "26-08-2025 11:00" at bounding box center [1192, 267] width 385 height 31
click at [1045, 495] on span "26" at bounding box center [1048, 494] width 10 height 11
click at [1271, 371] on li "10:45" at bounding box center [1265, 377] width 69 height 41
type input "26-08-2025 10:45"
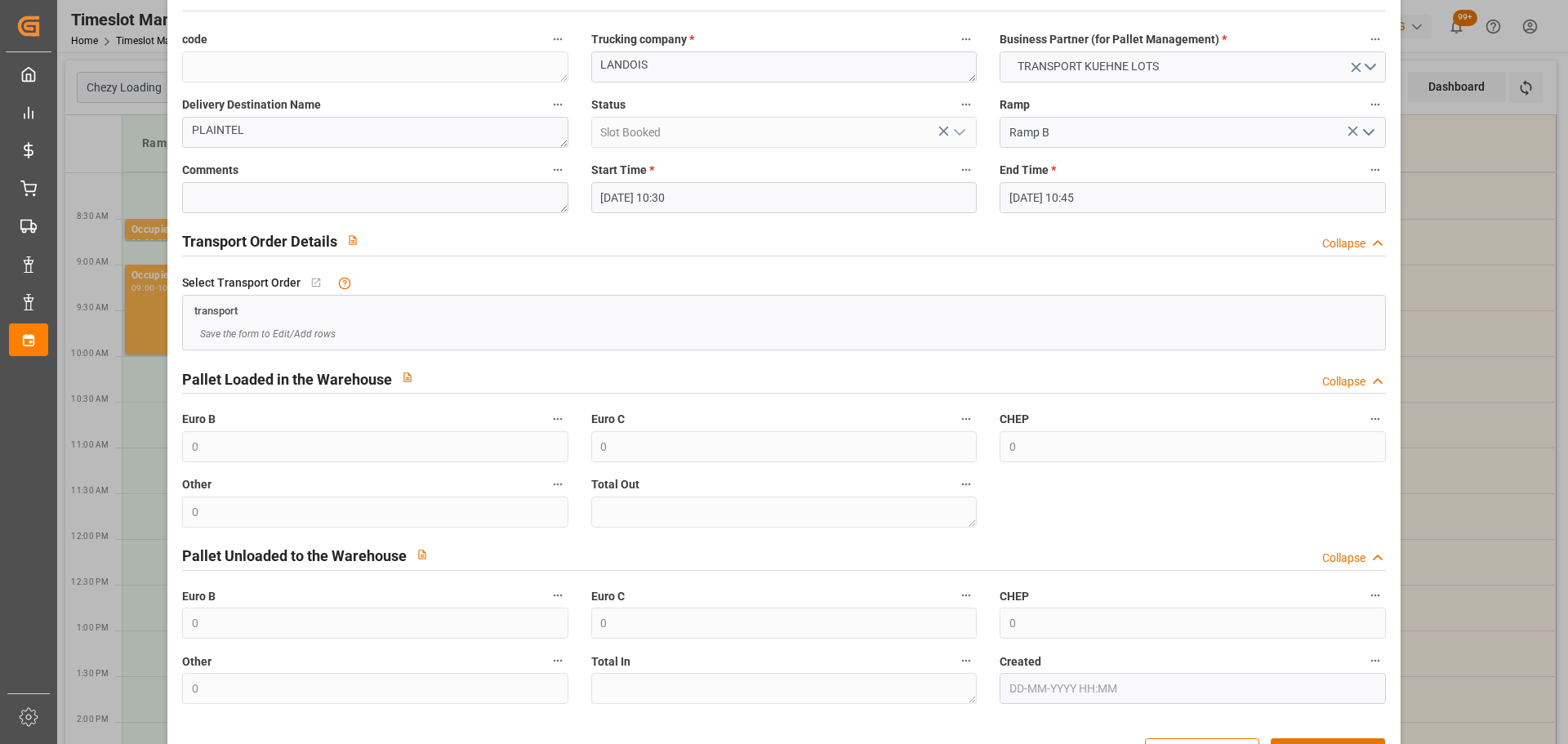
scroll to position [125, 0]
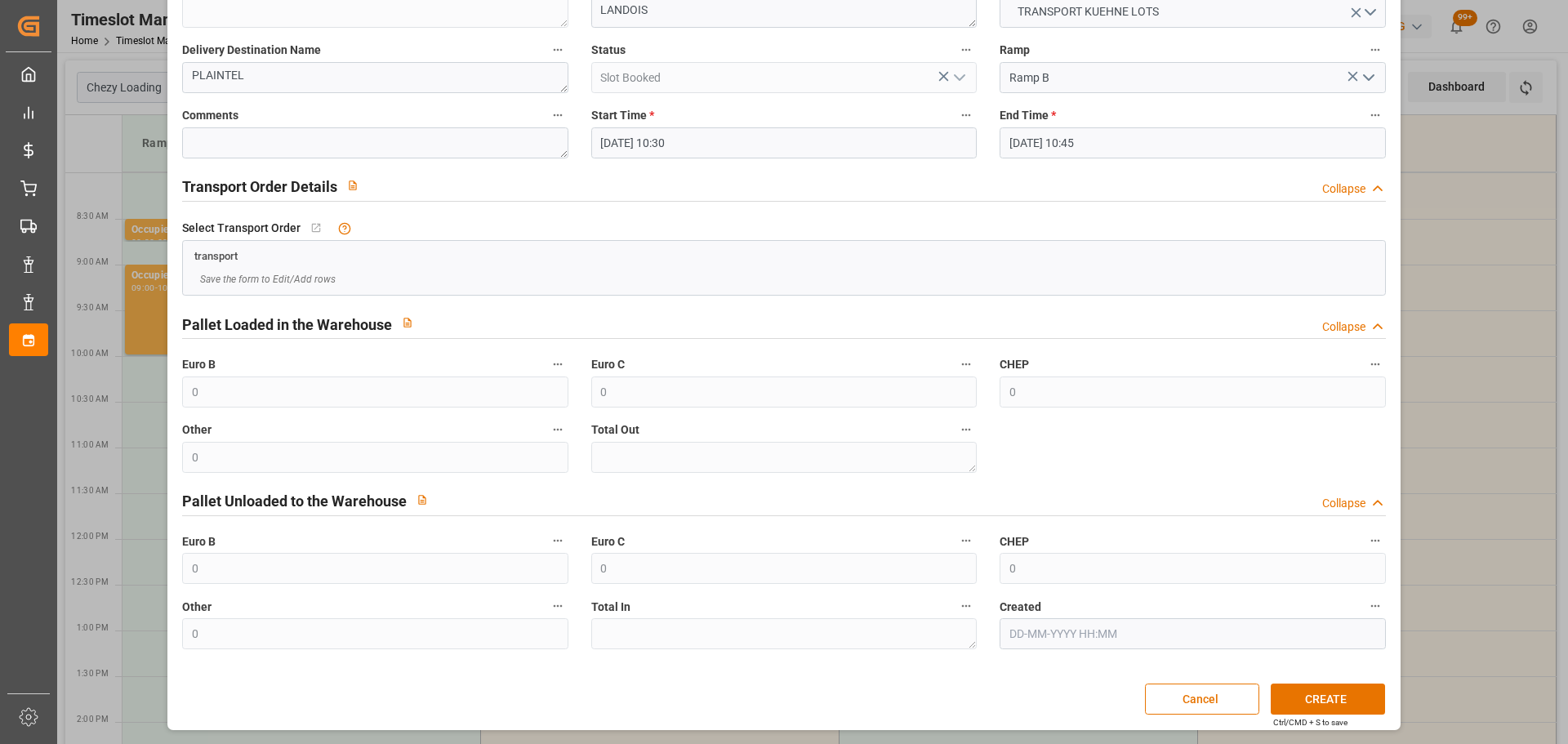
click at [1307, 683] on div "Create Appointment code Trucking company * LANDOIS Business Partner (for Pallet…" at bounding box center [784, 309] width 1225 height 834
click at [1299, 689] on button "CREATE" at bounding box center [1328, 698] width 115 height 31
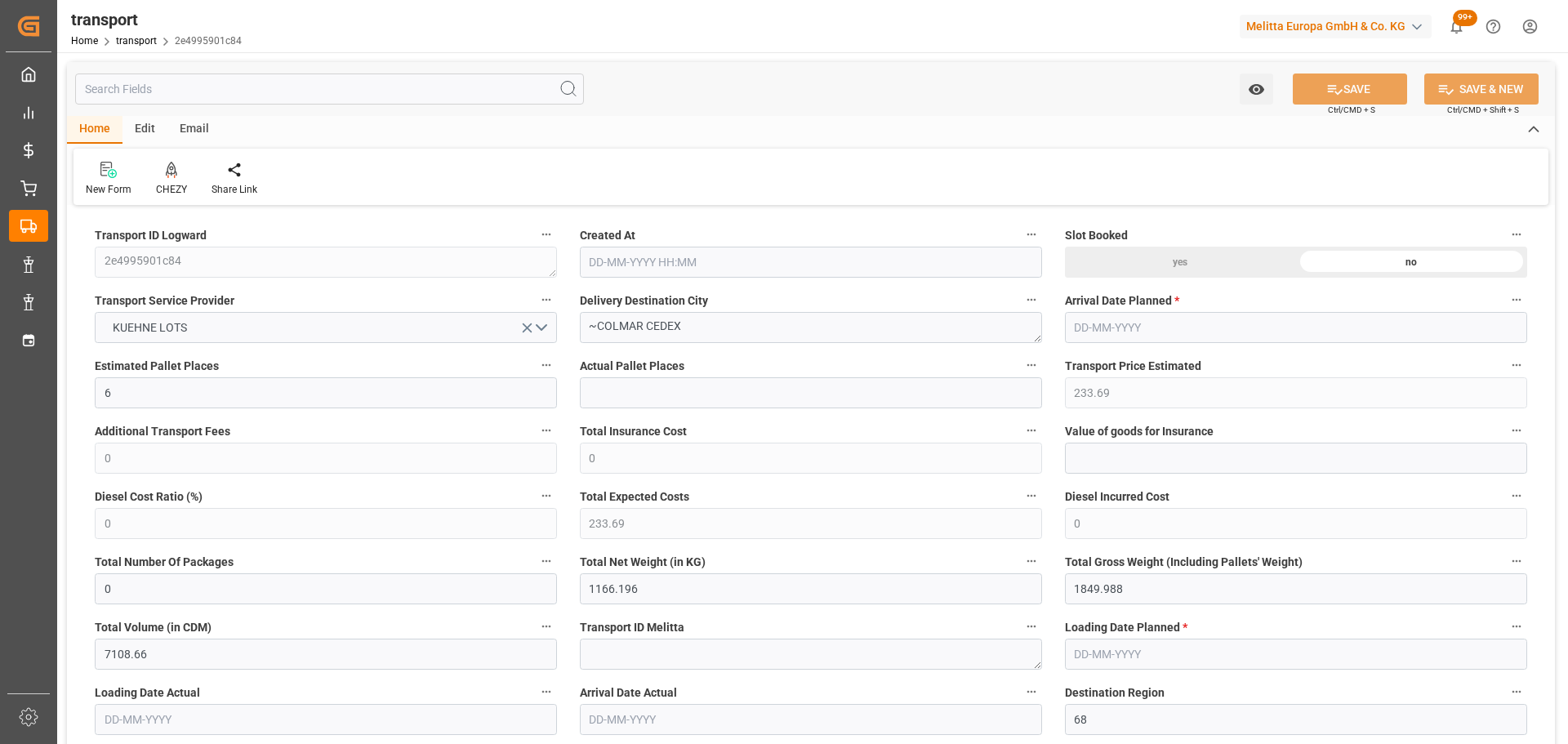
type input "[DATE] 12:00"
type input "[DATE]"
click at [173, 174] on icon at bounding box center [172, 170] width 11 height 17
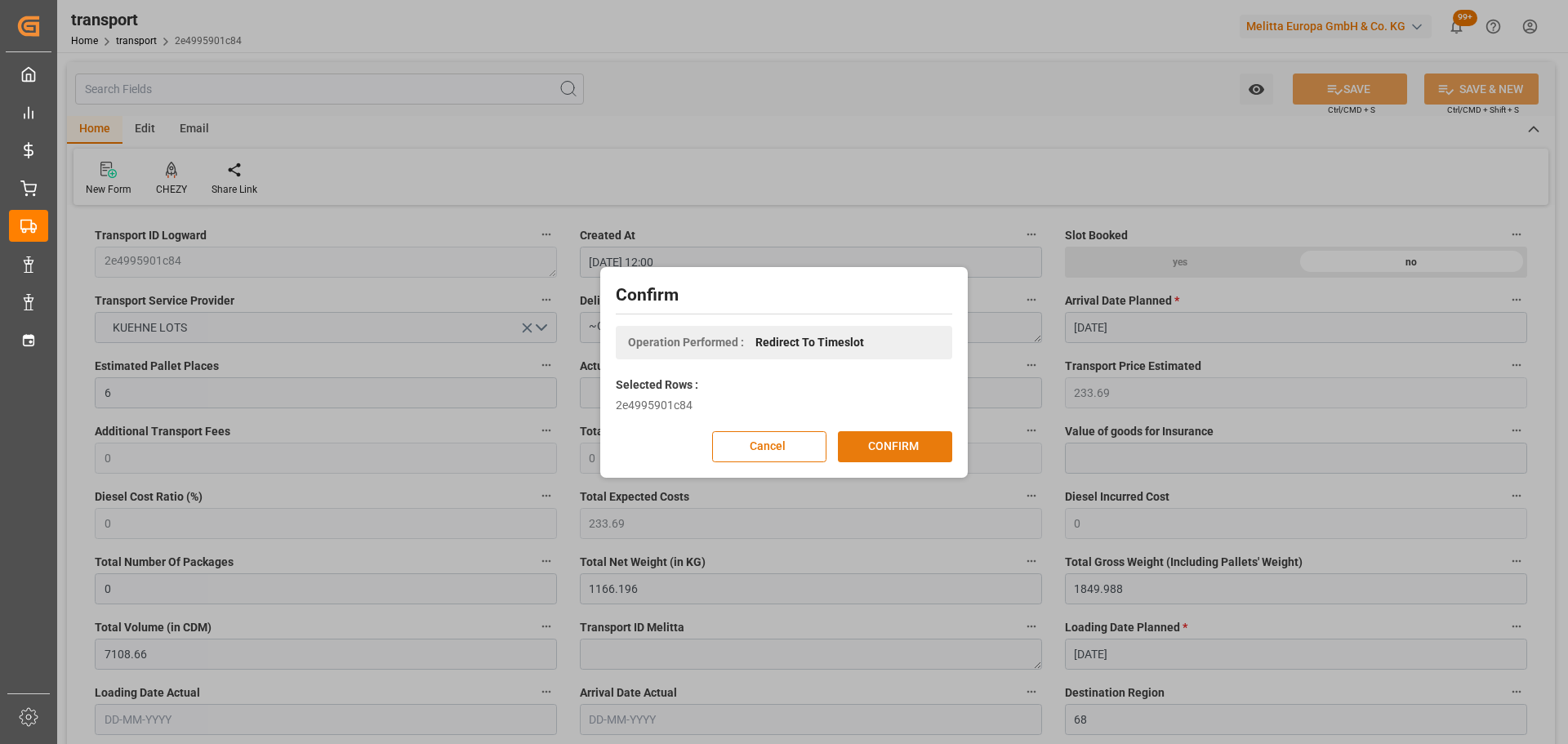
click at [906, 447] on button "CONFIRM" at bounding box center [895, 446] width 115 height 31
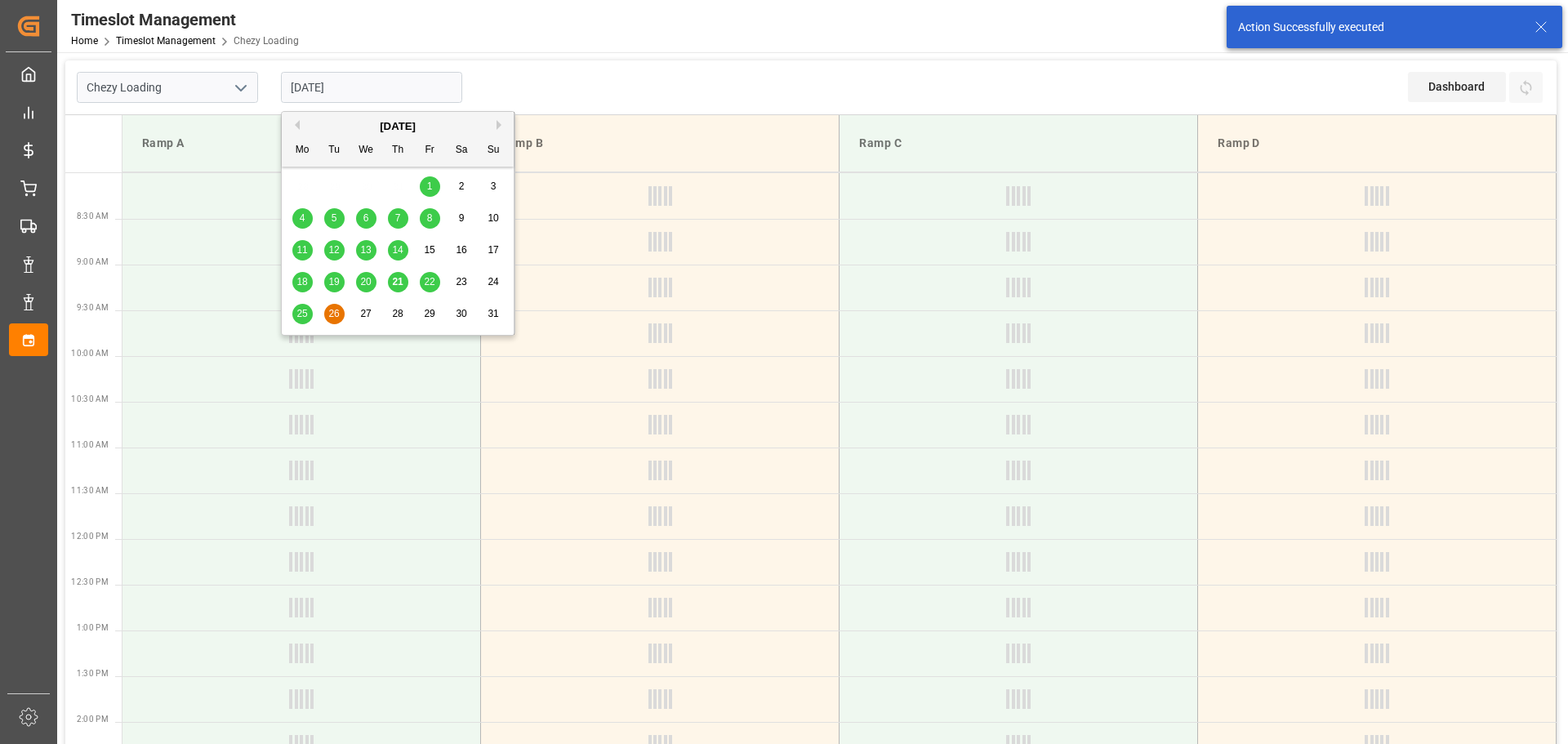
click at [376, 92] on input "[DATE]" at bounding box center [371, 87] width 181 height 31
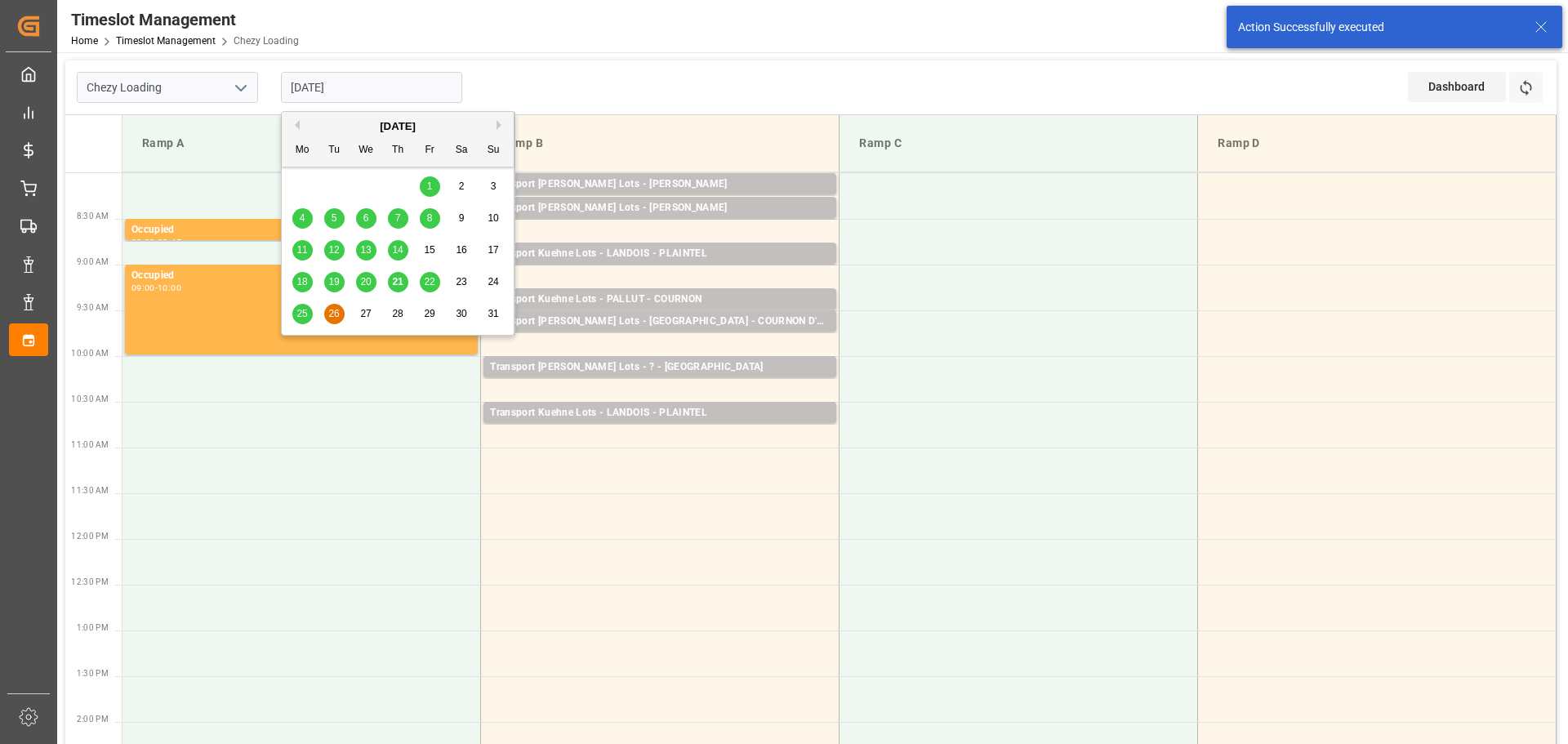
click at [304, 318] on span "25" at bounding box center [301, 314] width 10 height 11
type input "[DATE]"
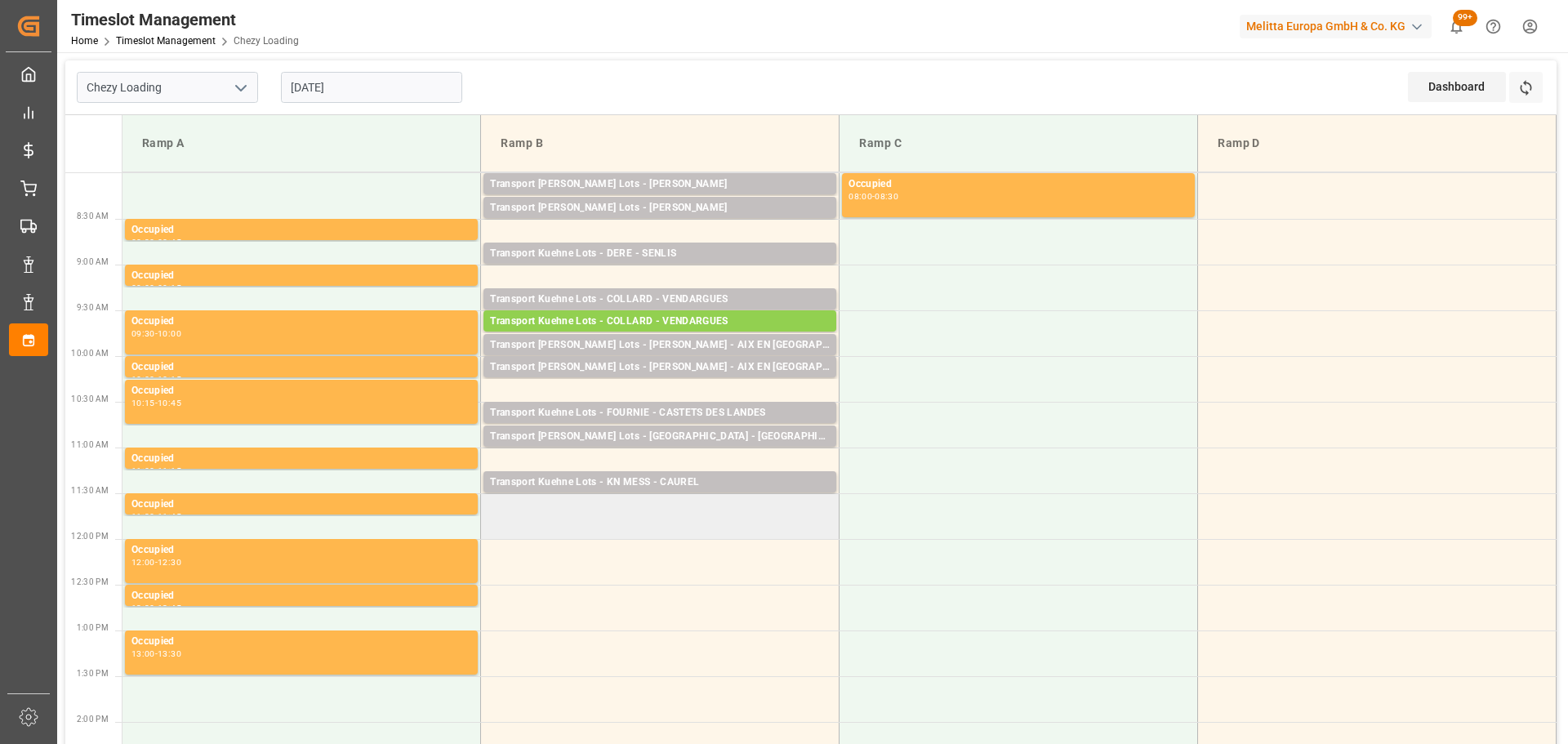
click at [493, 530] on td at bounding box center [660, 516] width 358 height 46
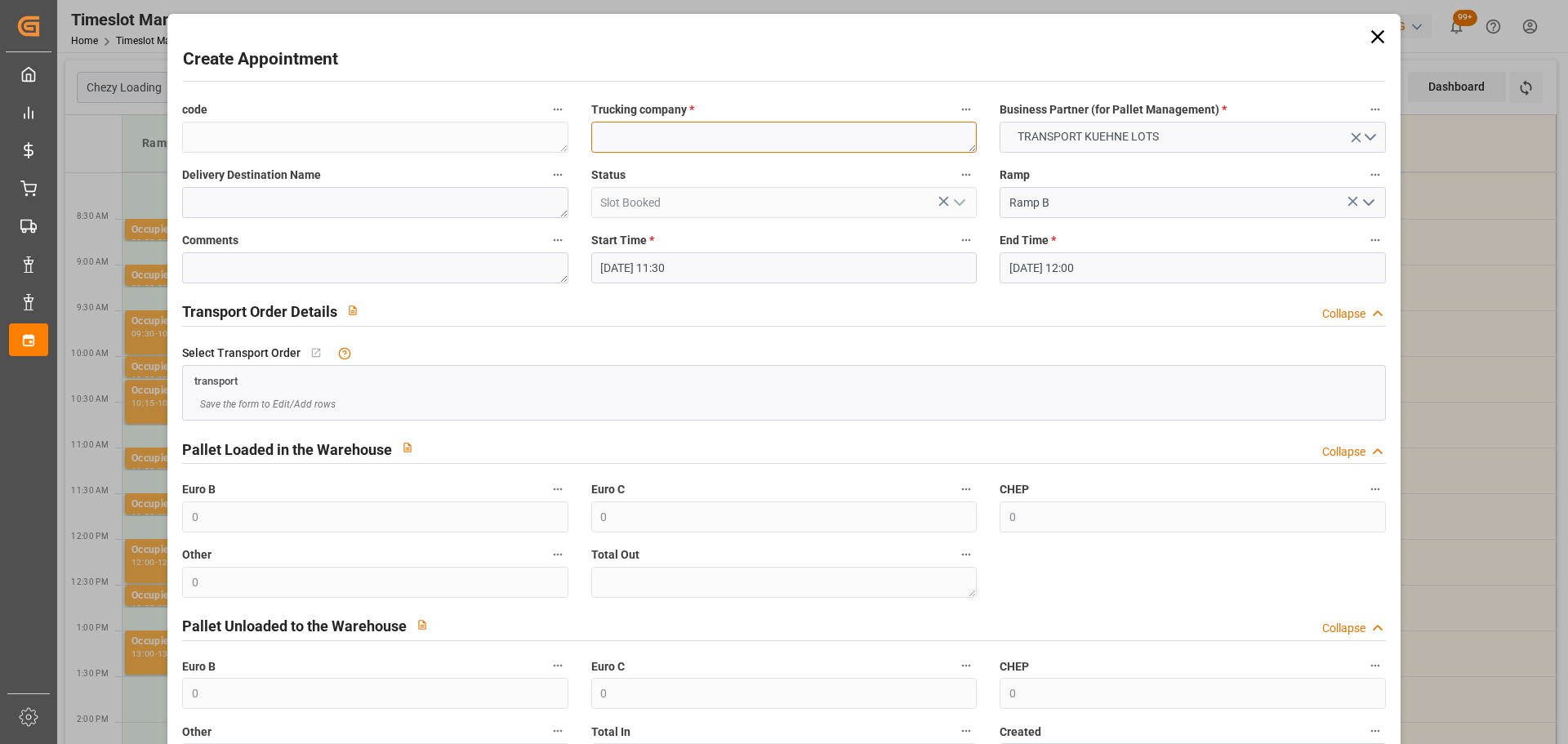
click at [661, 134] on textarea at bounding box center [784, 136] width 385 height 31
type textarea "SAVERNE"
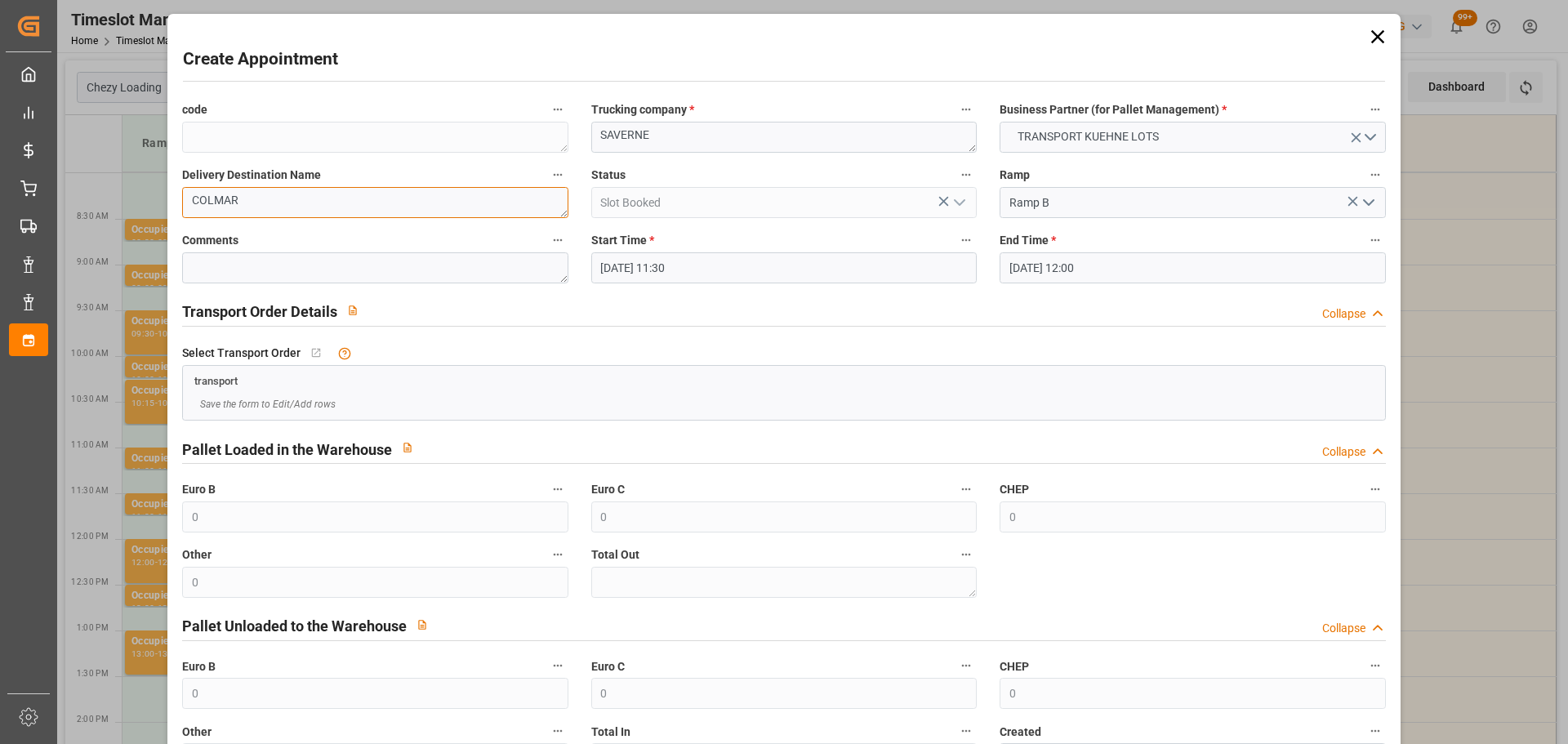
type textarea "COLMAR"
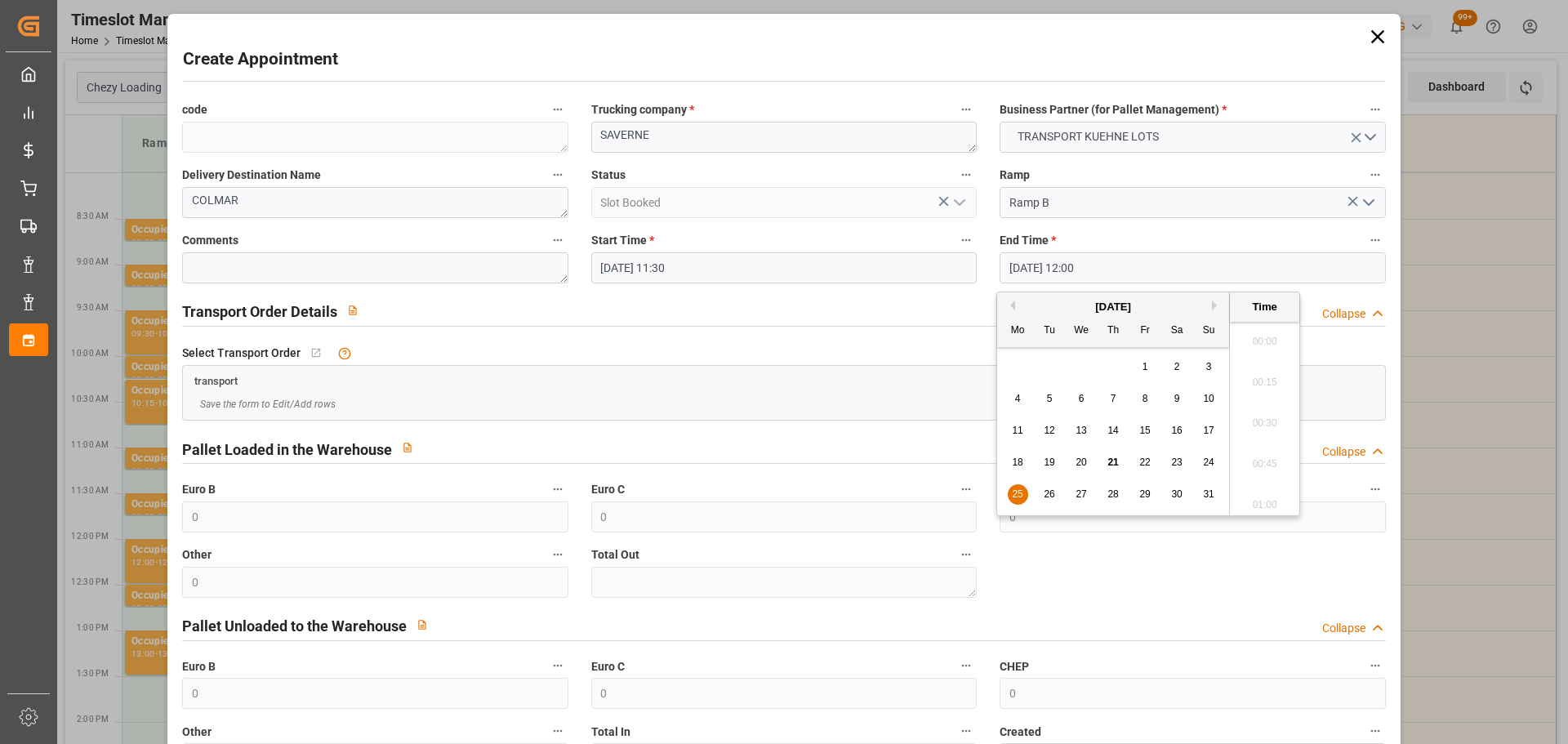
click at [1038, 267] on input "25-08-2025 12:00" at bounding box center [1192, 267] width 385 height 31
drag, startPoint x: 1007, startPoint y: 493, endPoint x: 1043, endPoint y: 486, distance: 36.7
click at [1009, 493] on div "25" at bounding box center [1018, 495] width 21 height 20
click at [1256, 372] on li "11:45" at bounding box center [1265, 377] width 69 height 41
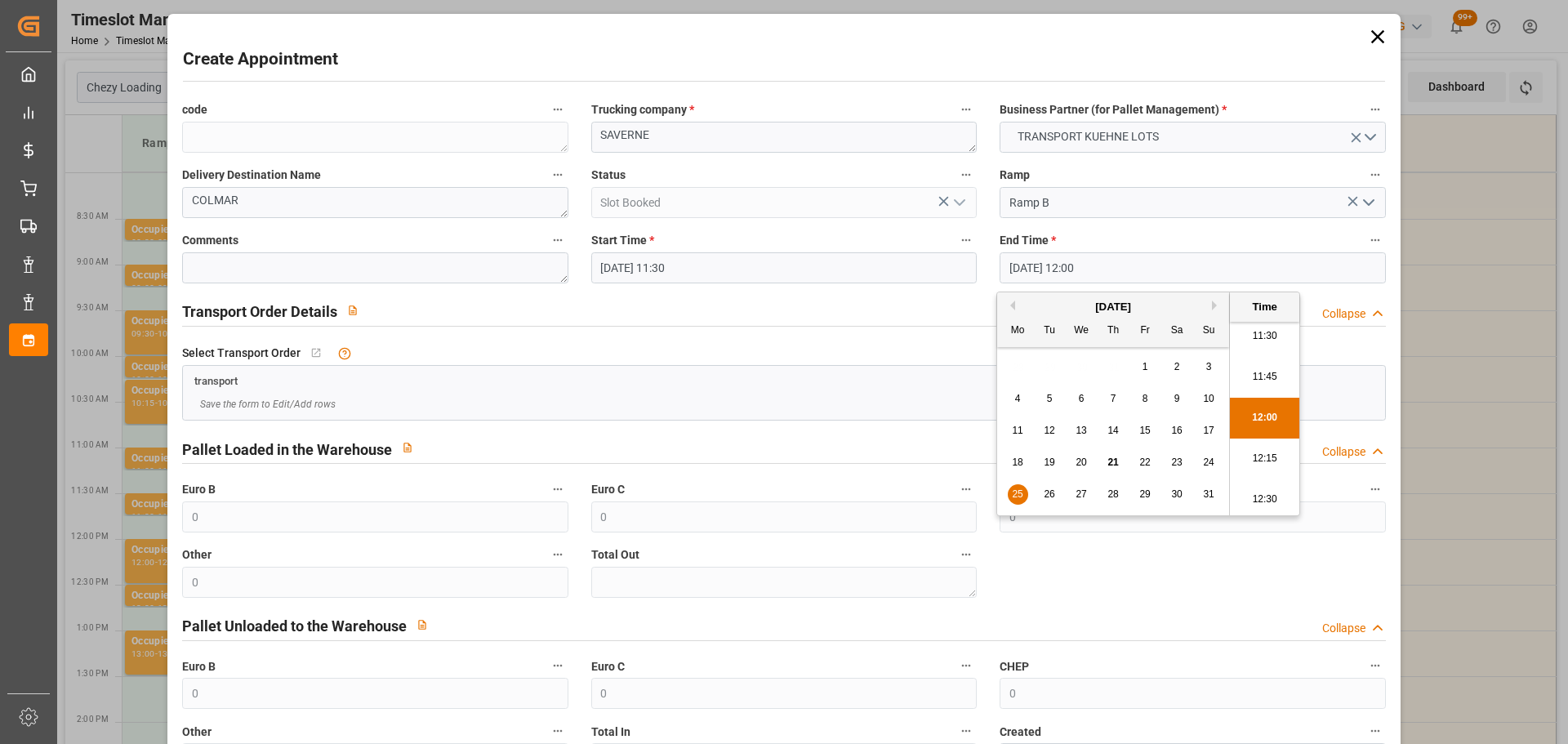
type input "25-08-2025 11:45"
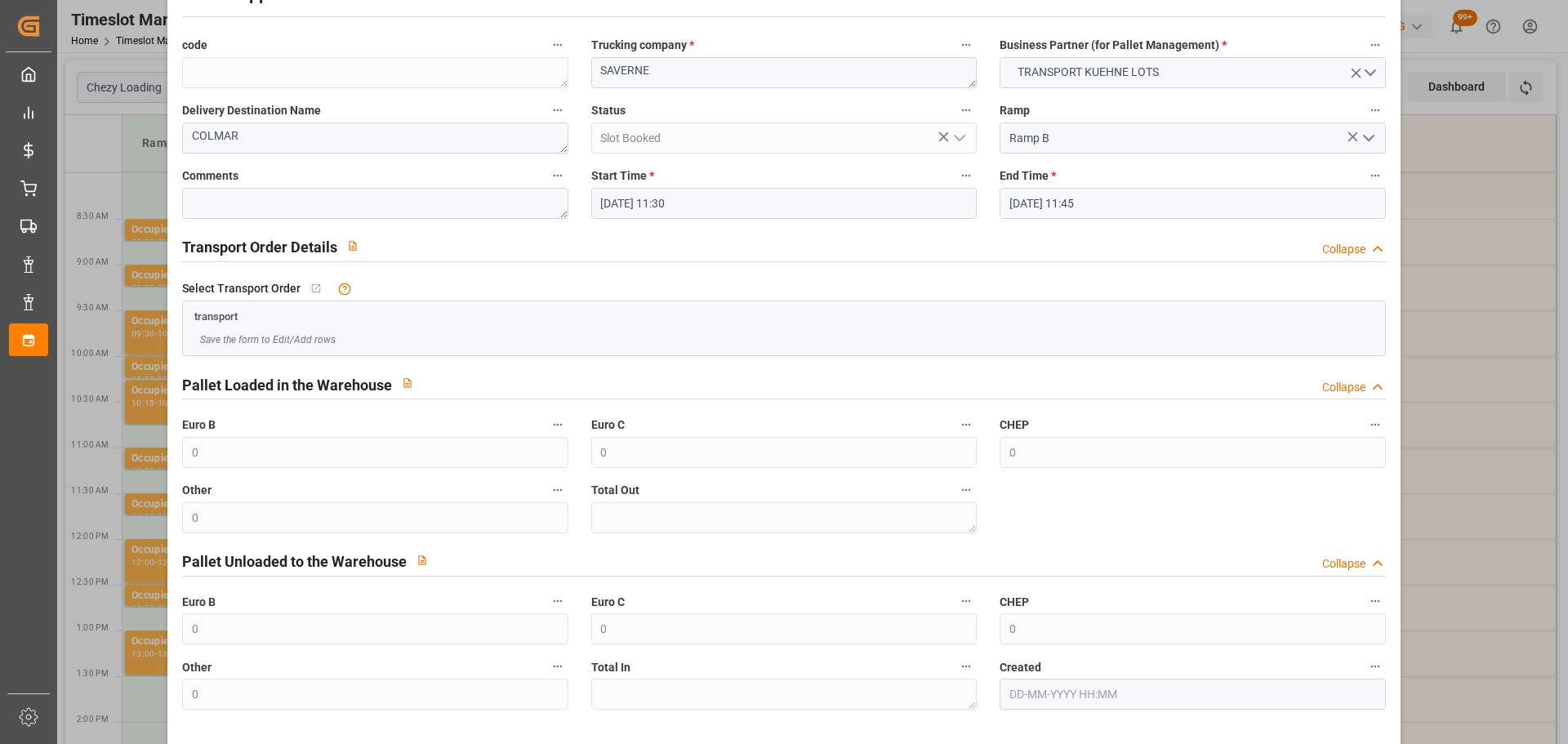
scroll to position [125, 0]
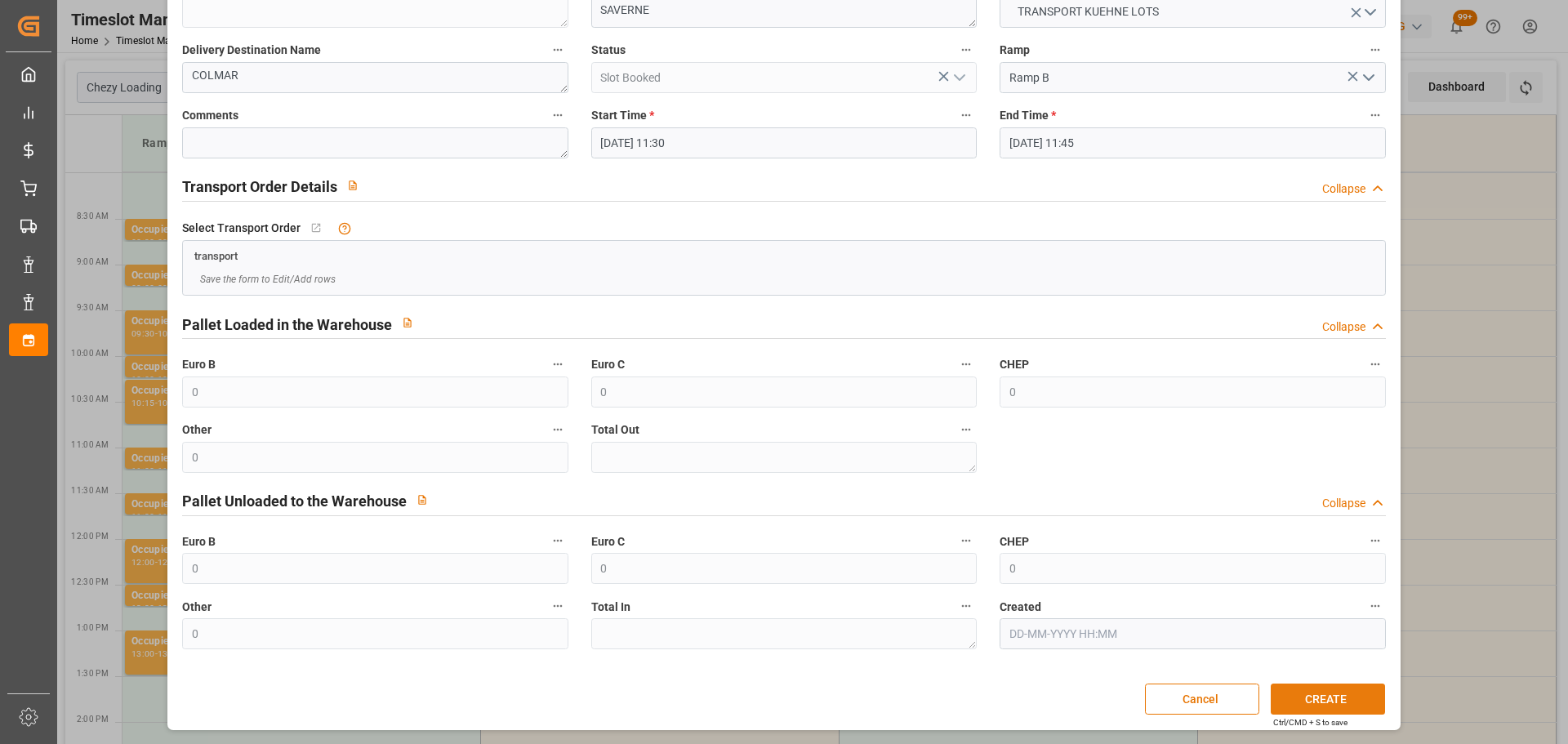
click at [1323, 706] on button "CREATE" at bounding box center [1328, 698] width 115 height 31
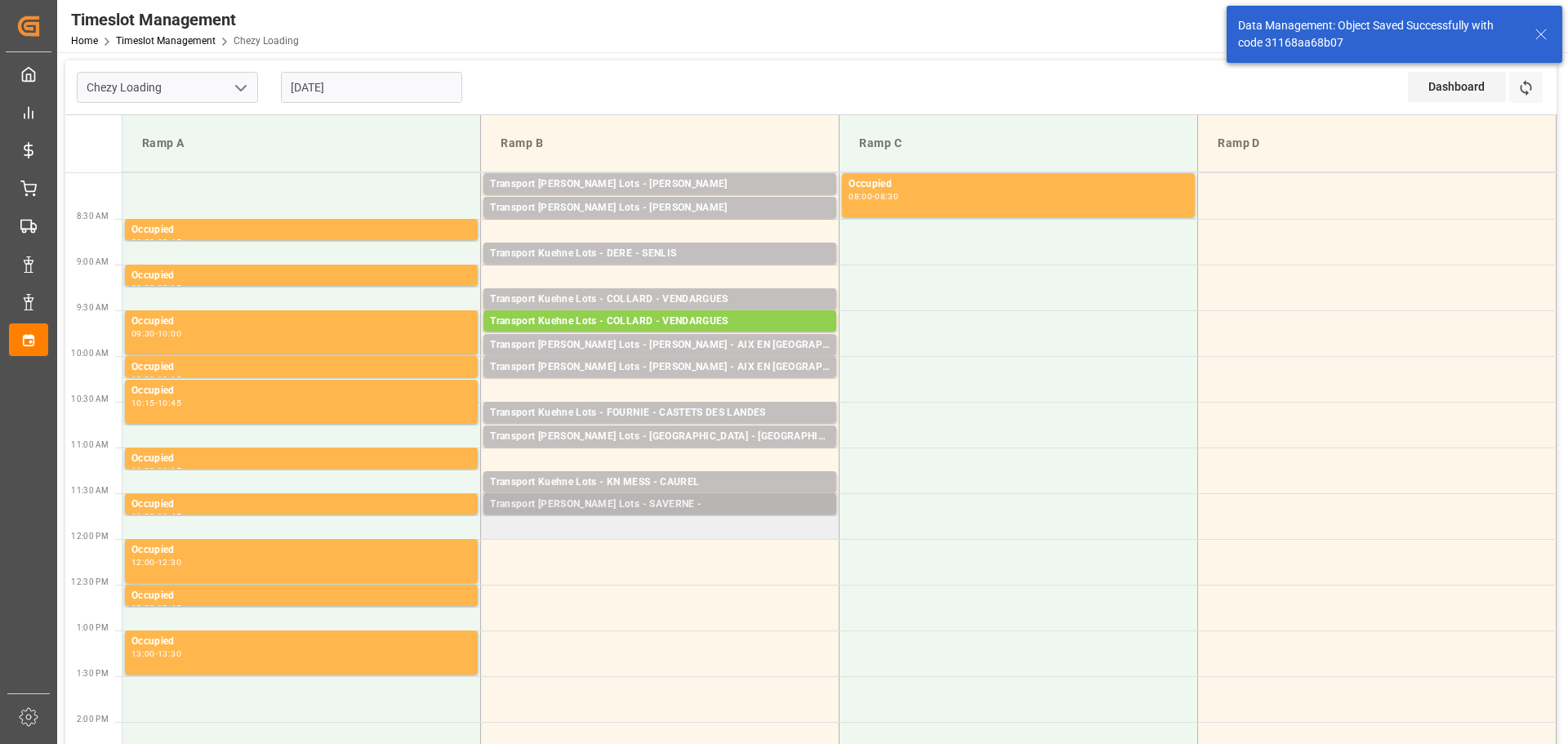
click at [584, 503] on div "Transport Kuehne Lots - SAVERNE -" at bounding box center [660, 505] width 340 height 17
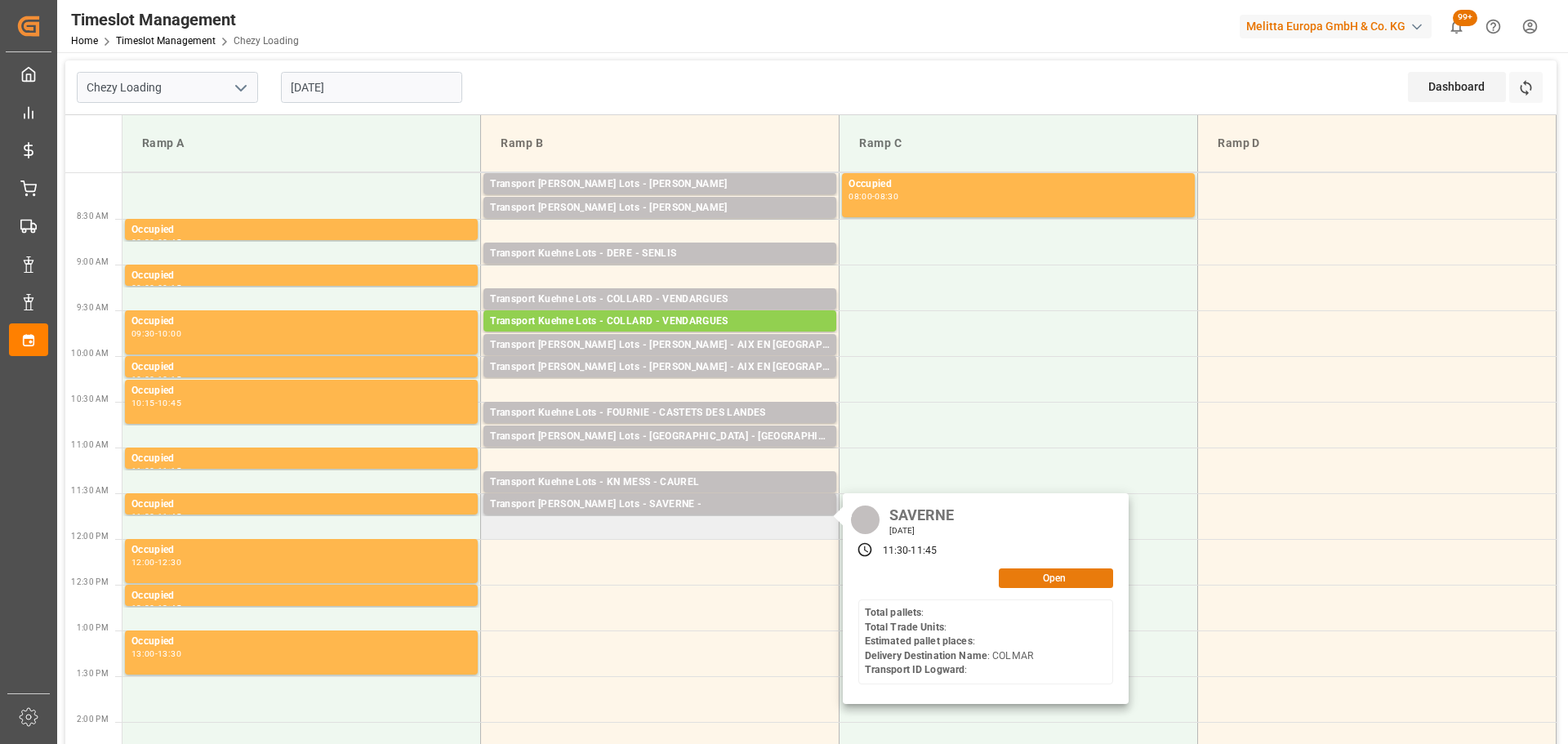
click at [1045, 583] on button "Open" at bounding box center [1056, 578] width 115 height 20
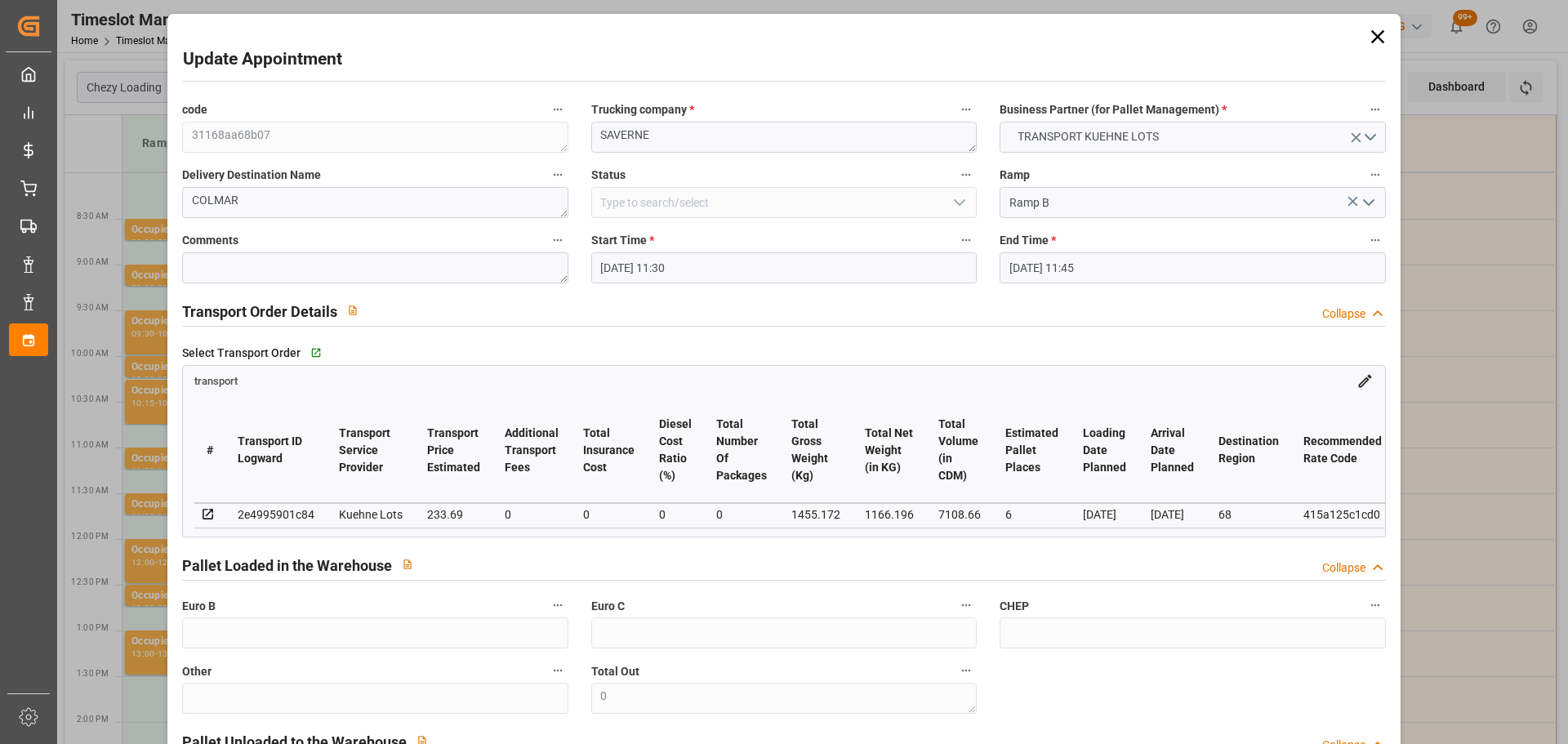
click at [667, 265] on input "25-08-2025 11:30" at bounding box center [784, 267] width 385 height 31
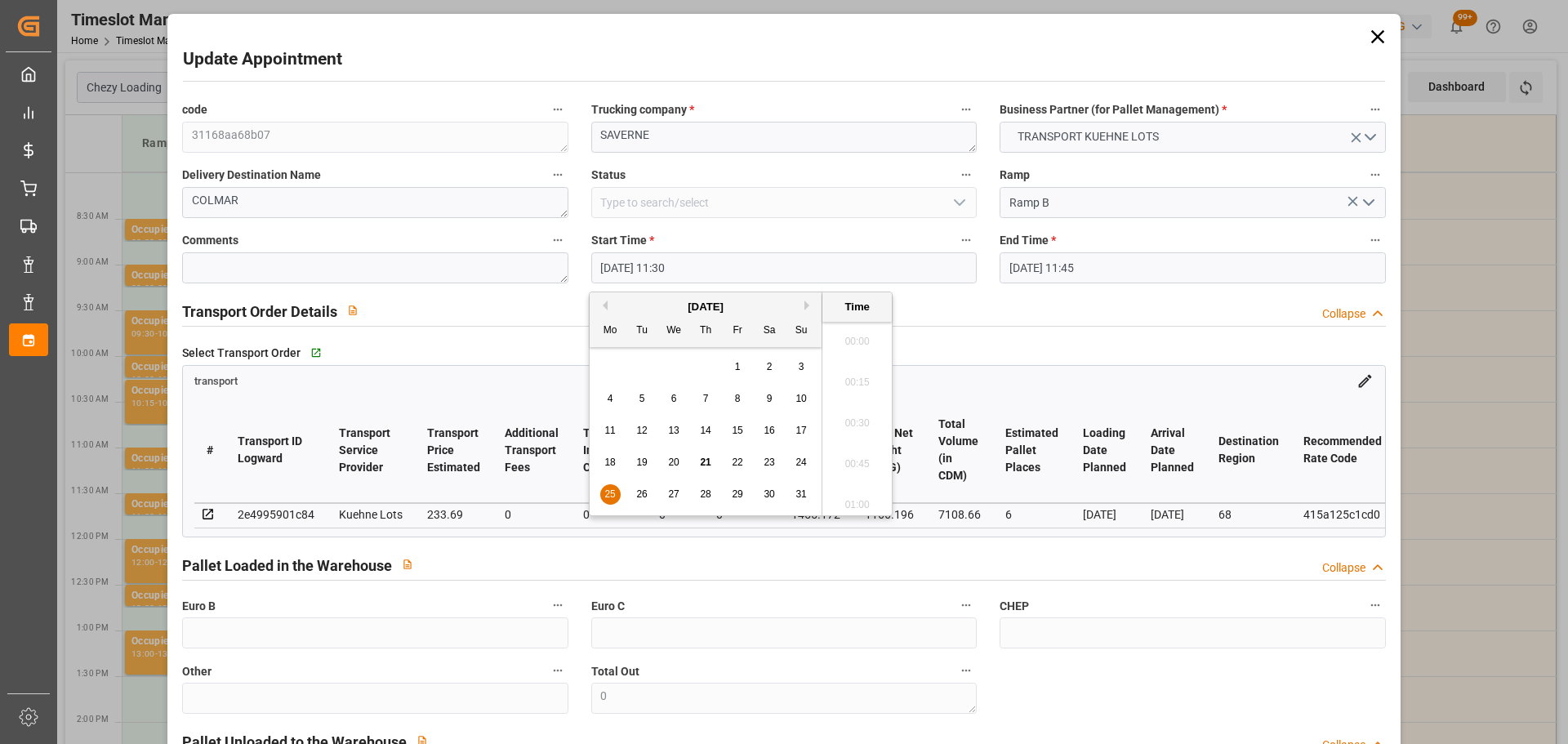
scroll to position [1803, 0]
click at [614, 494] on span "25" at bounding box center [609, 494] width 10 height 11
click at [852, 455] on li "11:45" at bounding box center [857, 459] width 69 height 41
type input "25-08-2025 11:45"
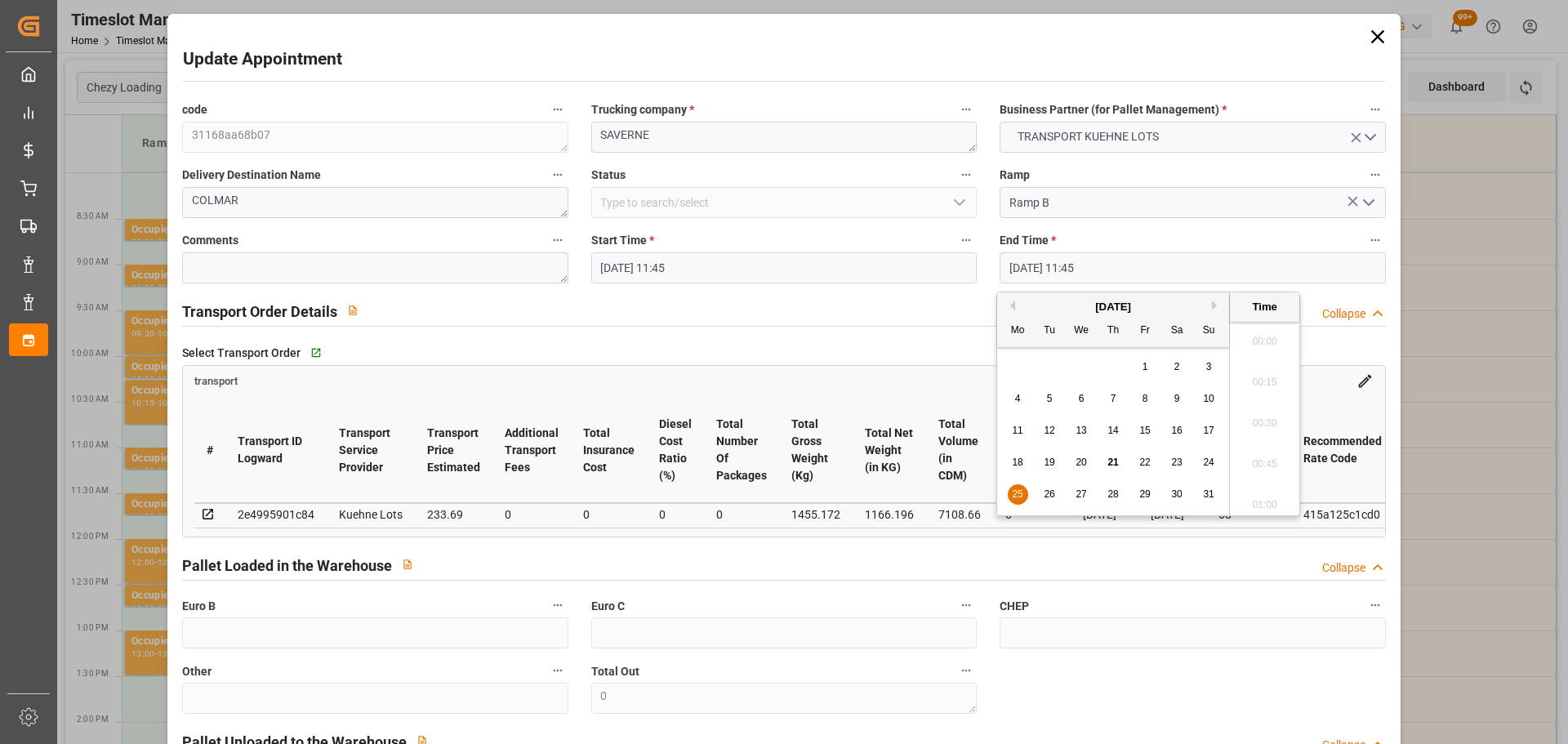
click at [1063, 266] on input "25-08-2025 11:45" at bounding box center [1192, 267] width 385 height 31
click at [1015, 497] on span "25" at bounding box center [1016, 494] width 10 height 11
click at [1258, 446] on li "12:00" at bounding box center [1265, 459] width 69 height 41
type input "25-08-2025 12:00"
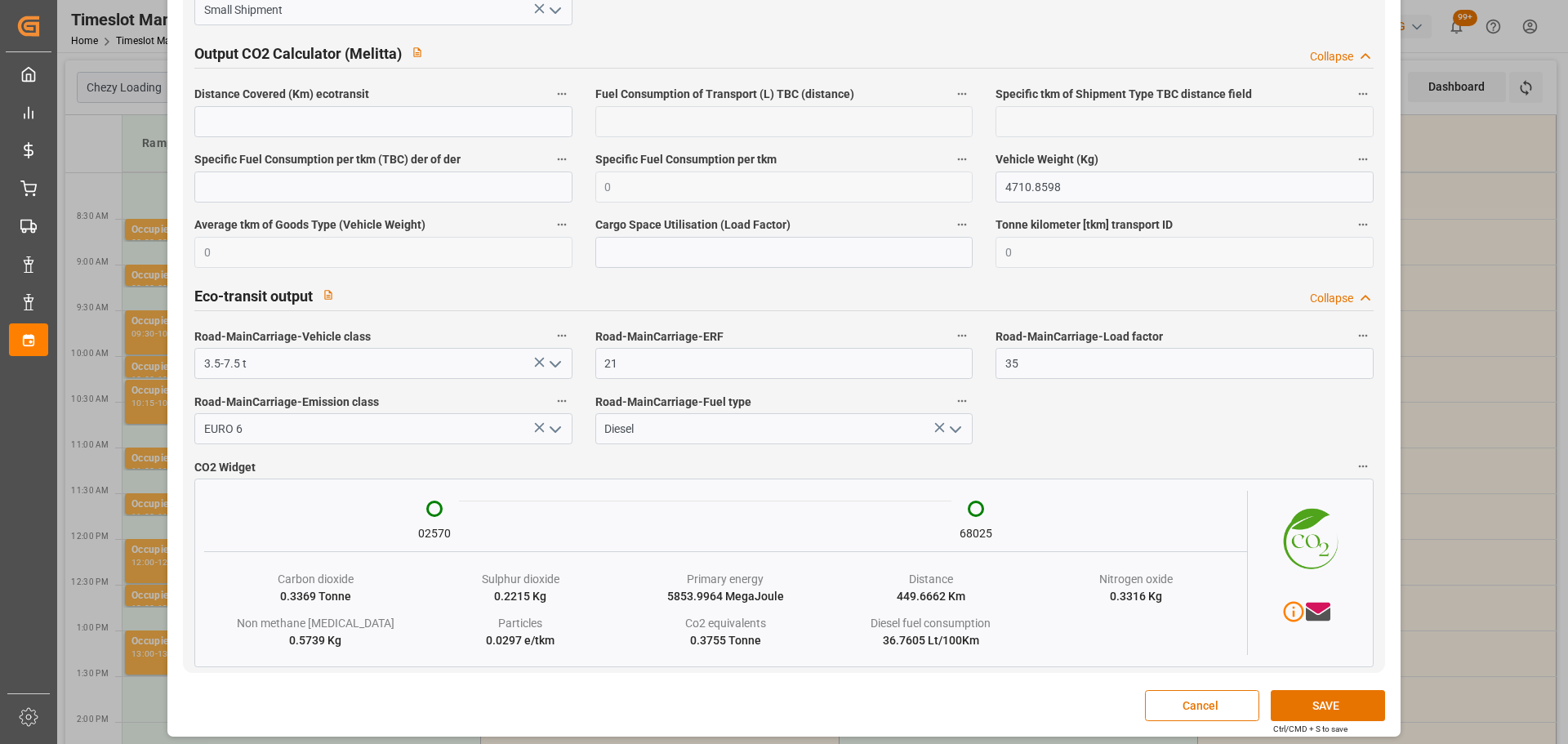
scroll to position [2701, 0]
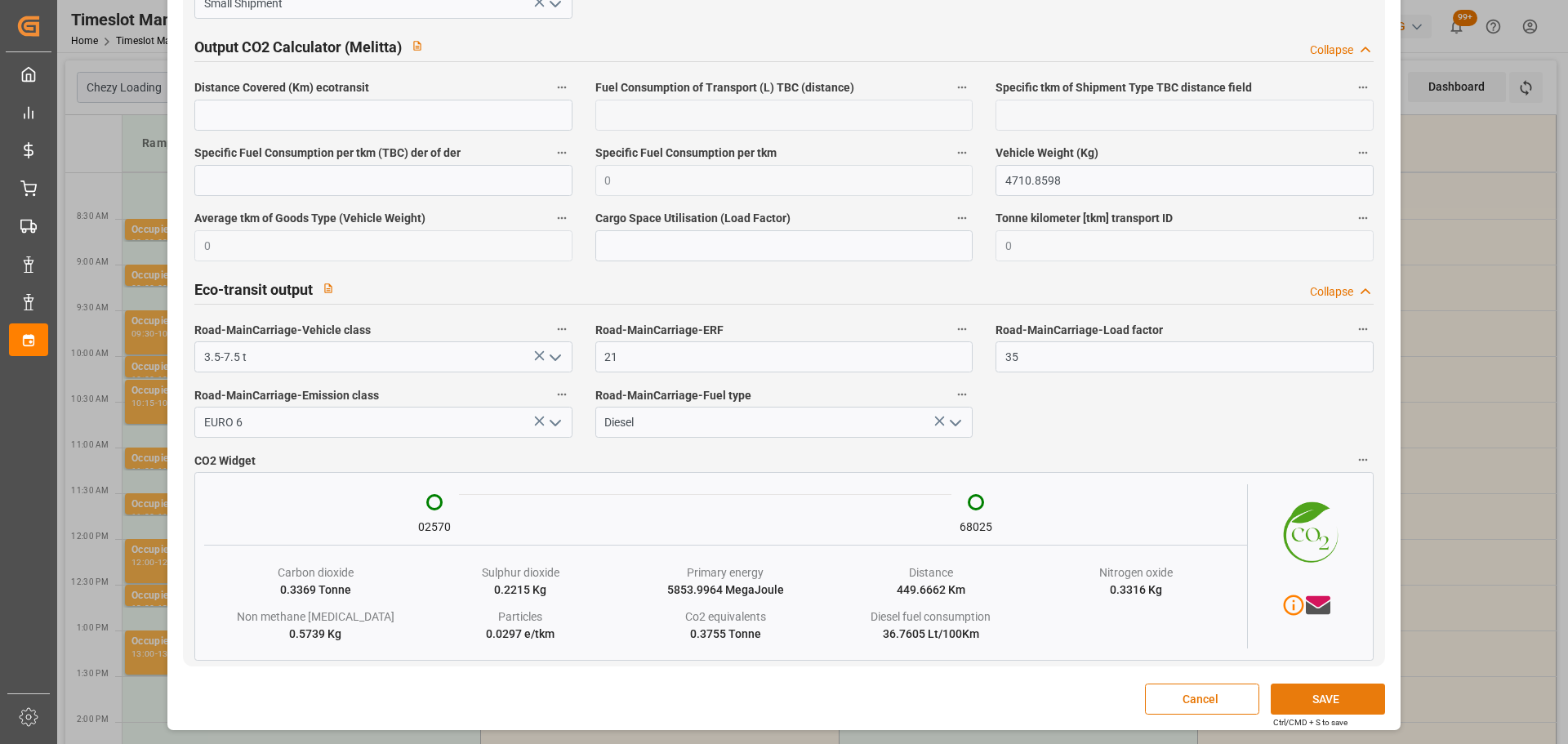
click at [1275, 707] on button "SAVE" at bounding box center [1328, 698] width 115 height 31
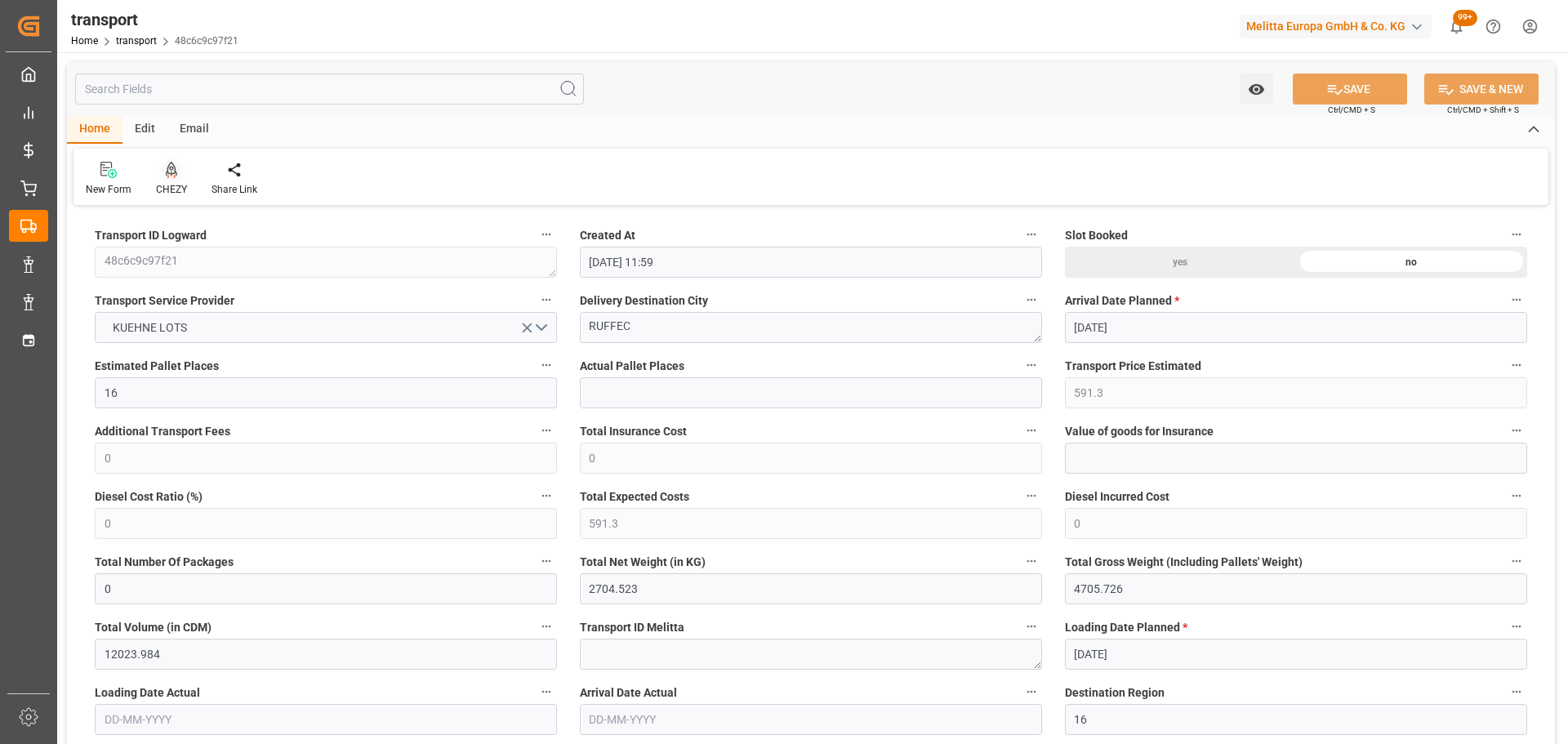
click at [170, 174] on icon at bounding box center [172, 168] width 11 height 14
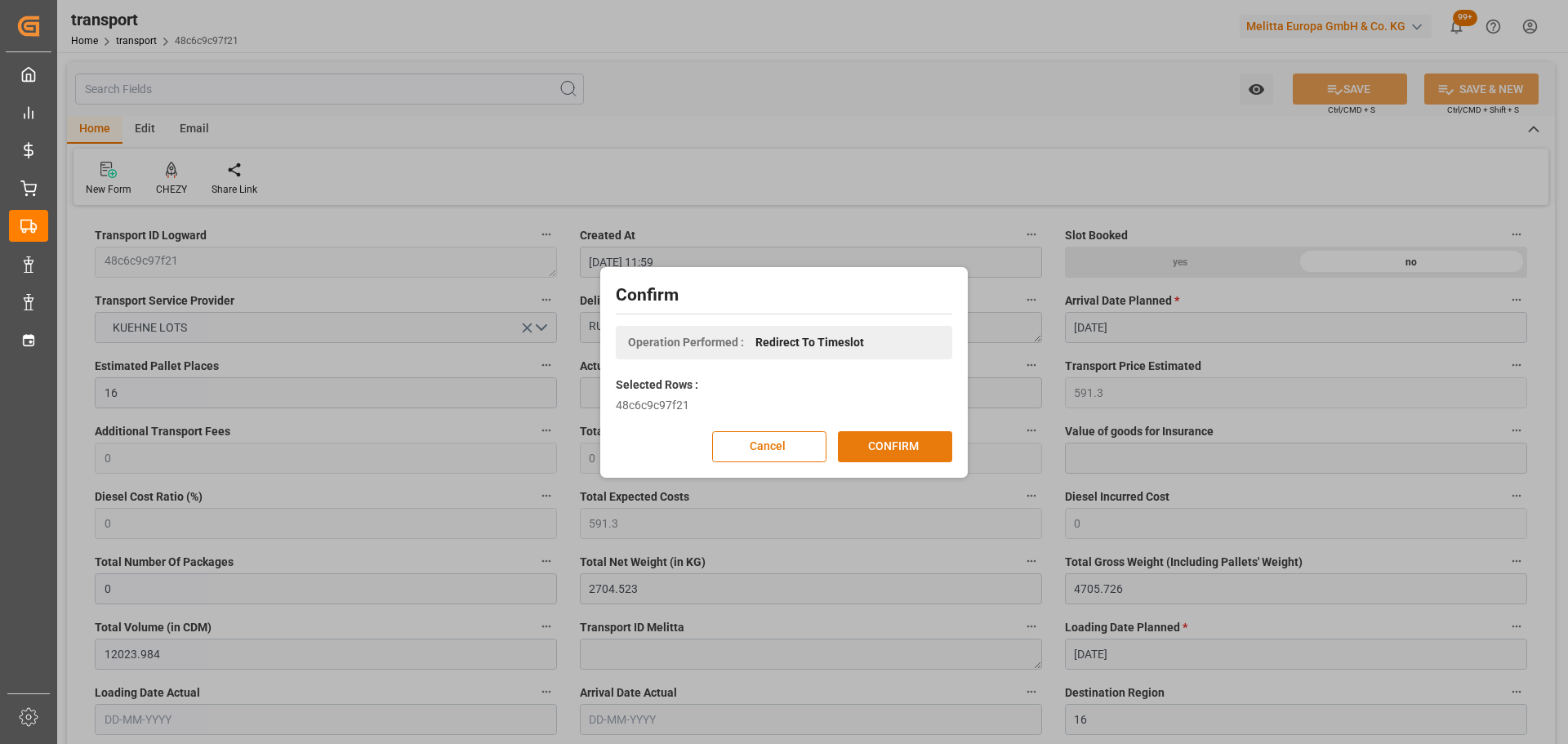
click at [883, 437] on button "CONFIRM" at bounding box center [895, 446] width 115 height 31
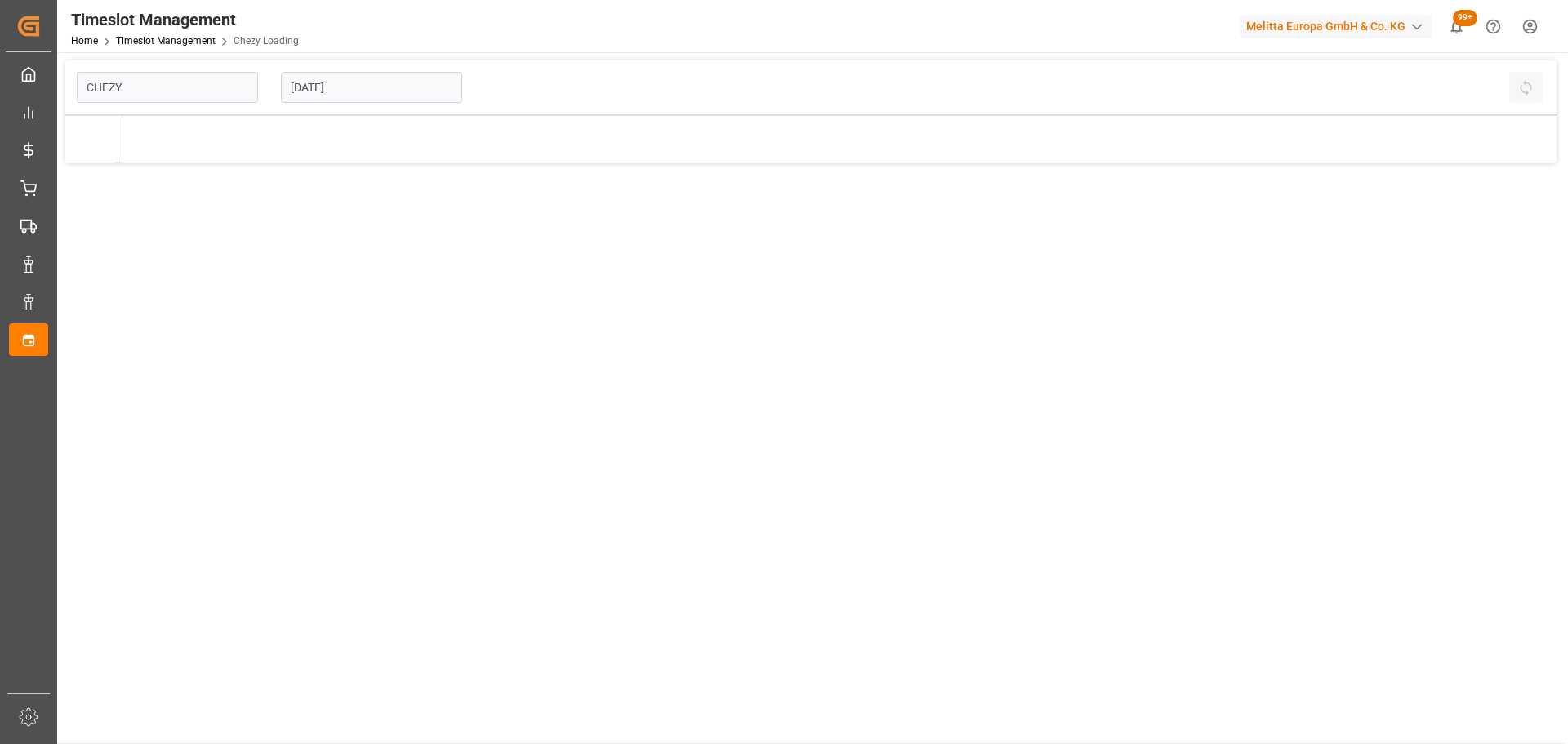
type input "Chezy Loading"
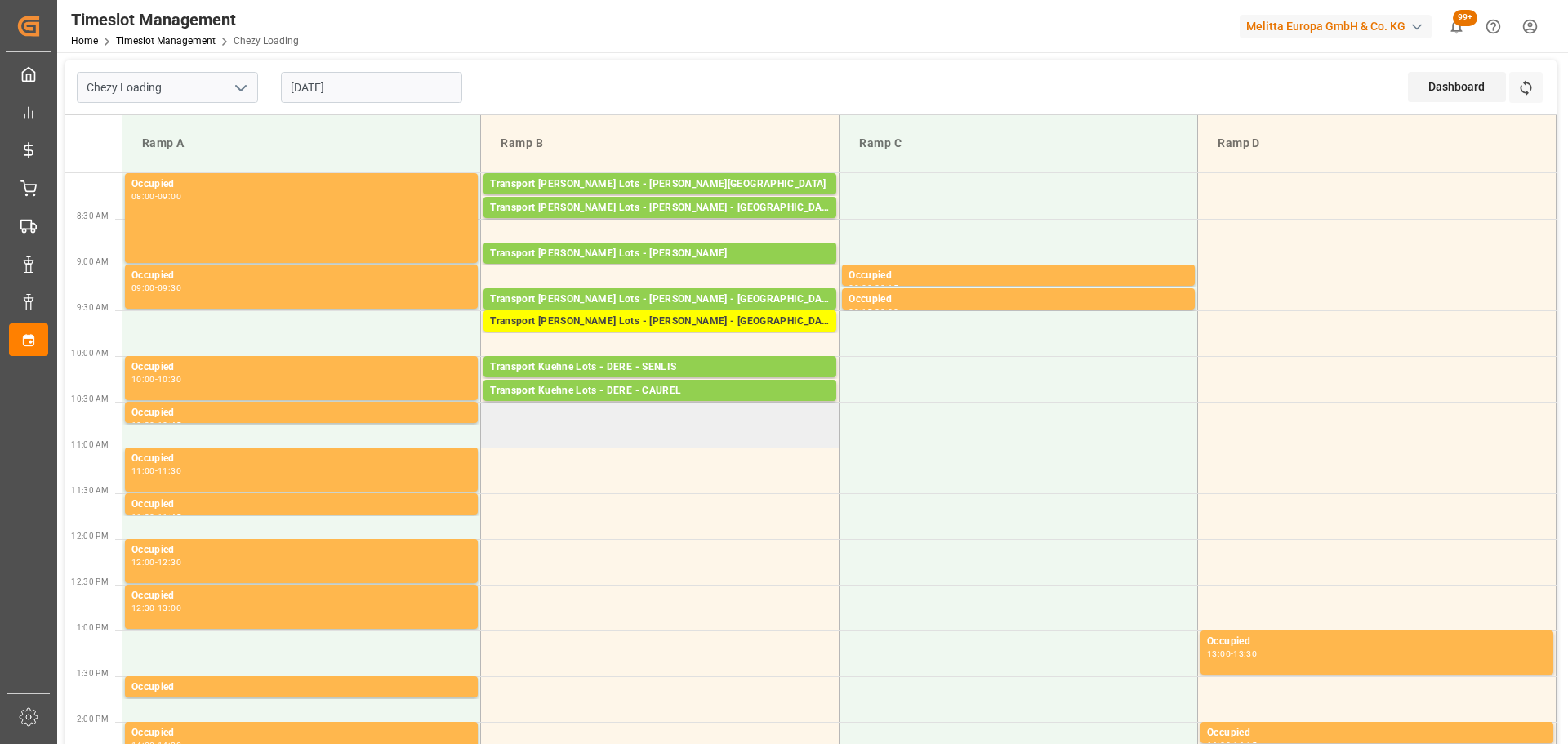
click at [494, 439] on td at bounding box center [660, 425] width 358 height 46
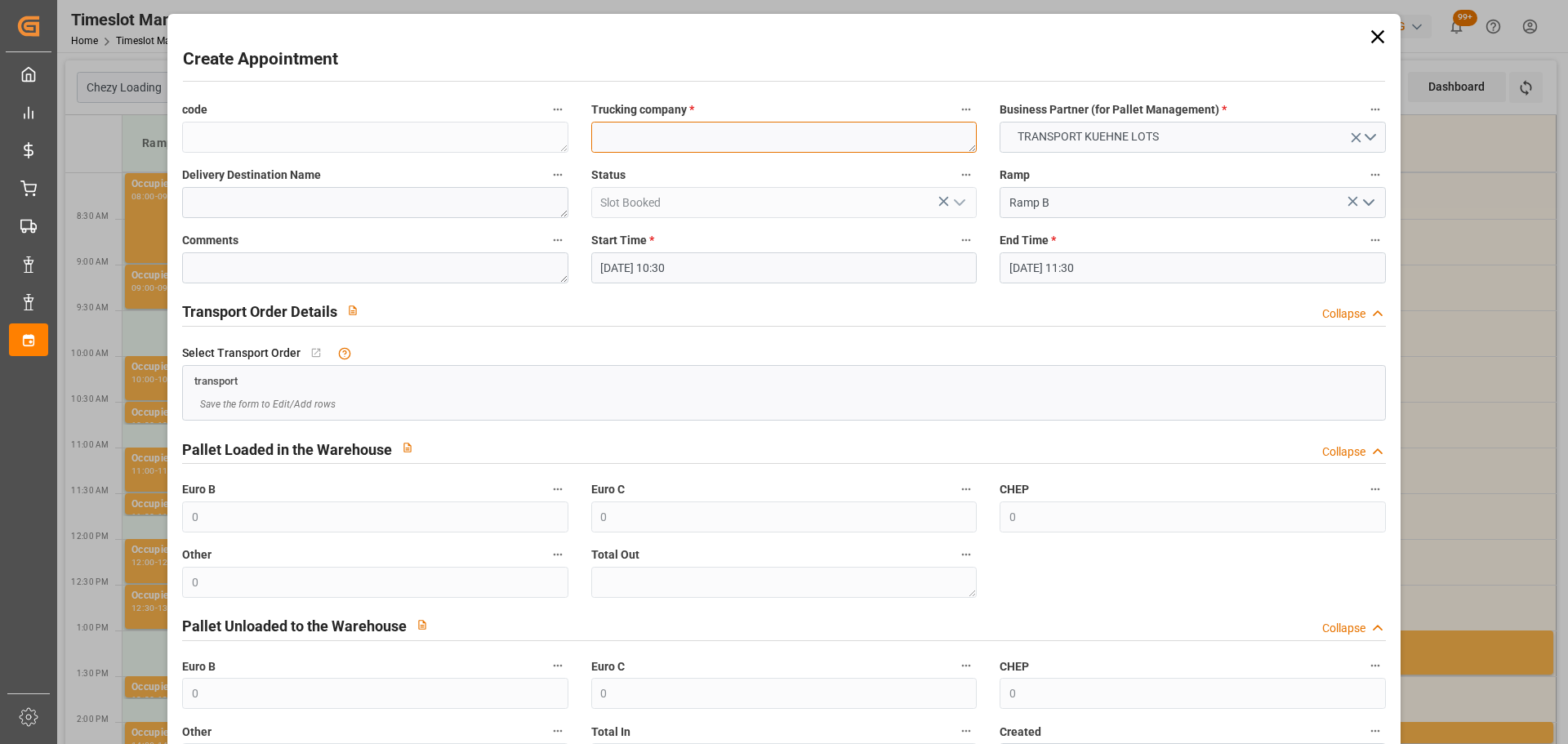
click at [630, 141] on textarea at bounding box center [784, 136] width 385 height 31
type textarea "?"
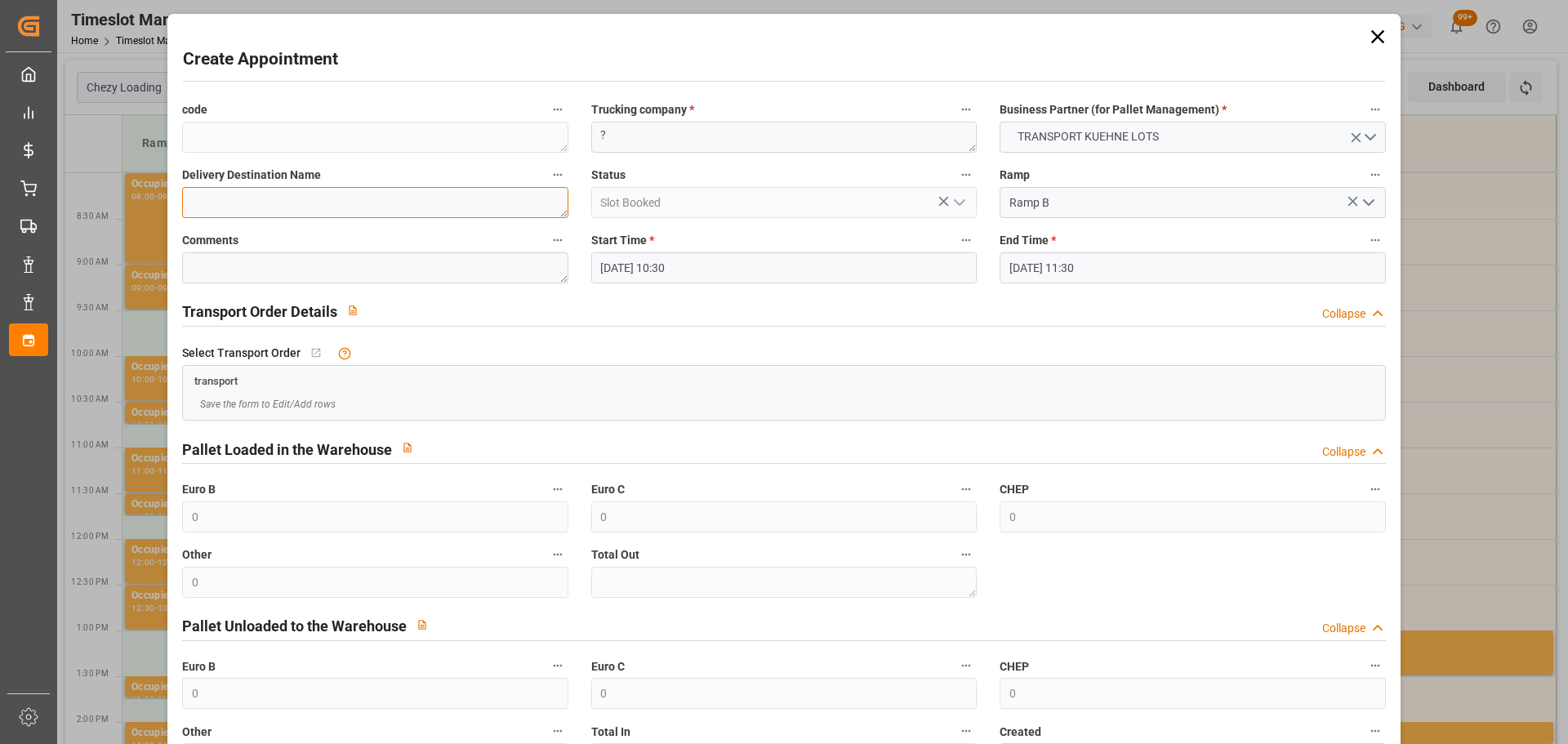
click at [273, 215] on textarea at bounding box center [374, 202] width 385 height 31
type textarea "RUFFEC"
drag, startPoint x: 1032, startPoint y: 261, endPoint x: 1056, endPoint y: 287, distance: 35.4
click at [1033, 260] on input "[DATE] 11:30" at bounding box center [1192, 267] width 385 height 31
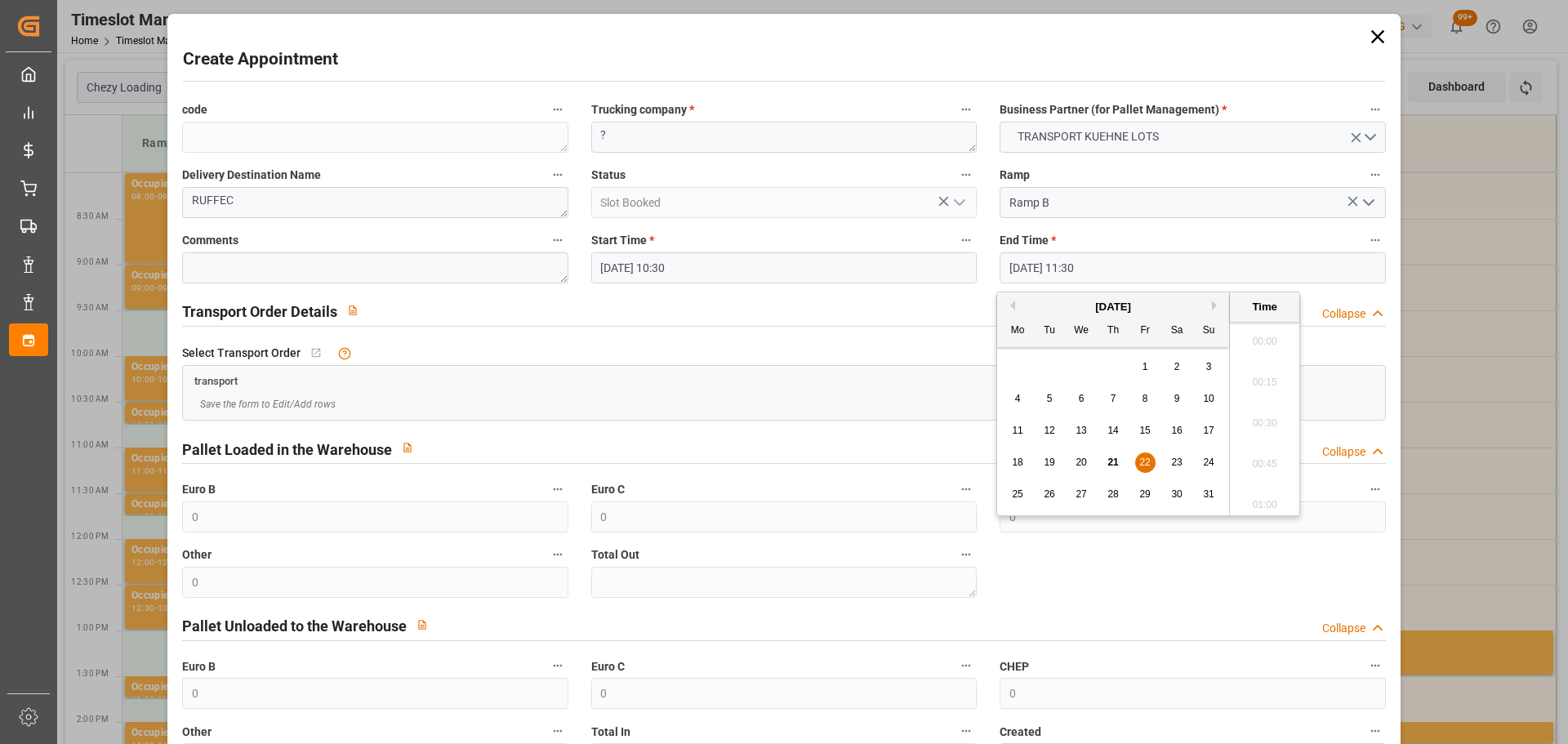
scroll to position [1803, 0]
click at [1151, 457] on div "22" at bounding box center [1145, 463] width 21 height 20
click at [1265, 373] on li "10:45" at bounding box center [1265, 377] width 69 height 41
type input "[DATE] 10:45"
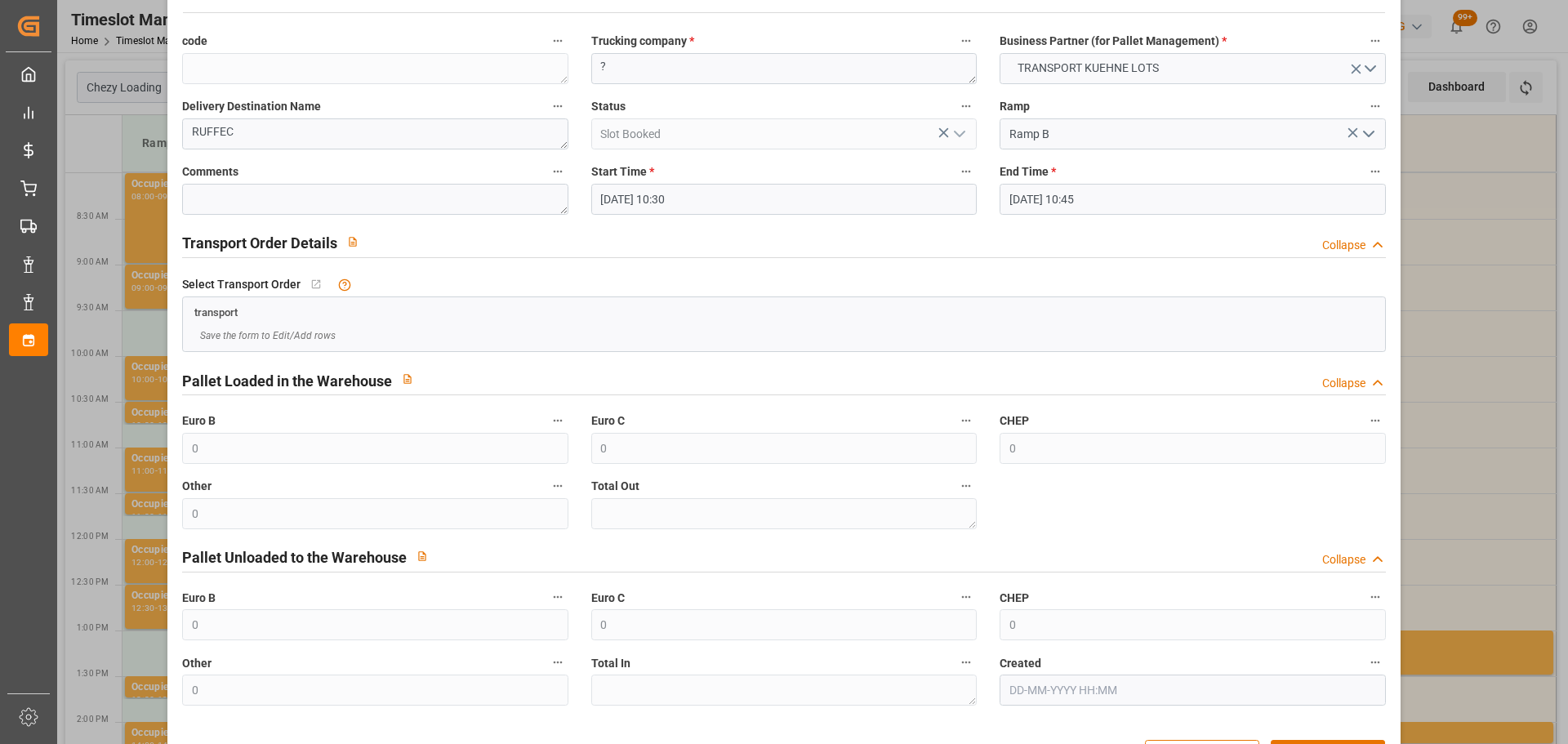
scroll to position [125, 0]
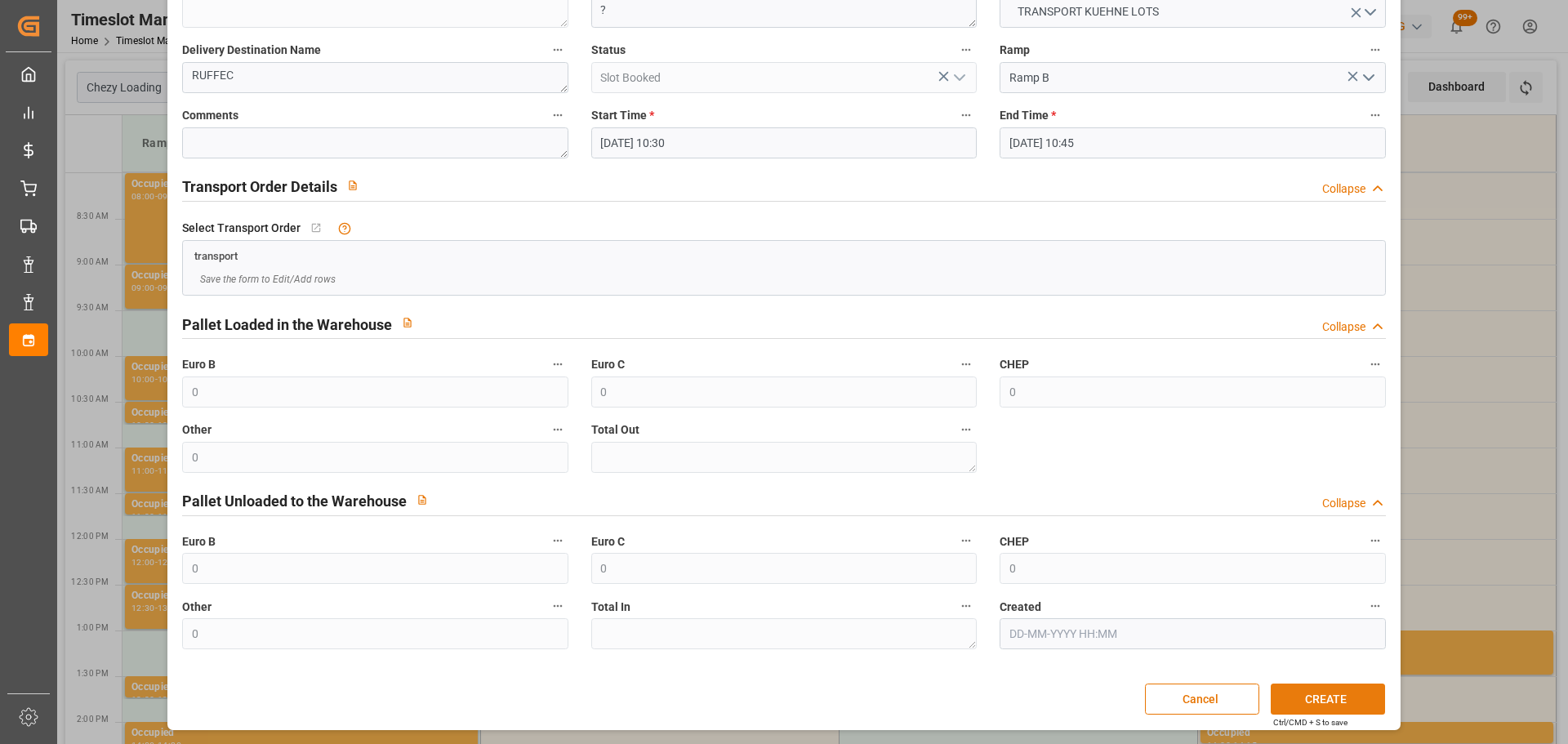
click at [1309, 704] on button "CREATE" at bounding box center [1328, 698] width 115 height 31
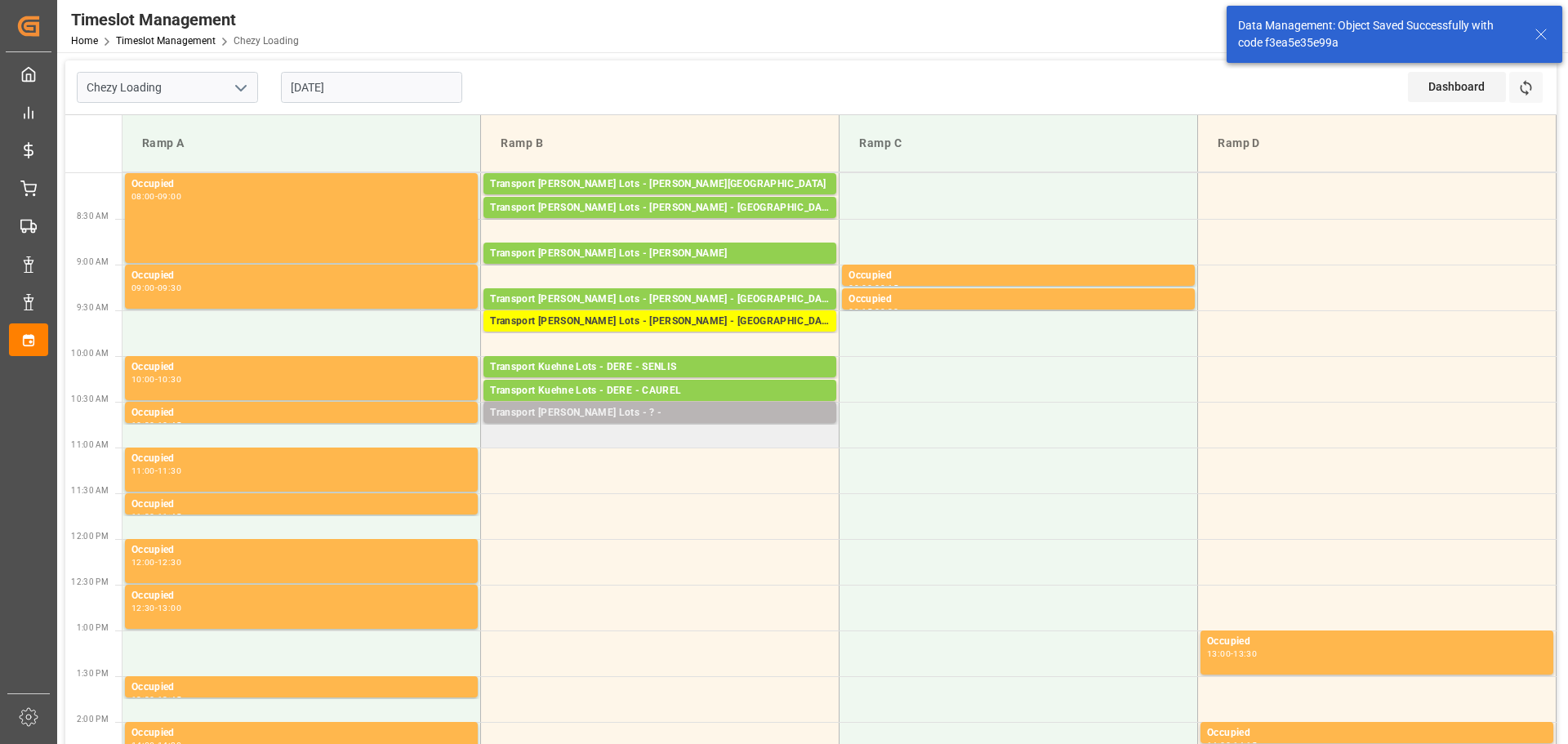
click at [633, 415] on div "Transport [PERSON_NAME] Lots - ? -" at bounding box center [660, 414] width 340 height 17
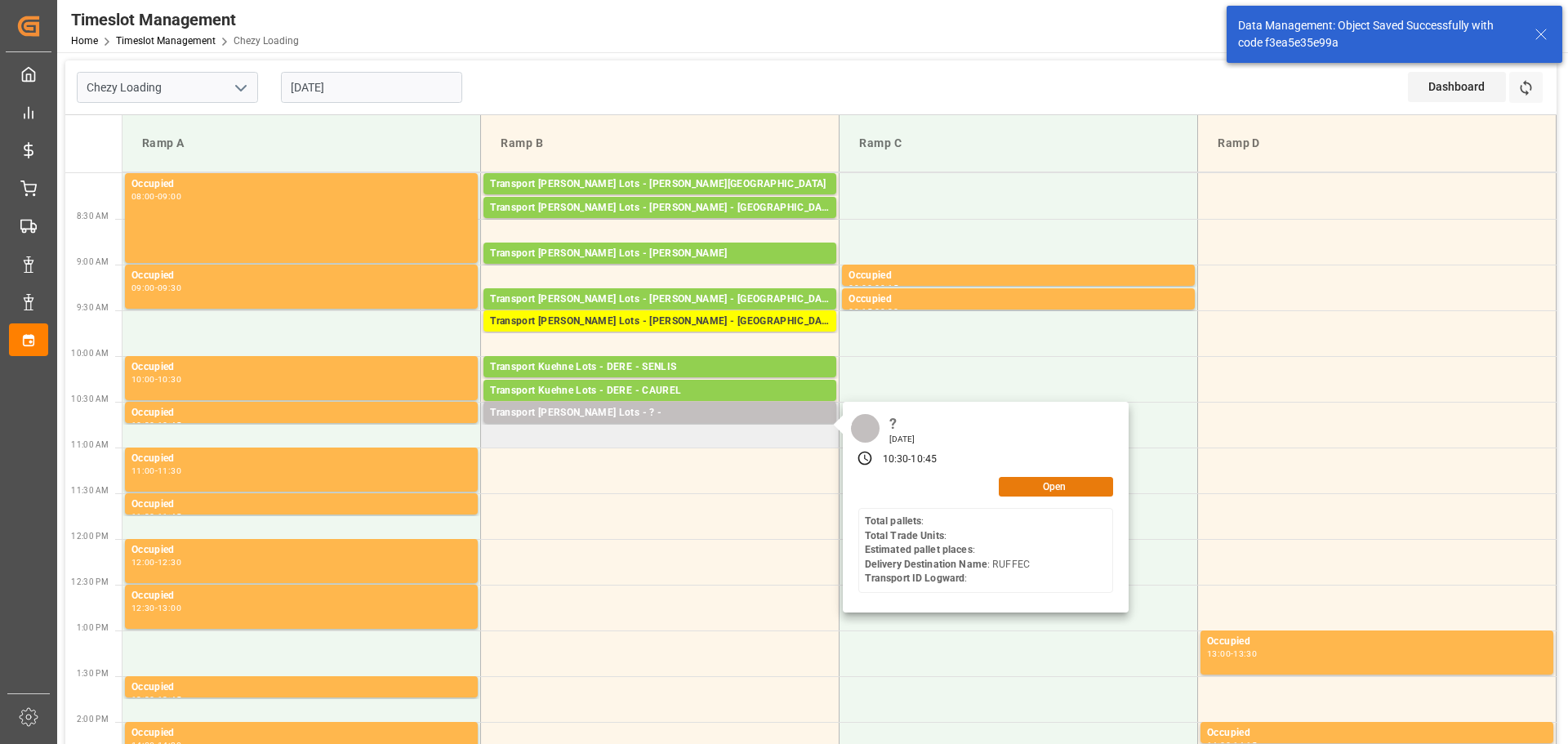
click at [1044, 488] on button "Open" at bounding box center [1056, 486] width 115 height 20
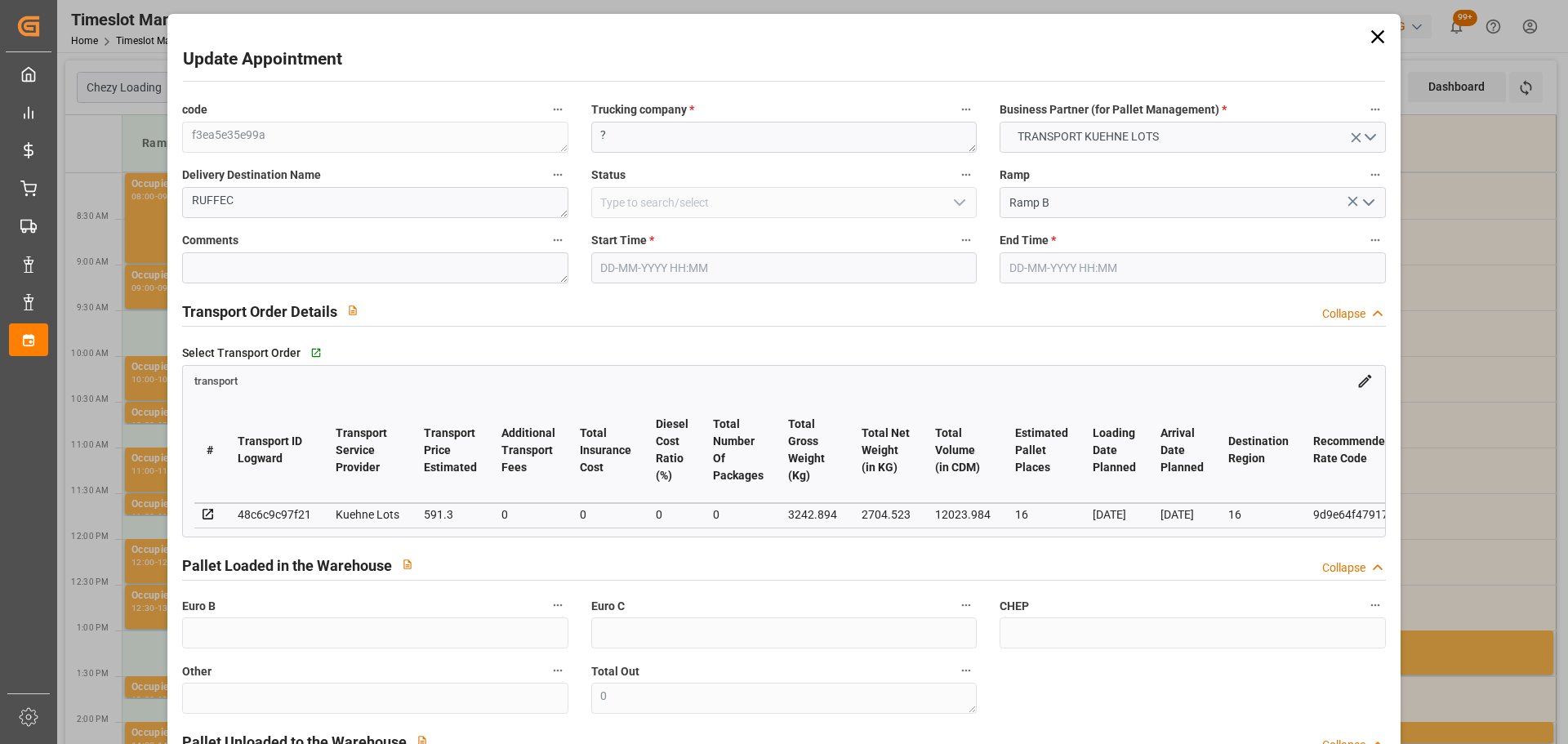
type input "16"
type input "591.3"
type input "0"
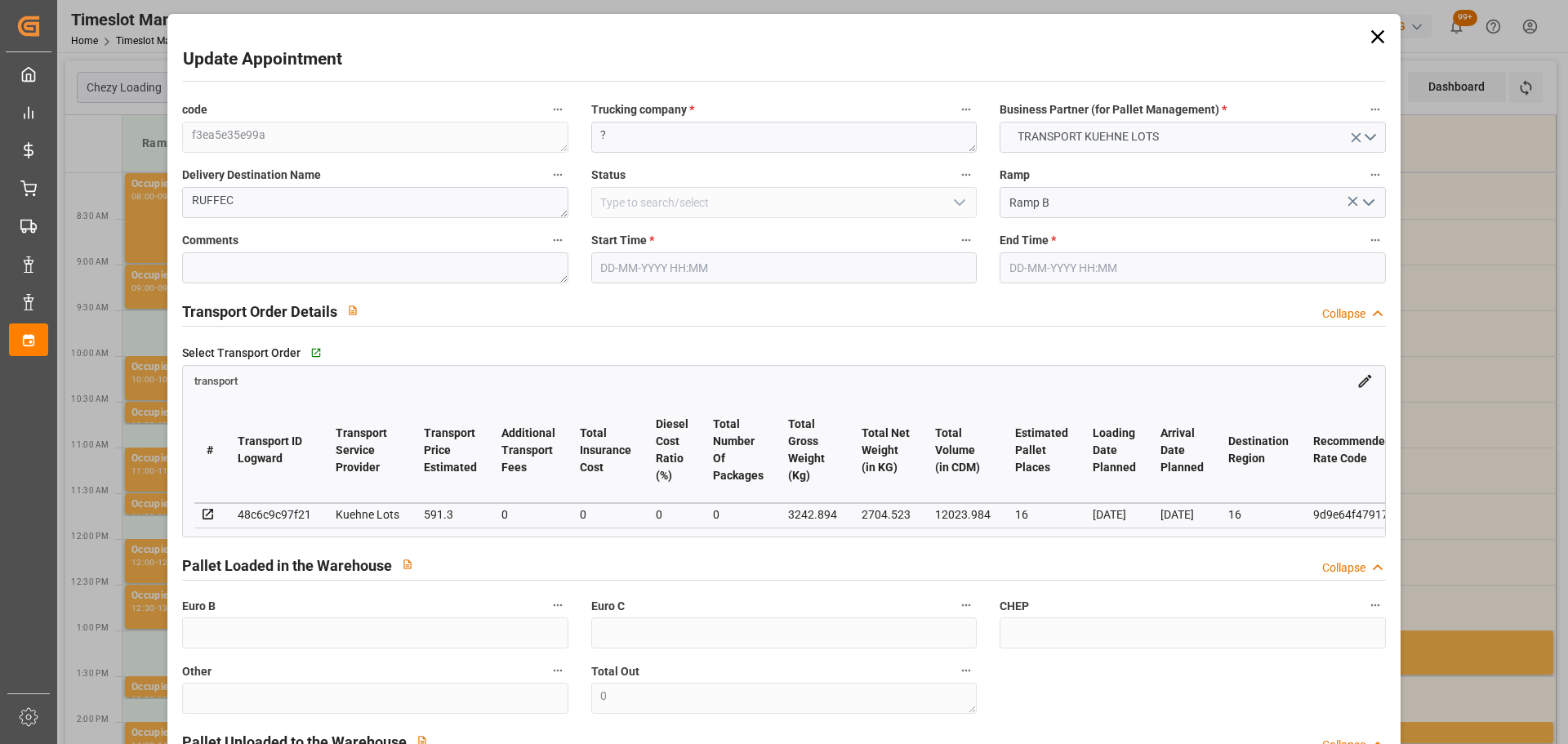
type input "591.3"
type input "0"
type input "2704.523"
type input "4705.726"
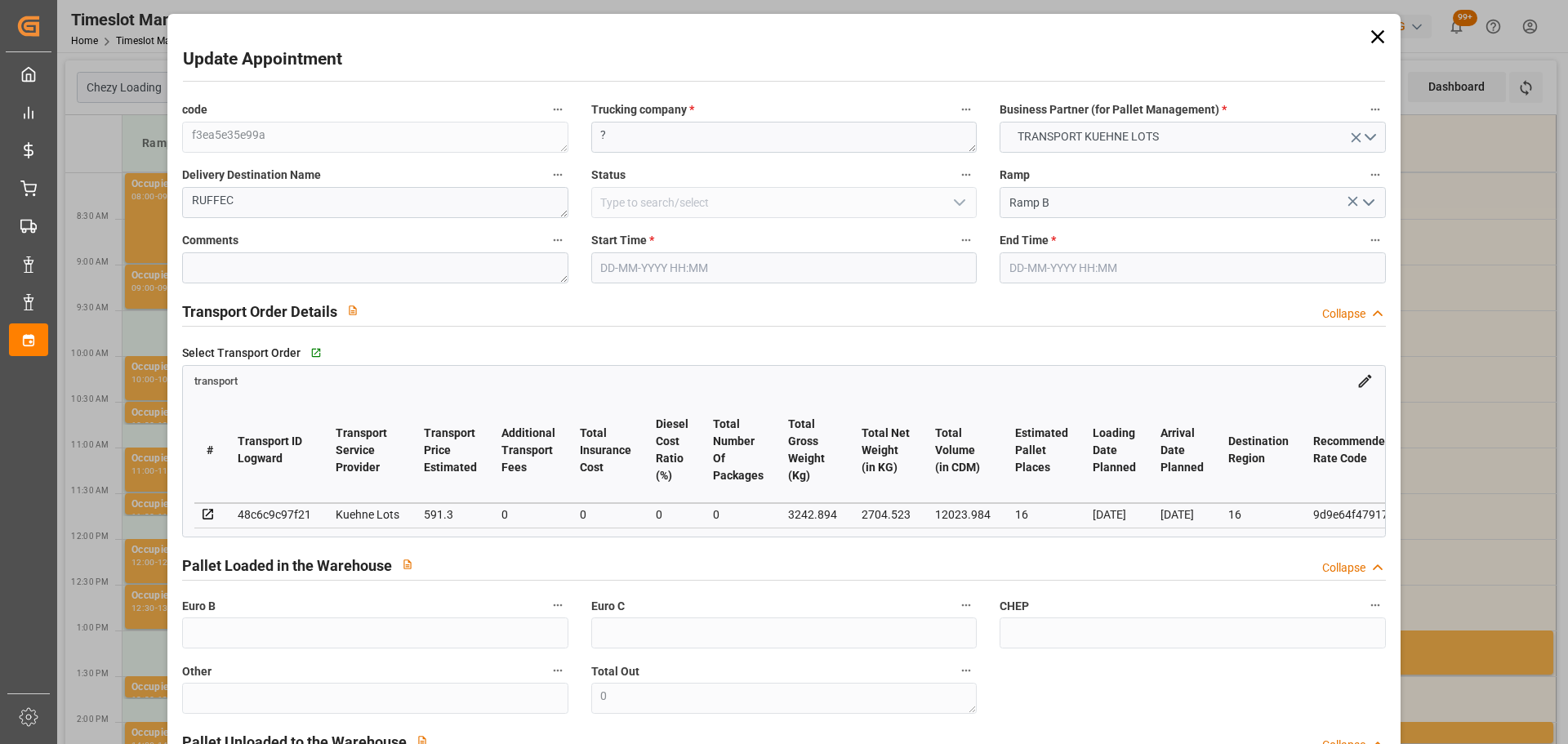
type input "12023.984"
type input "16"
type input "2"
type input "1039"
type input "63"
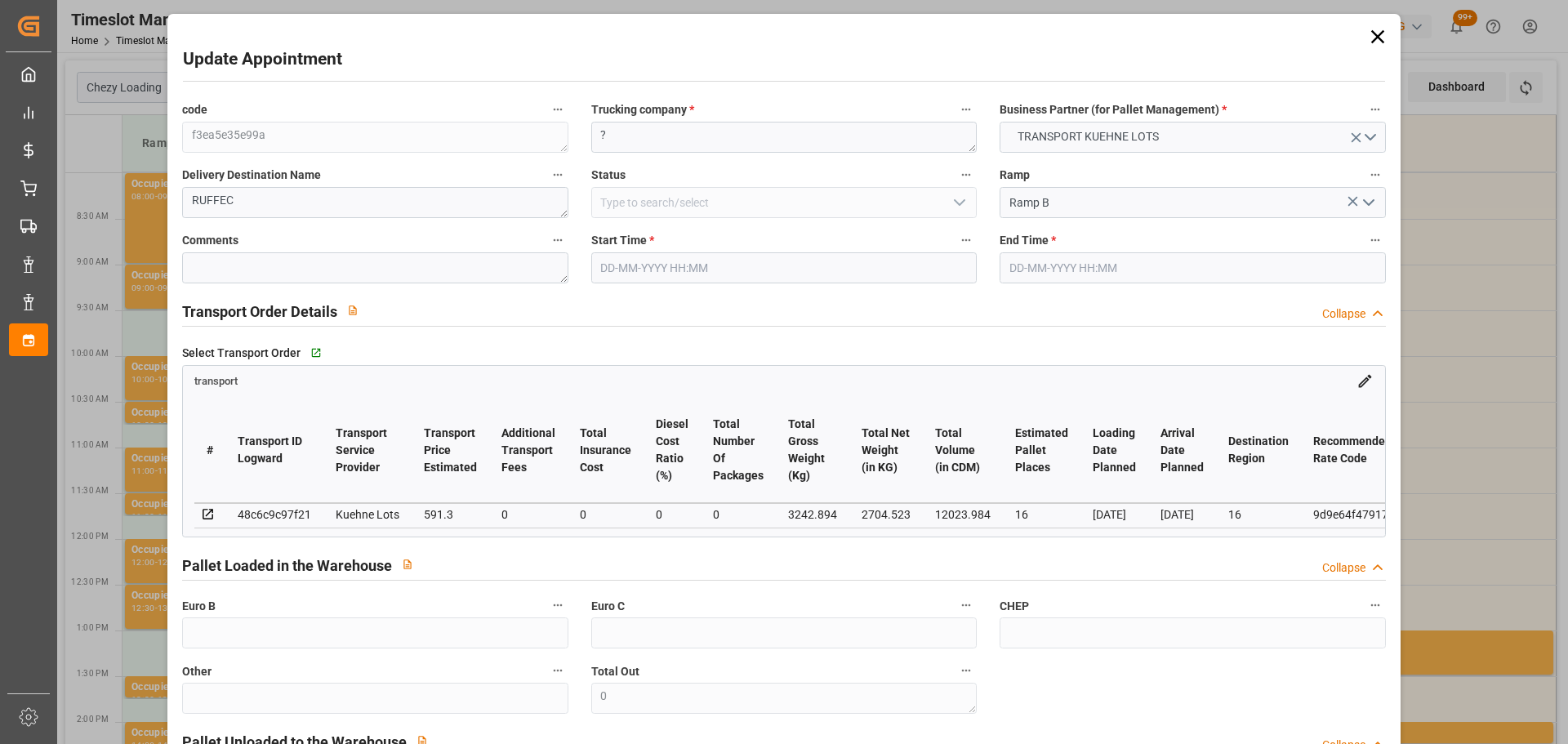
type input "101"
type input "3242.894"
type input "0"
type input "4710.8598"
type input "0"
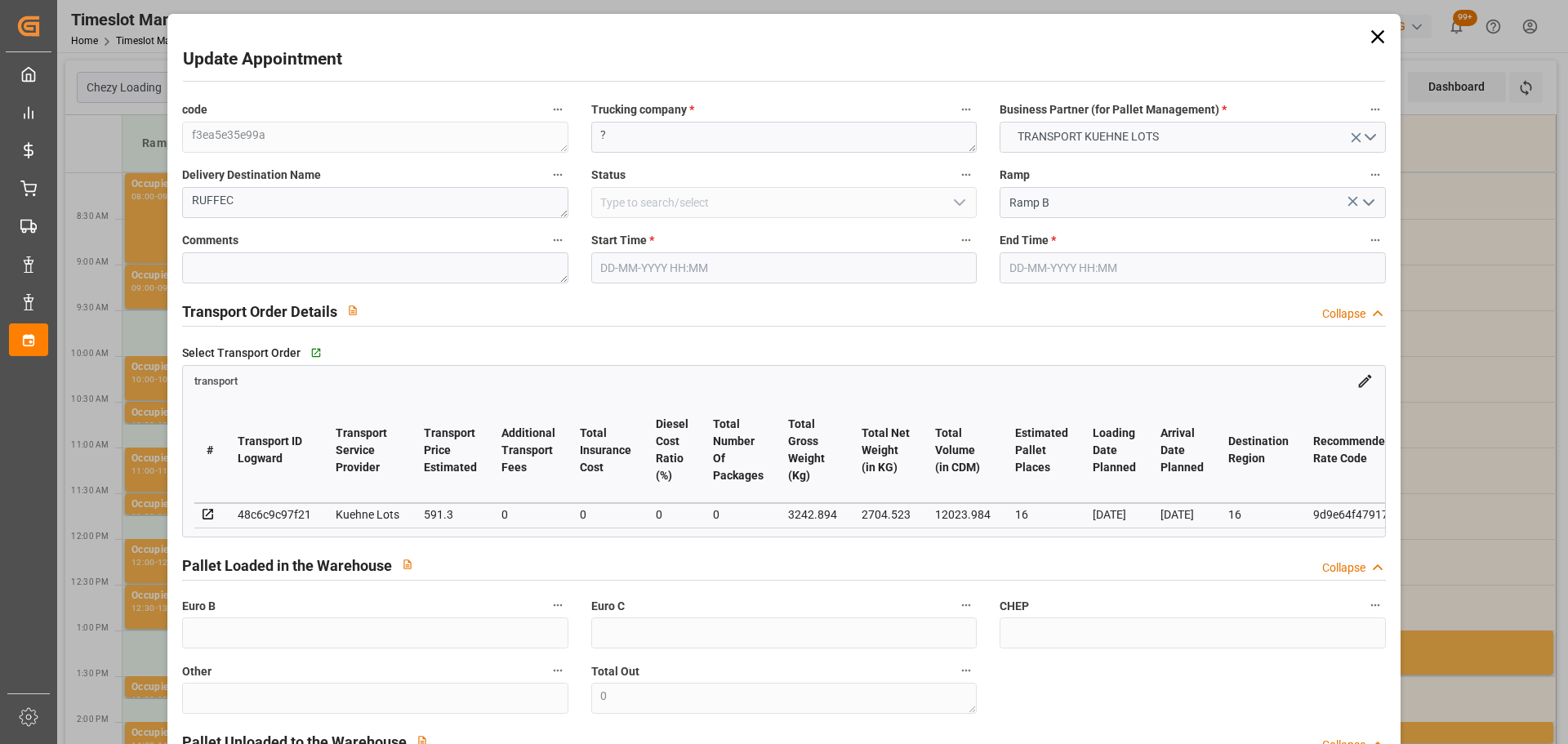
type input "0"
type input "21"
type input "35"
type input "[DATE] 10:30"
type input "[DATE] 10:45"
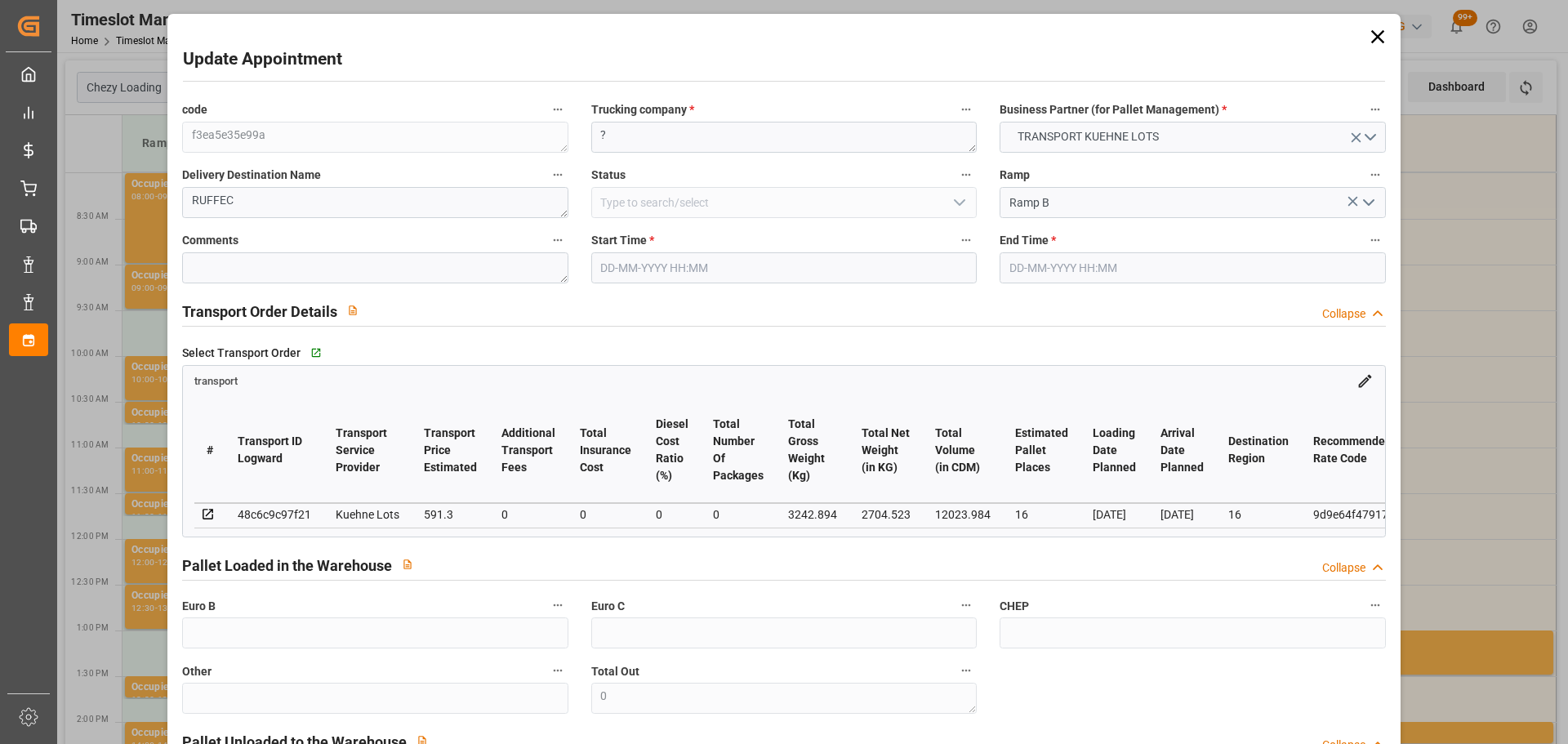
type input "[DATE] 13:26"
type input "[DATE] 11:59"
type input "[DATE]"
click at [632, 254] on input "[DATE] 10:30" at bounding box center [784, 267] width 385 height 31
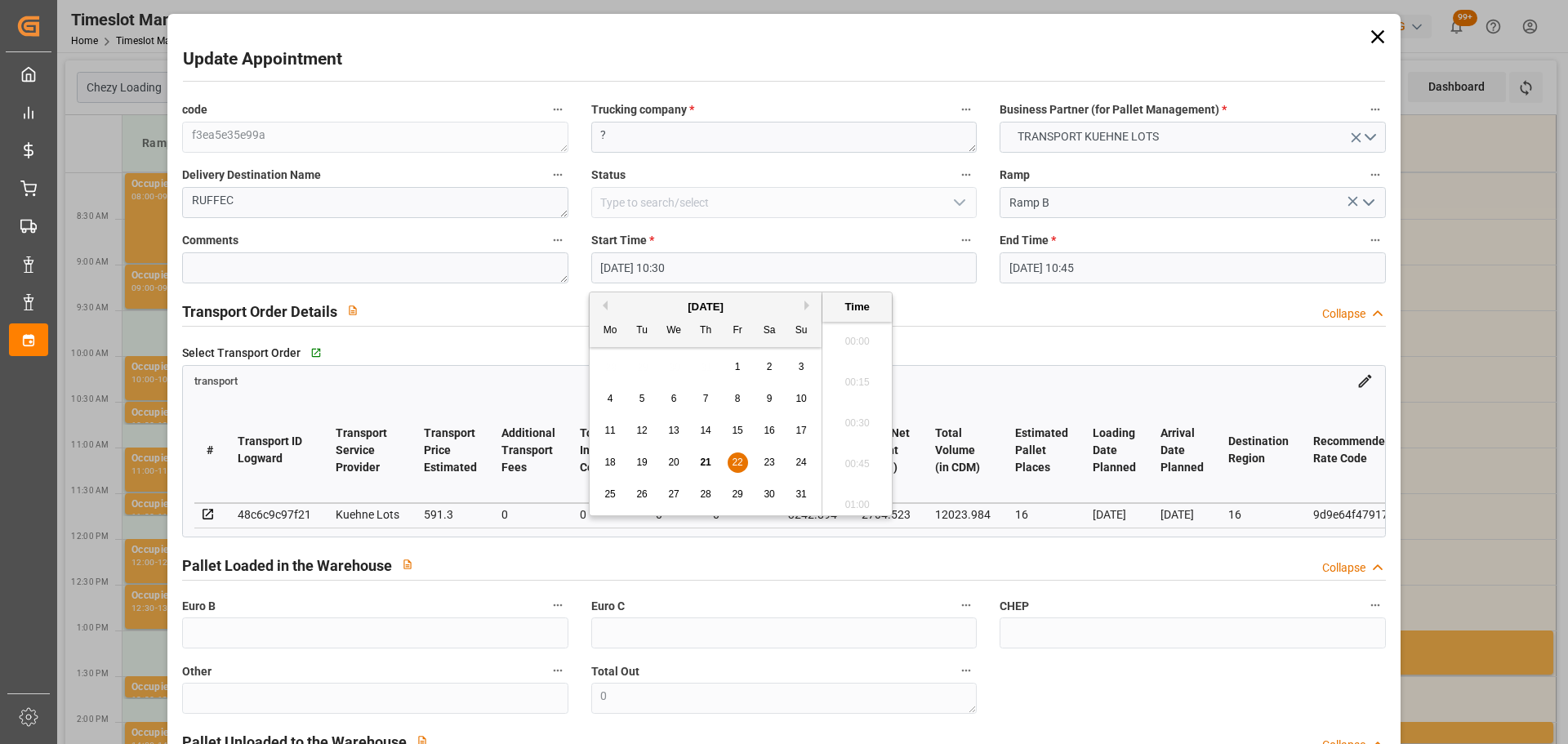
scroll to position [1639, 0]
click at [735, 461] on span "22" at bounding box center [736, 462] width 10 height 11
click at [855, 456] on li "10:45" at bounding box center [857, 459] width 69 height 41
type input "[DATE] 10:45"
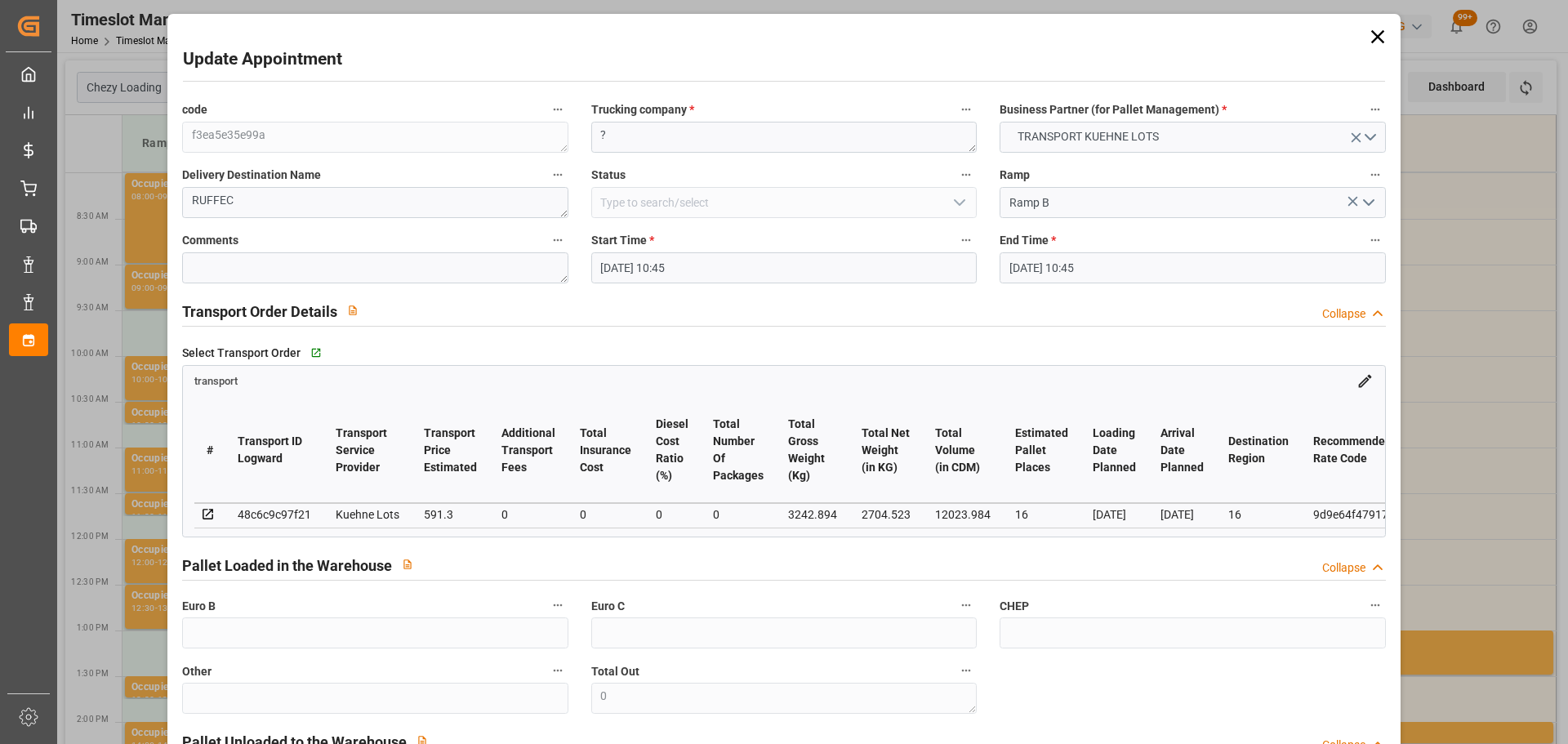
click at [1098, 266] on input "[DATE] 10:45" at bounding box center [1192, 267] width 385 height 31
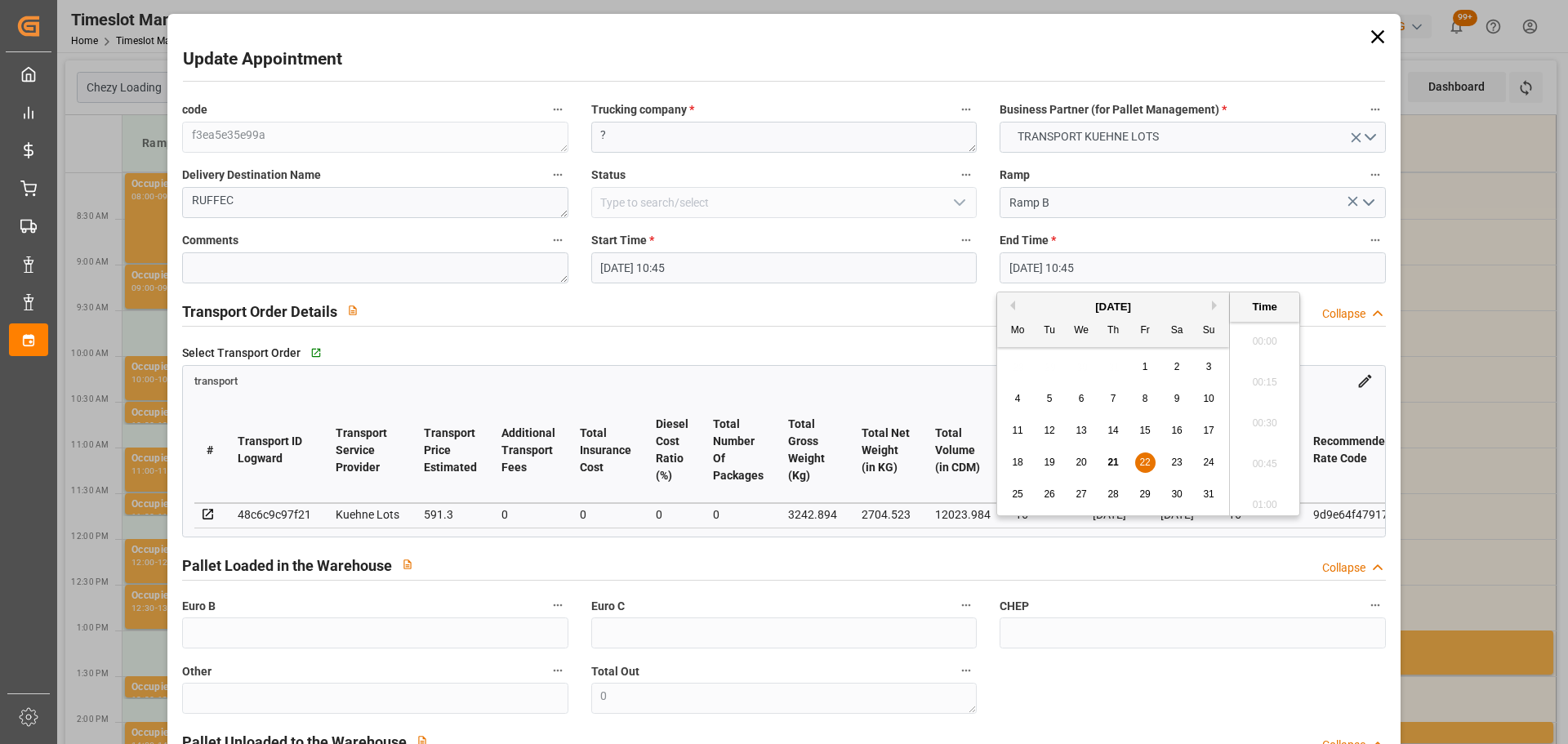
scroll to position [1680, 0]
drag, startPoint x: 1141, startPoint y: 456, endPoint x: 1237, endPoint y: 465, distance: 96.4
click at [1148, 456] on div "22" at bounding box center [1145, 463] width 21 height 20
click at [1251, 455] on li "11:00" at bounding box center [1265, 459] width 69 height 41
type input "[DATE] 11:00"
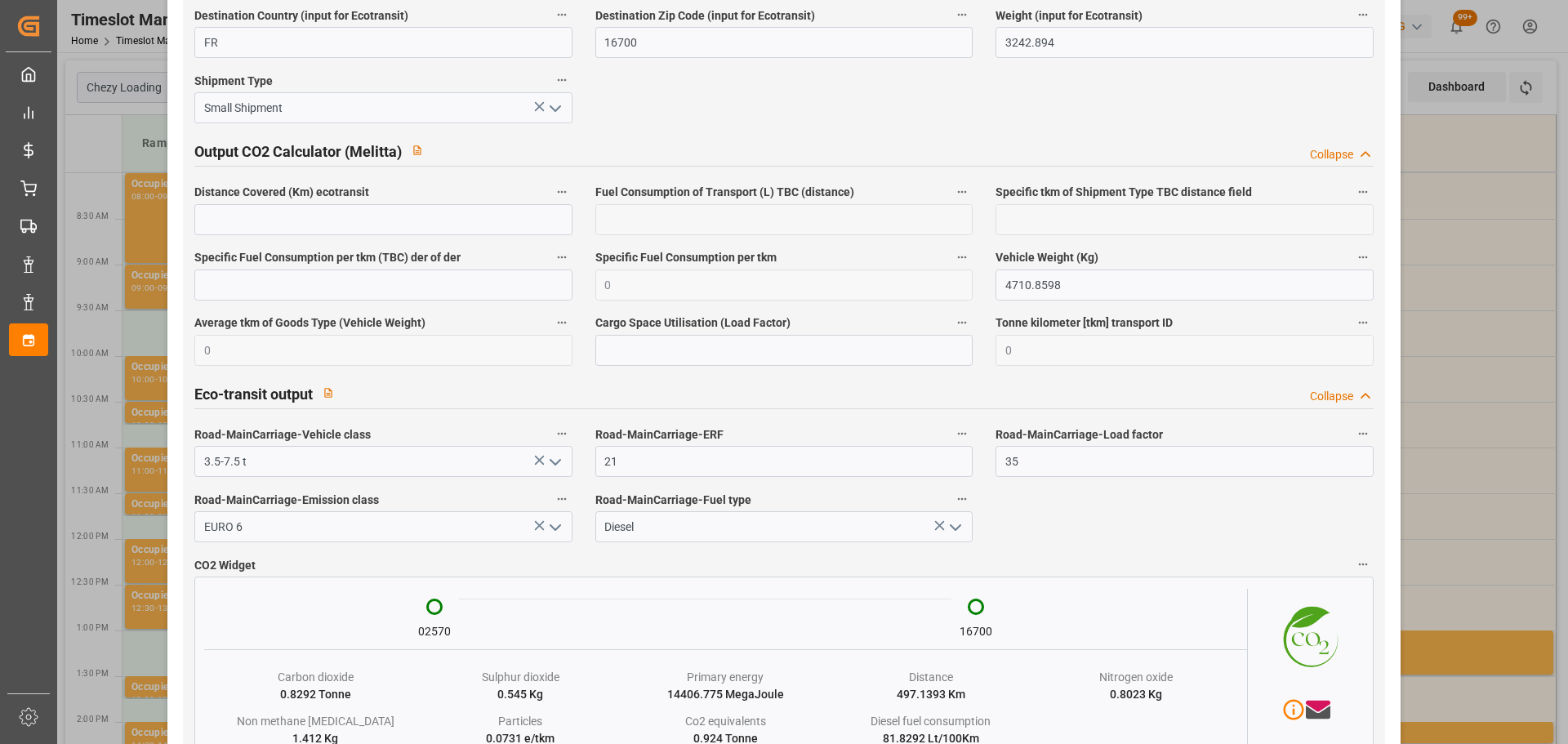
scroll to position [2725, 0]
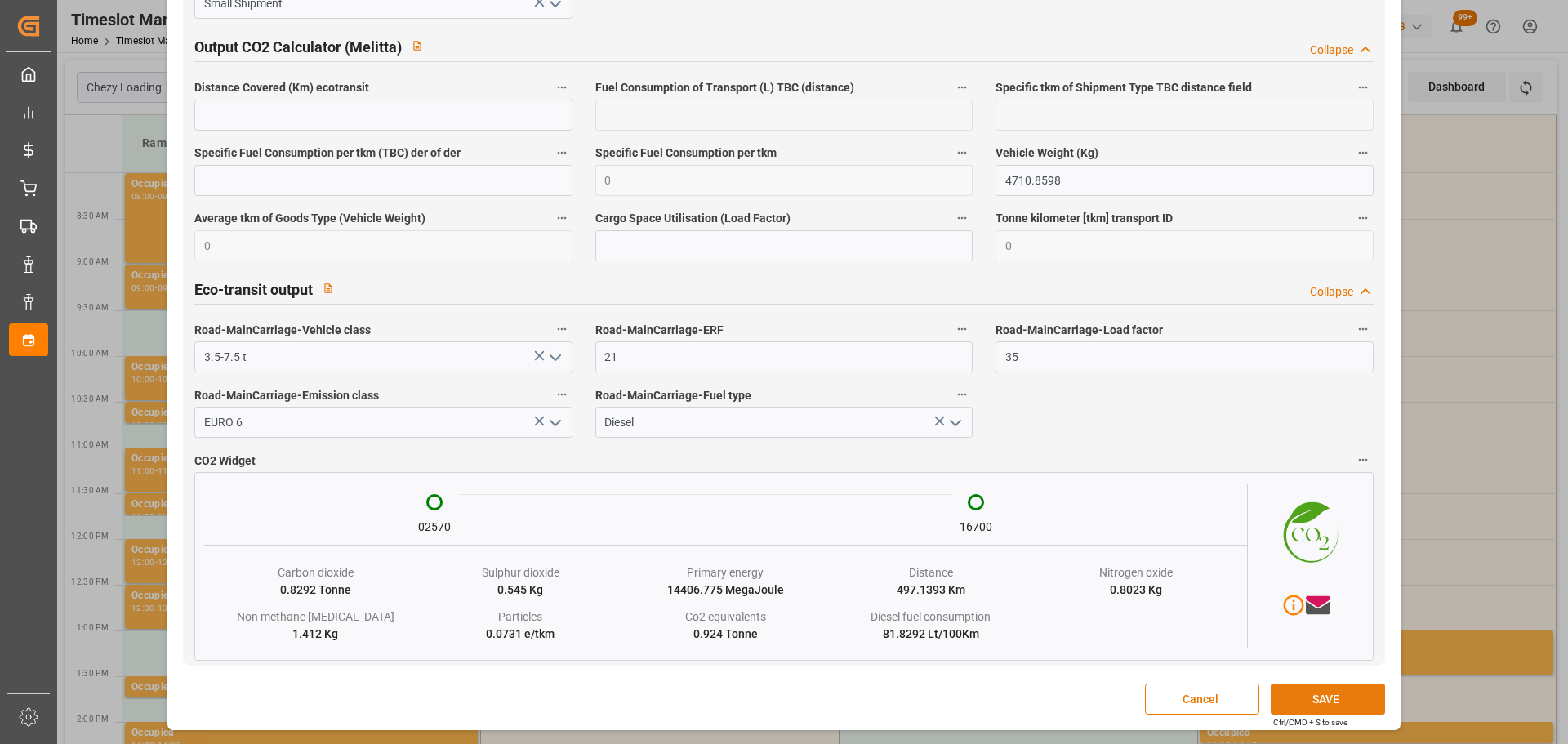
click at [1294, 709] on button "SAVE" at bounding box center [1328, 698] width 115 height 31
